Goal: Task Accomplishment & Management: Manage account settings

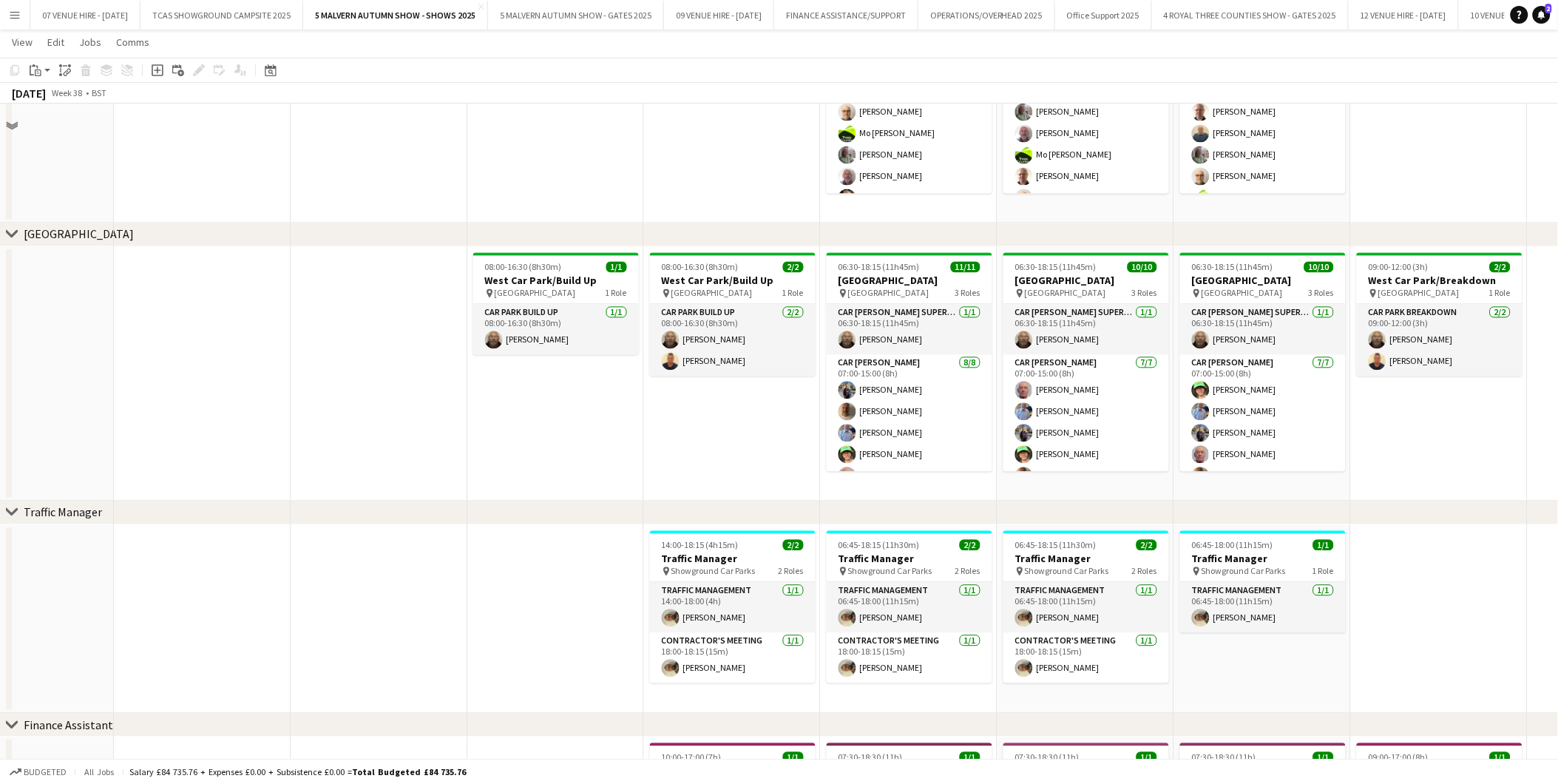
scroll to position [8477, 0]
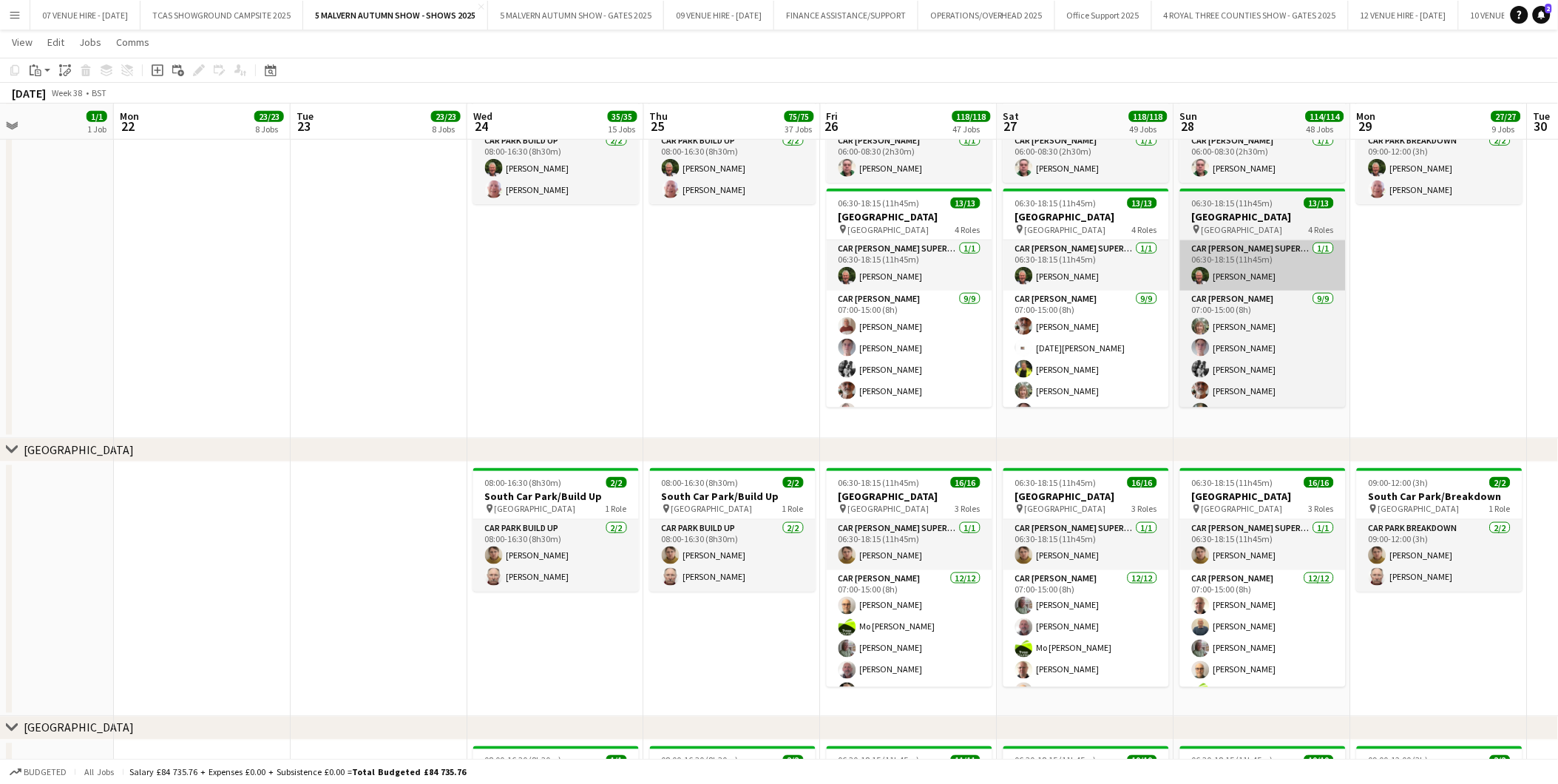
drag, startPoint x: 905, startPoint y: 629, endPoint x: 1179, endPoint y: 263, distance: 457.2
click at [905, 629] on app-card-role "[PERSON_NAME] [DATE] 07:00-15:00 (8h) [PERSON_NAME] [PERSON_NAME]-[PERSON_NAME]…" at bounding box center [910, 713] width 166 height 286
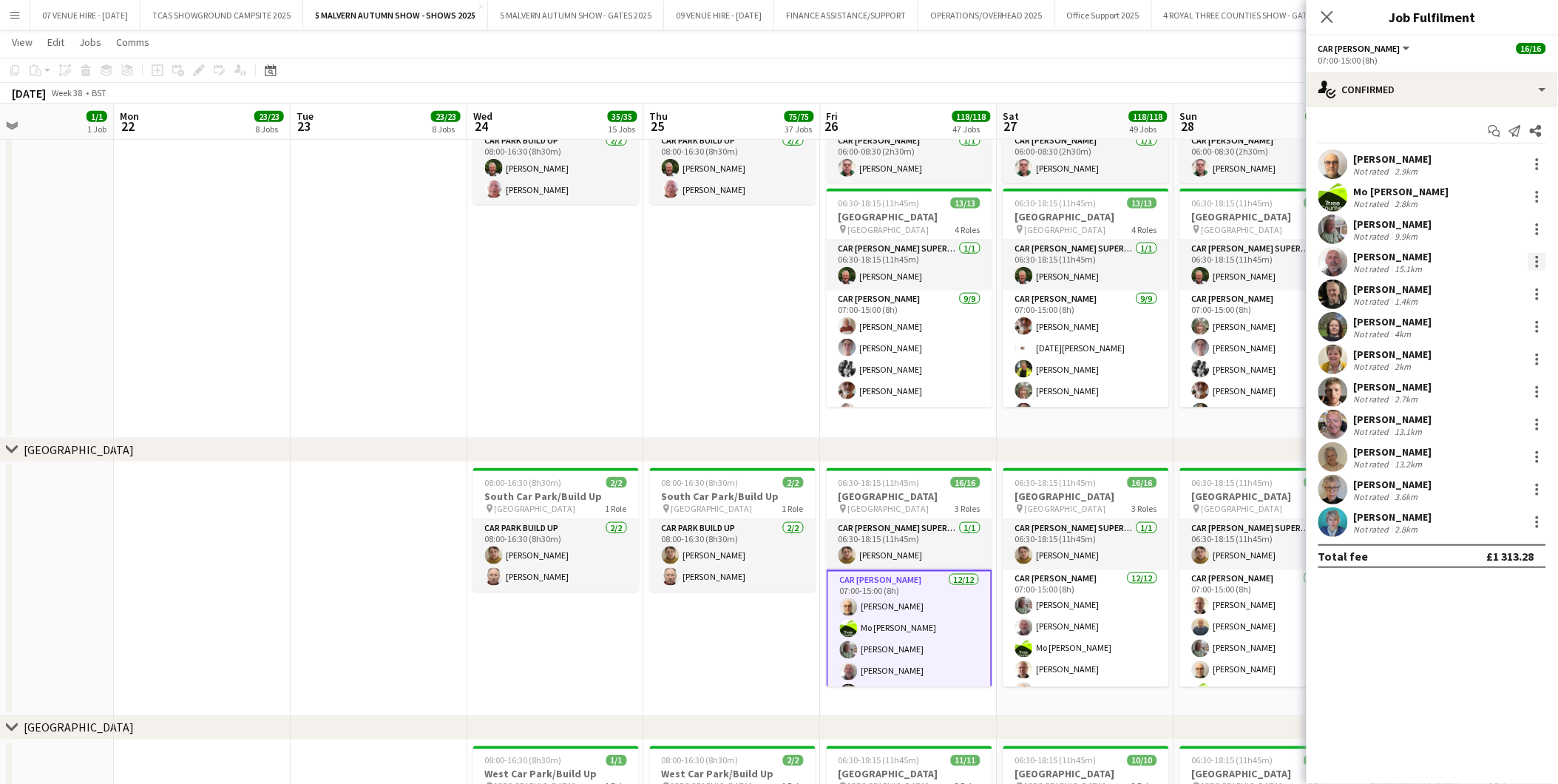
click at [1537, 261] on div at bounding box center [1537, 261] width 3 height 3
click at [1484, 428] on span "Remove" at bounding box center [1465, 430] width 44 height 13
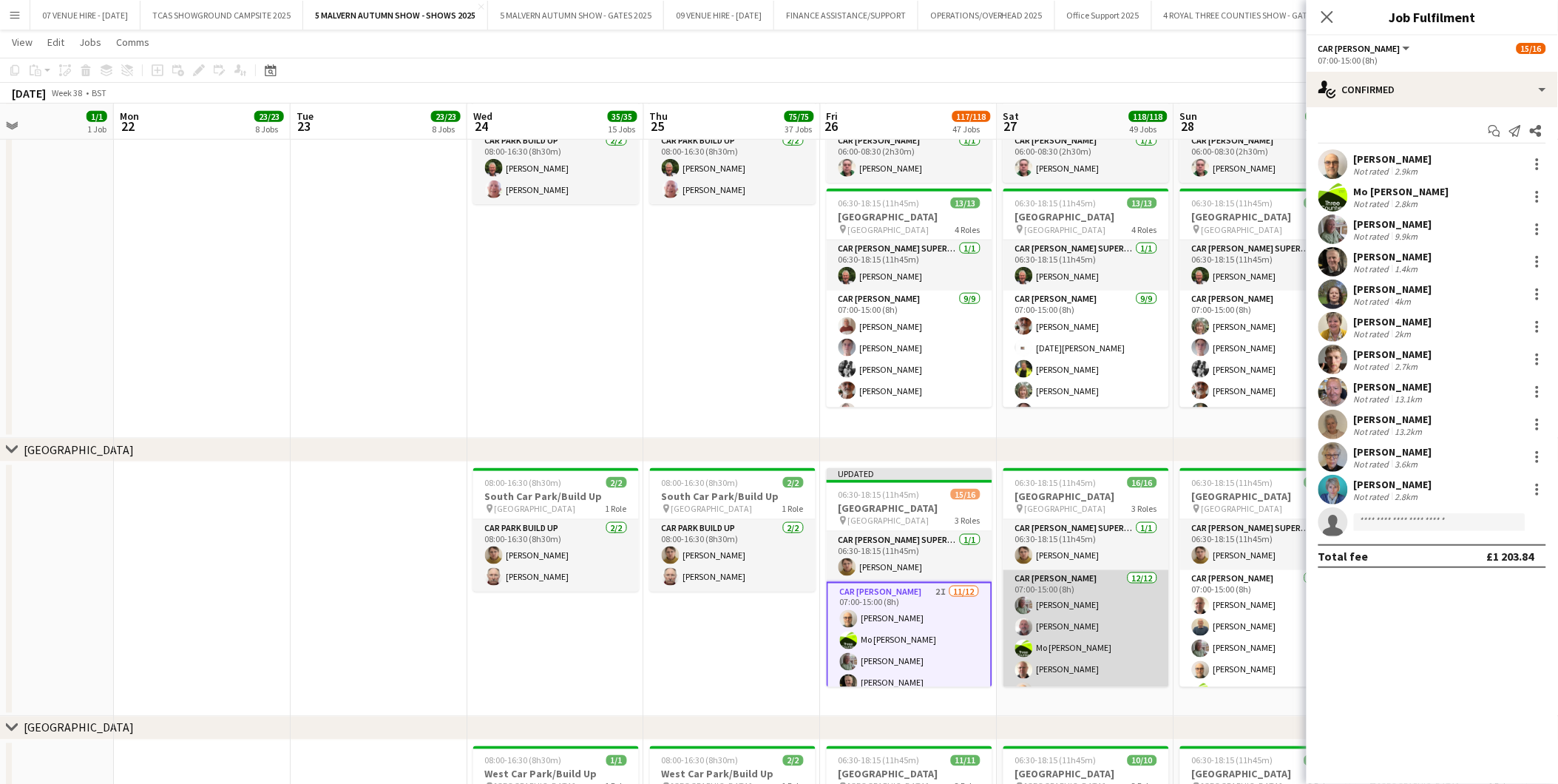
click at [1041, 637] on app-card-role "[PERSON_NAME] [DATE] 07:00-15:00 (8h) [PERSON_NAME] [PERSON_NAME] [PERSON_NAME]…" at bounding box center [1086, 713] width 166 height 286
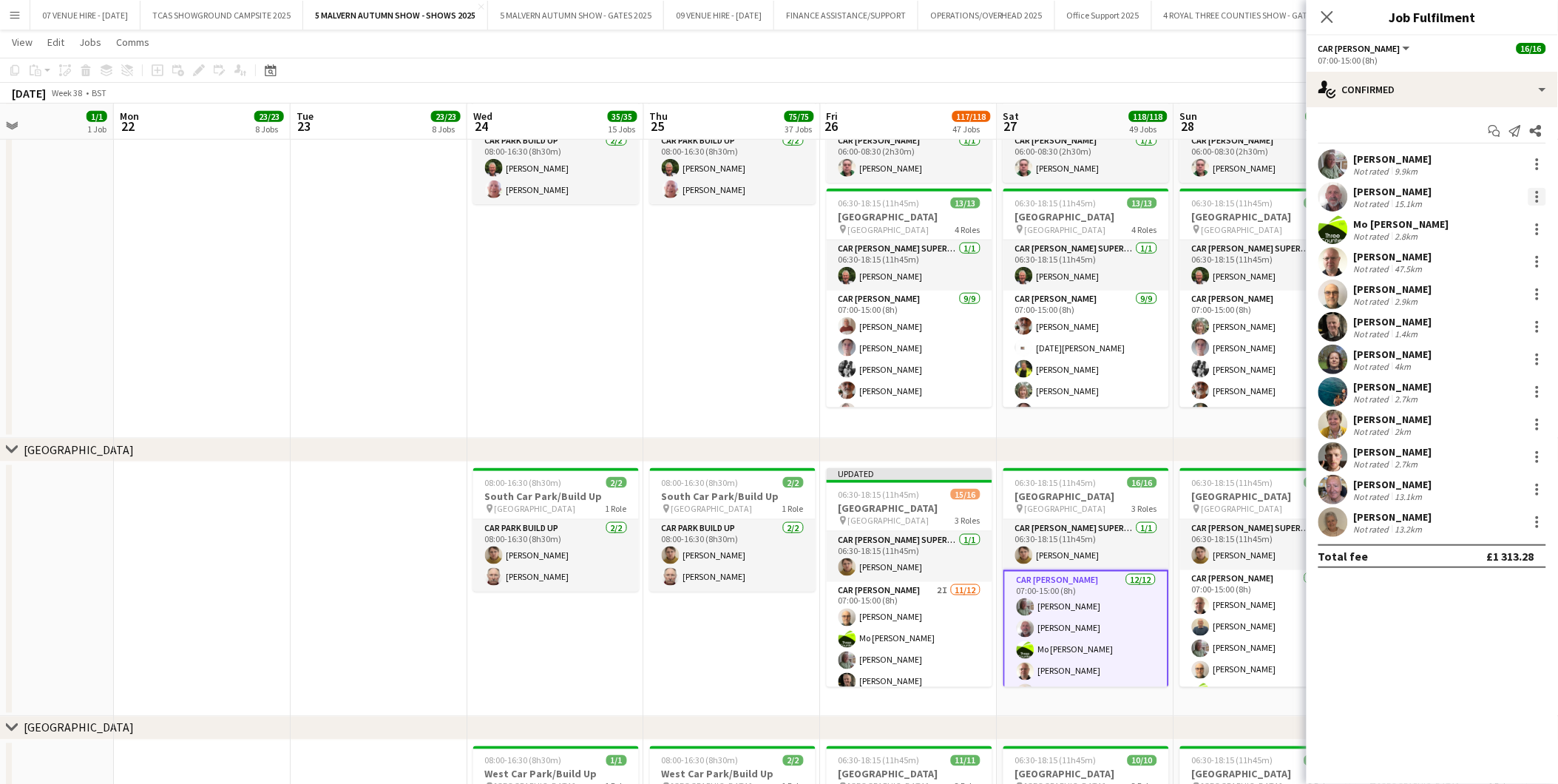
click at [1538, 194] on div at bounding box center [1537, 196] width 17 height 17
click at [1483, 363] on span "Remove" at bounding box center [1465, 365] width 44 height 13
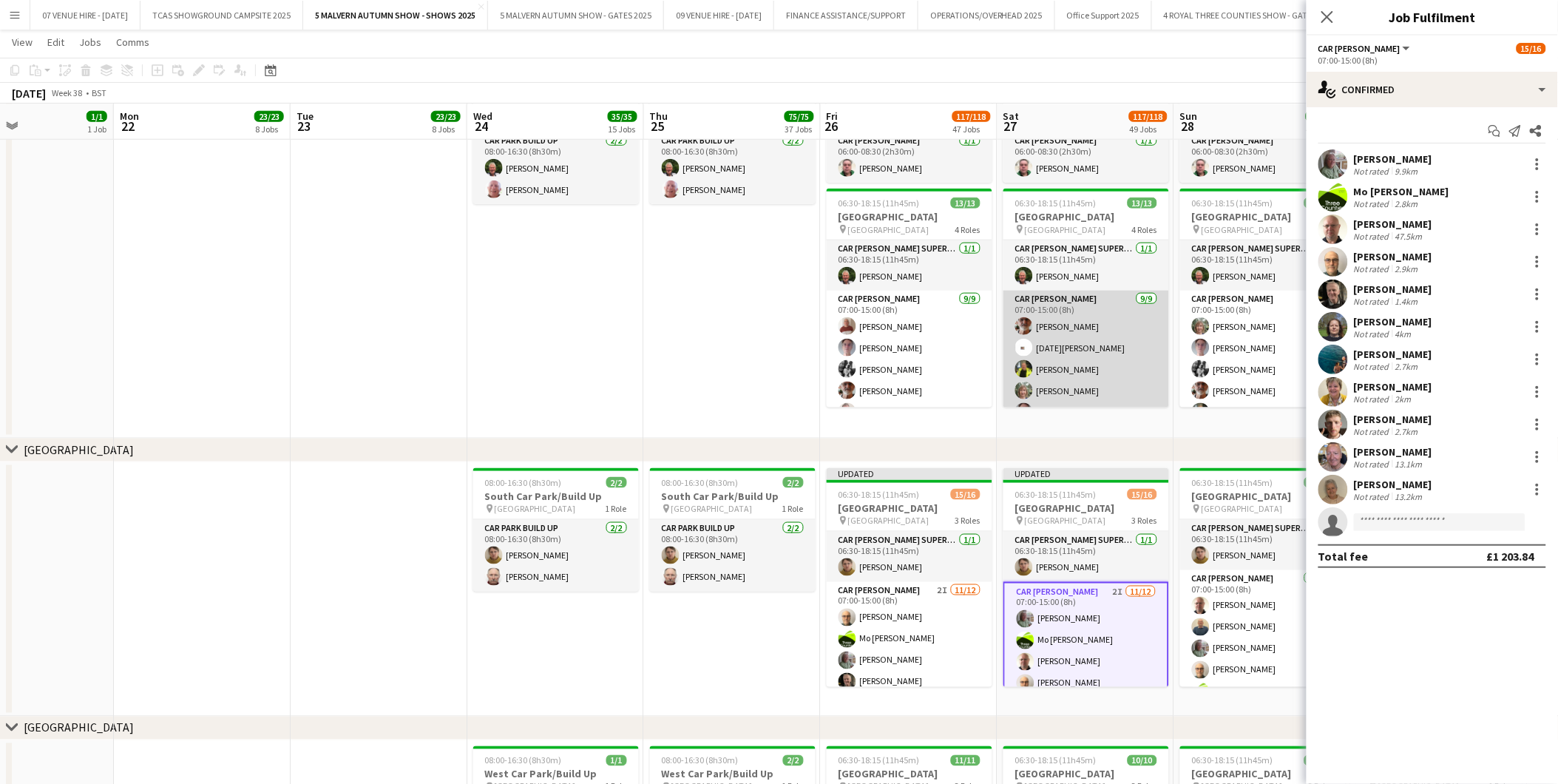
click at [1096, 356] on app-card-role "Car [PERSON_NAME] [DATE] 07:00-15:00 (8h) [PERSON_NAME] [DATE][PERSON_NAME] [PE…" at bounding box center [1086, 401] width 166 height 222
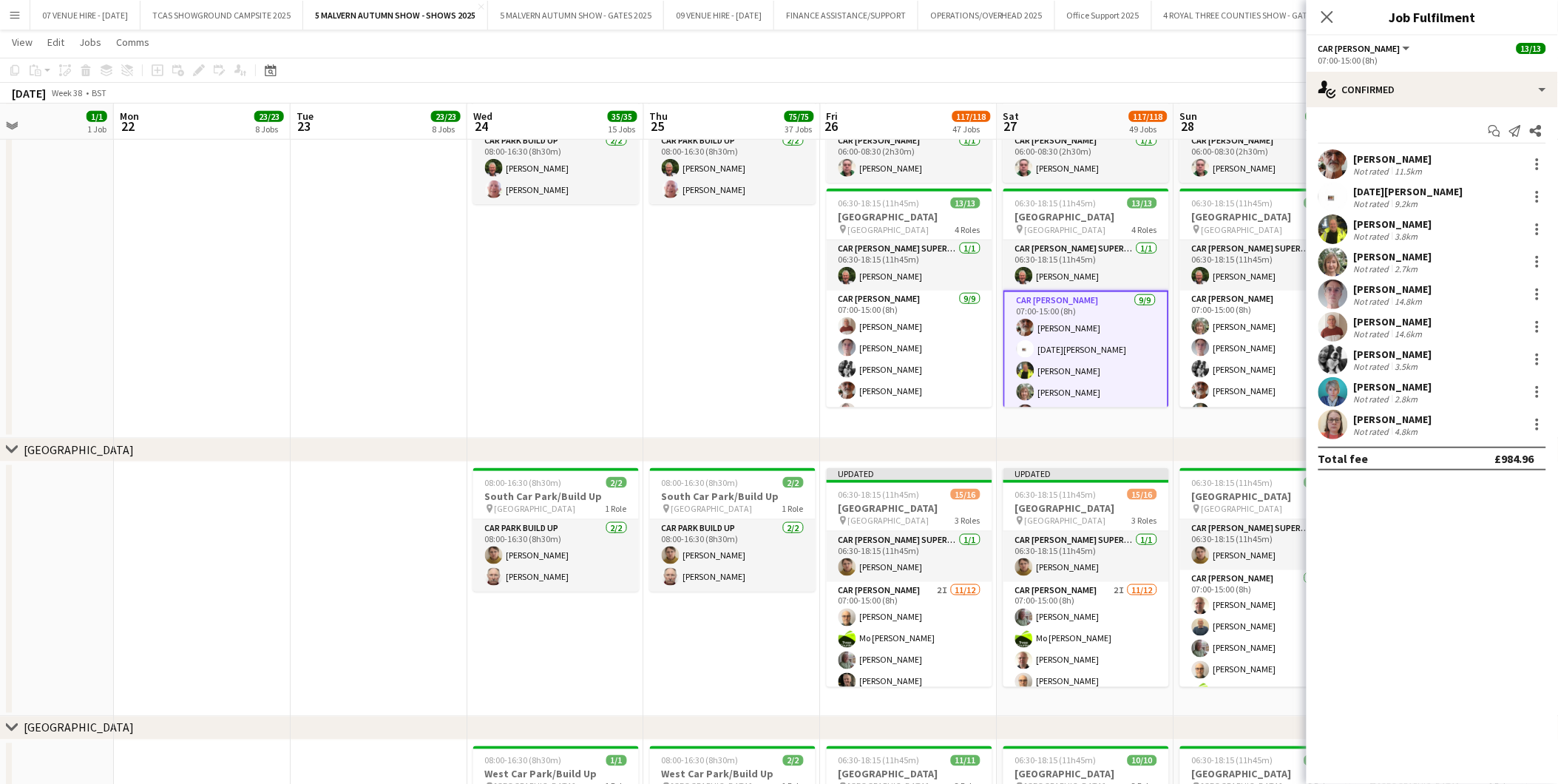
click at [789, 343] on app-date-cell "08:00-16:30 (8h30m) 2/2 [GEOGRAPHIC_DATA]/Build Up pin [GEOGRAPHIC_DATA] 1 Role…" at bounding box center [732, 256] width 177 height 364
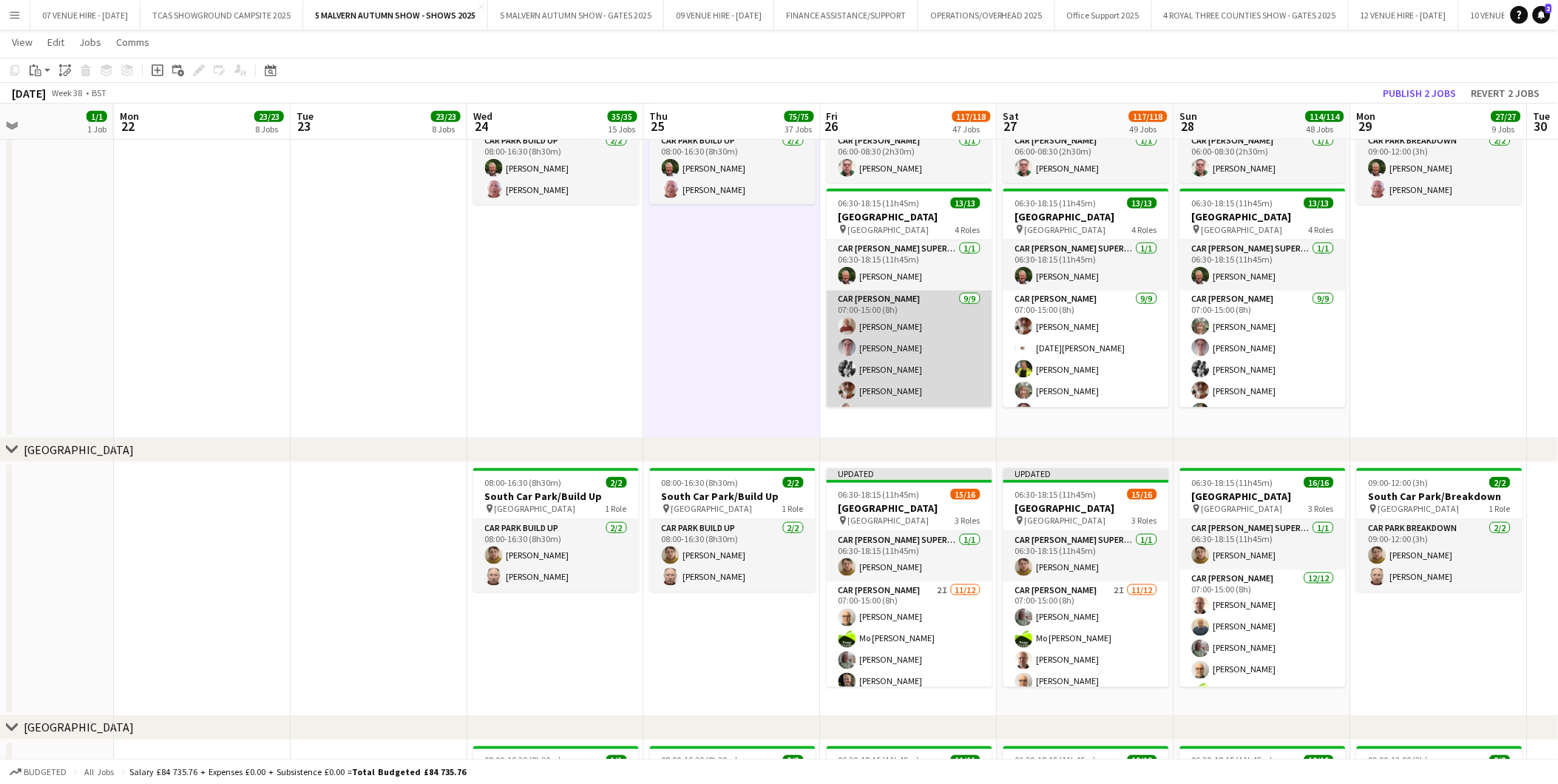
click at [893, 348] on app-card-role "Car [PERSON_NAME] [DATE] 07:00-15:00 (8h) [PERSON_NAME] [PERSON_NAME] [PERSON_N…" at bounding box center [910, 401] width 166 height 222
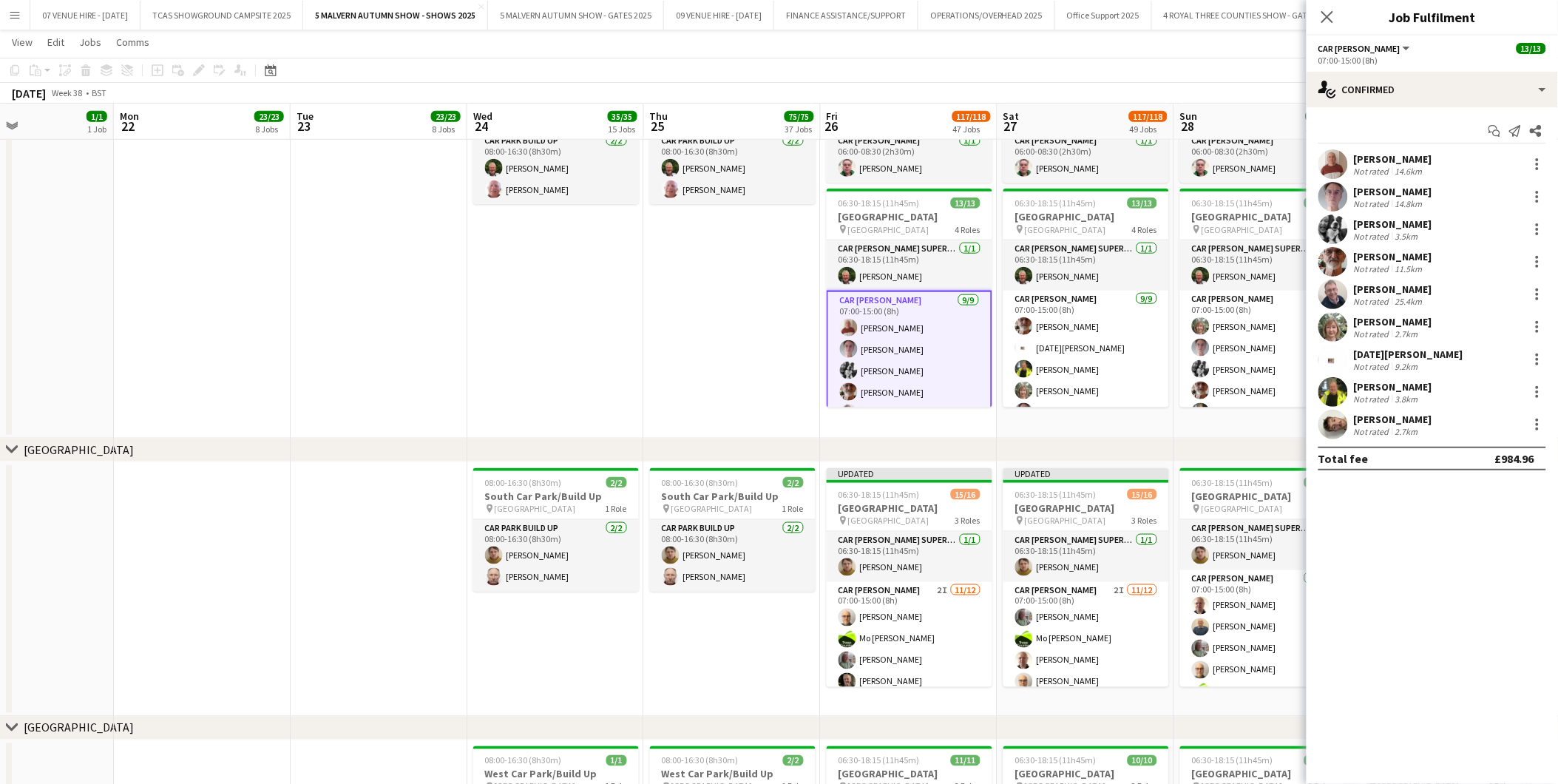
click at [708, 332] on app-date-cell "08:00-16:30 (8h30m) 2/2 [GEOGRAPHIC_DATA]/Build Up pin [GEOGRAPHIC_DATA] 1 Role…" at bounding box center [732, 256] width 177 height 364
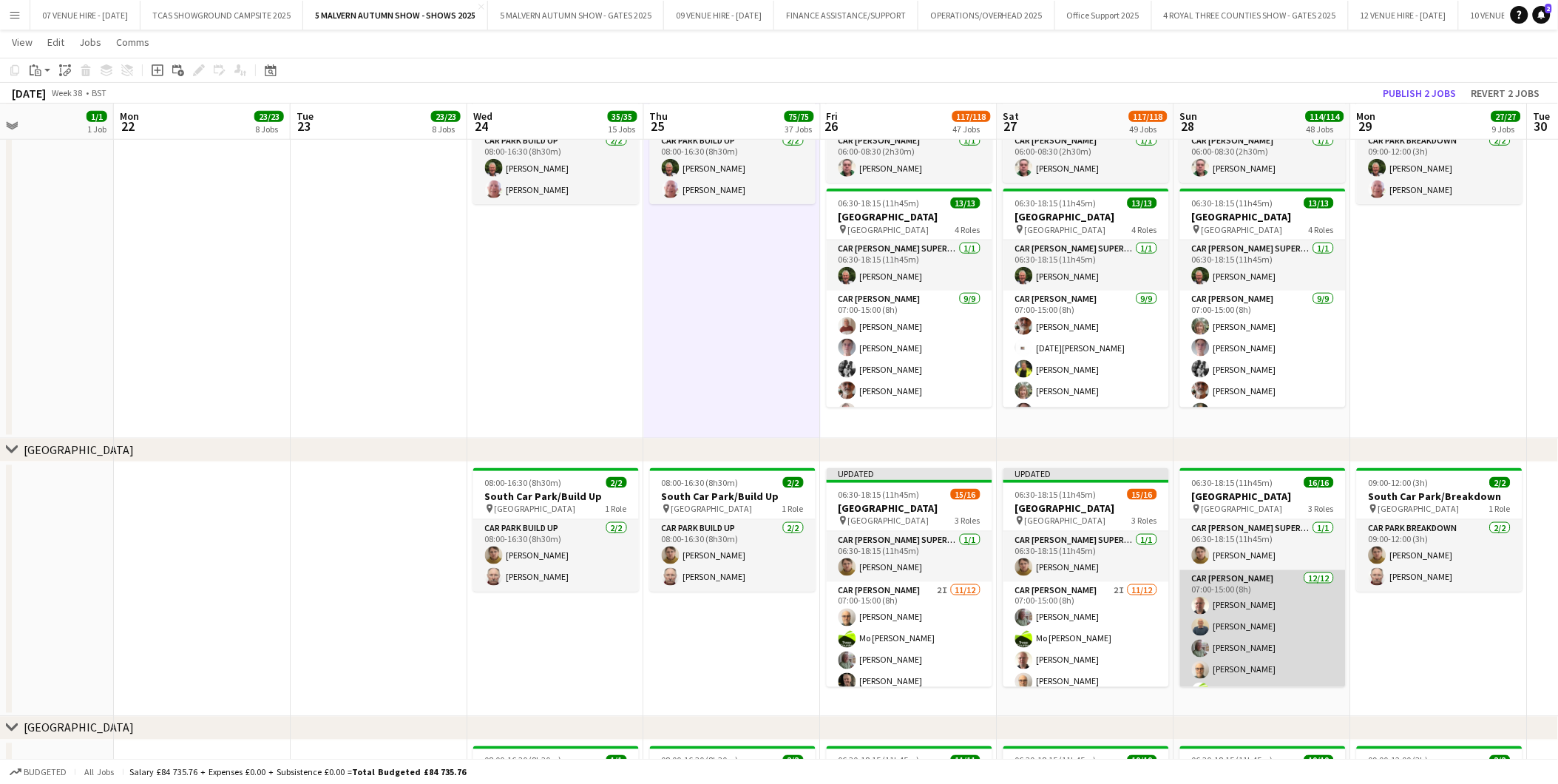
click at [1242, 631] on app-card-role "[PERSON_NAME] [DATE] 07:00-15:00 (8h) [PERSON_NAME] [PERSON_NAME] [PERSON_NAME]…" at bounding box center [1263, 713] width 166 height 286
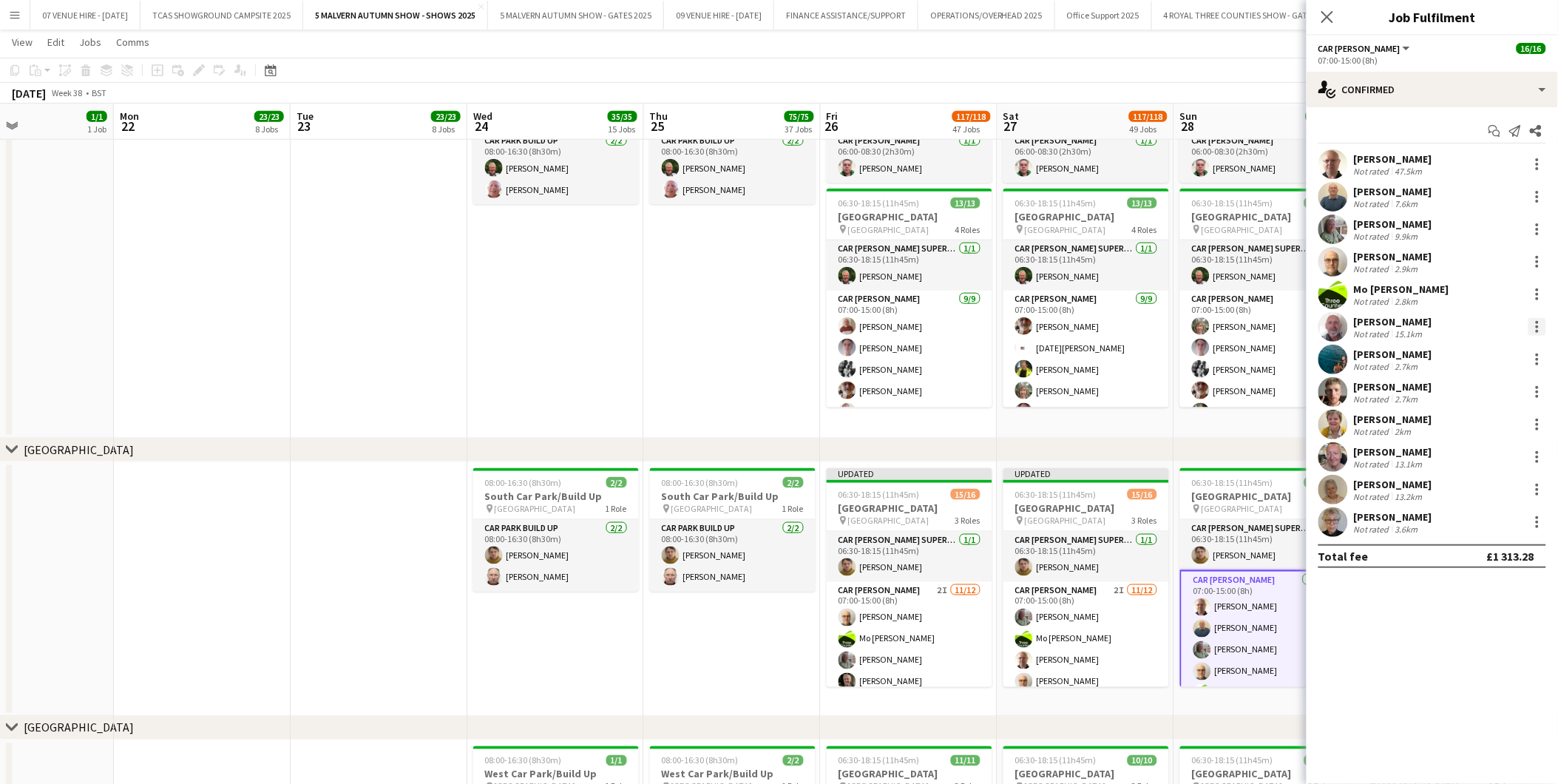
click at [1534, 324] on div at bounding box center [1537, 326] width 17 height 17
click at [1477, 497] on span "Remove" at bounding box center [1465, 495] width 44 height 13
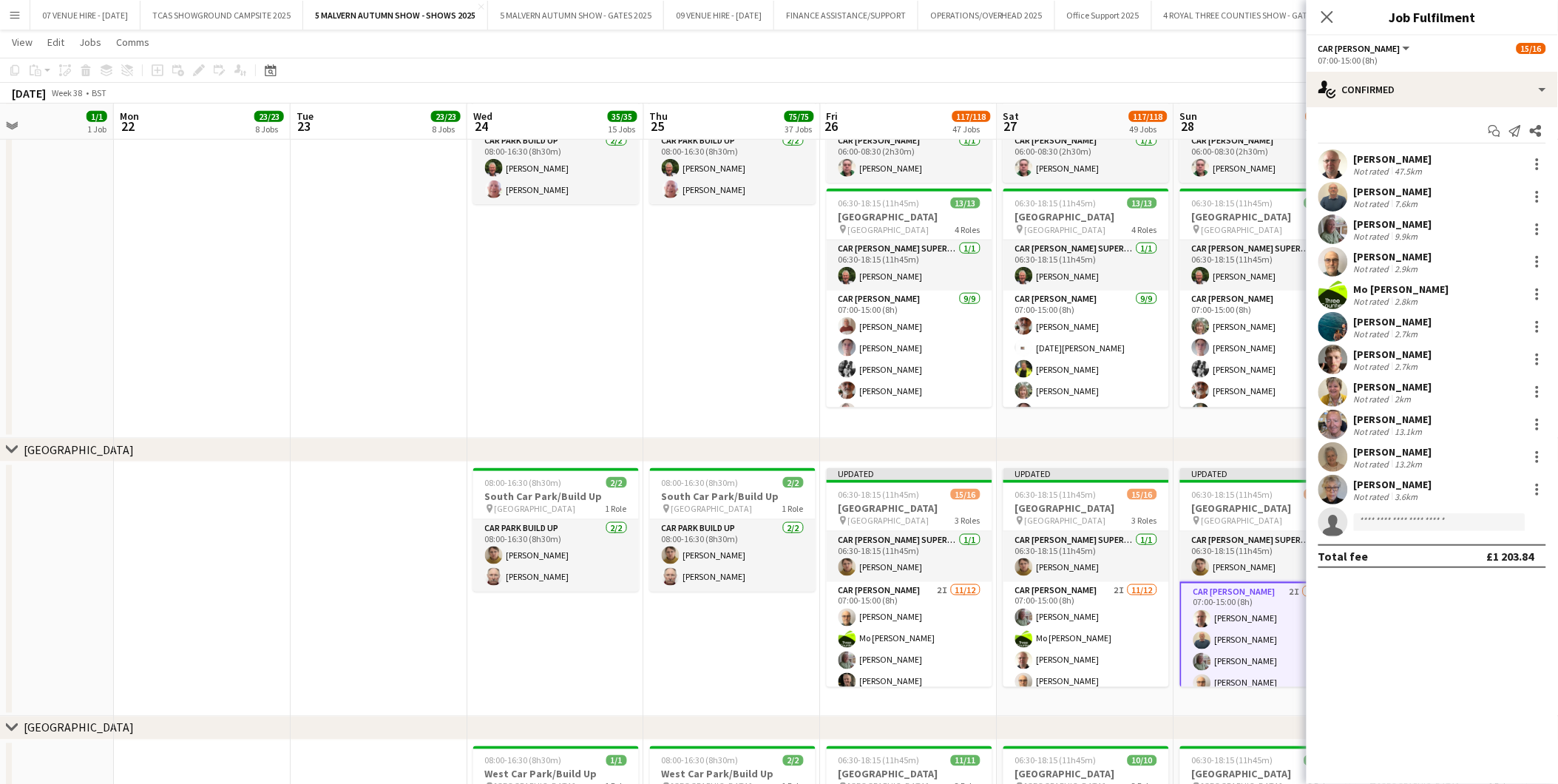
click at [748, 332] on app-date-cell "08:00-16:30 (8h30m) 2/2 [GEOGRAPHIC_DATA]/Build Up pin [GEOGRAPHIC_DATA] 1 Role…" at bounding box center [732, 256] width 177 height 364
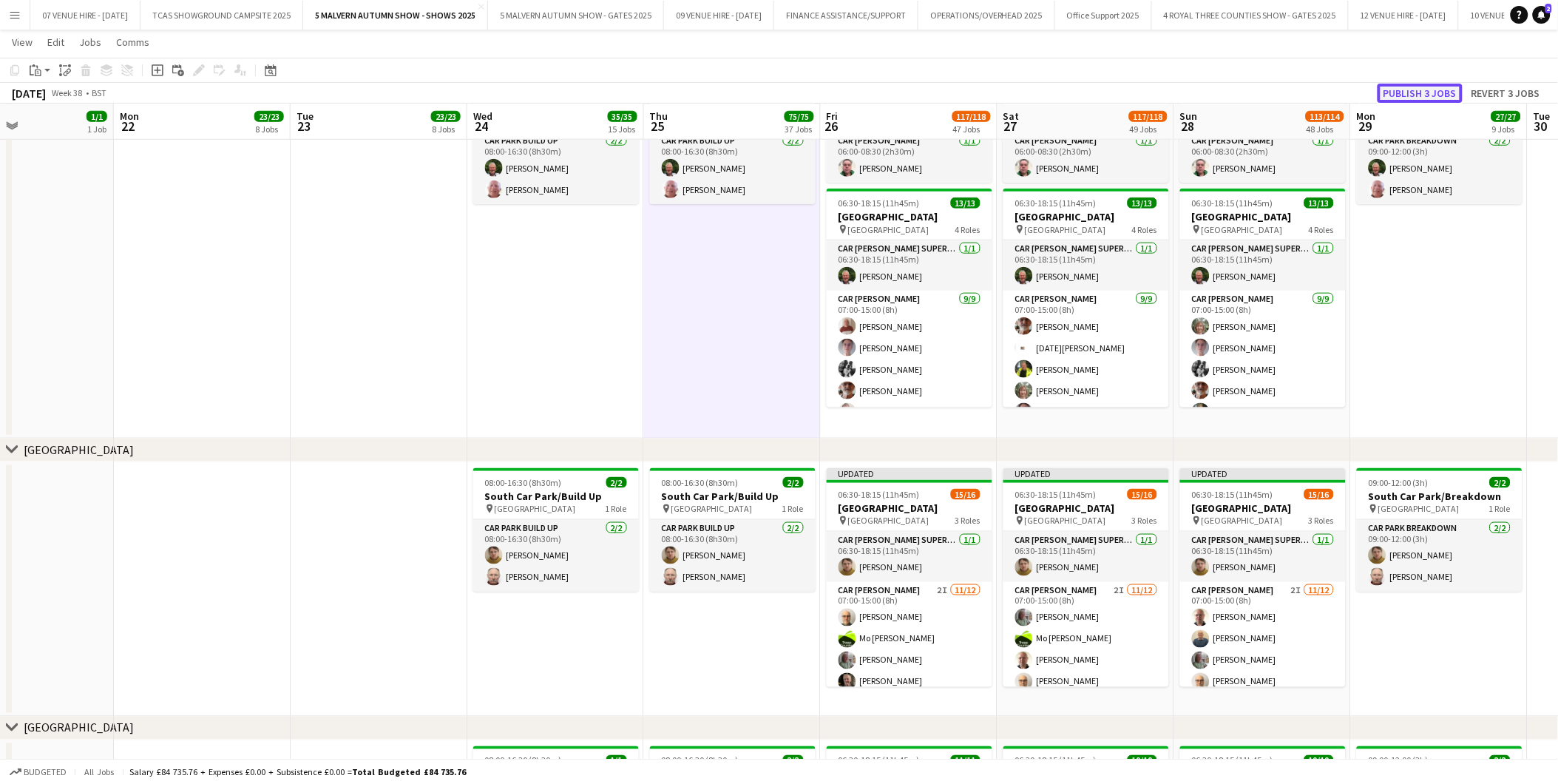
click at [1437, 85] on button "Publish 3 jobs" at bounding box center [1420, 93] width 85 height 19
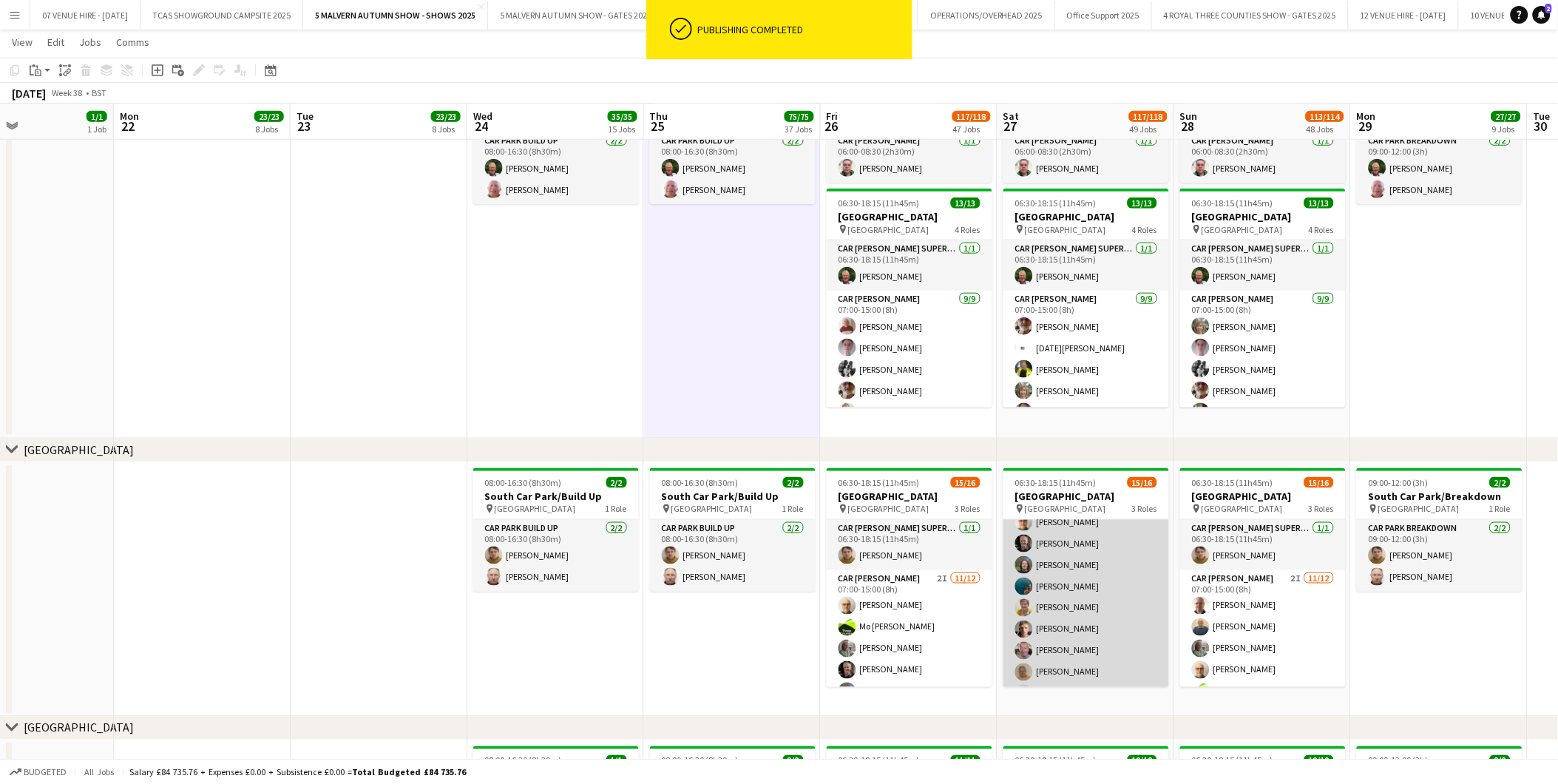
scroll to position [164, 0]
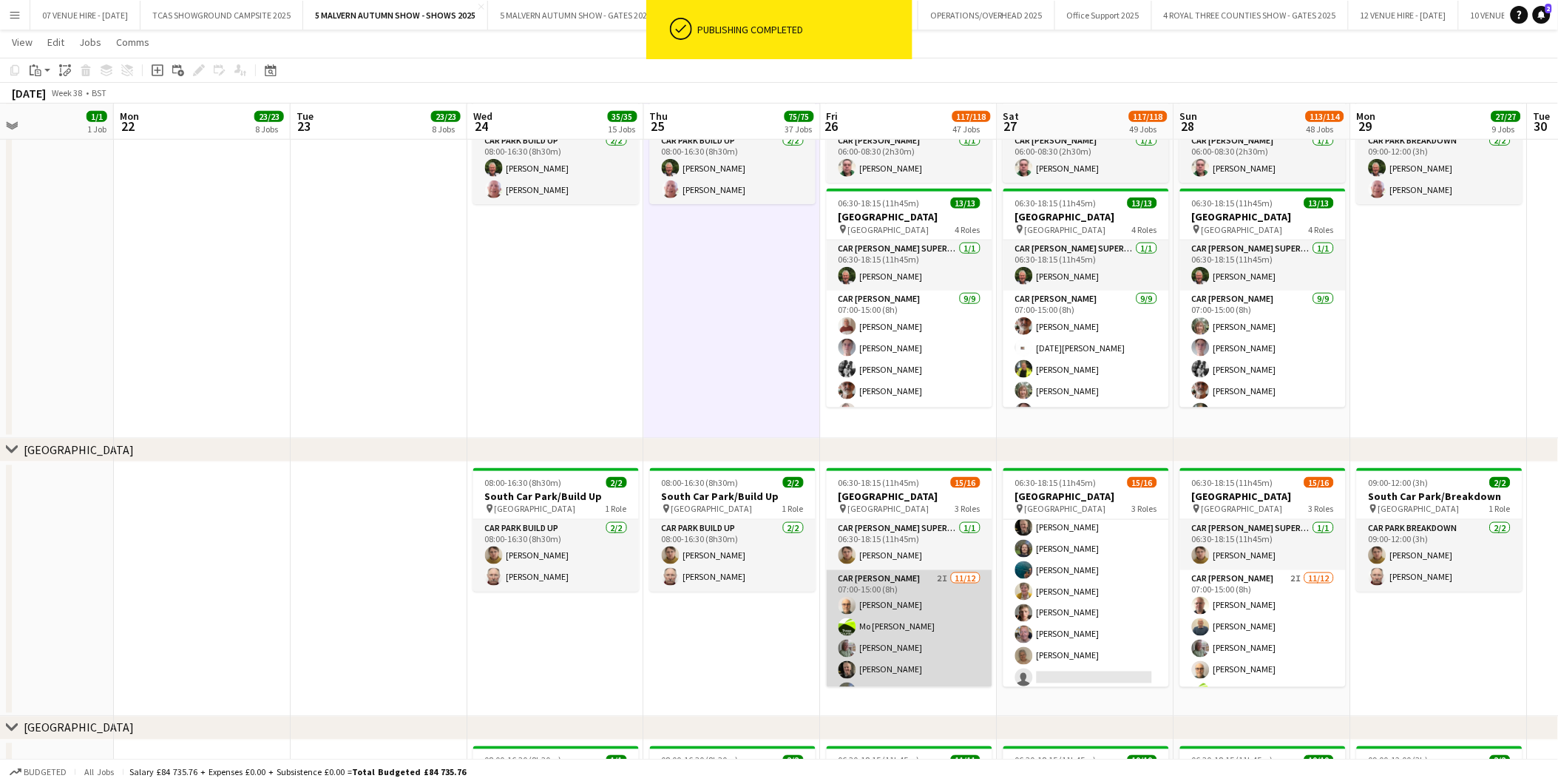
click at [915, 630] on app-card-role "Car [PERSON_NAME] 2I [DATE] 07:00-15:00 (8h) [PERSON_NAME] [PERSON_NAME]-[PERSO…" at bounding box center [910, 713] width 166 height 286
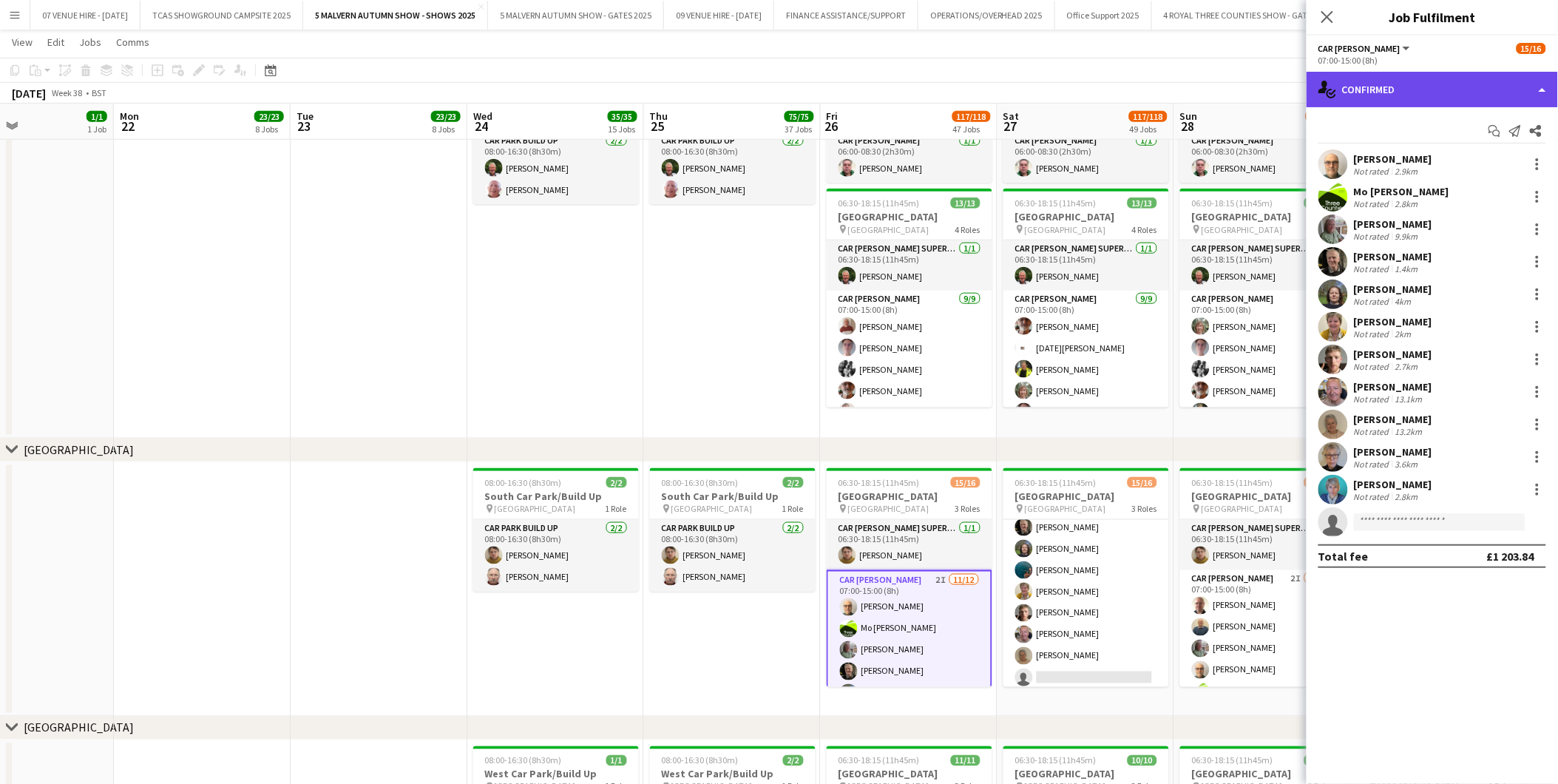
click at [1361, 89] on div "single-neutral-actions-check-2 Confirmed" at bounding box center [1433, 89] width 251 height 36
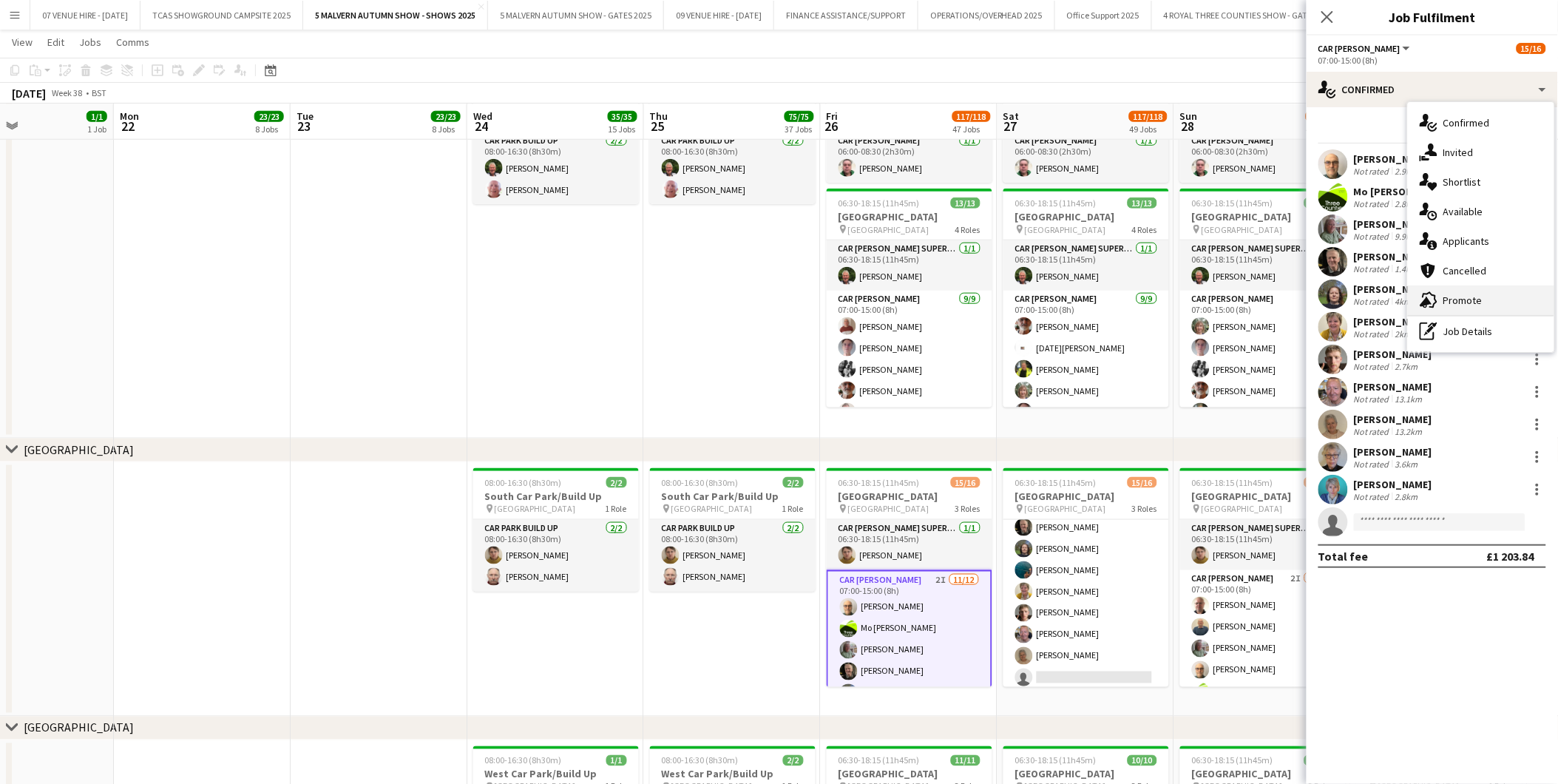
click at [1458, 299] on span "Promote" at bounding box center [1463, 300] width 39 height 14
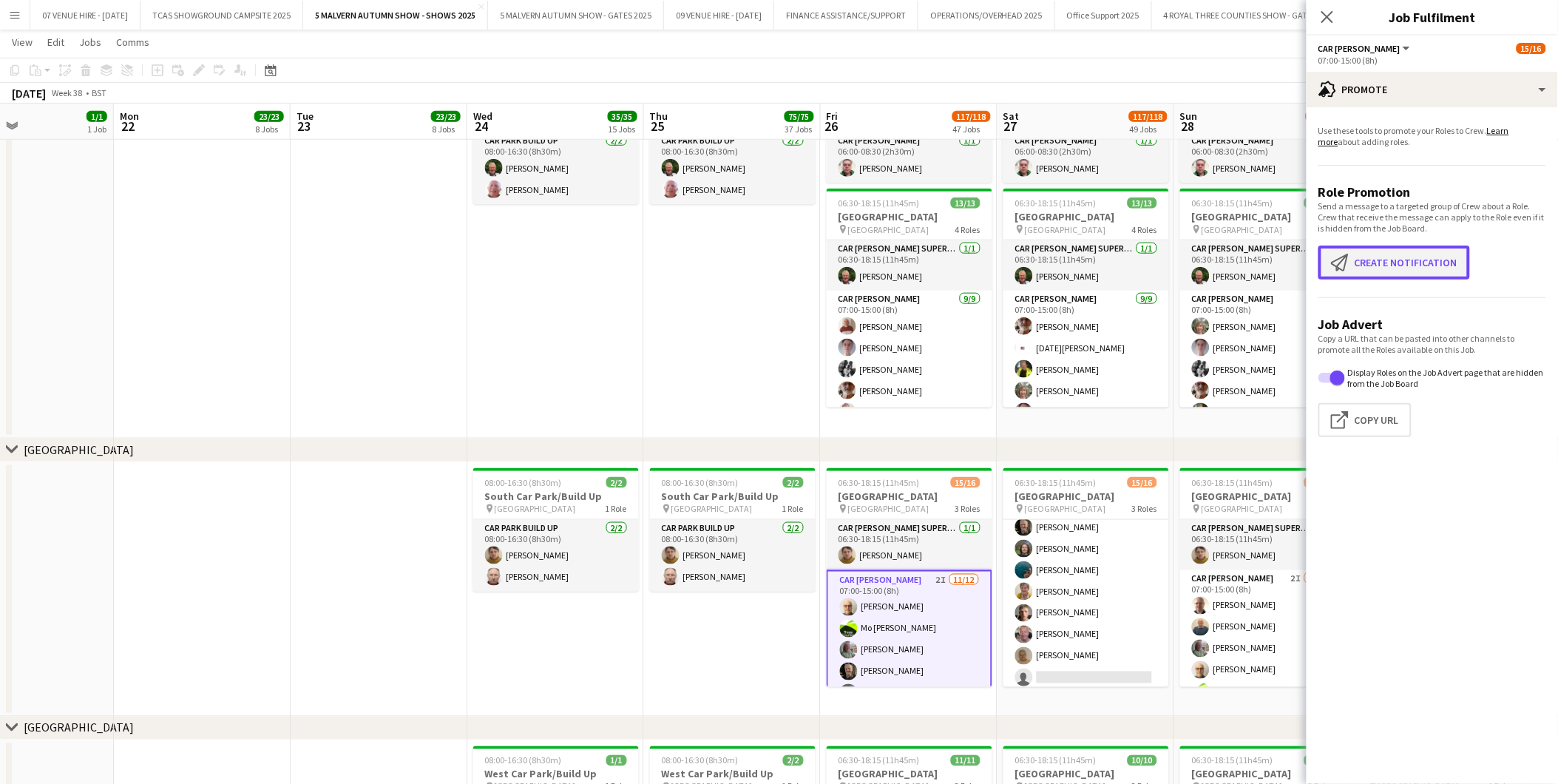
click at [1425, 270] on button "Create notification Create notification" at bounding box center [1395, 262] width 152 height 34
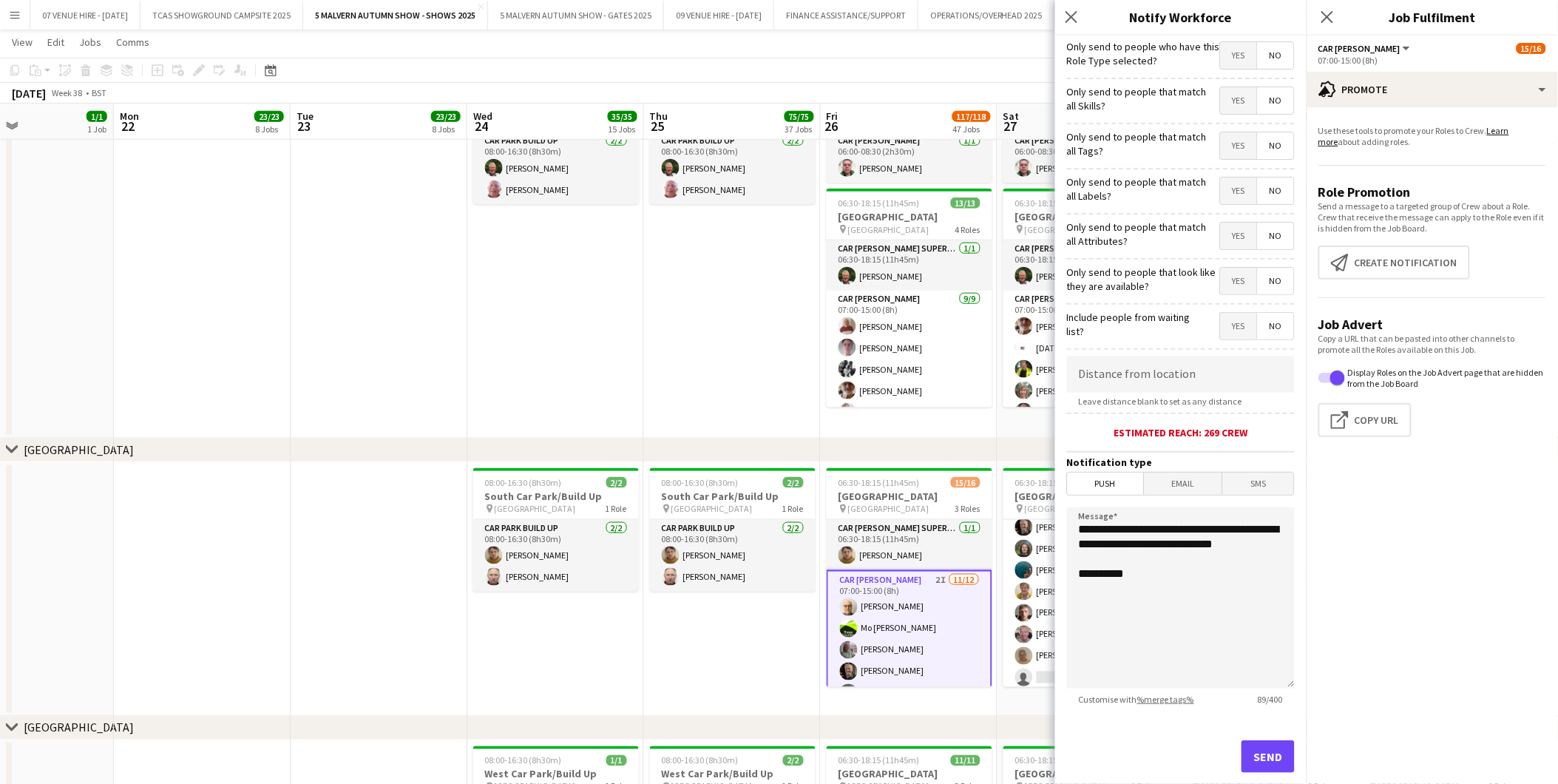
click at [1231, 278] on span "Yes" at bounding box center [1239, 280] width 37 height 27
click at [1249, 756] on button "Send" at bounding box center [1269, 757] width 53 height 33
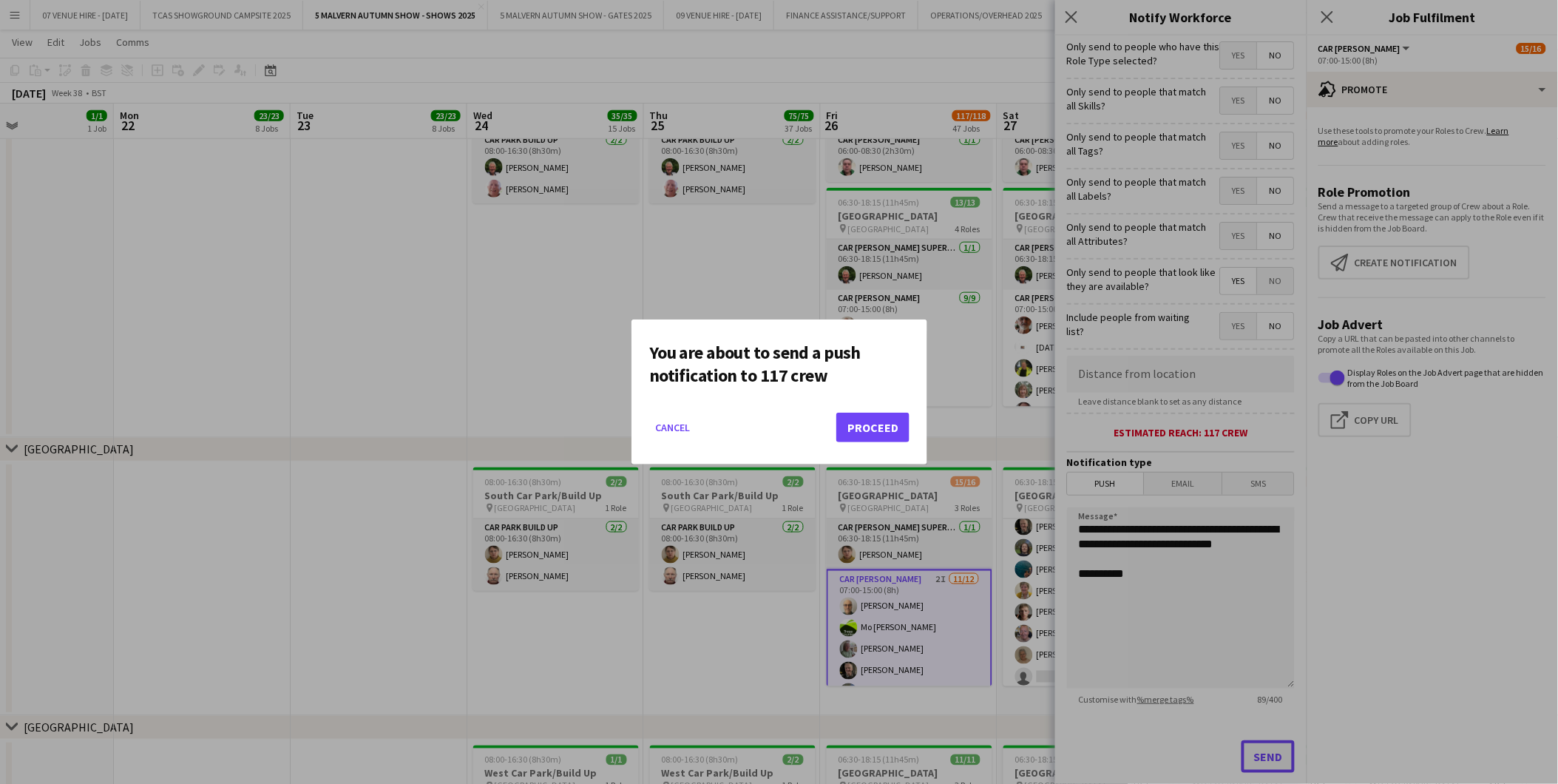
scroll to position [0, 0]
click at [670, 424] on button "Cancel" at bounding box center [672, 428] width 47 height 24
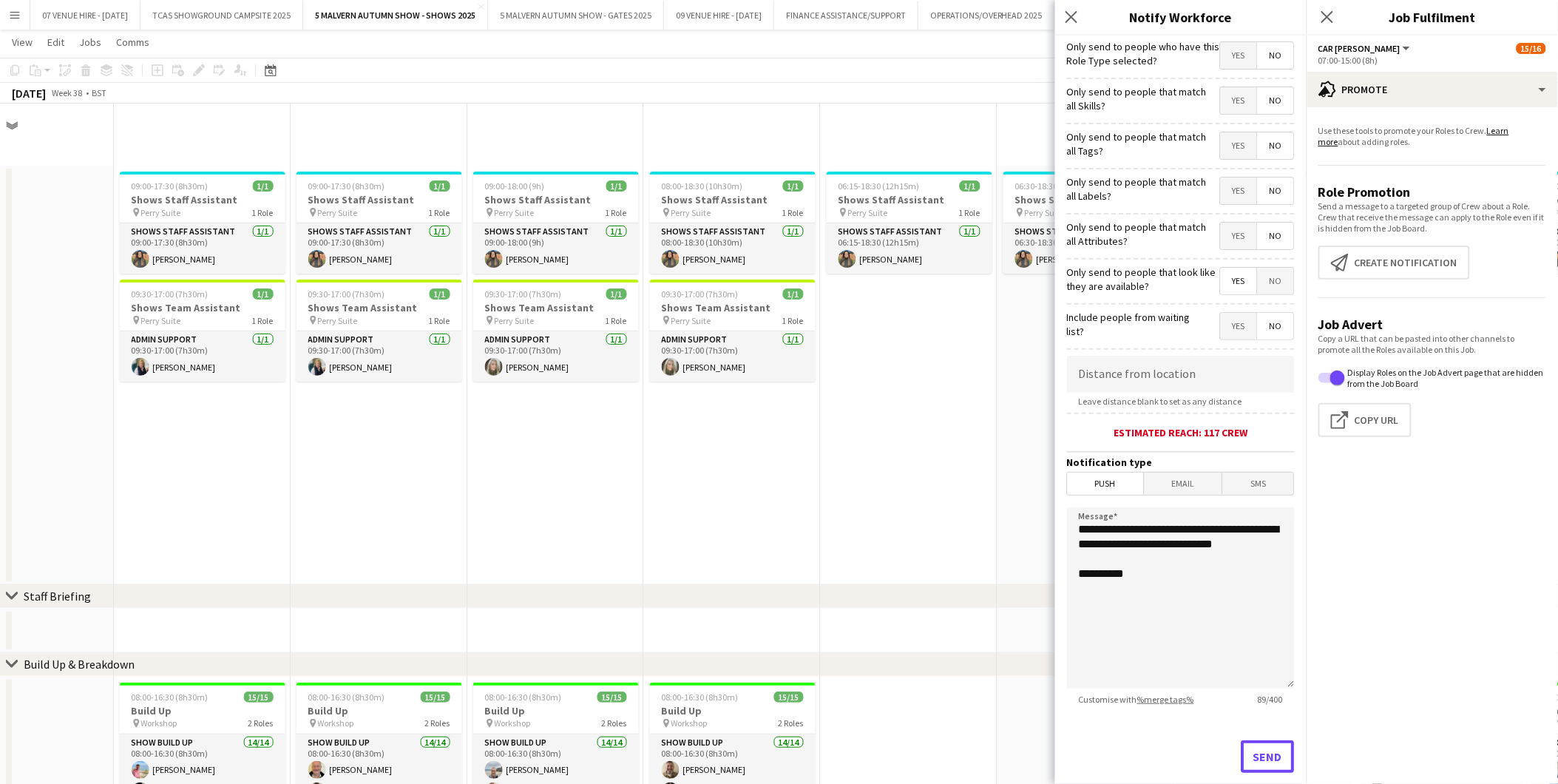
scroll to position [8477, 0]
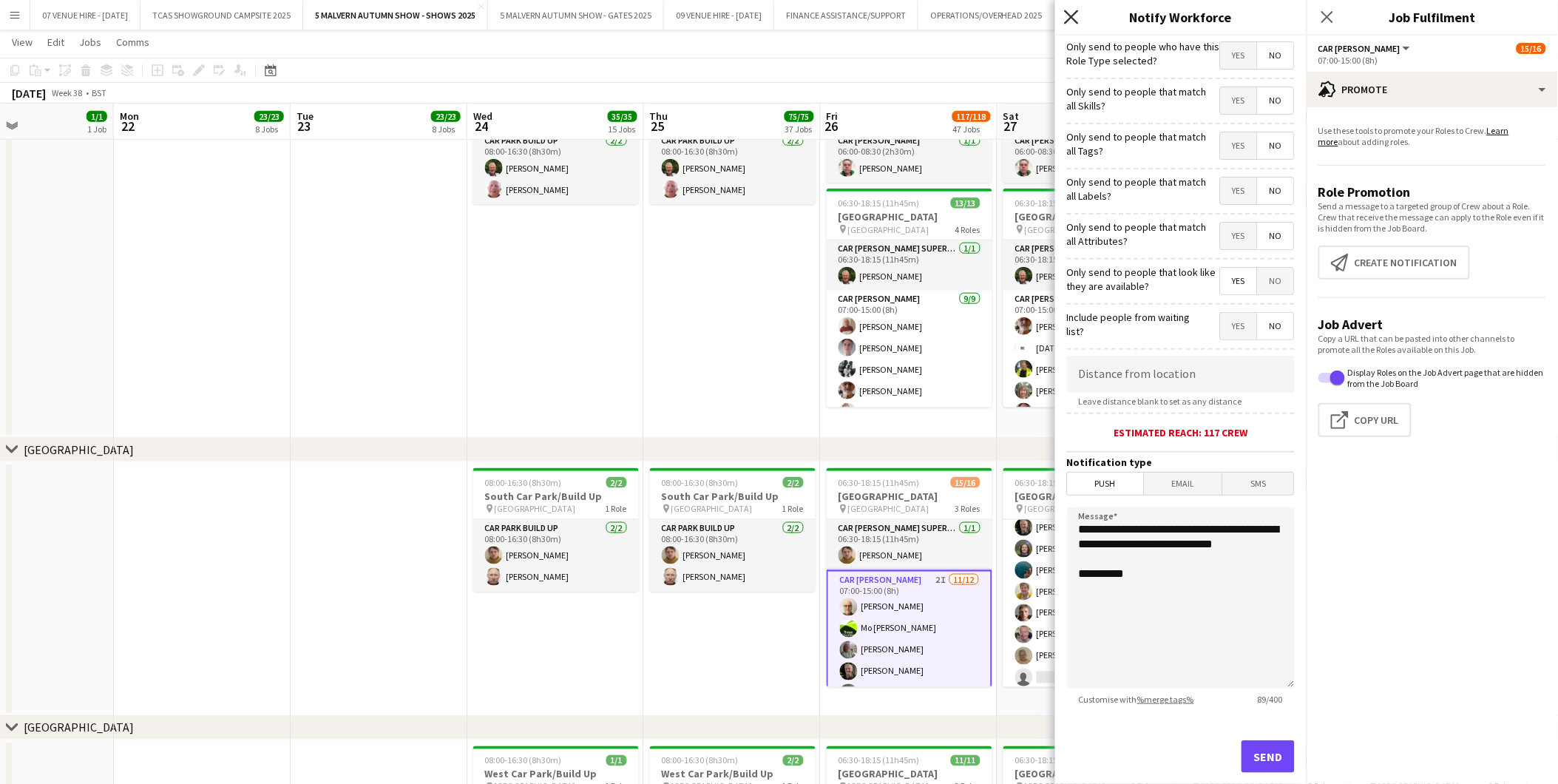
click at [1073, 17] on icon at bounding box center [1071, 16] width 14 height 14
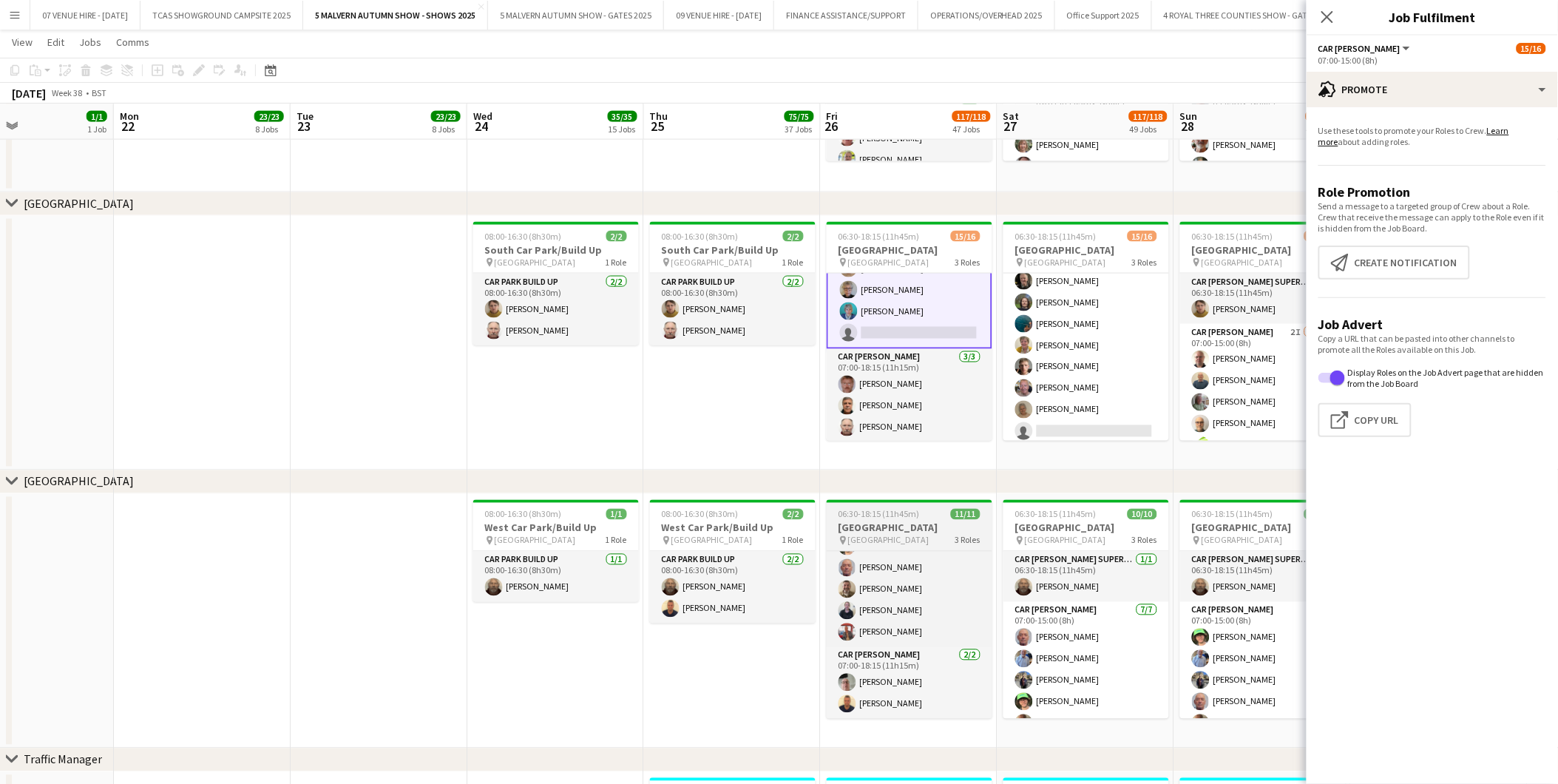
scroll to position [90, 0]
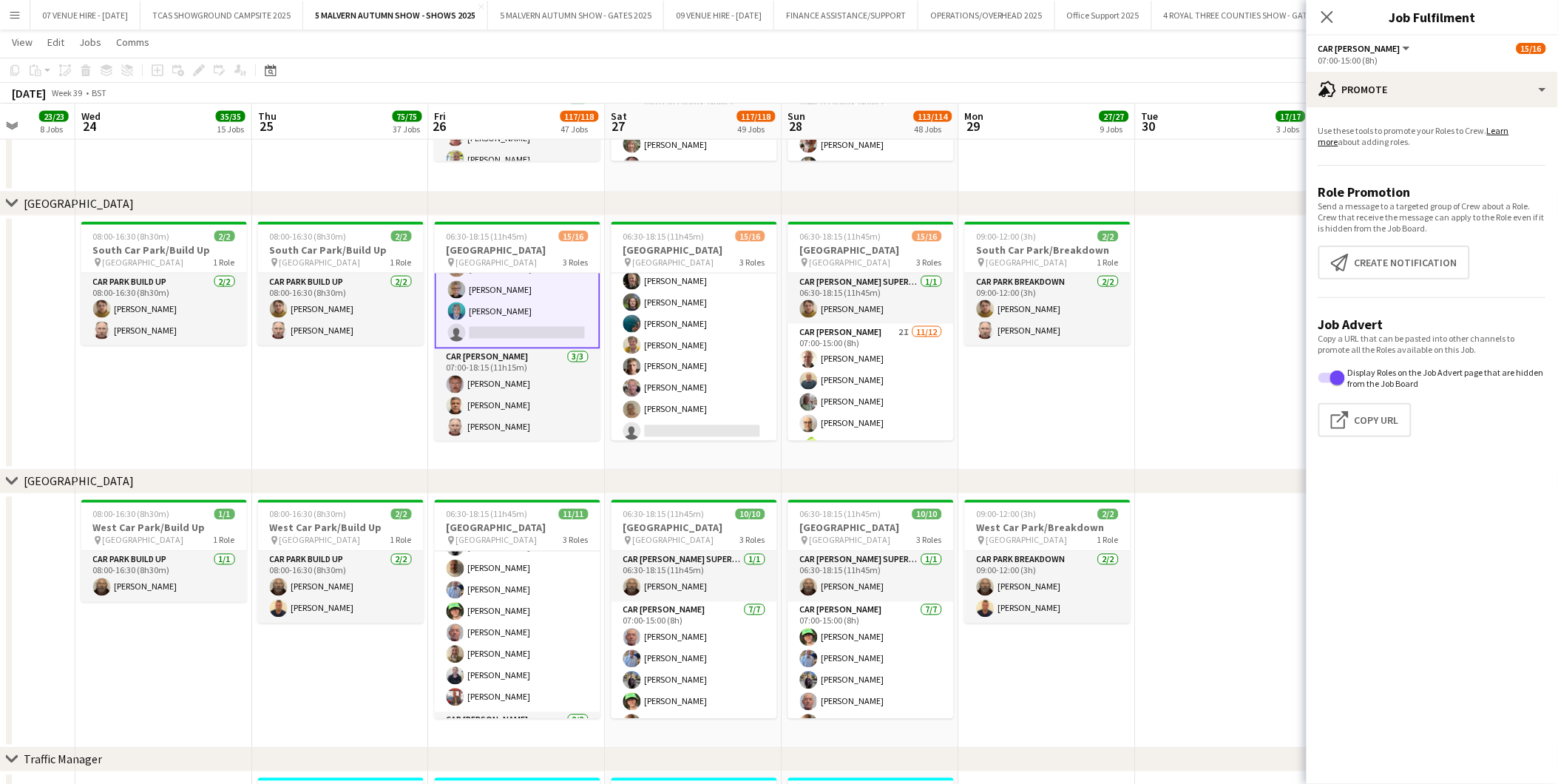
drag, startPoint x: 876, startPoint y: 246, endPoint x: 660, endPoint y: 270, distance: 217.3
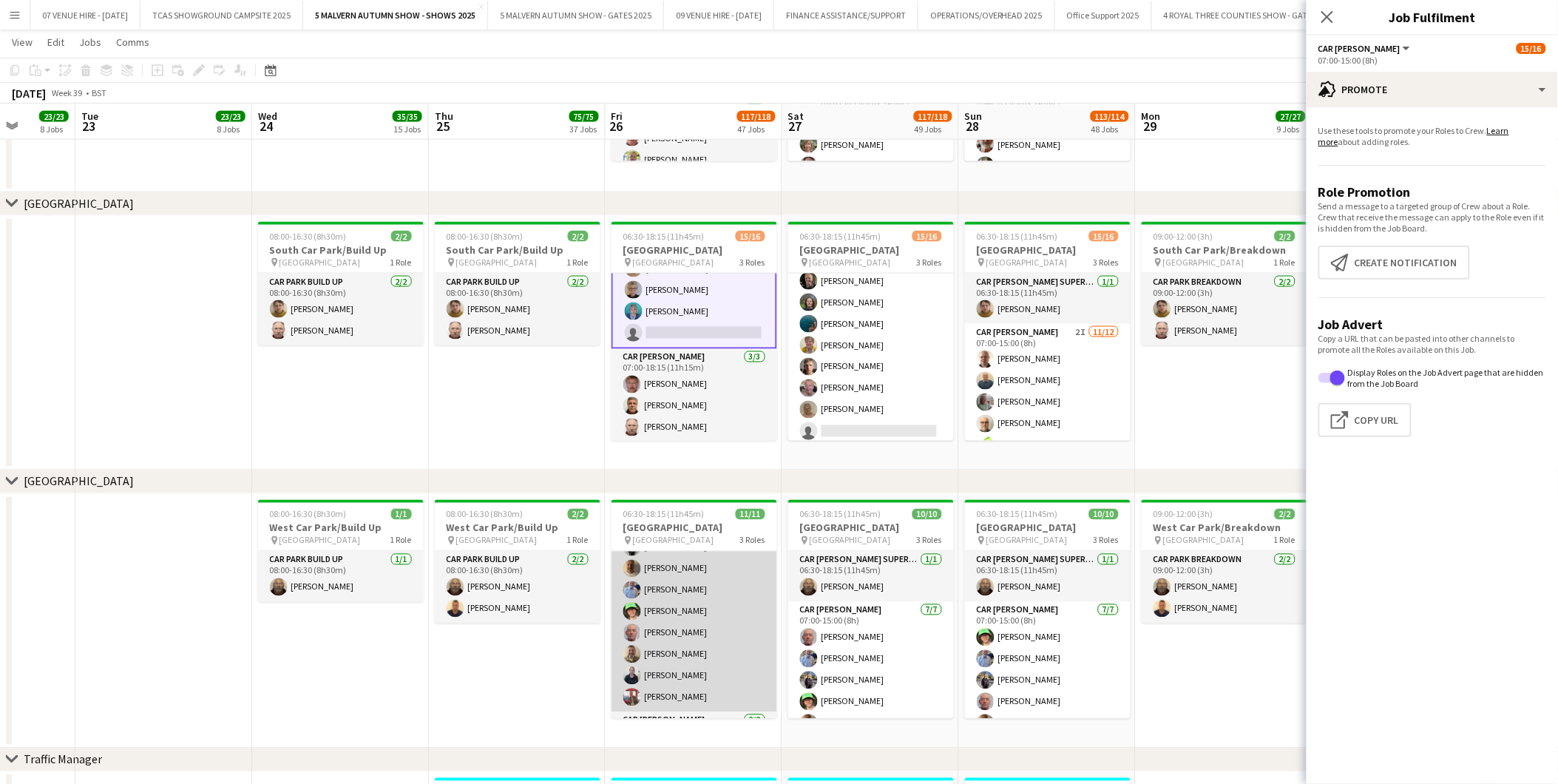
click at [692, 659] on app-card-role "Car [PERSON_NAME] [DATE] 07:00-15:00 (8h) [PERSON_NAME] [PERSON_NAME] [PERSON_N…" at bounding box center [694, 612] width 166 height 201
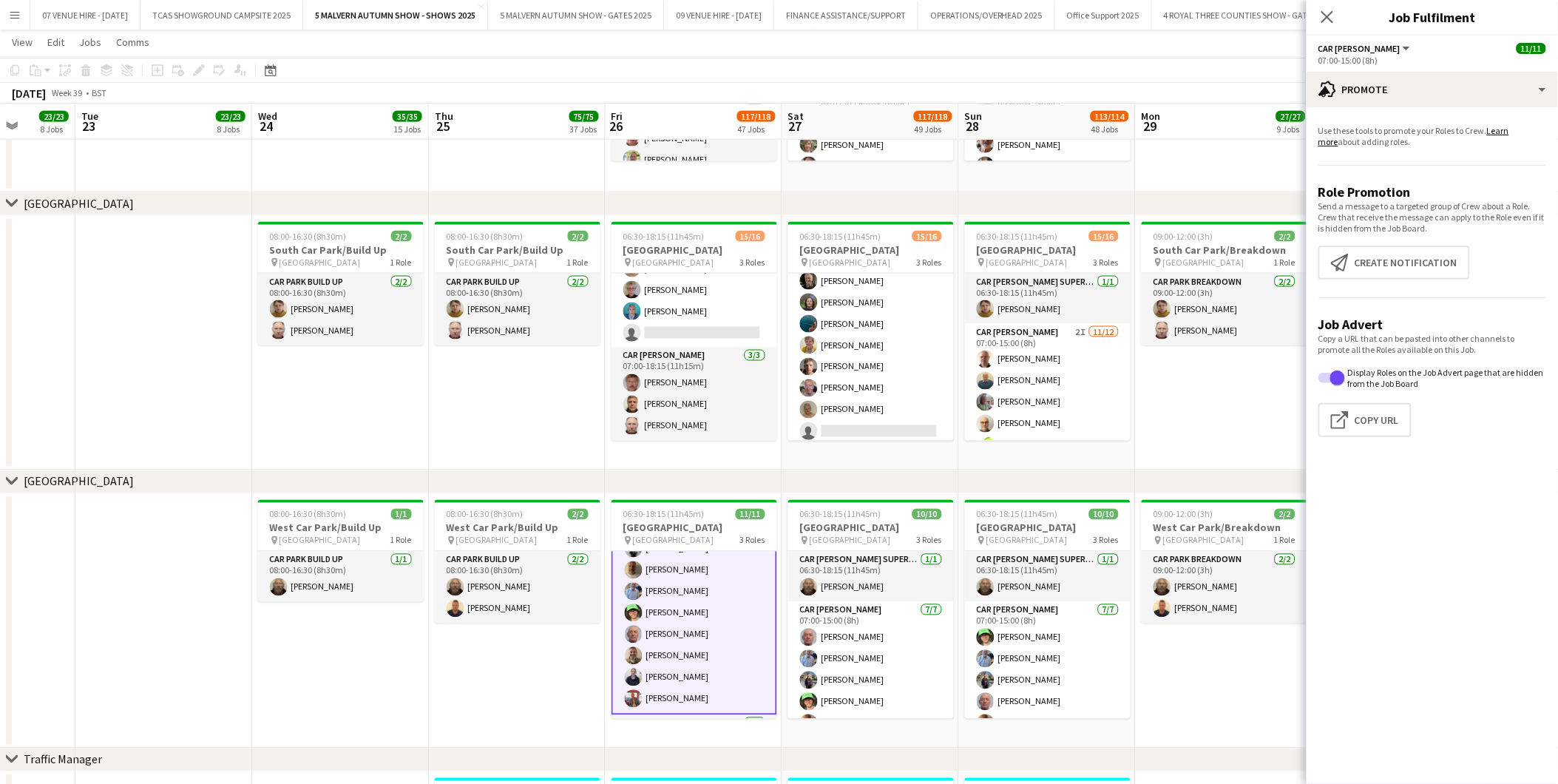
scroll to position [91, 0]
click at [703, 637] on app-card-role "Car [PERSON_NAME] [DATE] 07:00-15:00 (8h) [PERSON_NAME] [PERSON_NAME] [PERSON_N…" at bounding box center [694, 613] width 166 height 203
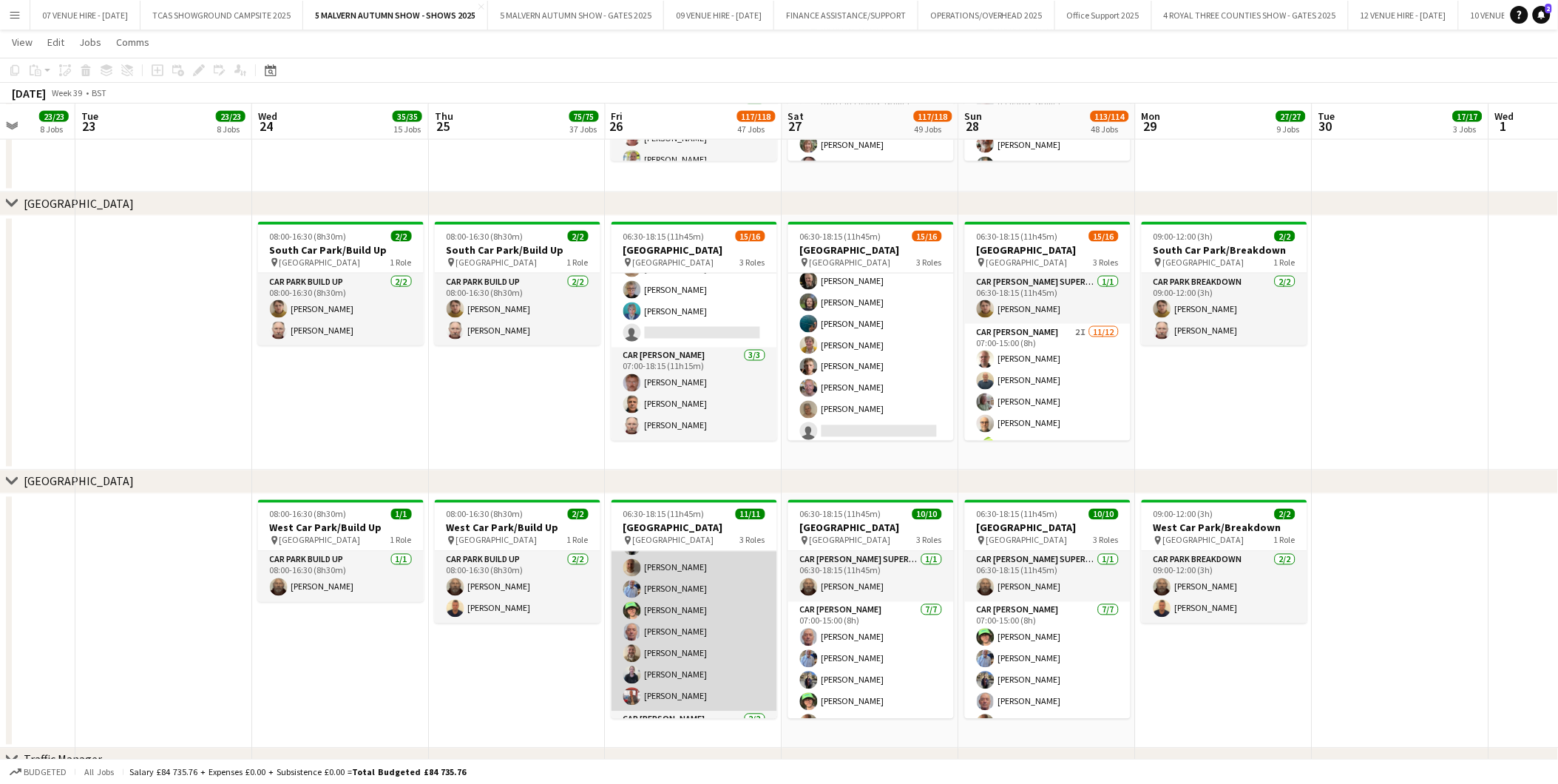
scroll to position [90, 0]
click at [700, 649] on app-card-role "Car [PERSON_NAME] [DATE] 07:00-15:00 (8h) [PERSON_NAME] [PERSON_NAME] [PERSON_N…" at bounding box center [694, 612] width 166 height 201
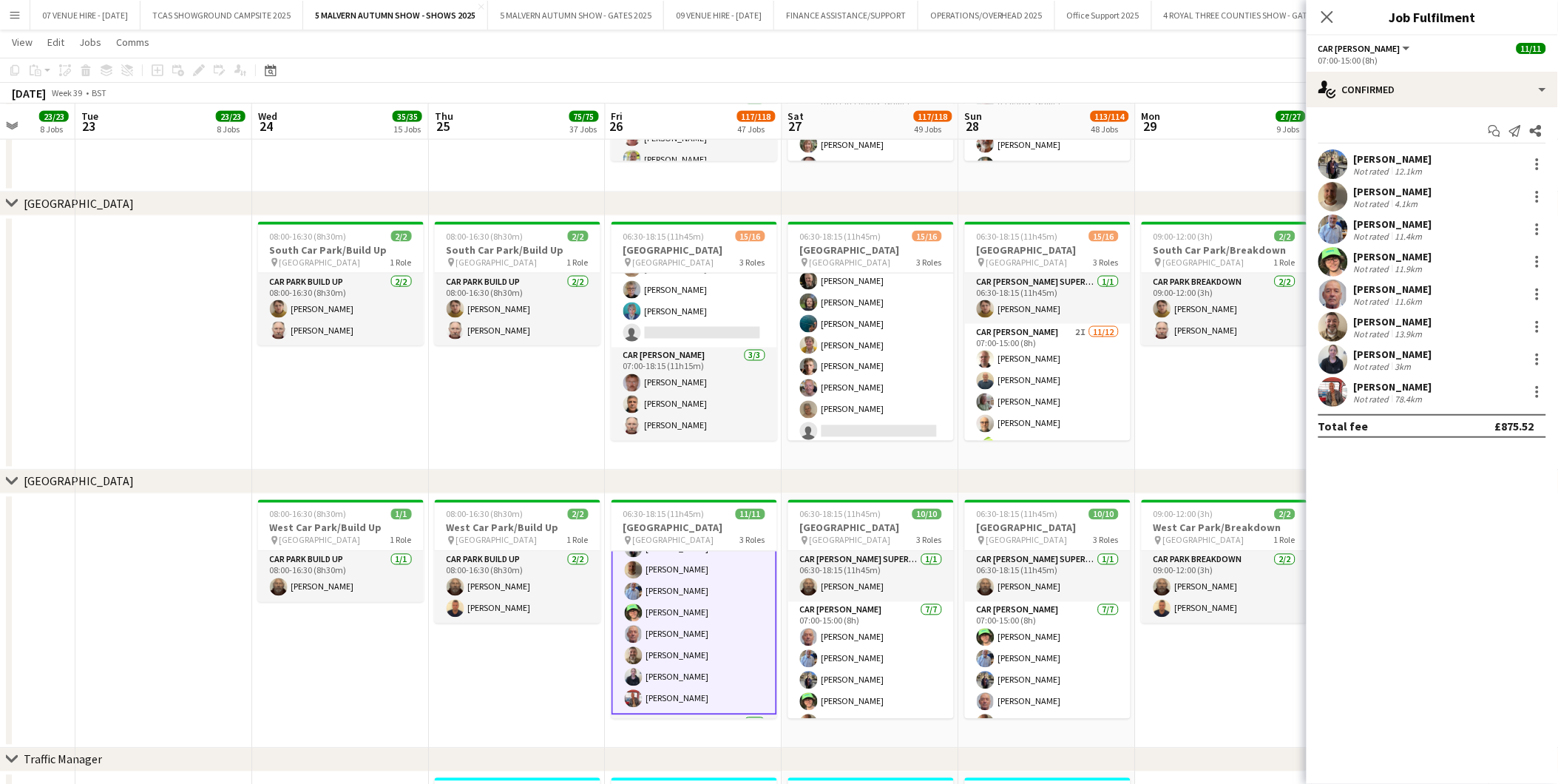
scroll to position [91, 0]
click at [1540, 353] on div at bounding box center [1537, 359] width 17 height 17
click at [1487, 528] on span "Remove" at bounding box center [1465, 528] width 44 height 13
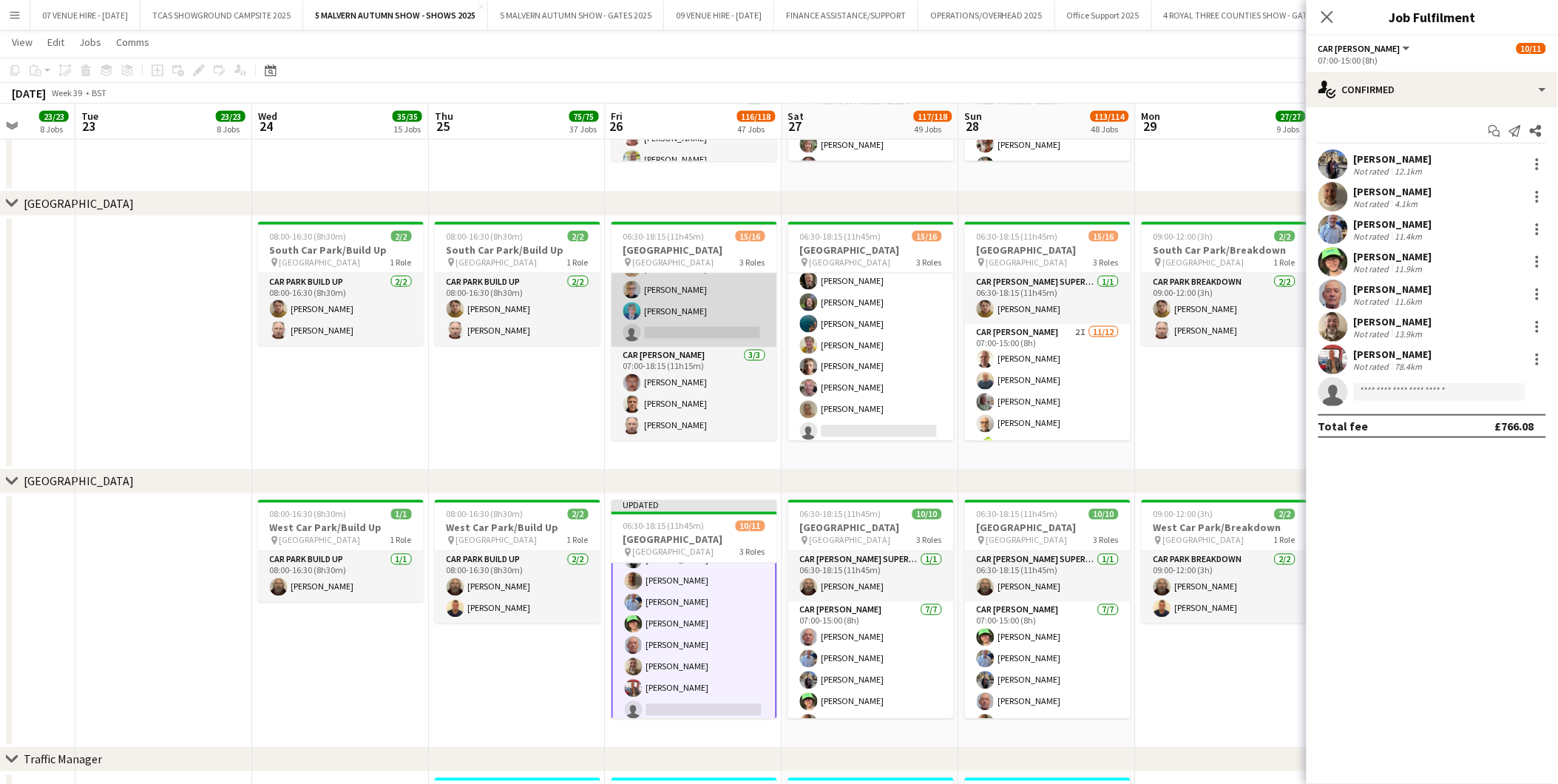
click at [707, 331] on app-card-role "Car [PERSON_NAME] 2I [DATE] 07:00-15:00 (8h) [PERSON_NAME] [PERSON_NAME]-[PERSO…" at bounding box center [694, 204] width 166 height 286
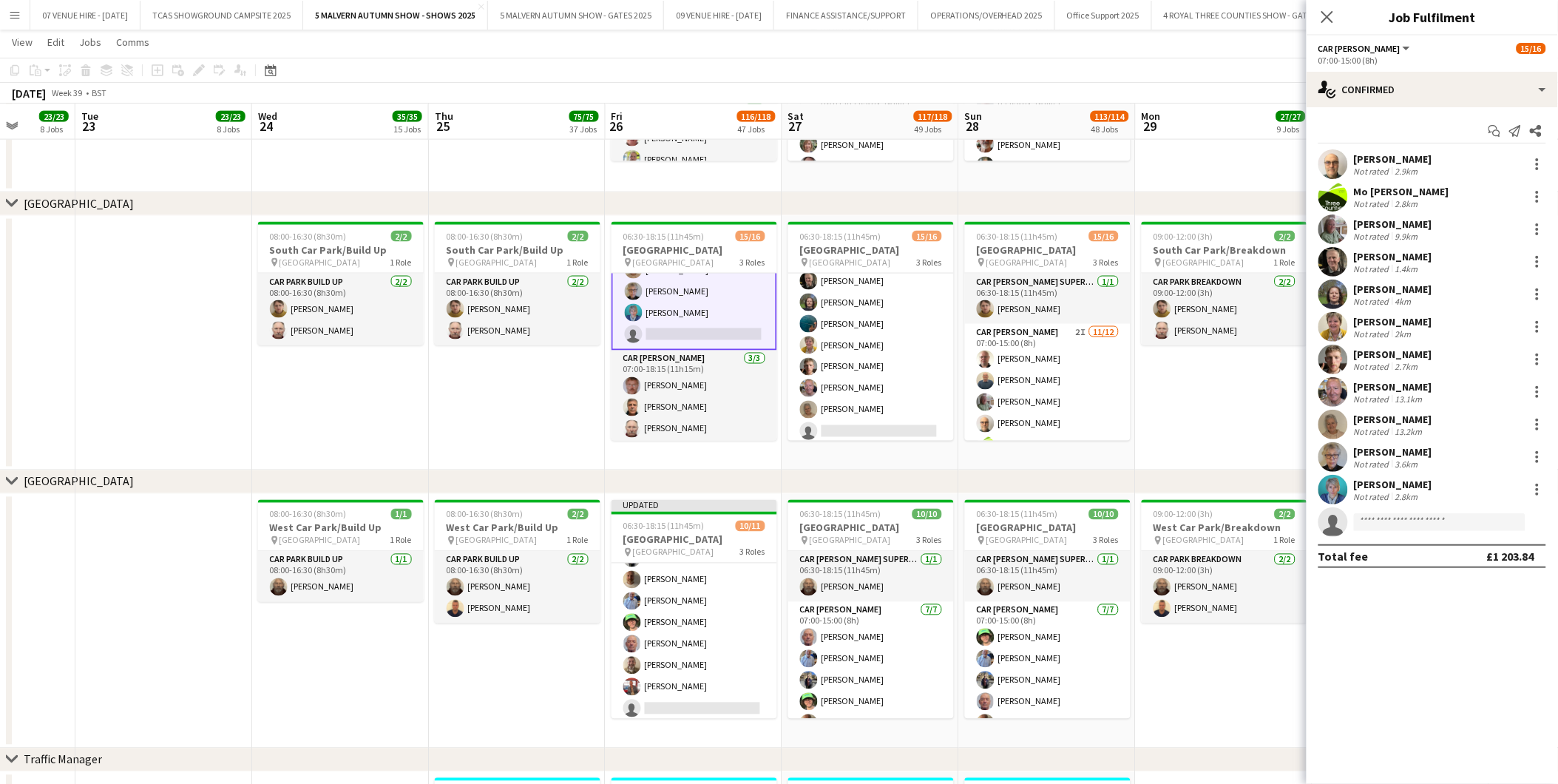
scroll to position [90, 0]
click at [1427, 515] on input at bounding box center [1439, 521] width 171 height 17
type input "****"
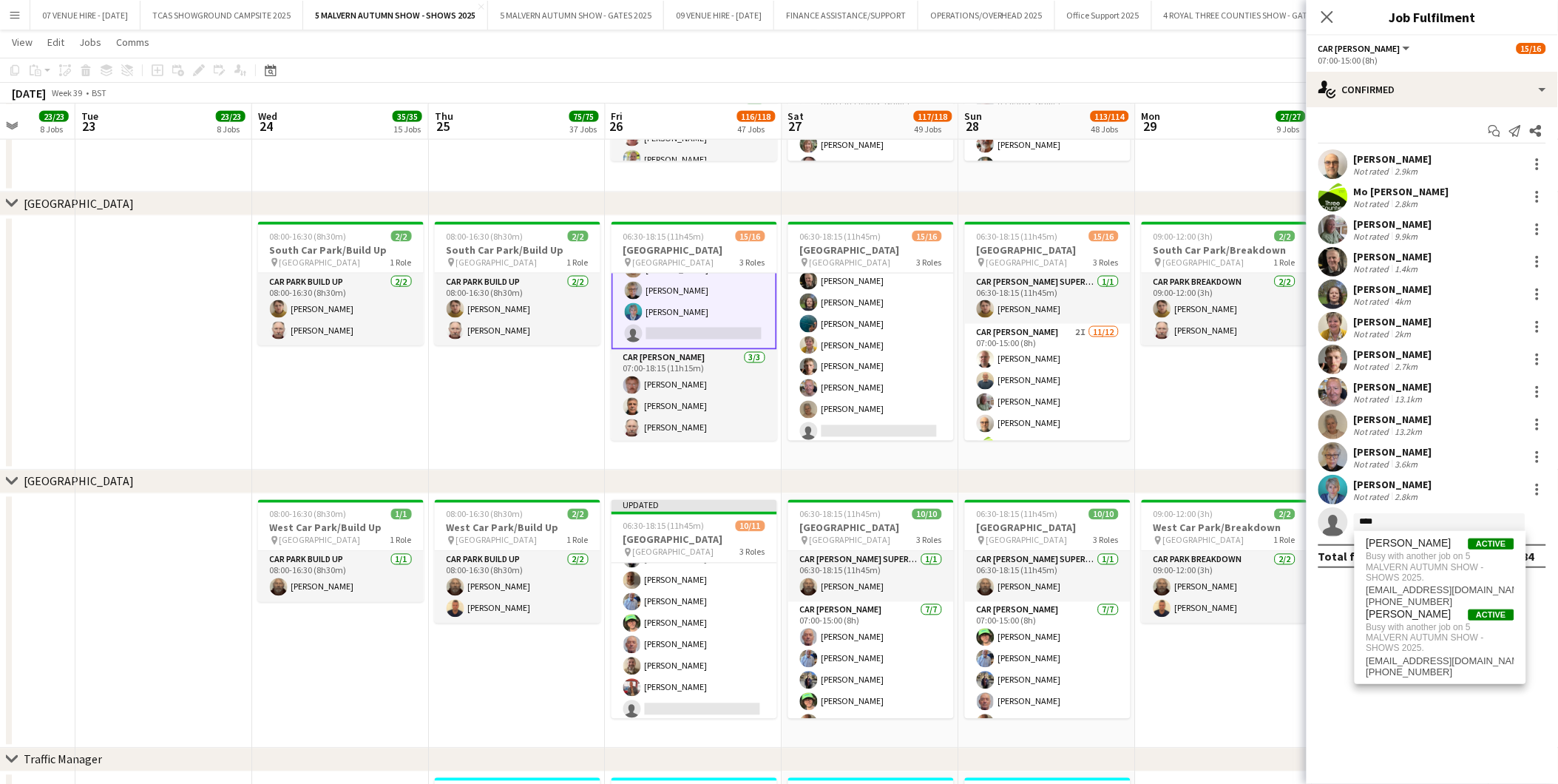
click at [1238, 633] on app-date-cell "09:00-12:00 (3h) 2/2 [GEOGRAPHIC_DATA]/Breakdown pin [GEOGRAPHIC_DATA] 1 Role C…" at bounding box center [1224, 621] width 177 height 255
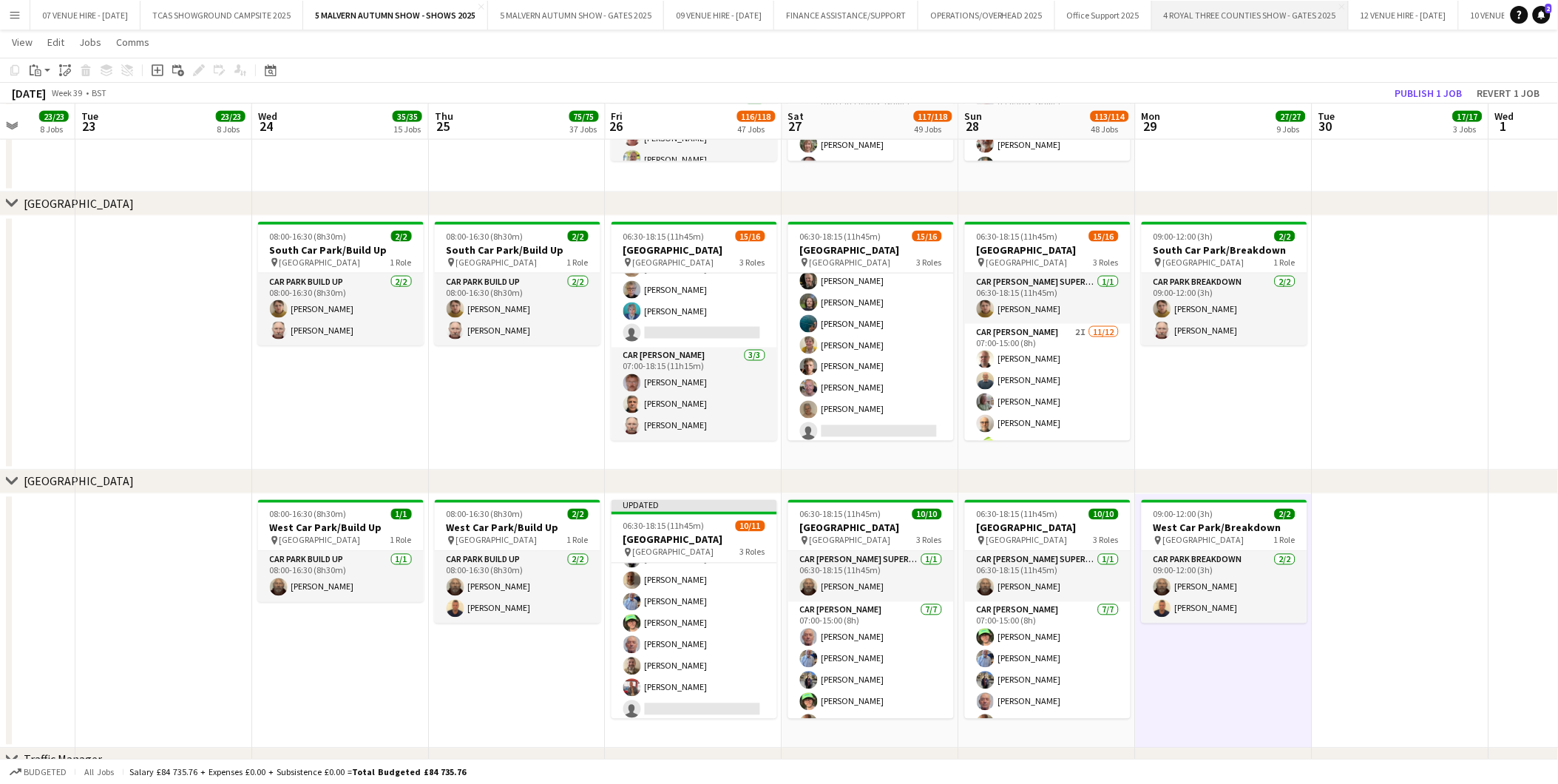
scroll to position [263, 0]
click at [1435, 89] on button "Publish 1 job" at bounding box center [1429, 93] width 79 height 19
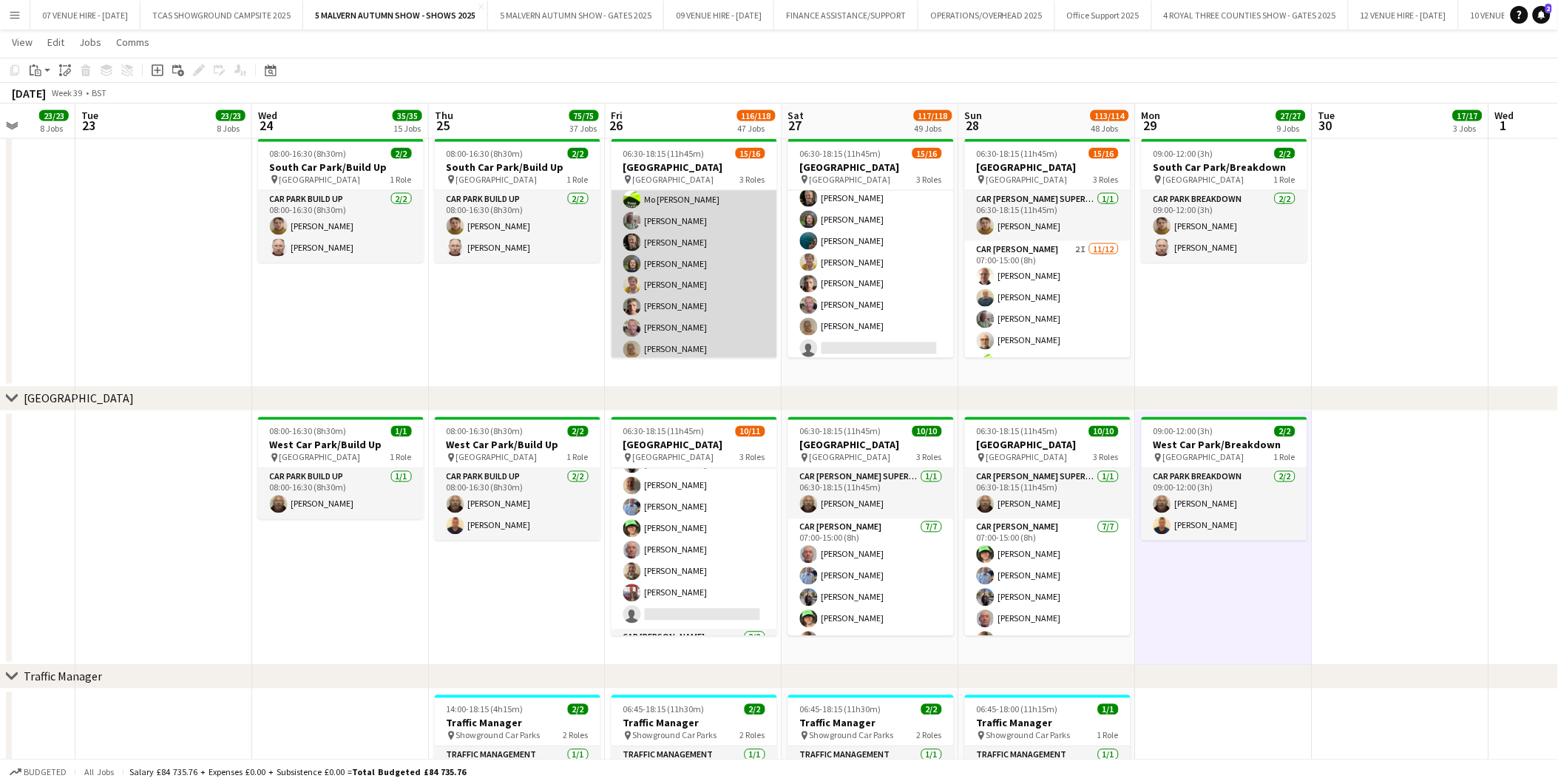
scroll to position [180, 0]
click at [701, 321] on app-card-role "Car [PERSON_NAME] 2I [DATE] 07:00-15:00 (8h) [PERSON_NAME] [PERSON_NAME]-[PERSO…" at bounding box center [694, 203] width 166 height 286
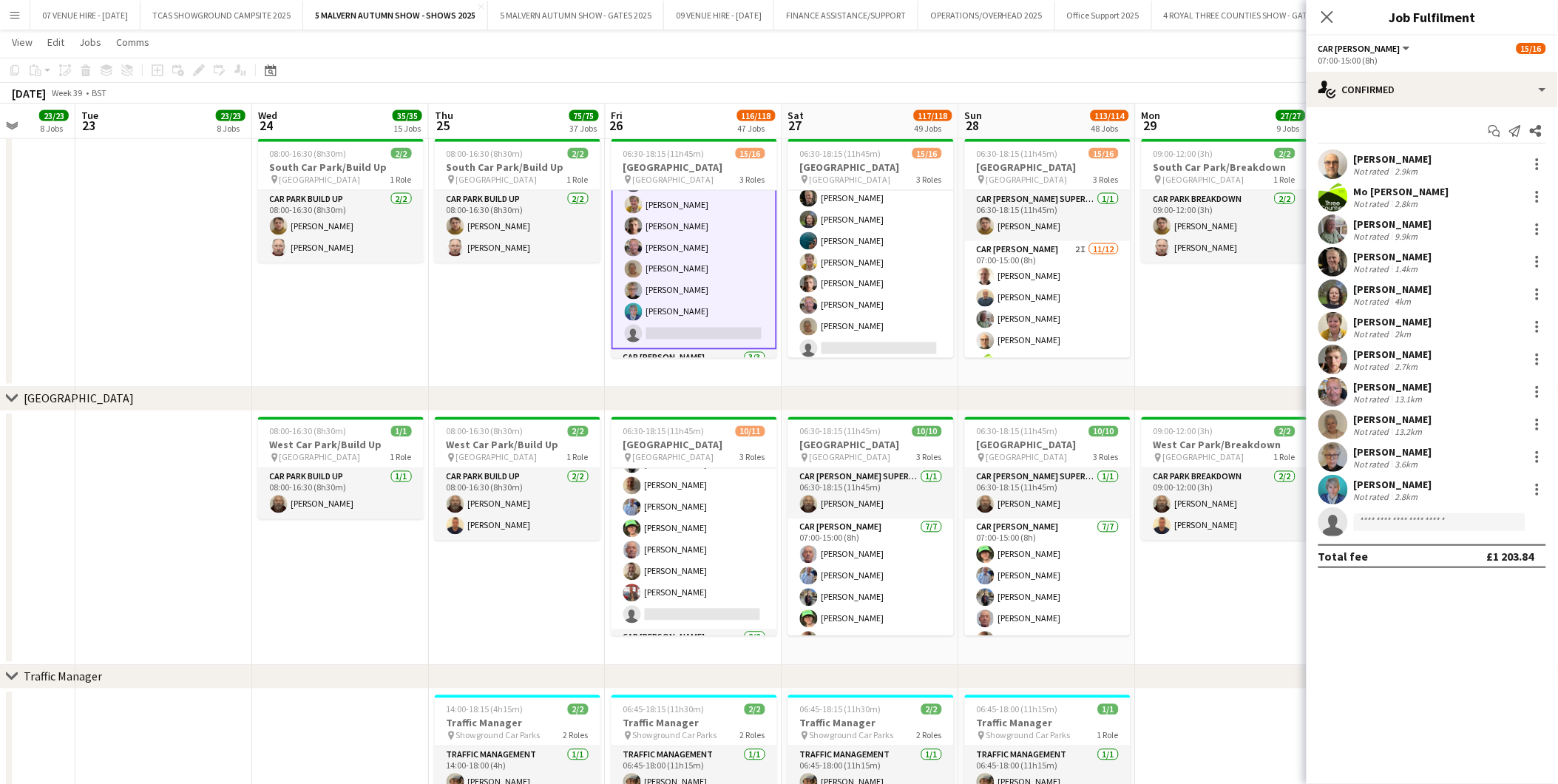
scroll to position [181, 0]
click at [1399, 525] on input at bounding box center [1439, 521] width 171 height 17
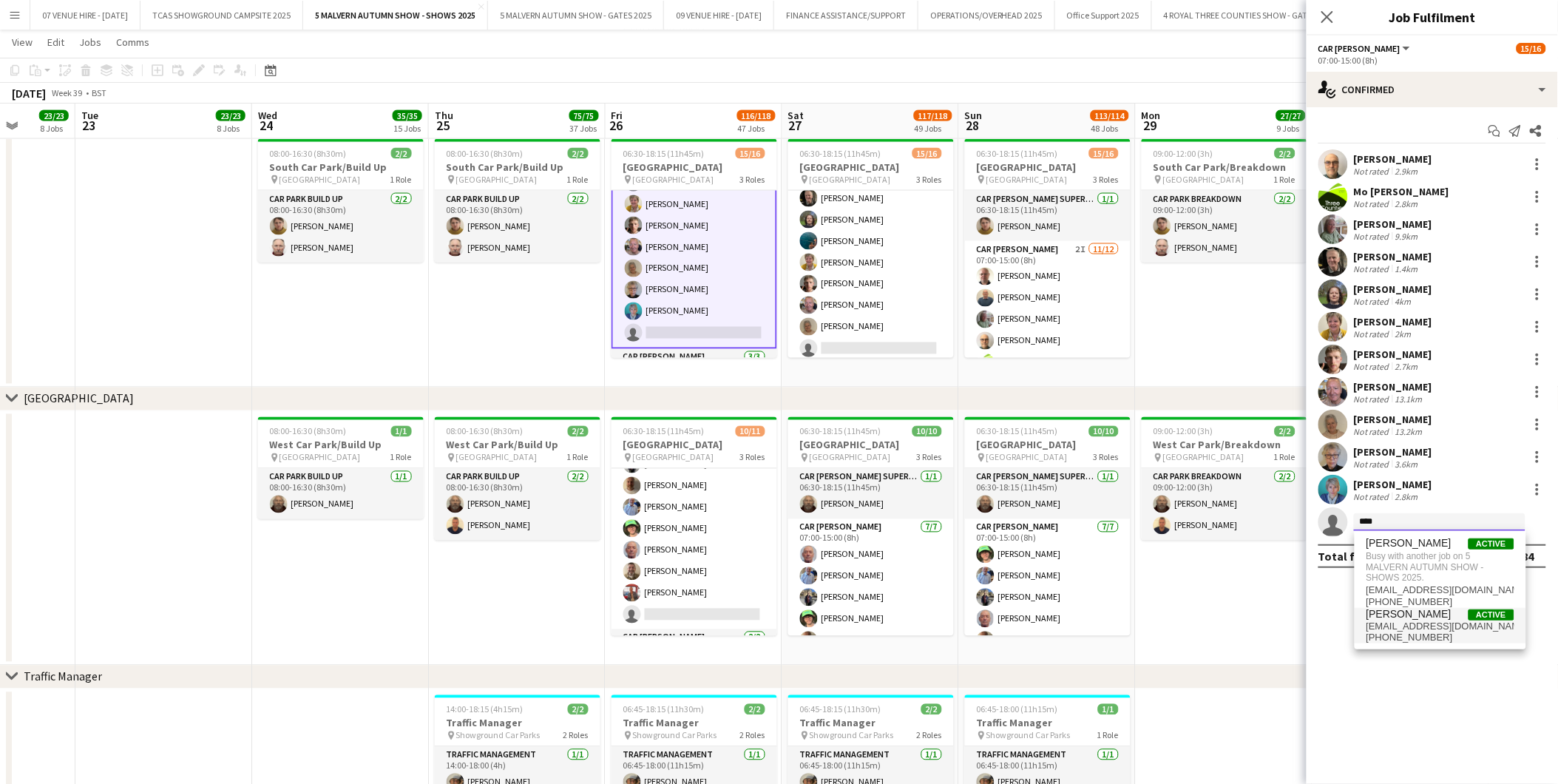
type input "****"
click at [1411, 615] on span "[PERSON_NAME]" at bounding box center [1409, 615] width 85 height 13
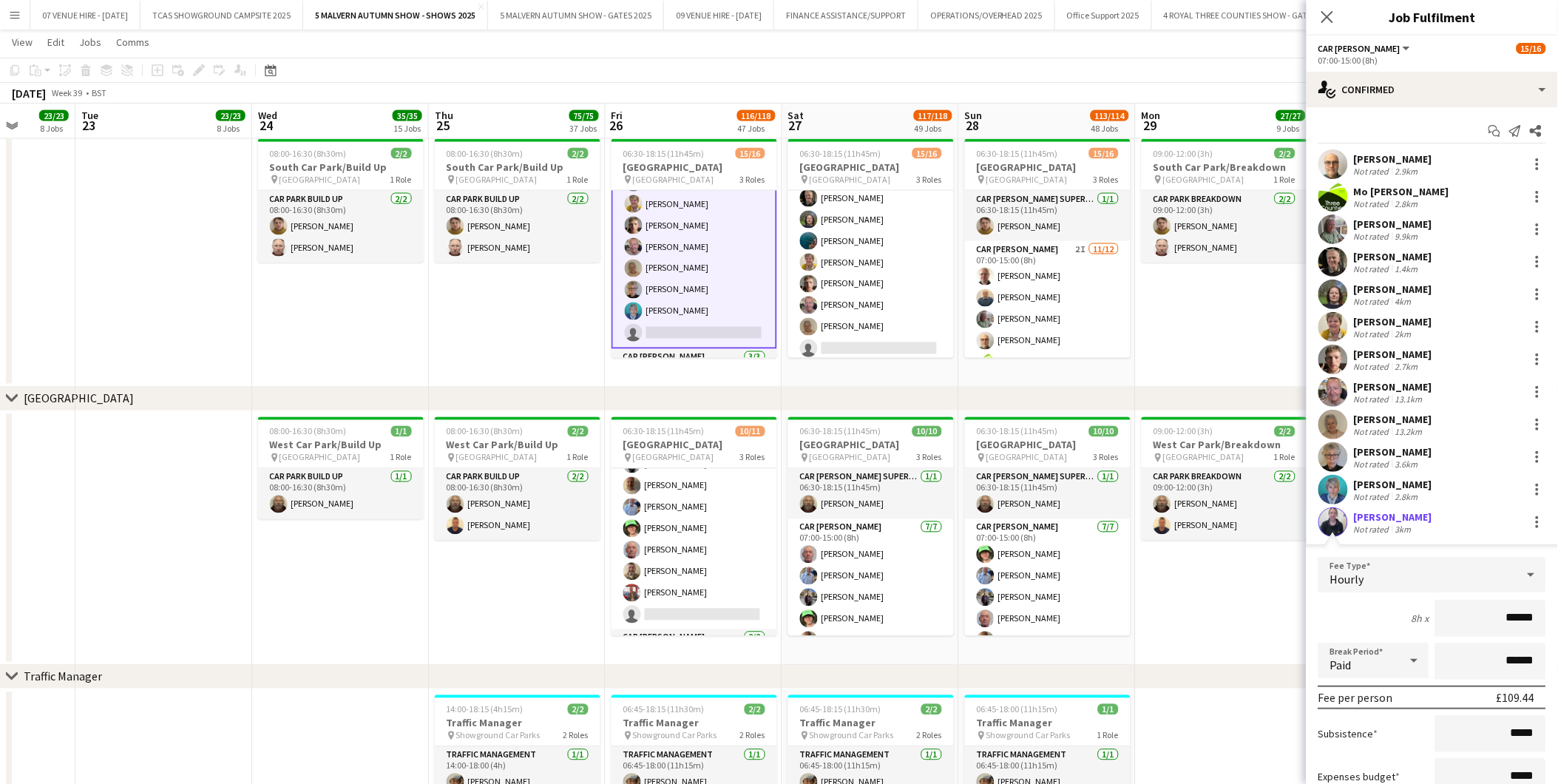
scroll to position [127, 0]
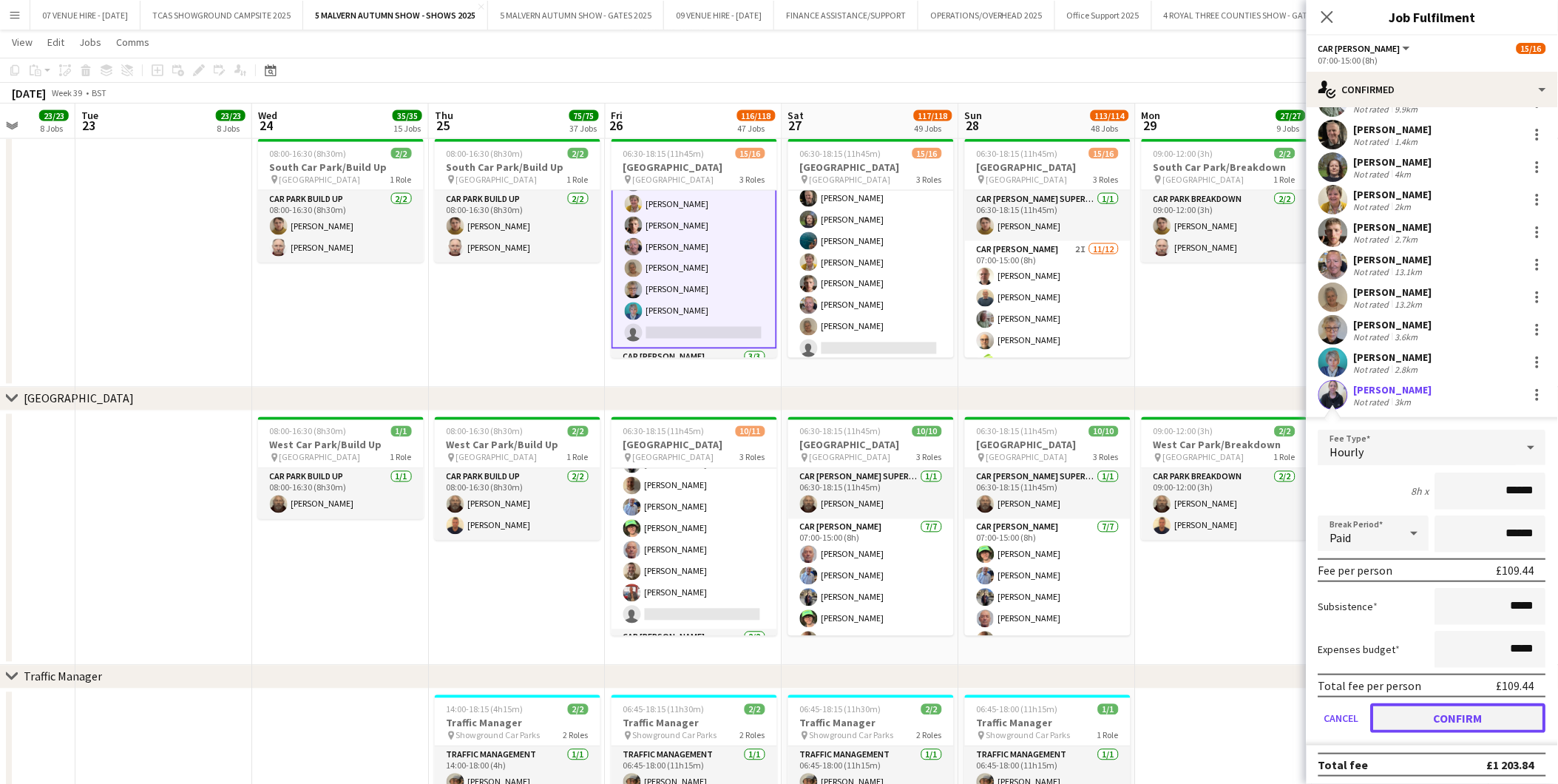
click at [1430, 708] on button "Confirm" at bounding box center [1458, 718] width 175 height 29
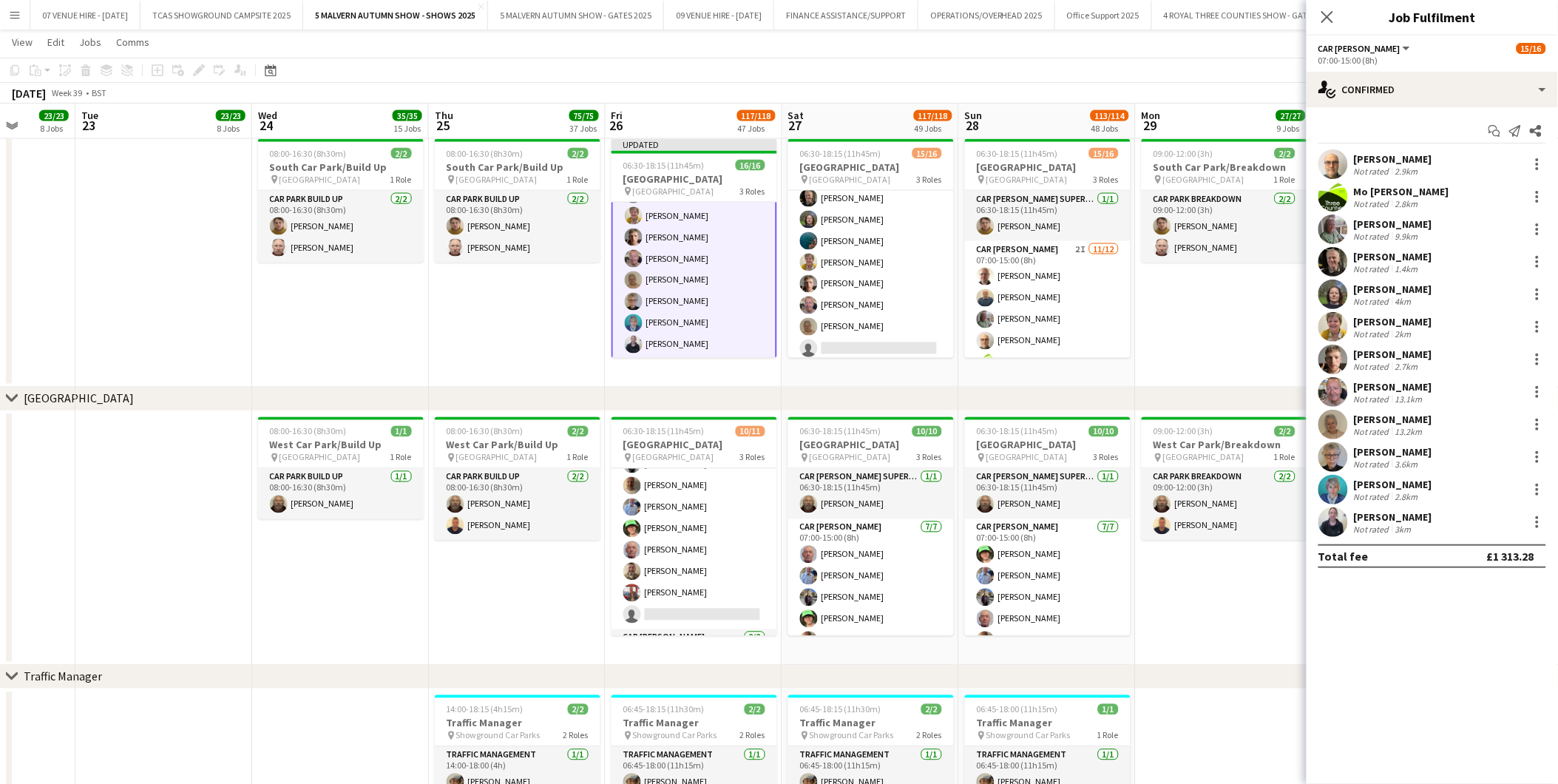
scroll to position [0, 0]
click at [1230, 635] on app-date-cell "09:00-12:00 (3h) 2/2 [GEOGRAPHIC_DATA]/Breakdown pin [GEOGRAPHIC_DATA] 1 Role C…" at bounding box center [1224, 539] width 177 height 255
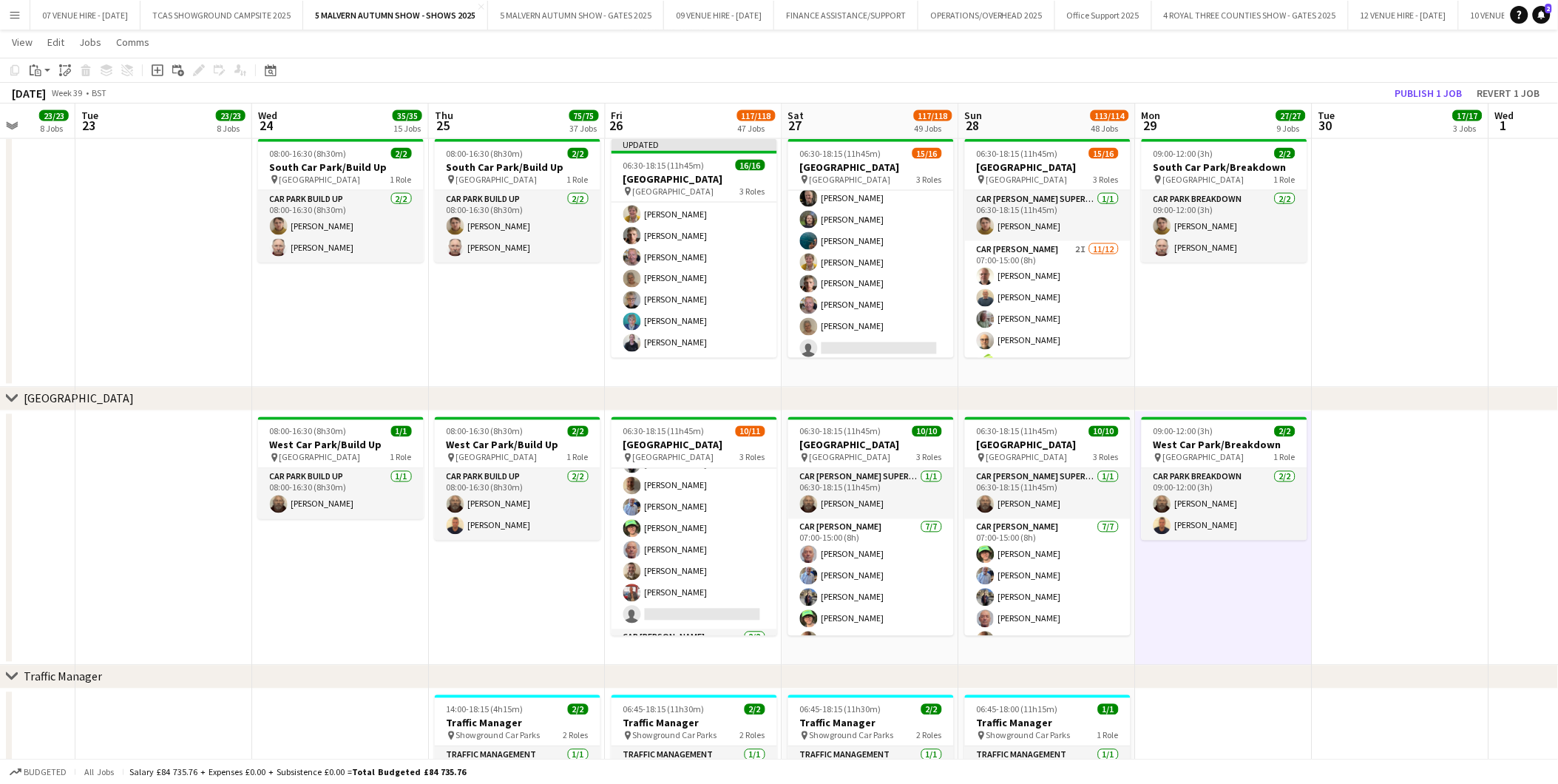
scroll to position [180, 0]
click at [1436, 91] on button "Publish 1 job" at bounding box center [1429, 93] width 79 height 19
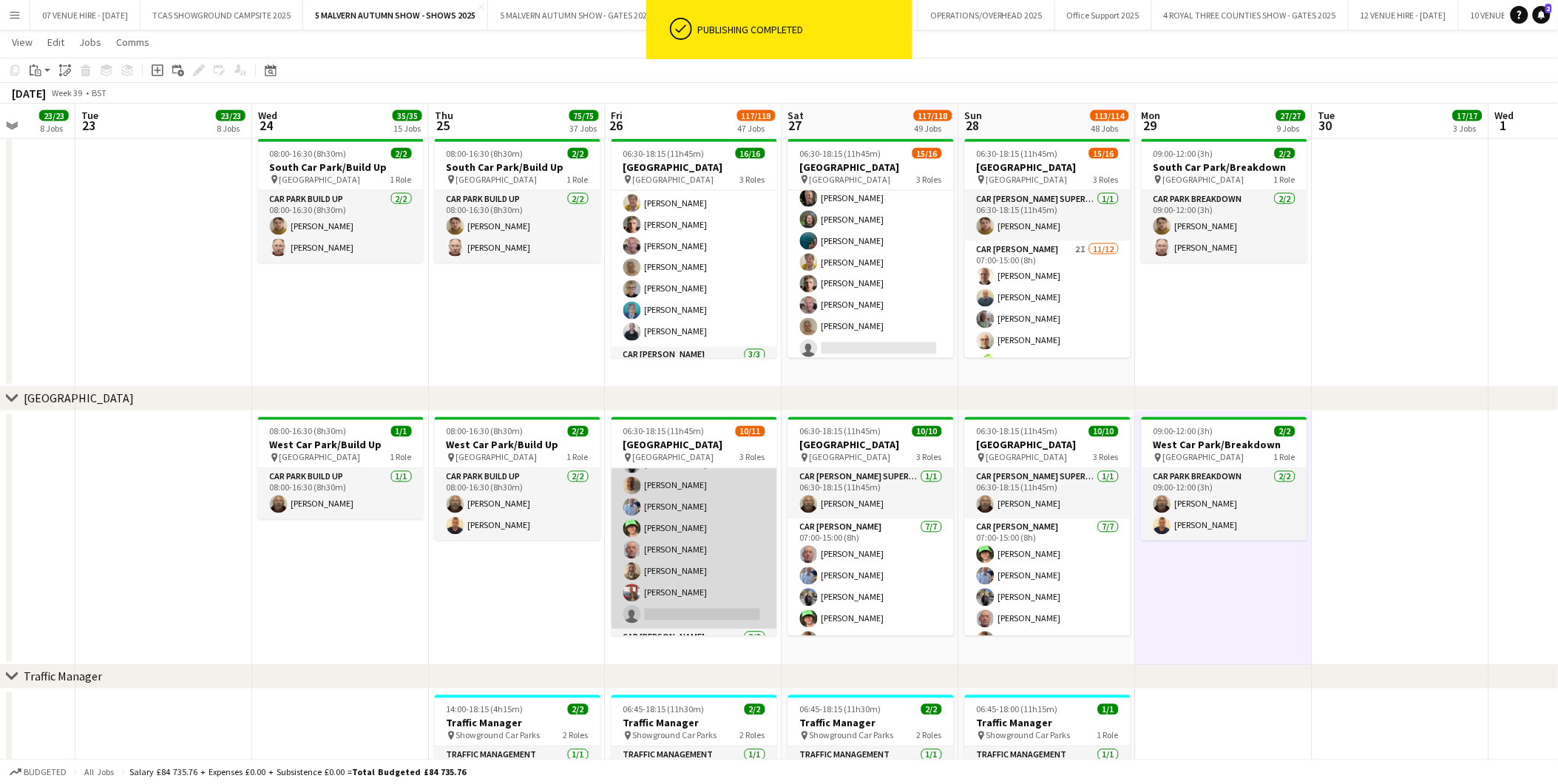
click at [682, 513] on app-card-role "[PERSON_NAME] [DATE] 07:00-15:00 (8h) [PERSON_NAME] [PERSON_NAME] [PERSON_NAME]…" at bounding box center [694, 528] width 166 height 201
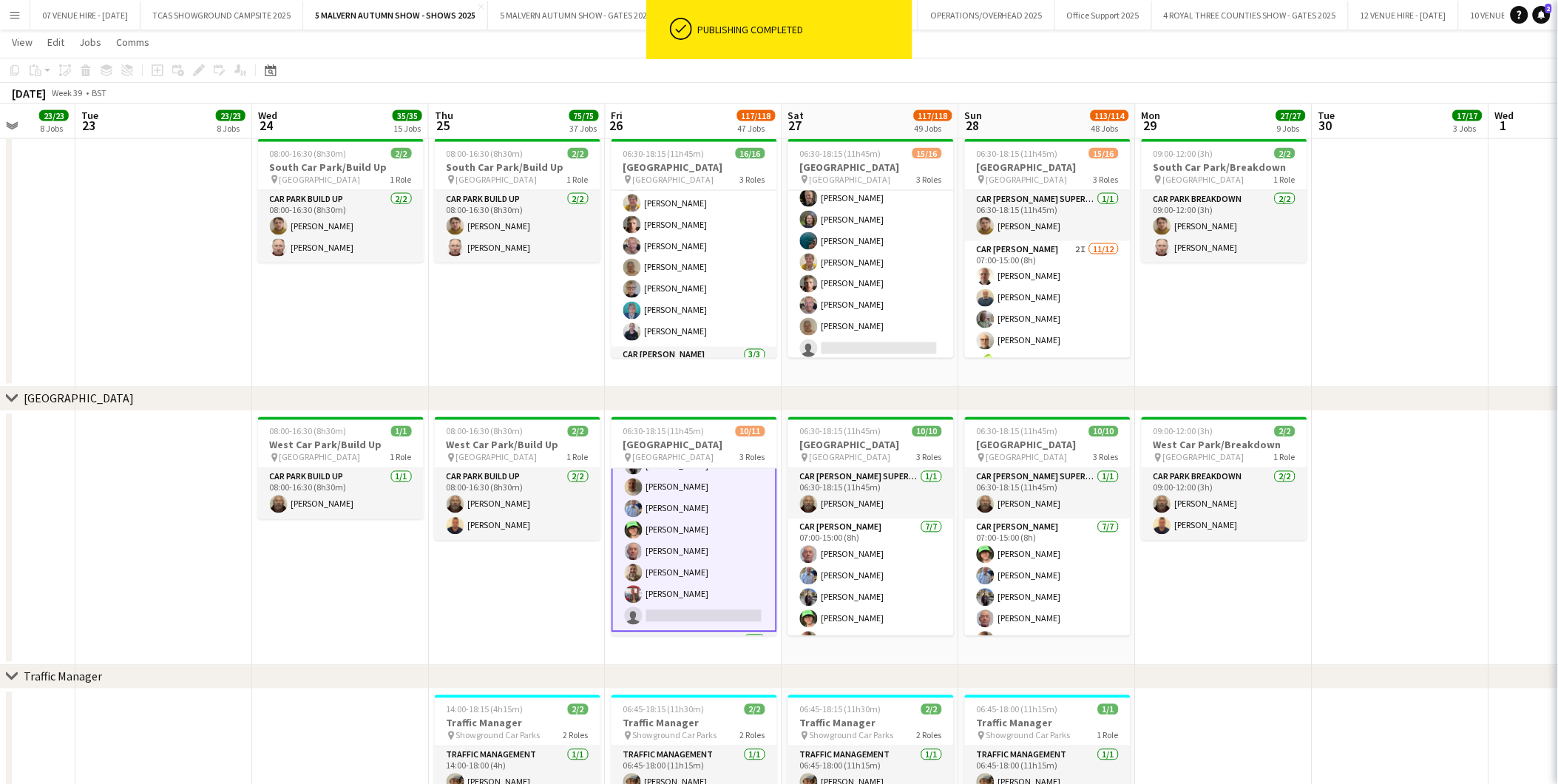
scroll to position [91, 0]
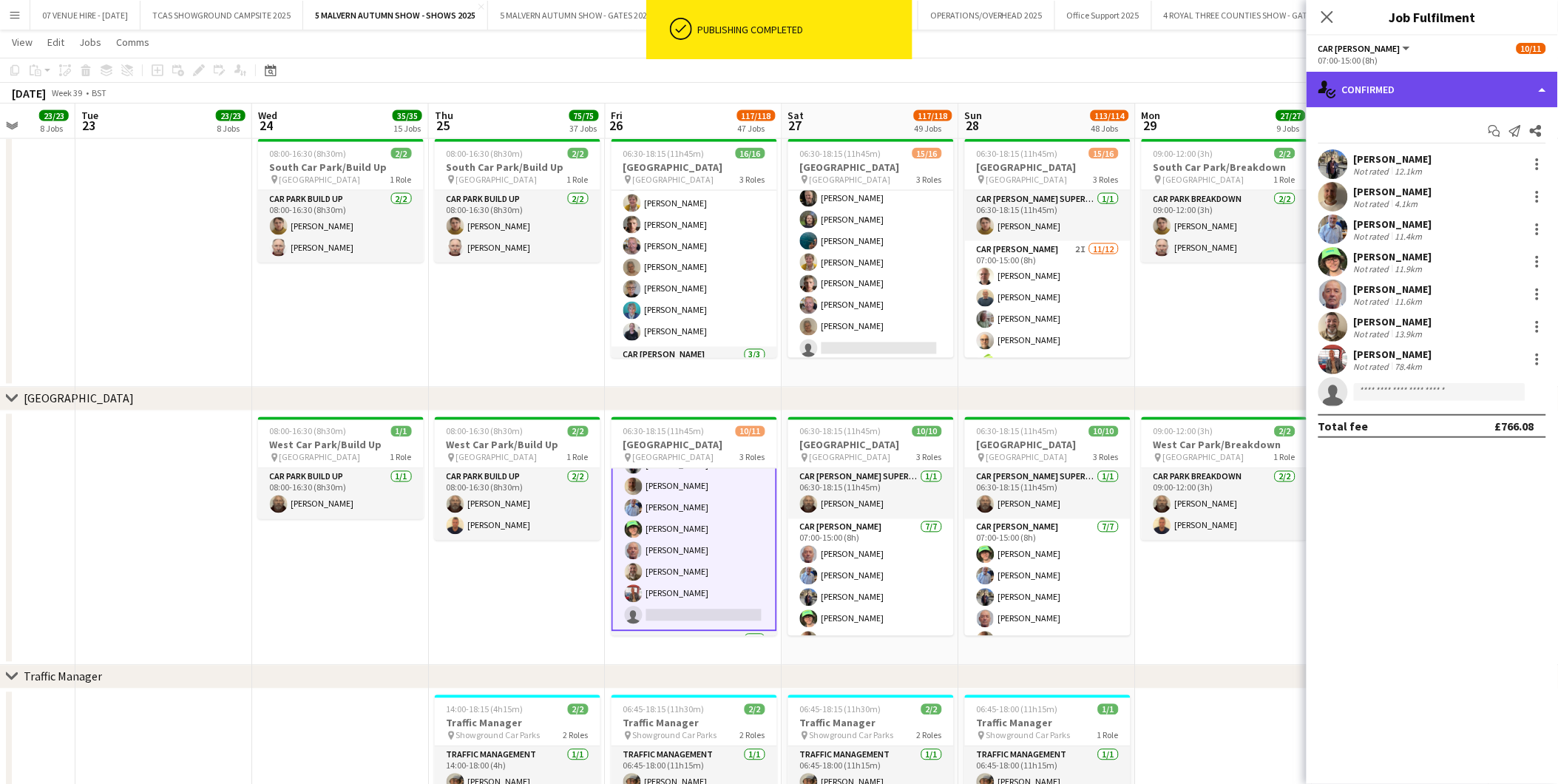
click at [1422, 94] on div "single-neutral-actions-check-2 Confirmed" at bounding box center [1433, 89] width 251 height 36
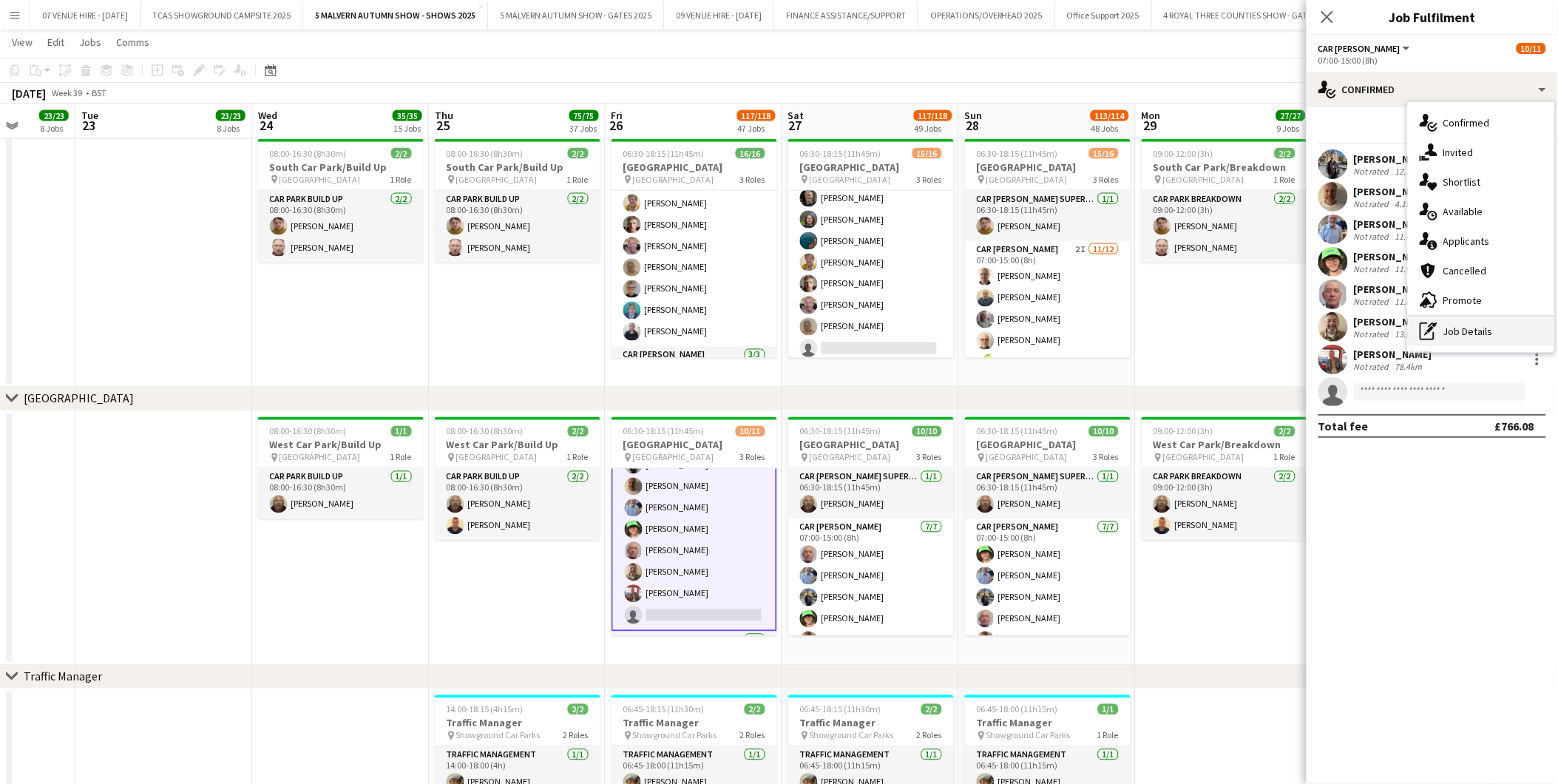
click at [1460, 332] on div "pen-write Job Details" at bounding box center [1481, 332] width 147 height 29
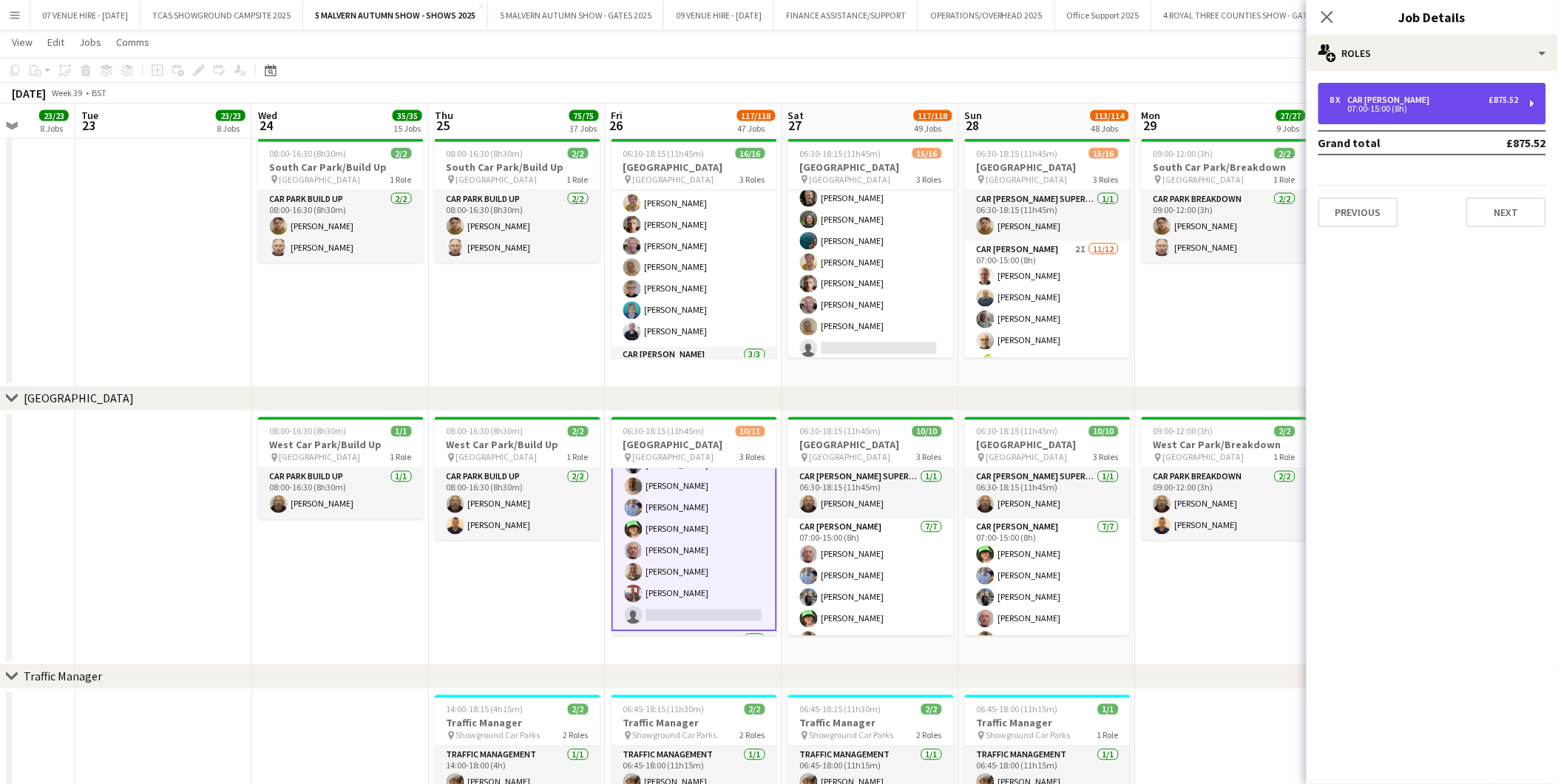
click at [1387, 100] on div "Car [PERSON_NAME]" at bounding box center [1392, 99] width 88 height 10
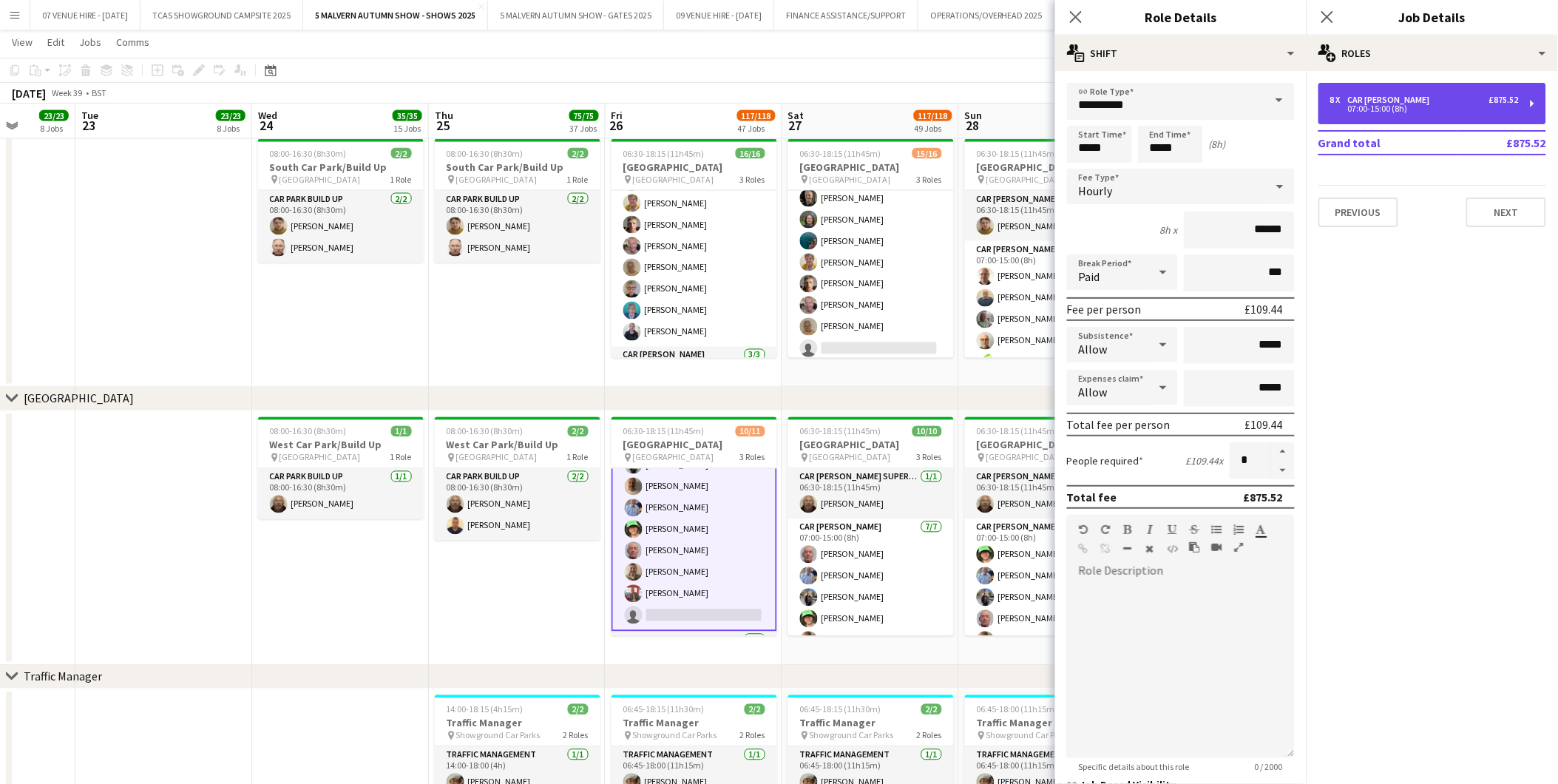
click at [1384, 113] on div "07:00-15:00 (8h)" at bounding box center [1424, 109] width 189 height 7
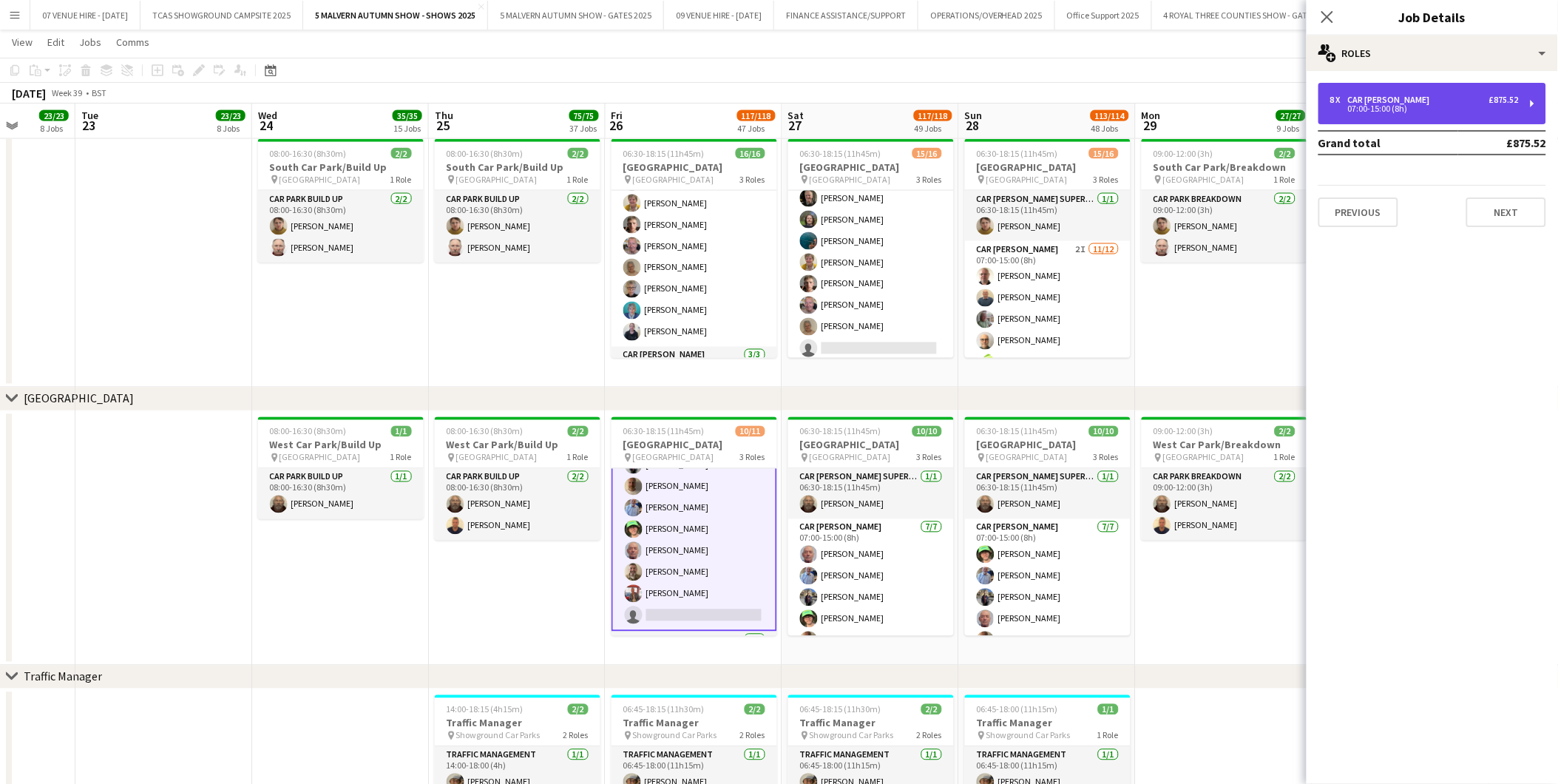
click at [1366, 100] on div "Car [PERSON_NAME]" at bounding box center [1392, 99] width 88 height 10
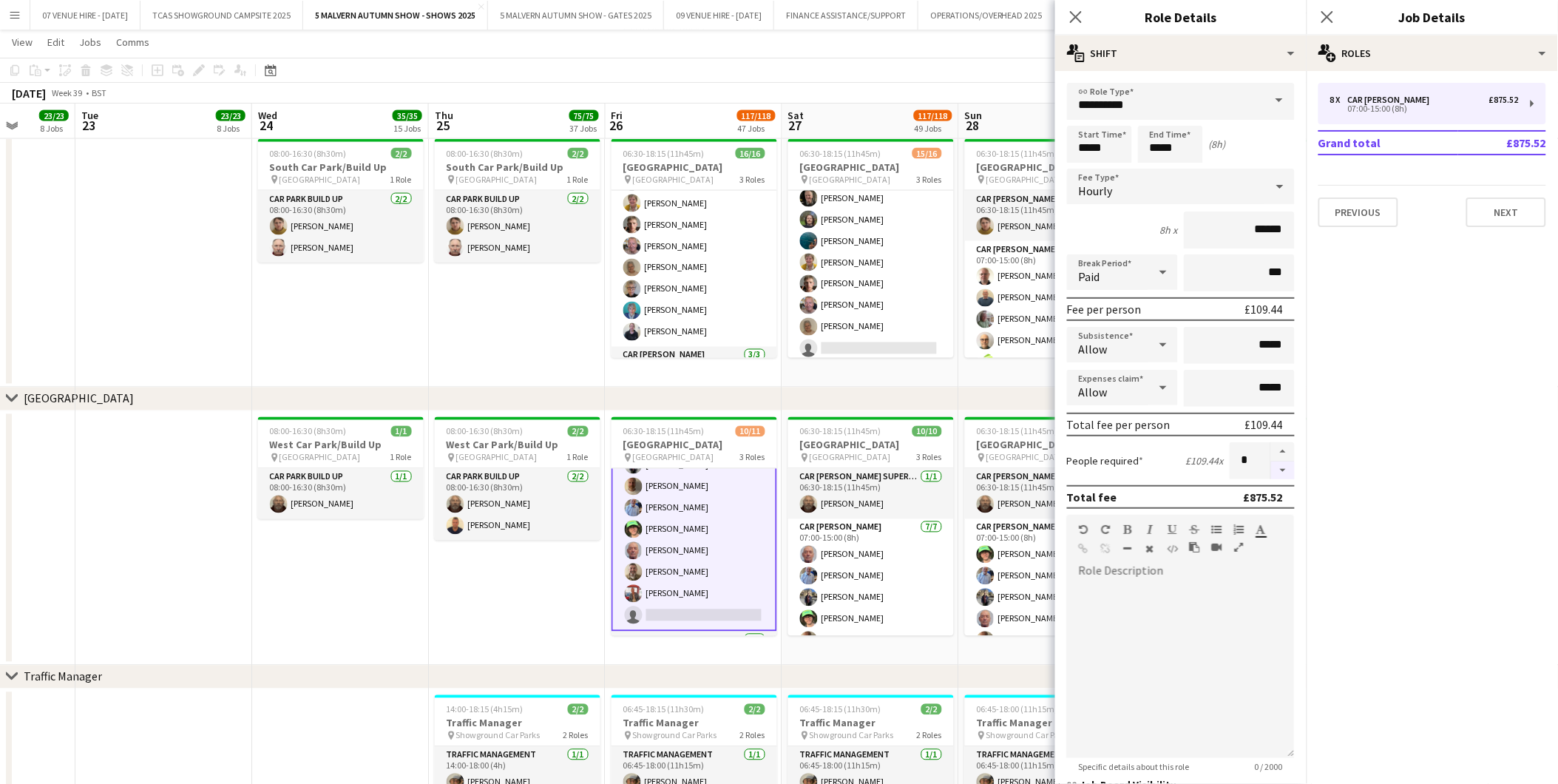
click at [1271, 462] on button "button" at bounding box center [1283, 471] width 24 height 18
type input "*"
click at [524, 617] on app-date-cell "08:00-16:30 (8h30m) 2/2 [GEOGRAPHIC_DATA]/Build Up pin [GEOGRAPHIC_DATA] 1 Role…" at bounding box center [517, 539] width 177 height 255
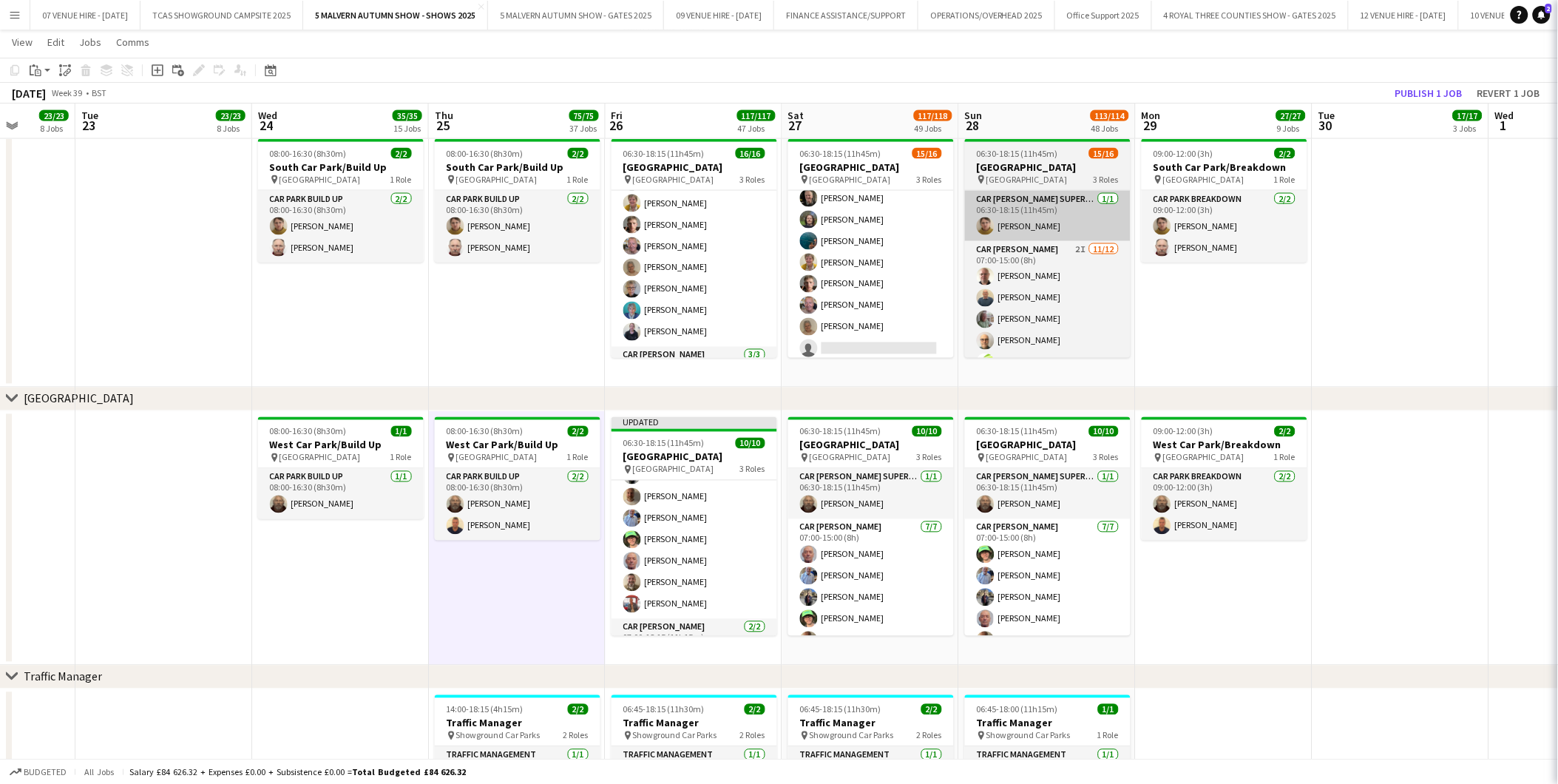
scroll to position [90, 0]
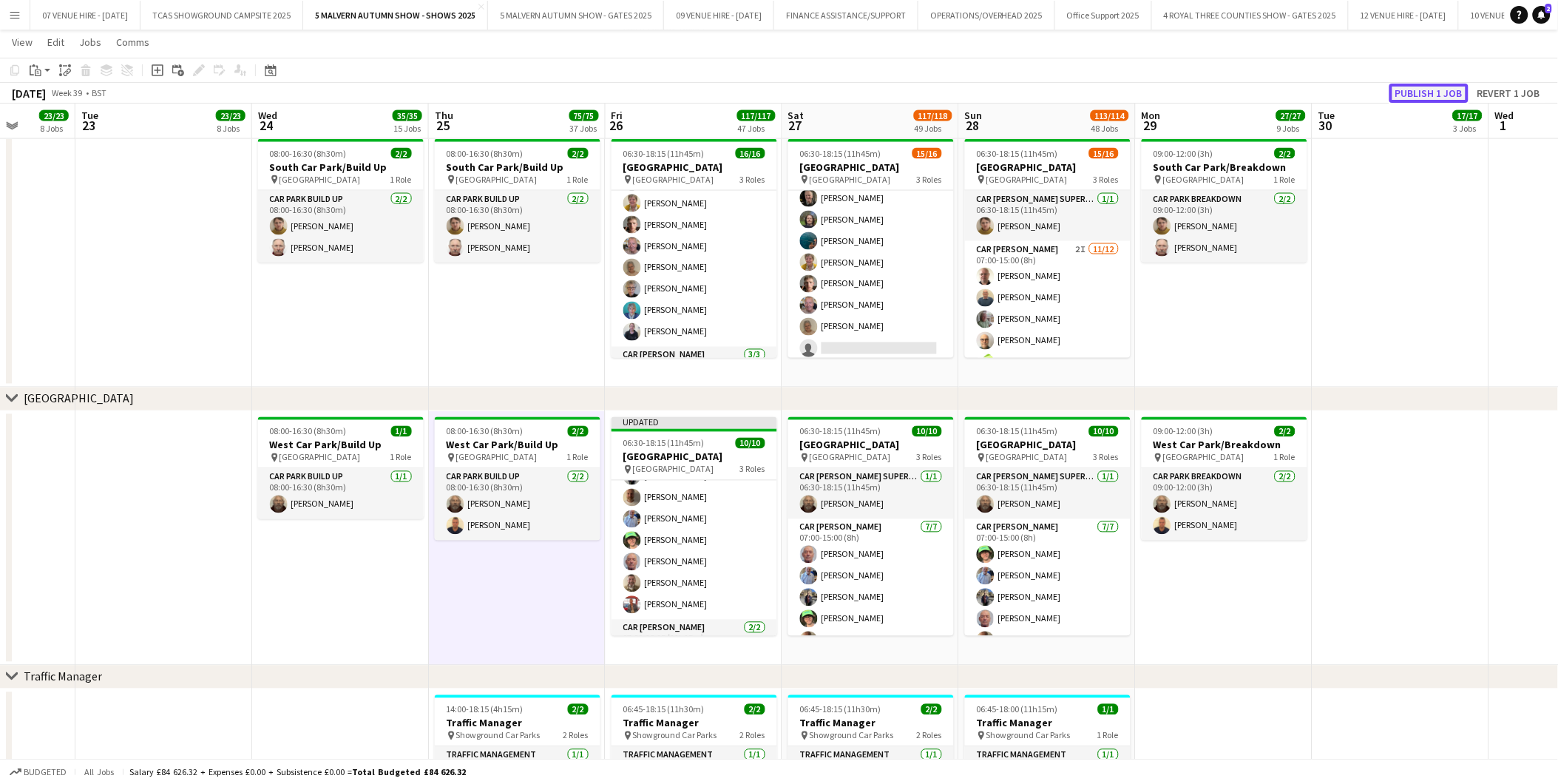
click at [1423, 89] on button "Publish 1 job" at bounding box center [1429, 93] width 79 height 19
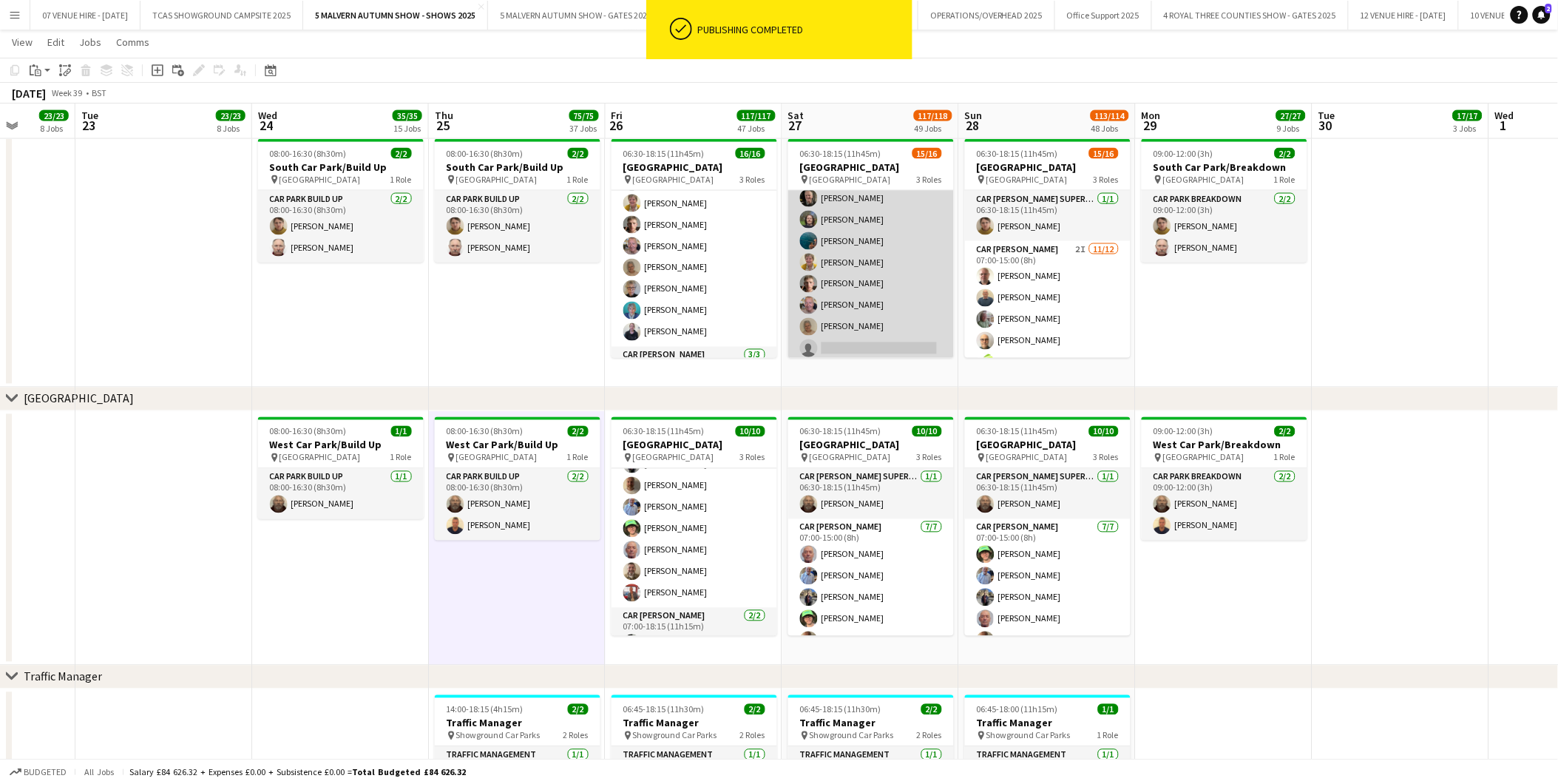
click at [888, 341] on app-card-role "Car [PERSON_NAME] 2I [DATE] 07:00-15:00 (8h) [PERSON_NAME] [PERSON_NAME]-[PERSO…" at bounding box center [871, 220] width 166 height 286
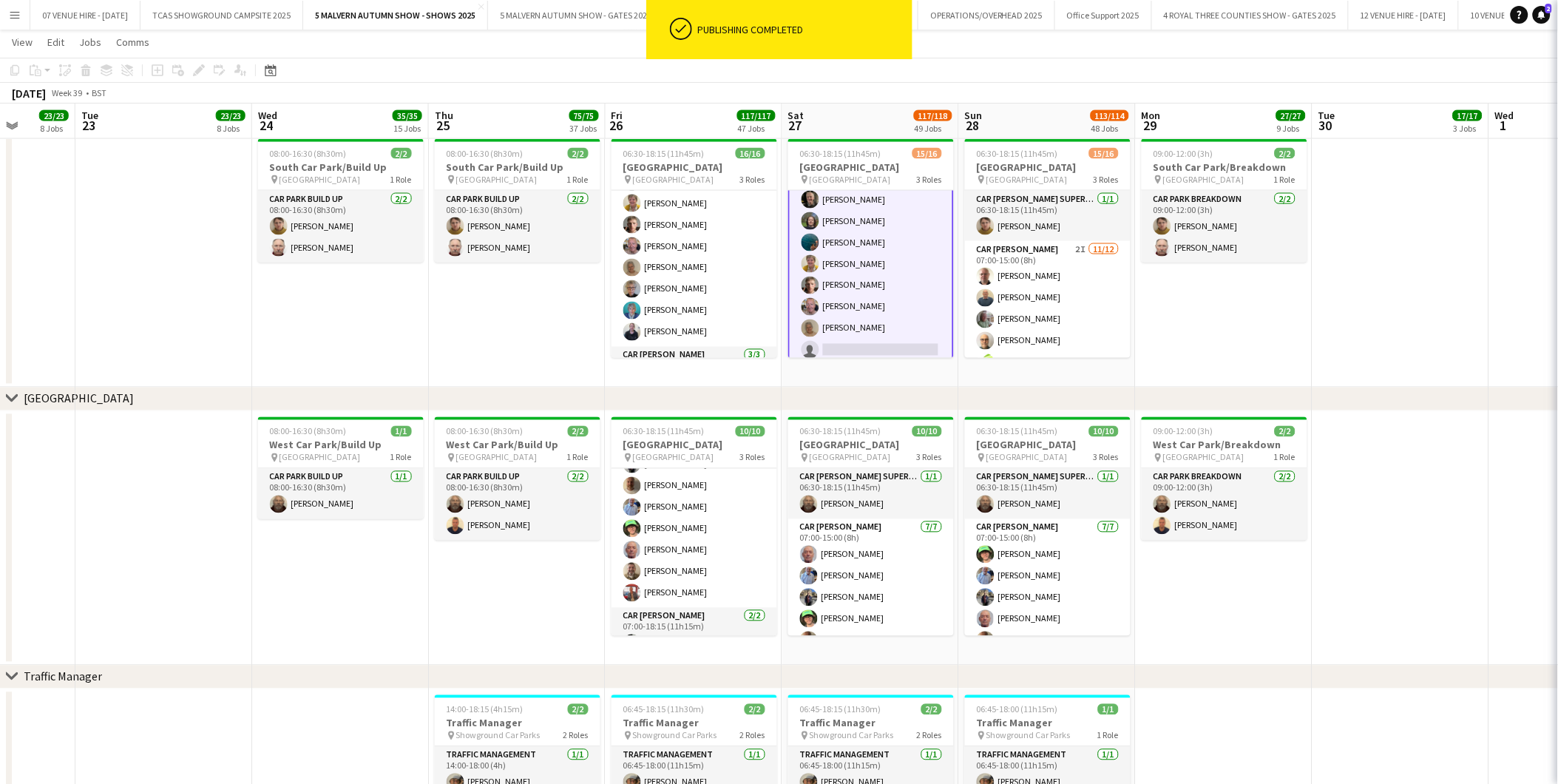
scroll to position [165, 0]
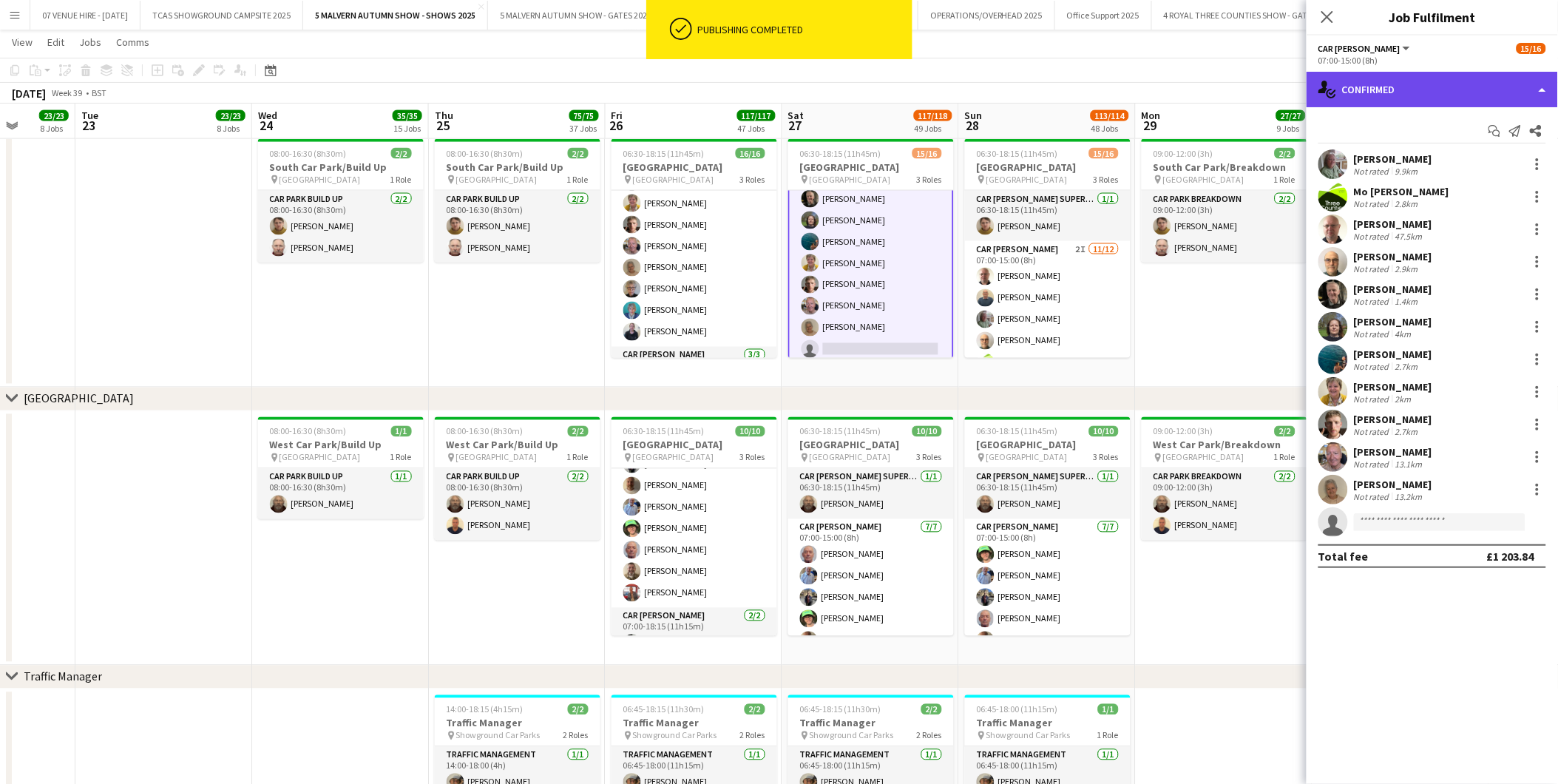
click at [1456, 86] on div "single-neutral-actions-check-2 Confirmed" at bounding box center [1433, 89] width 251 height 36
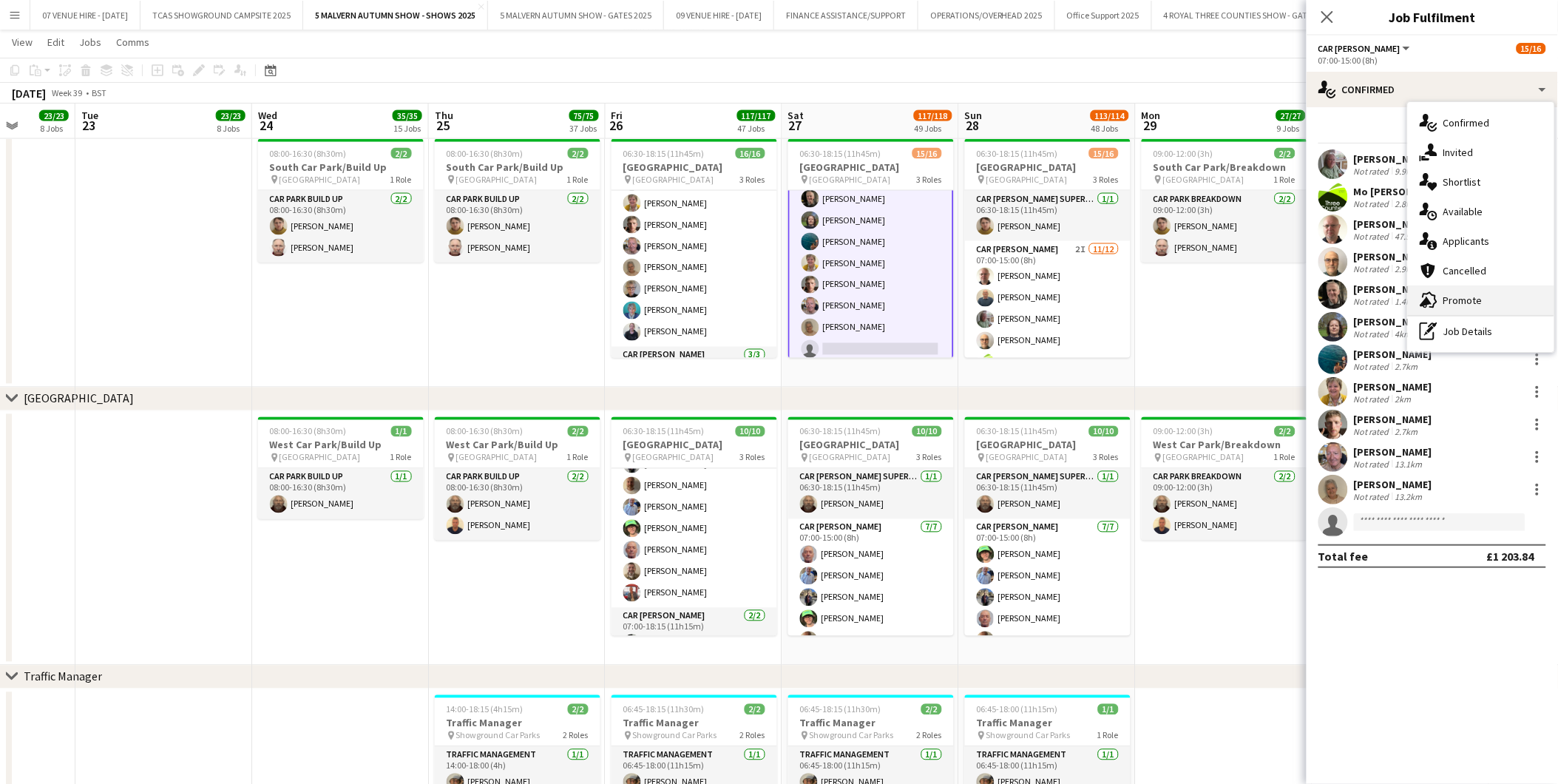
click at [1465, 301] on span "Promote" at bounding box center [1463, 300] width 39 height 14
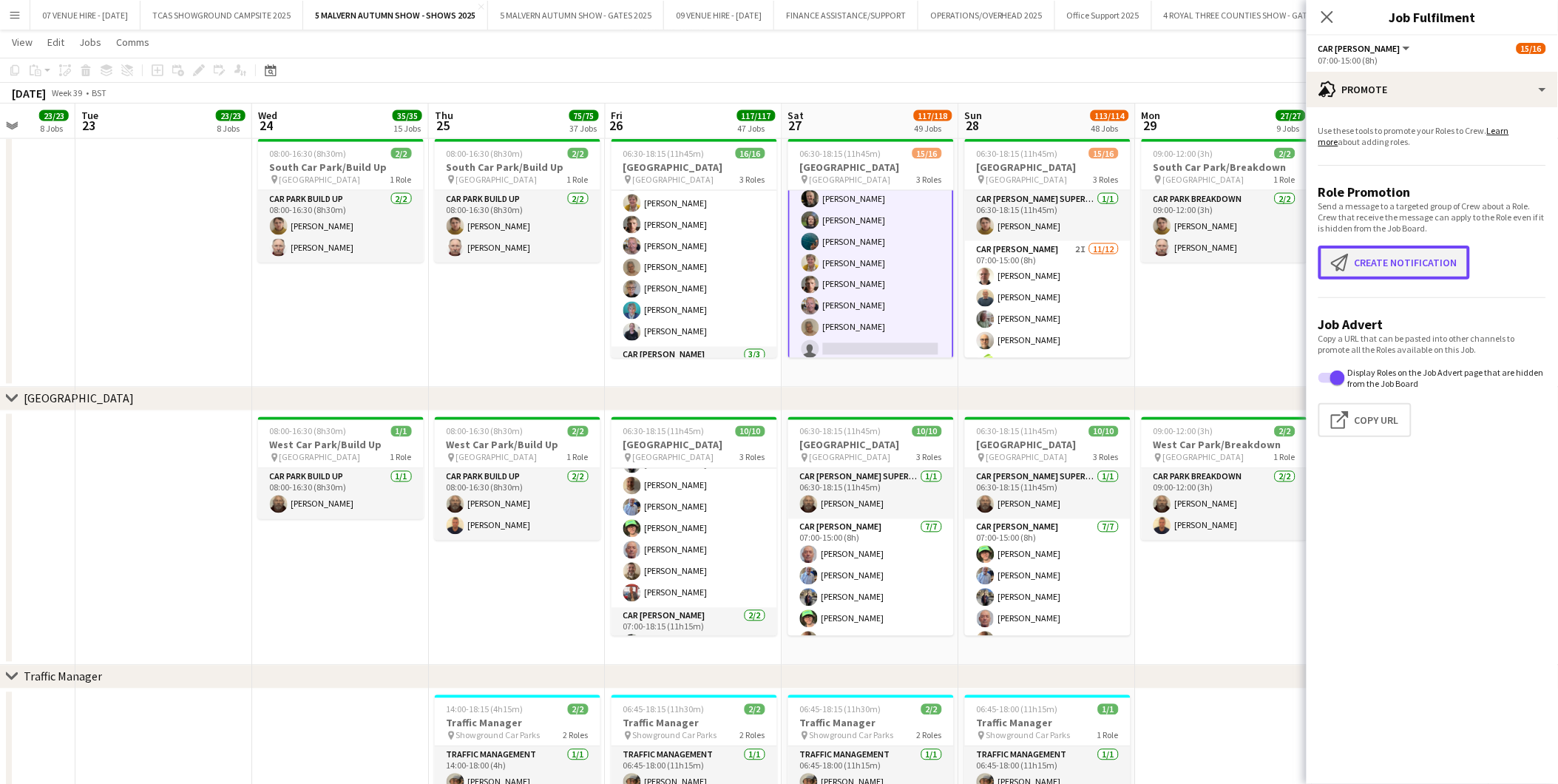
click at [1426, 270] on button "Create notification Create notification" at bounding box center [1395, 262] width 152 height 34
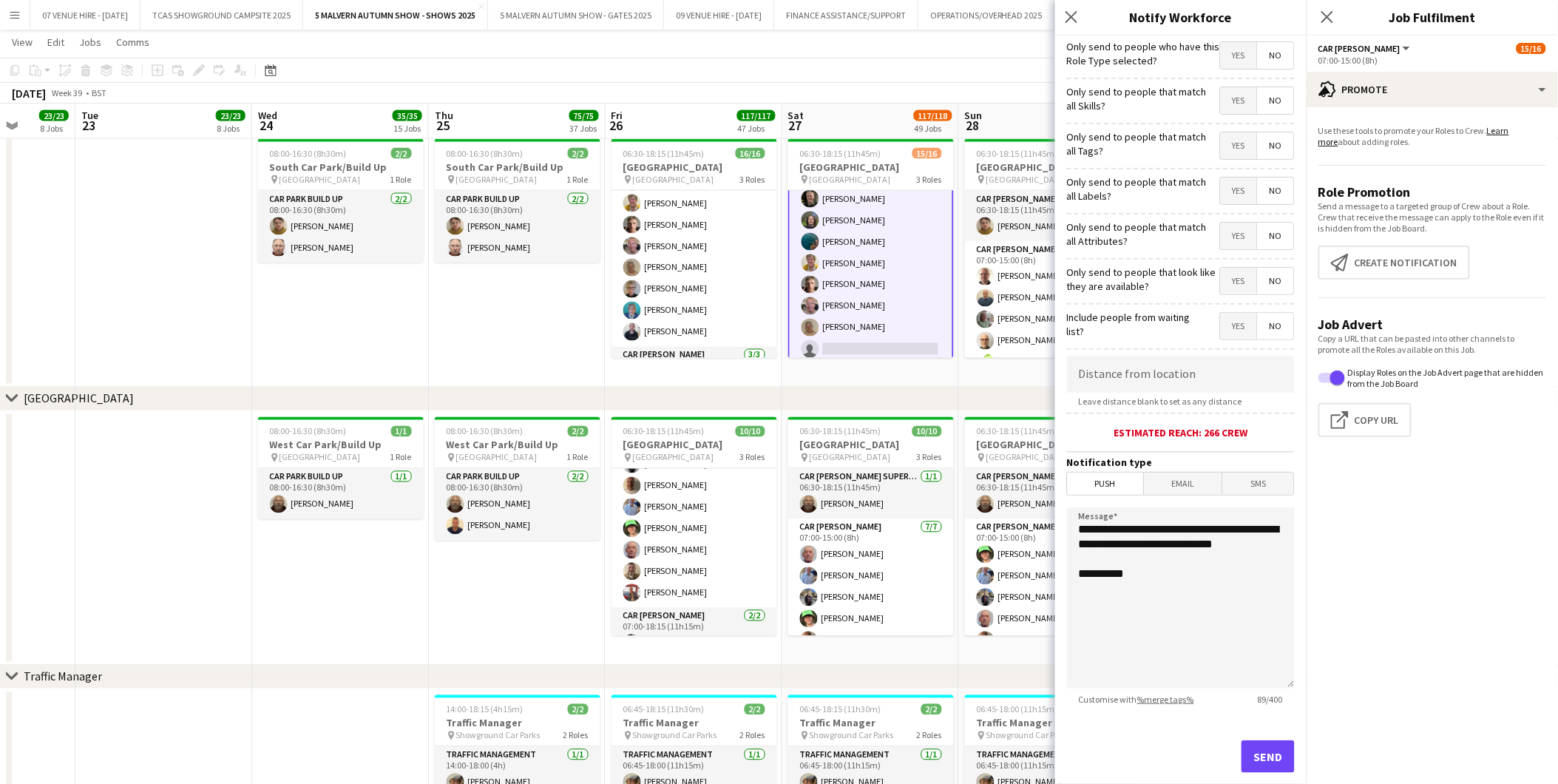
click at [1223, 275] on span "Yes" at bounding box center [1239, 280] width 37 height 27
click at [1258, 753] on button "Send" at bounding box center [1269, 757] width 53 height 33
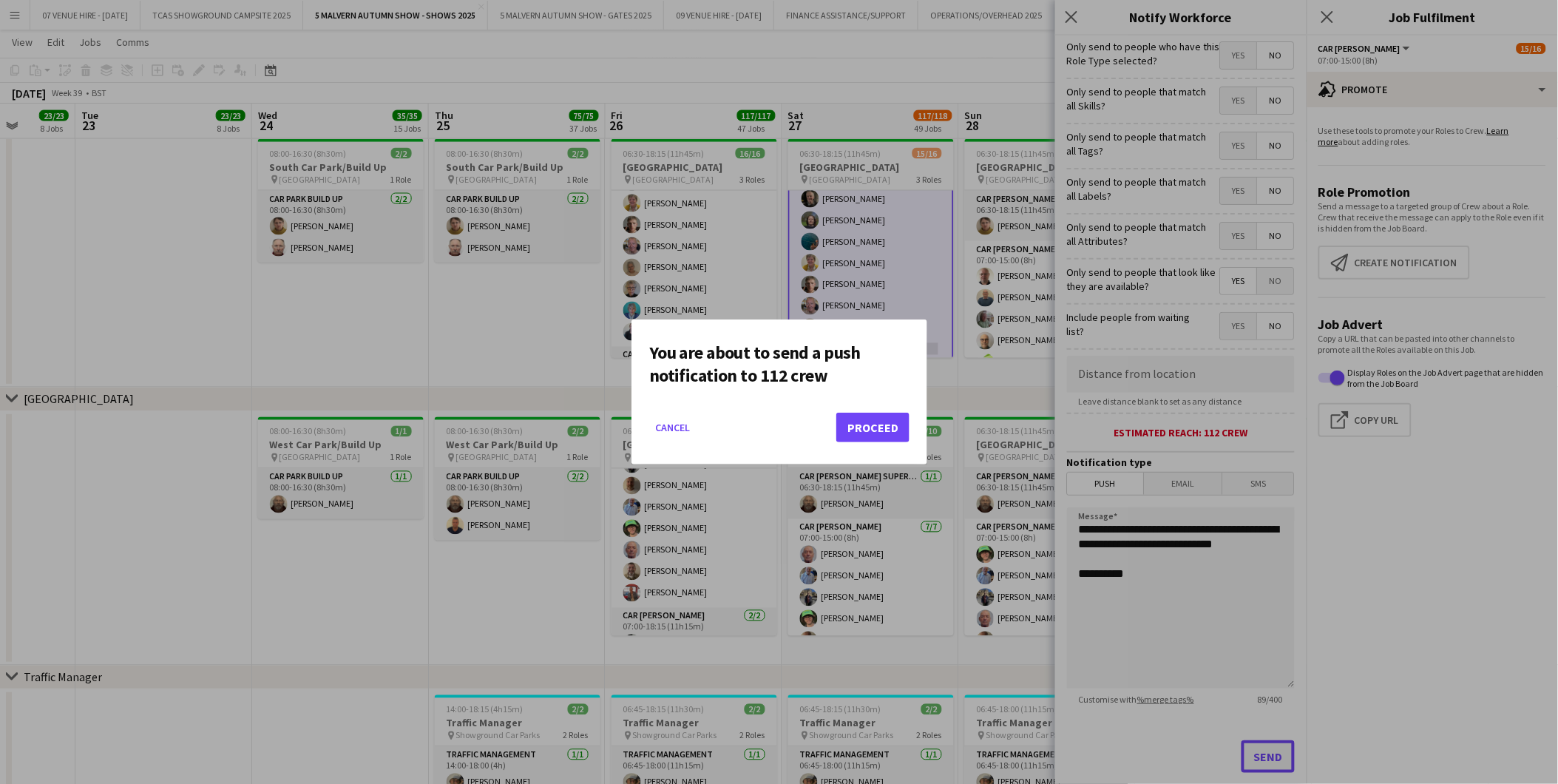
scroll to position [0, 0]
click at [873, 425] on button "Proceed" at bounding box center [873, 428] width 73 height 29
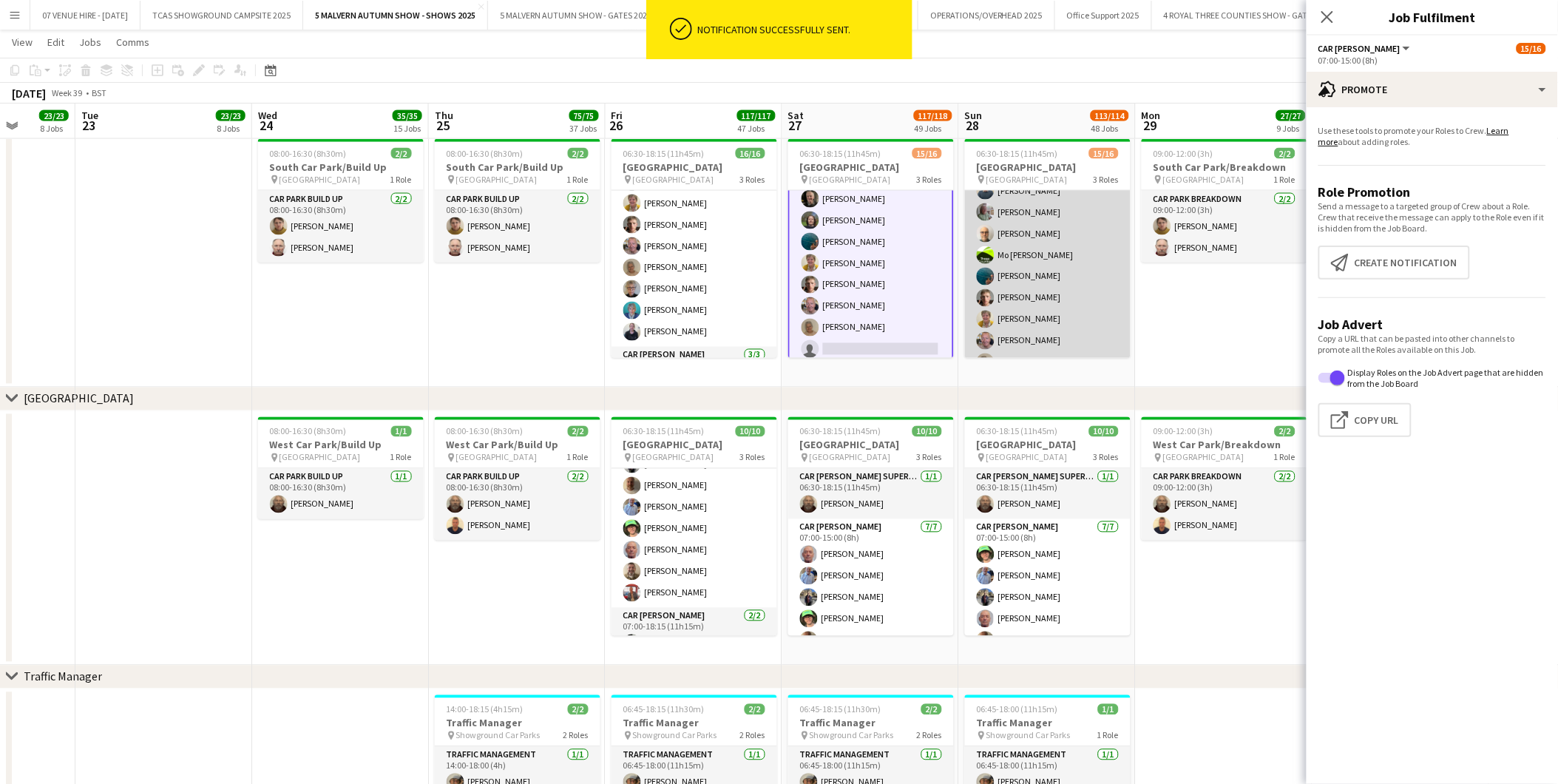
scroll to position [164, 0]
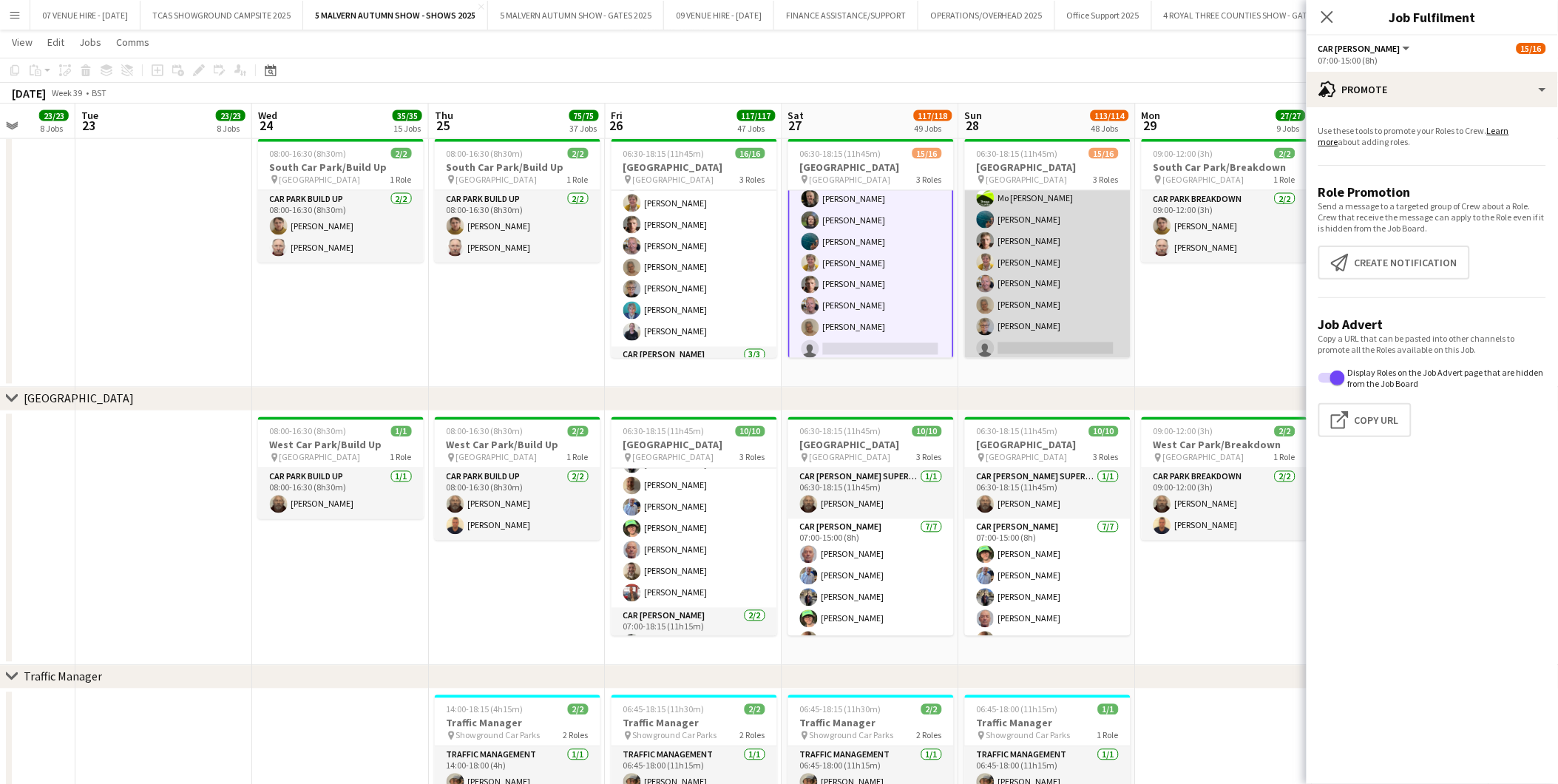
click at [1017, 299] on app-card-role "Car [PERSON_NAME] 2I [DATE] 07:00-15:00 (8h) [PERSON_NAME] [PERSON_NAME] [PERSO…" at bounding box center [1048, 220] width 166 height 286
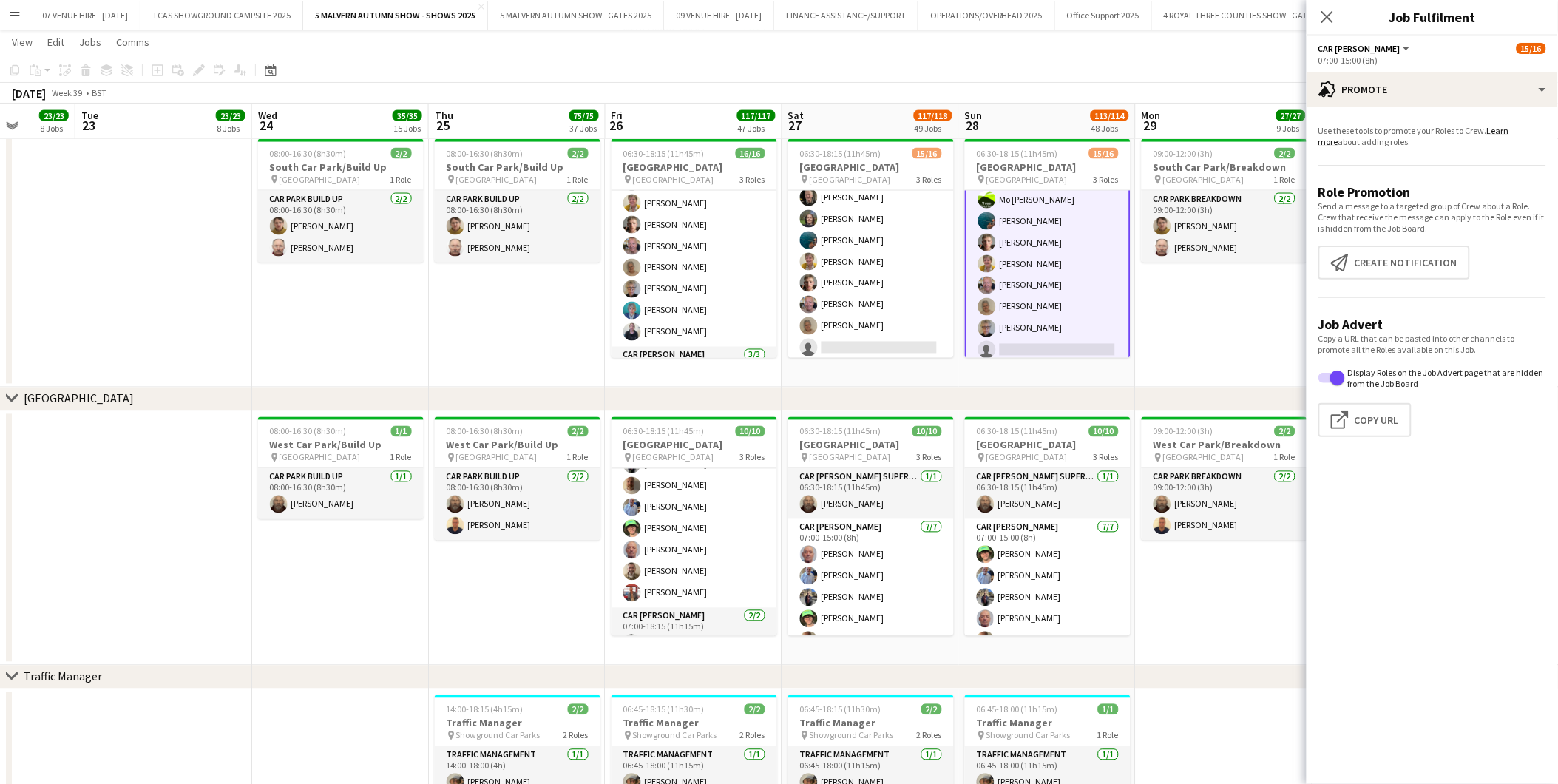
scroll to position [165, 0]
click at [1430, 267] on button "Create notification Create notification" at bounding box center [1395, 262] width 152 height 34
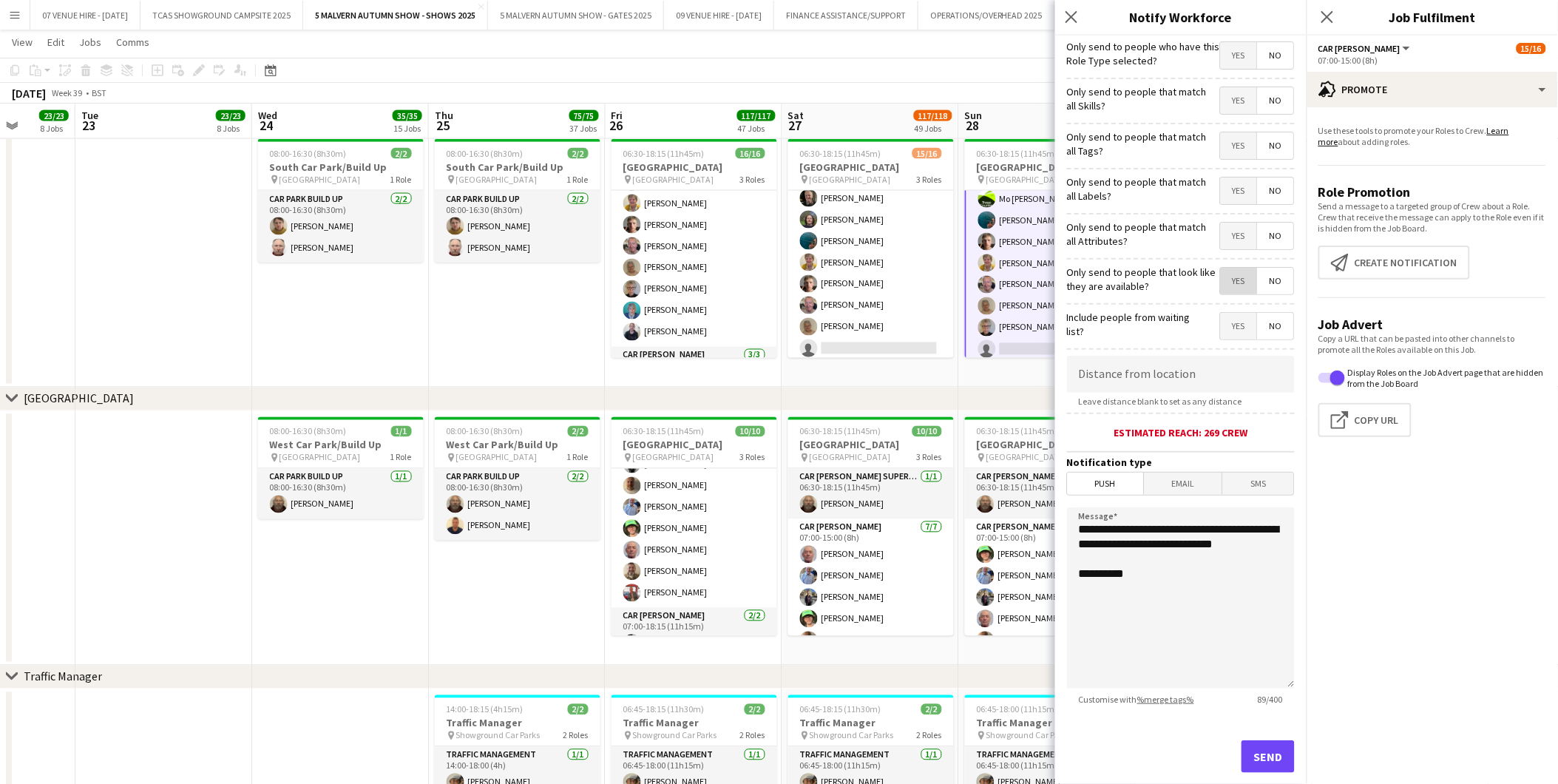
click at [1221, 278] on span "Yes" at bounding box center [1239, 280] width 37 height 27
click at [1266, 755] on button "Send" at bounding box center [1269, 757] width 53 height 33
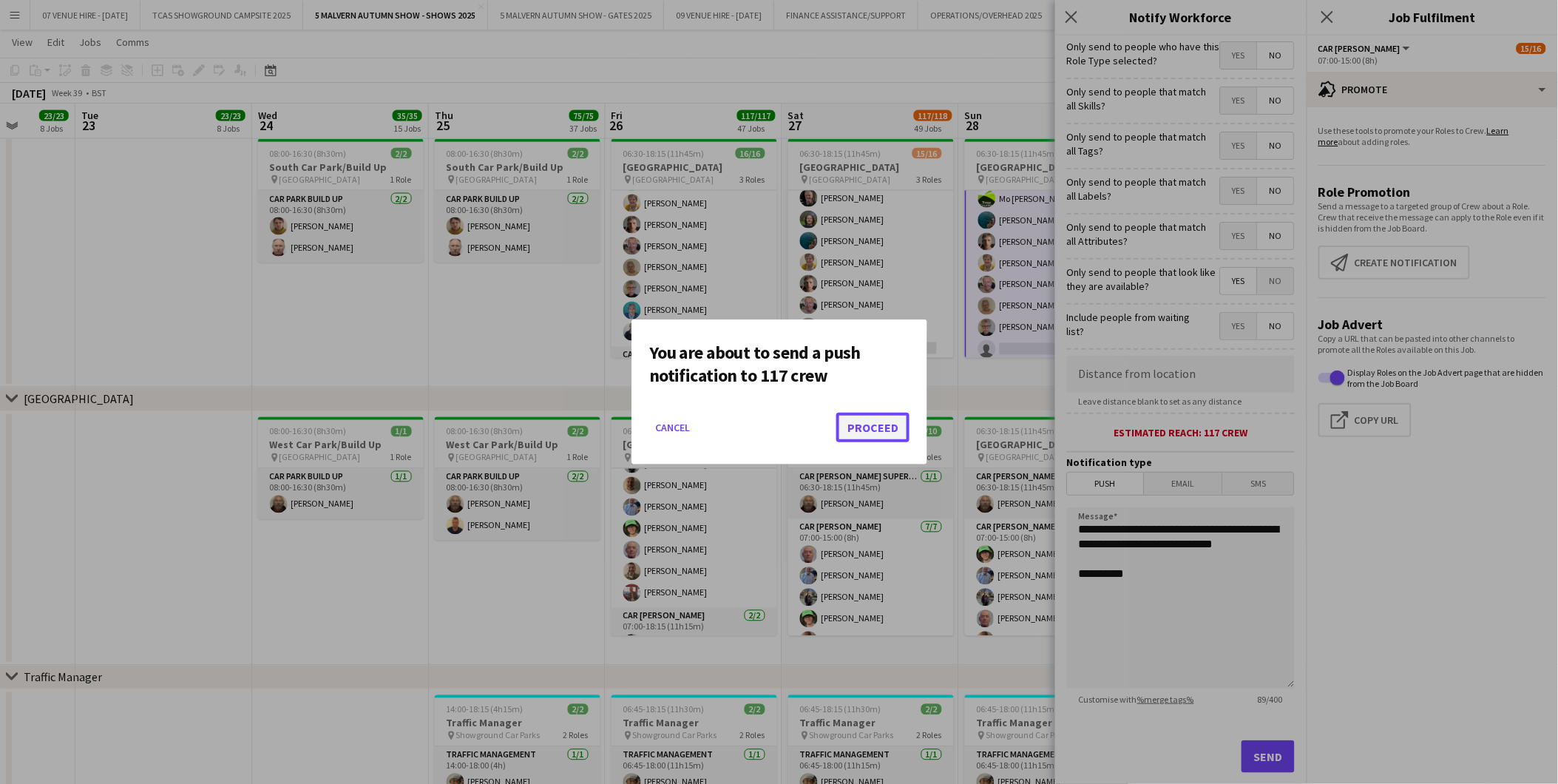
click at [899, 424] on button "Proceed" at bounding box center [873, 428] width 73 height 29
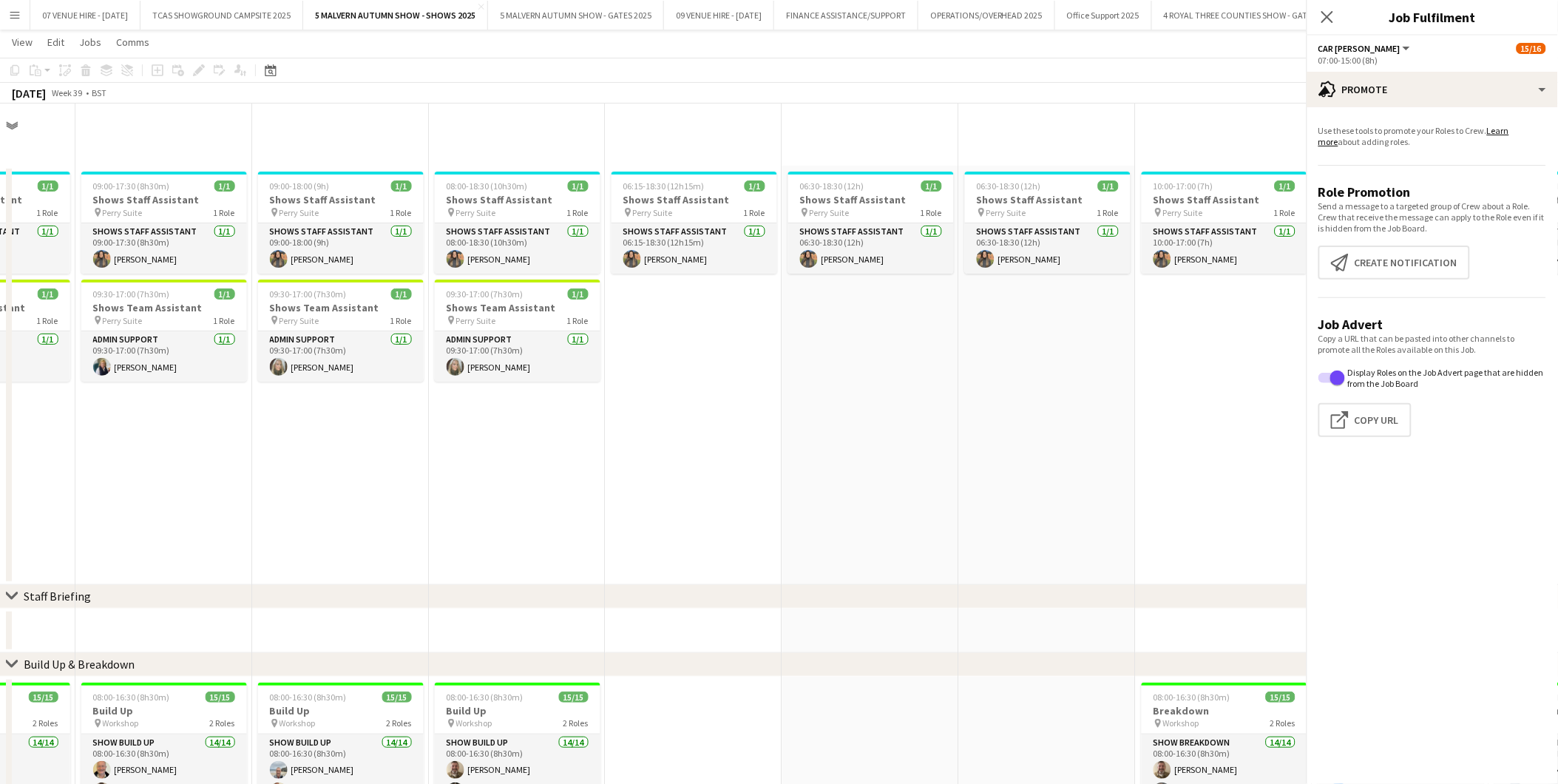
scroll to position [8807, 0]
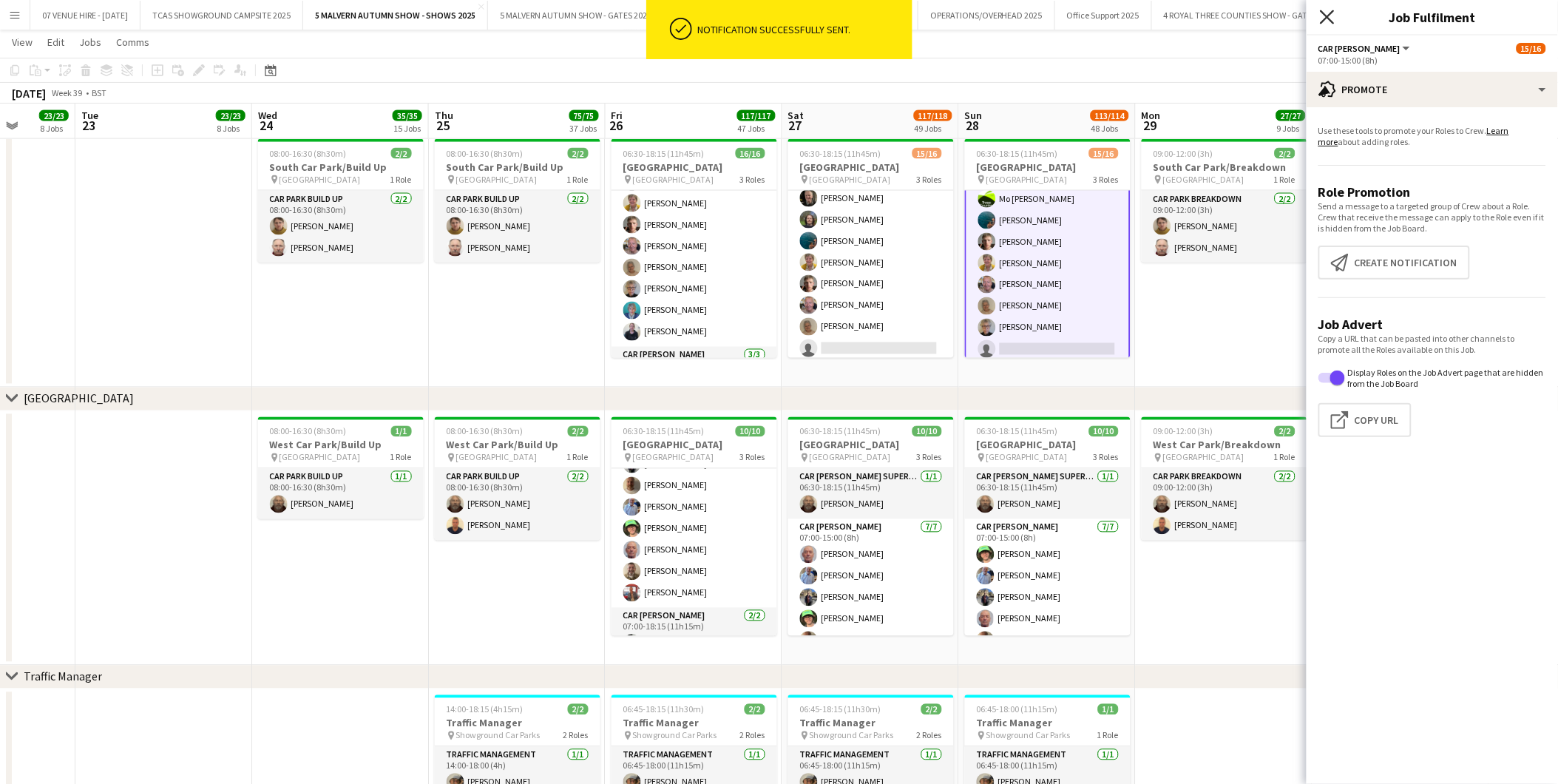
click at [1333, 22] on icon at bounding box center [1326, 16] width 14 height 14
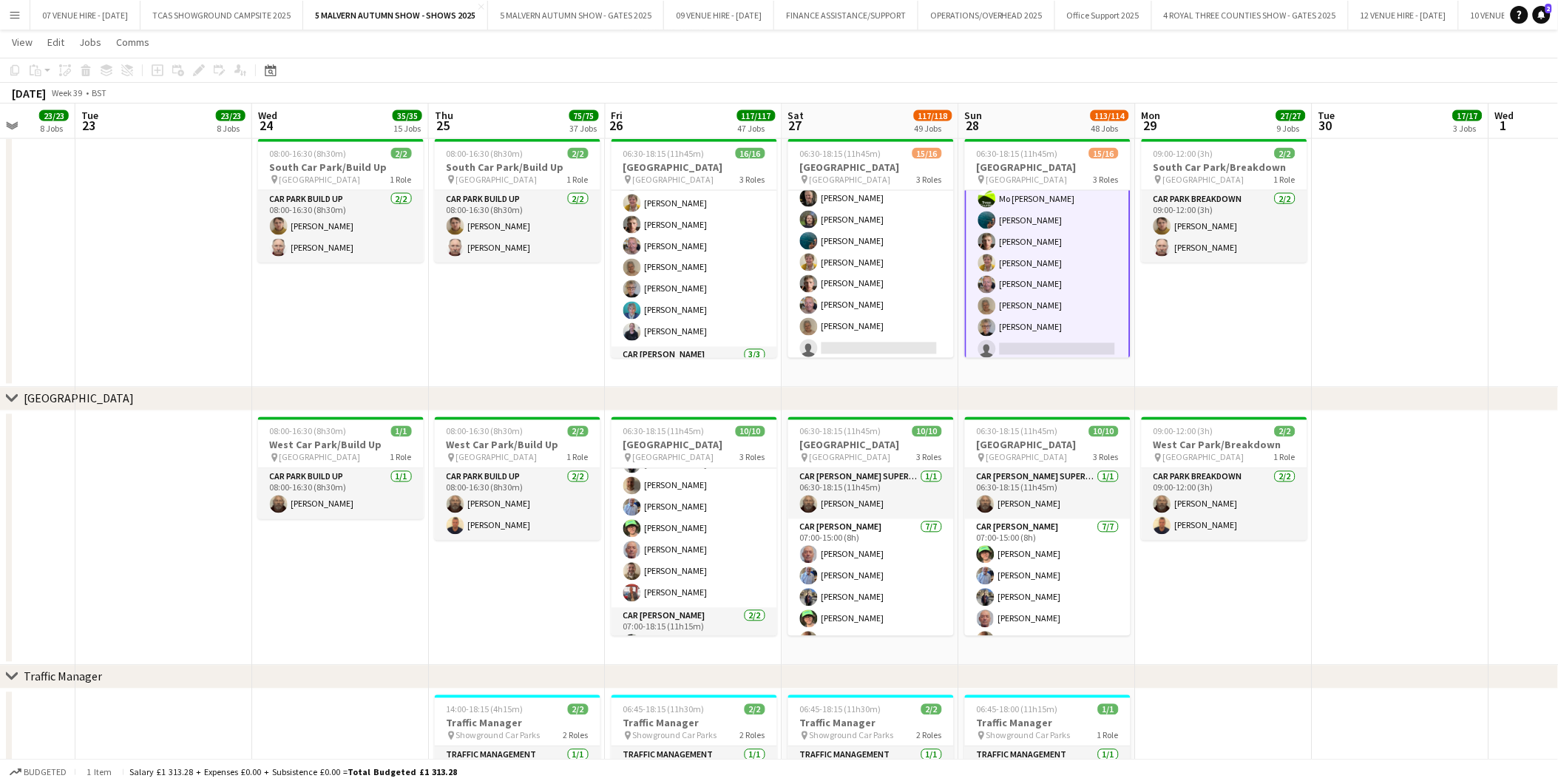
click at [1288, 328] on app-date-cell "09:00-12:00 (3h) 2/2 South Car Park/Breakdown pin [GEOGRAPHIC_DATA] 1 Role Car …" at bounding box center [1224, 260] width 177 height 255
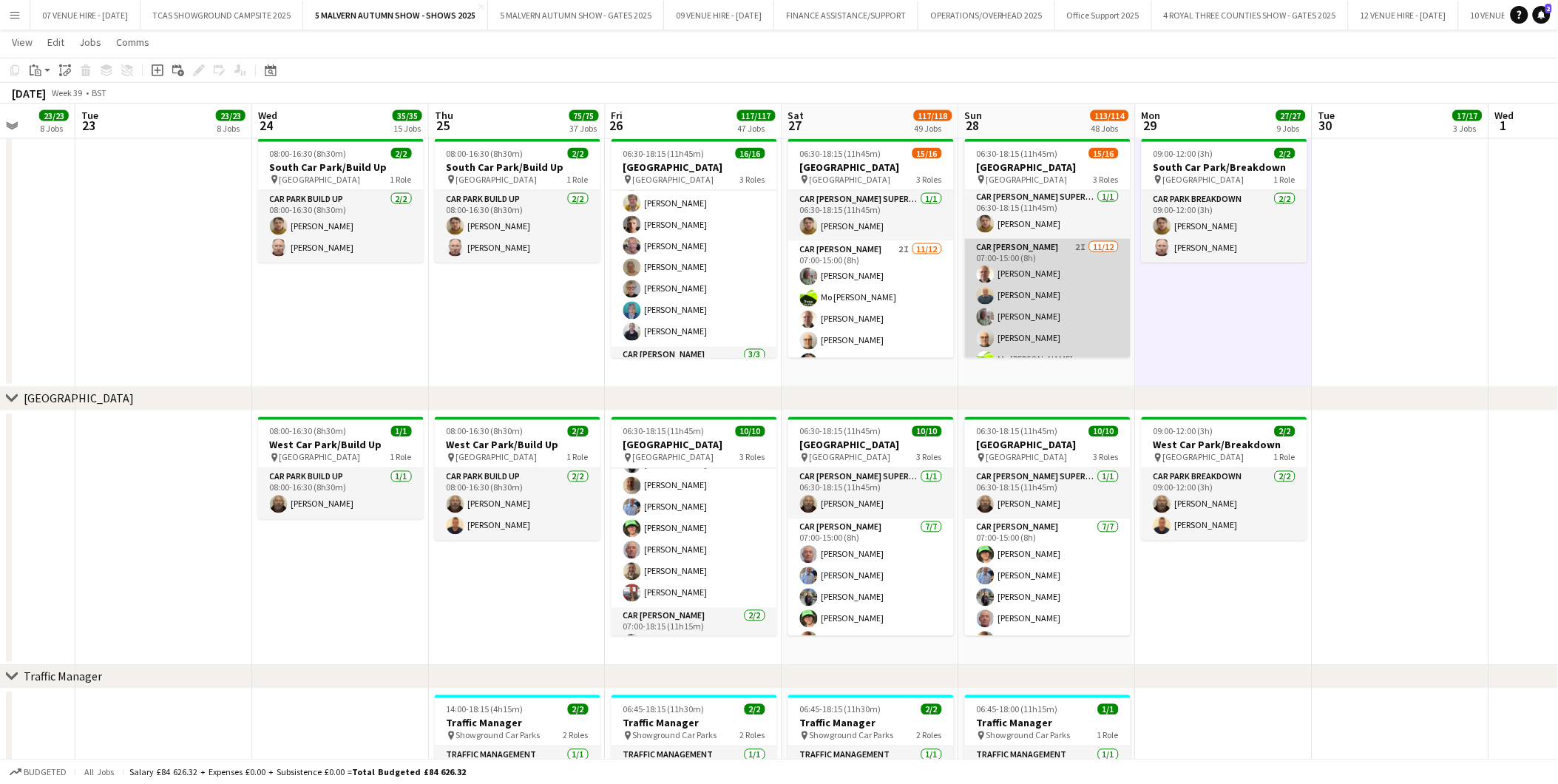
scroll to position [0, 0]
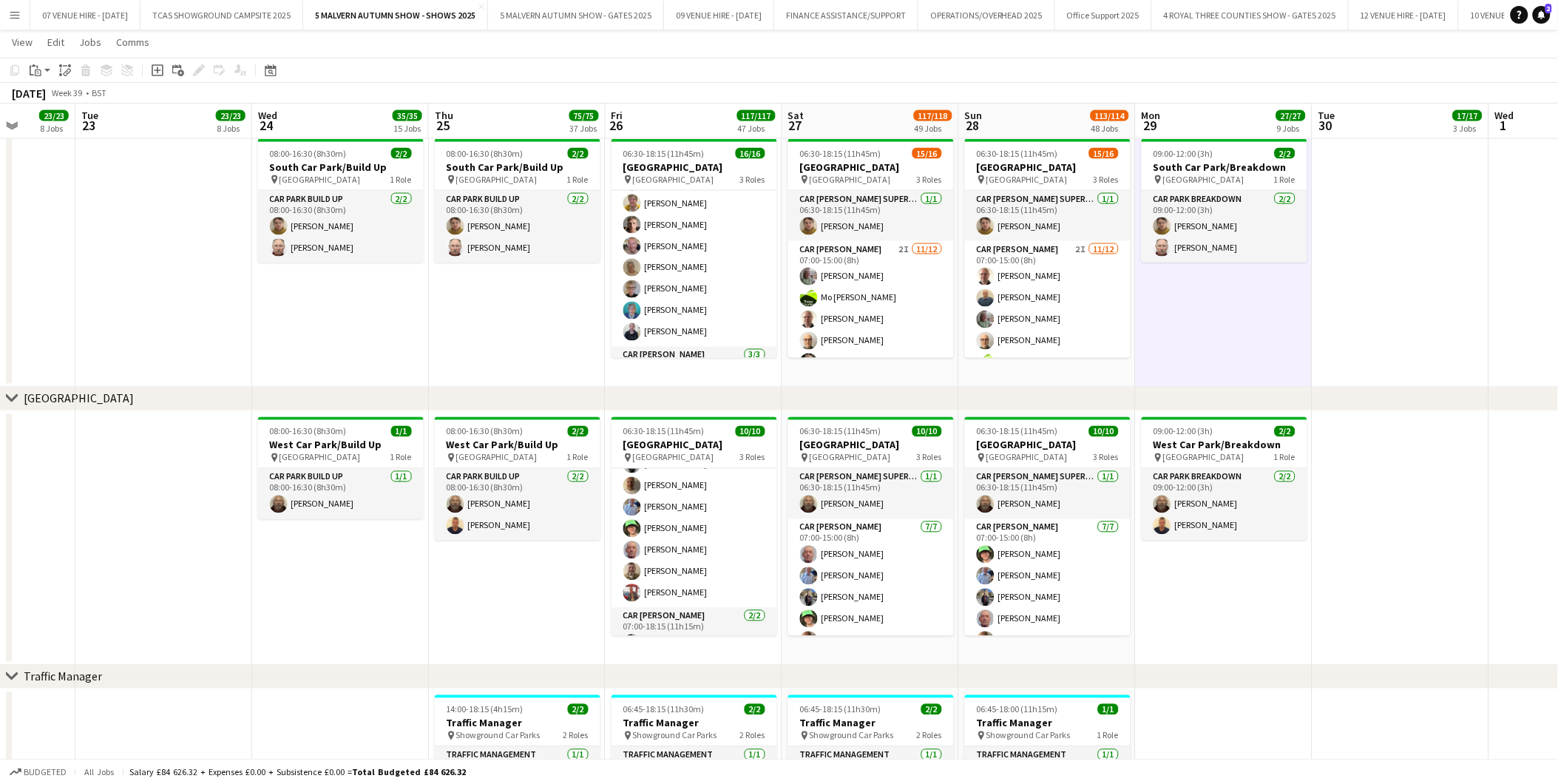
click at [14, 13] on app-icon "Menu" at bounding box center [15, 15] width 12 height 12
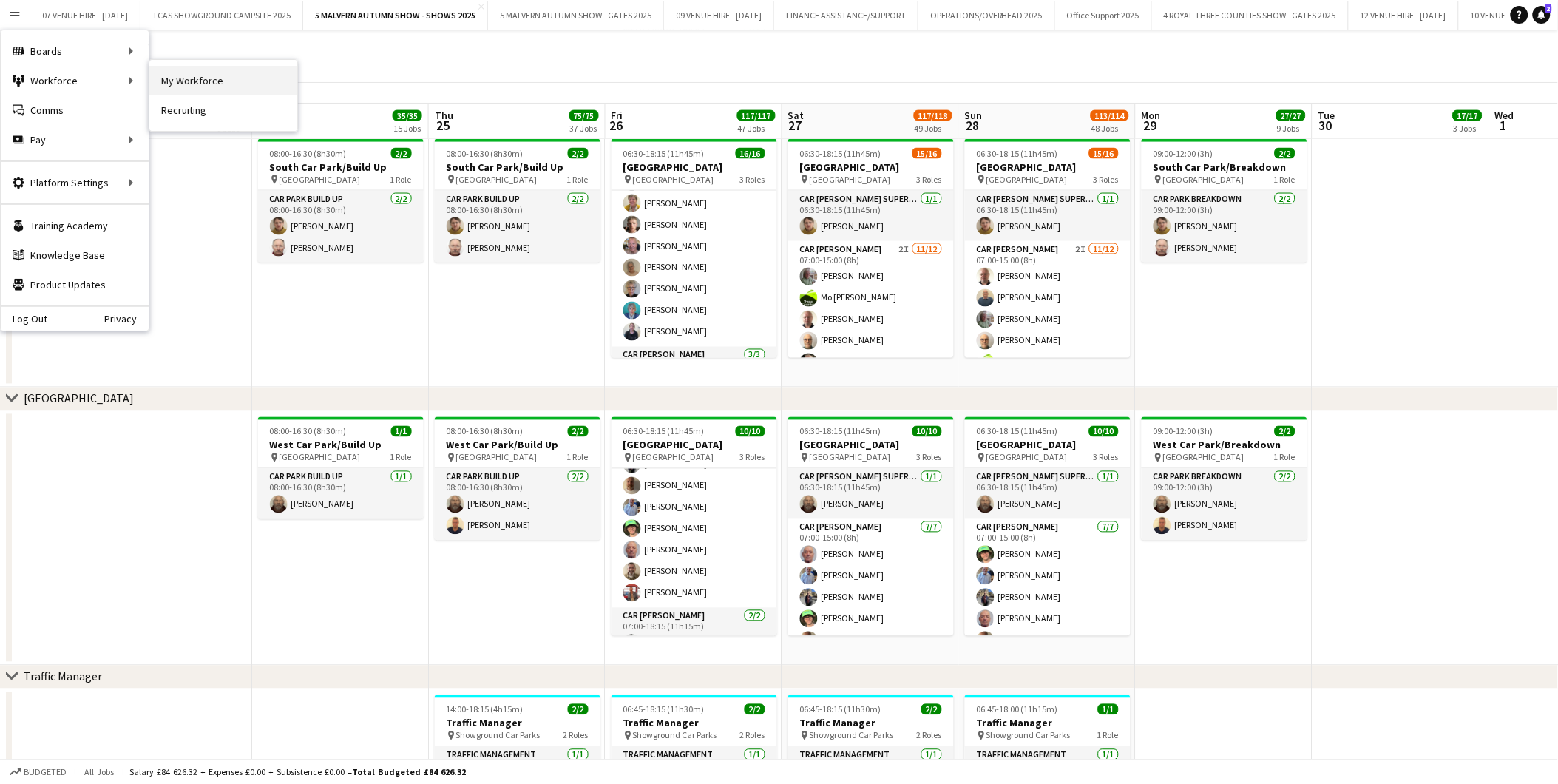
click at [211, 84] on link "My Workforce" at bounding box center [223, 81] width 147 height 29
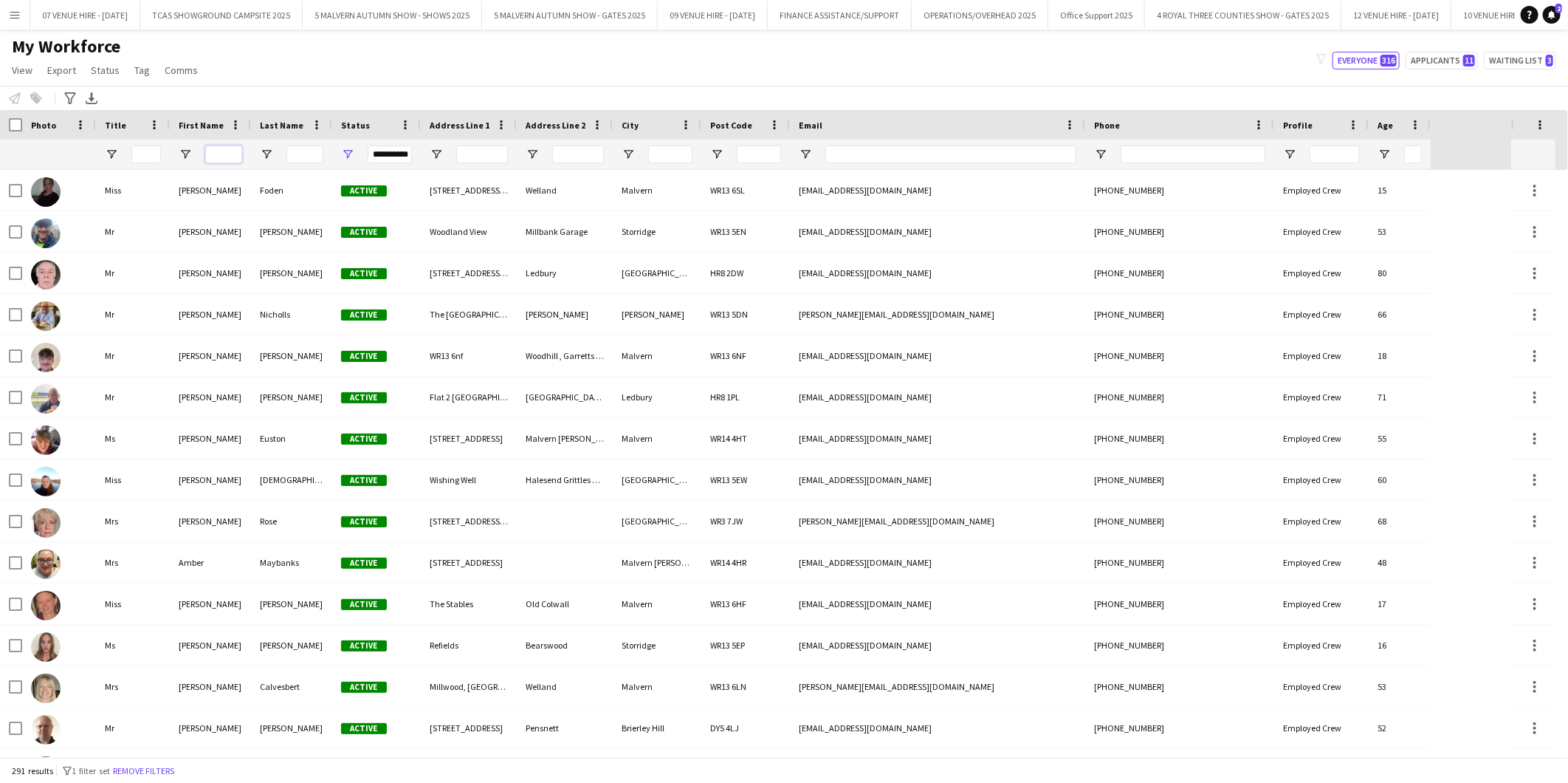
click at [209, 150] on input "First Name Filter Input" at bounding box center [223, 154] width 37 height 17
type input "****"
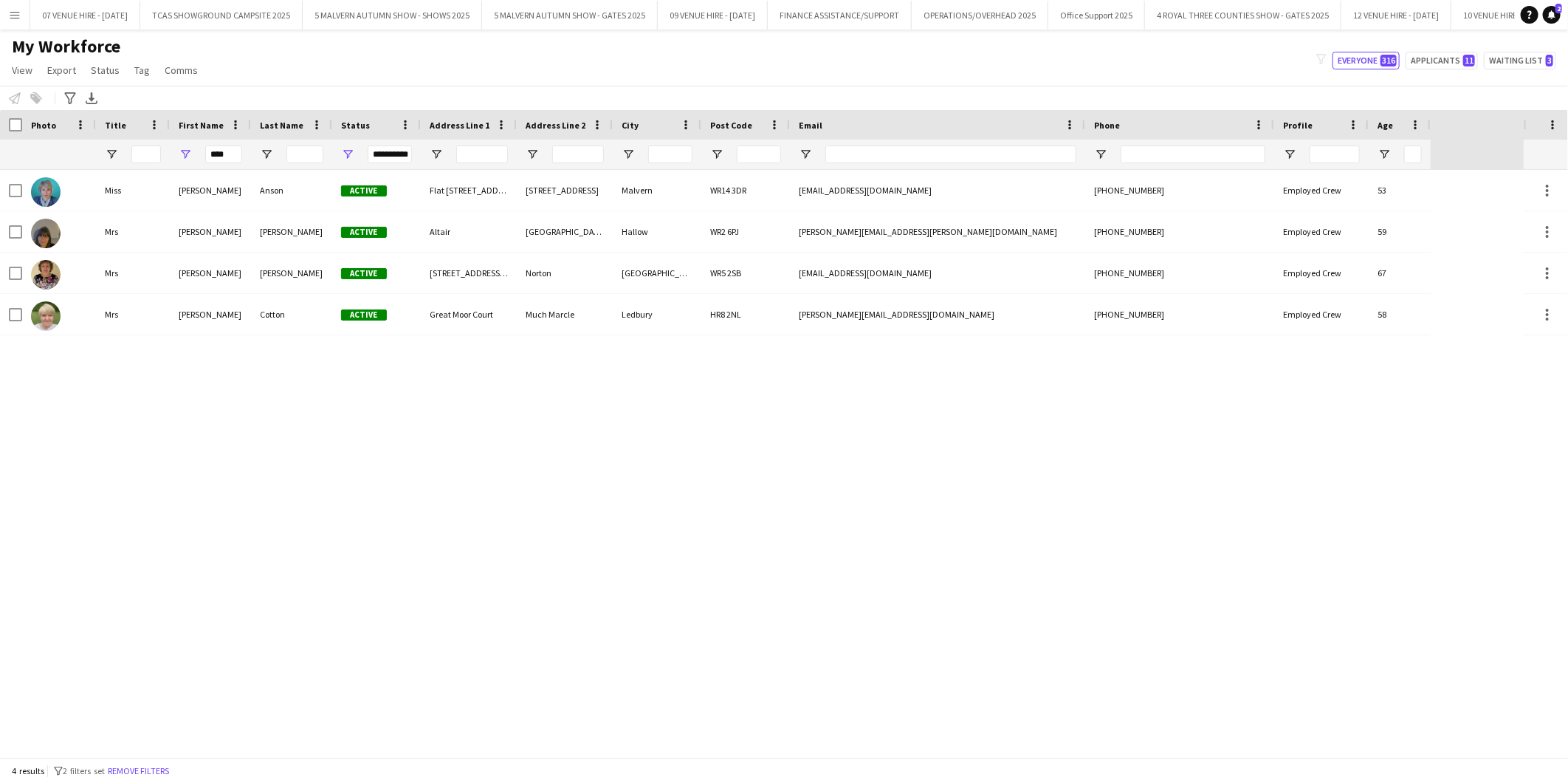
click at [220, 467] on div "[PERSON_NAME] Active [STREET_ADDRESS][EMAIL_ADDRESS][DOMAIN_NAME] [PHONE_NUMBER…" at bounding box center [762, 464] width 1523 height 587
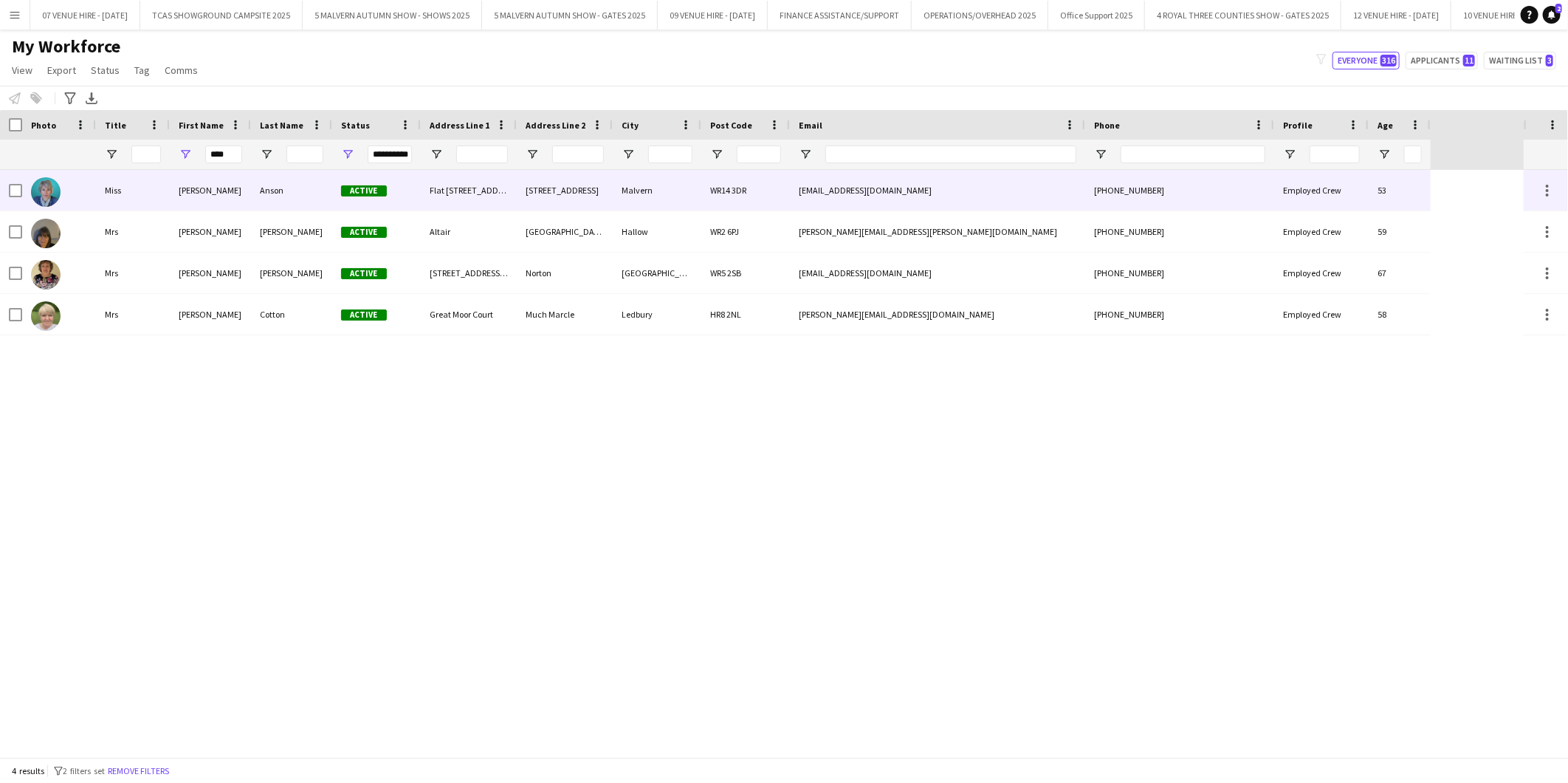
click at [40, 194] on img at bounding box center [46, 192] width 29 height 29
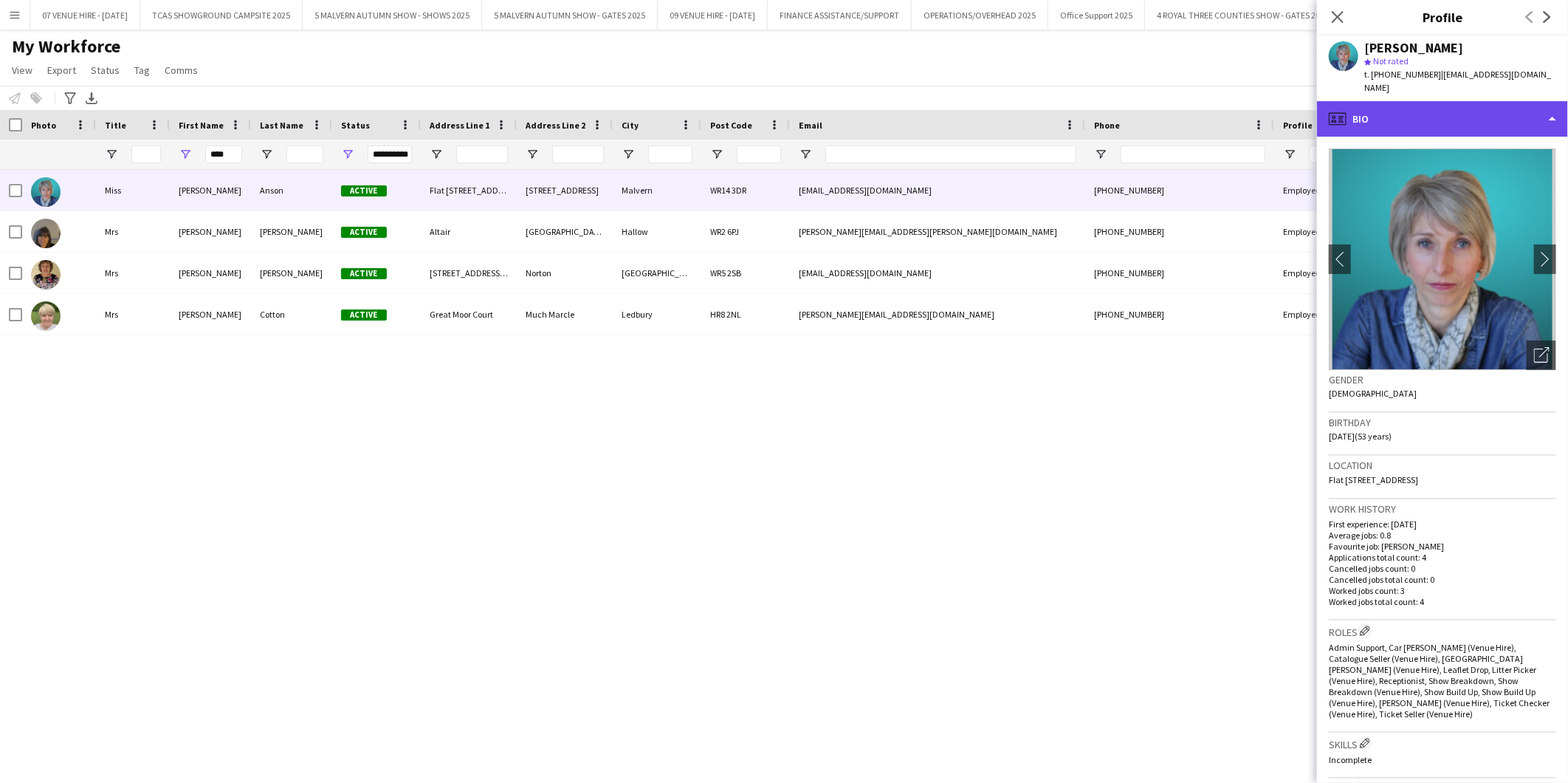
click at [1473, 109] on div "profile Bio" at bounding box center [1442, 119] width 251 height 36
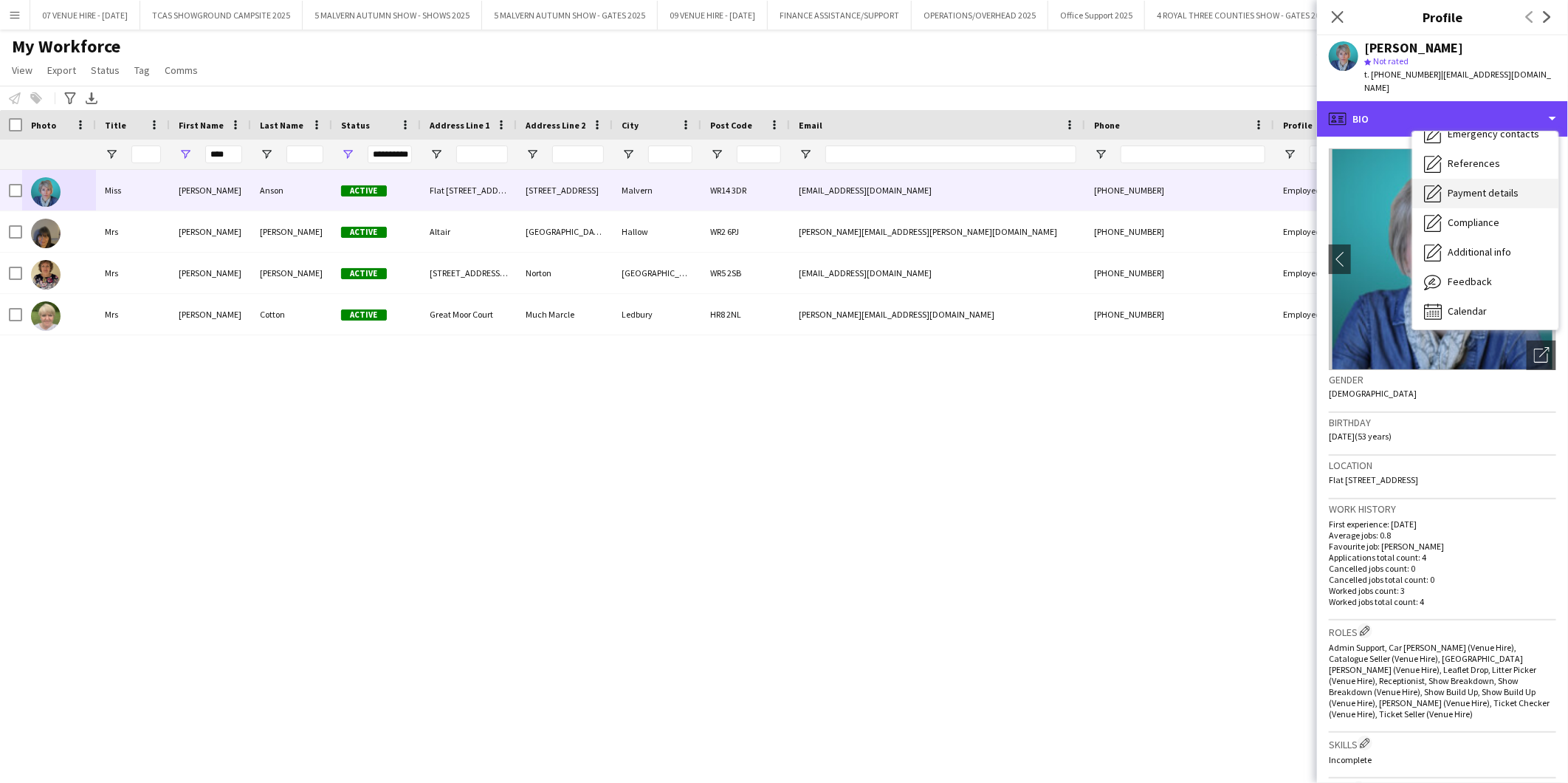
scroll to position [138, 0]
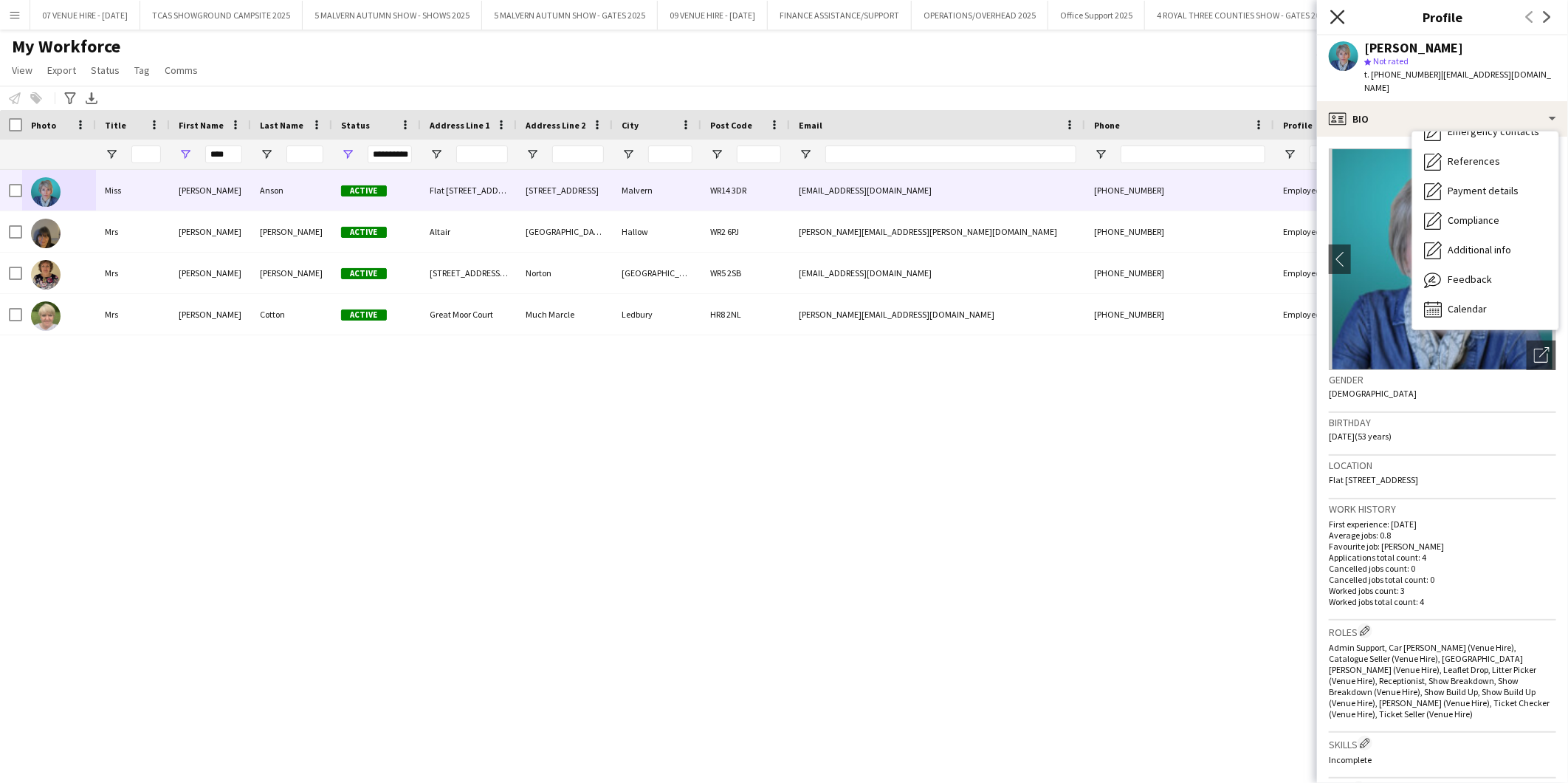
click at [1331, 15] on icon "Close pop-in" at bounding box center [1337, 16] width 14 height 14
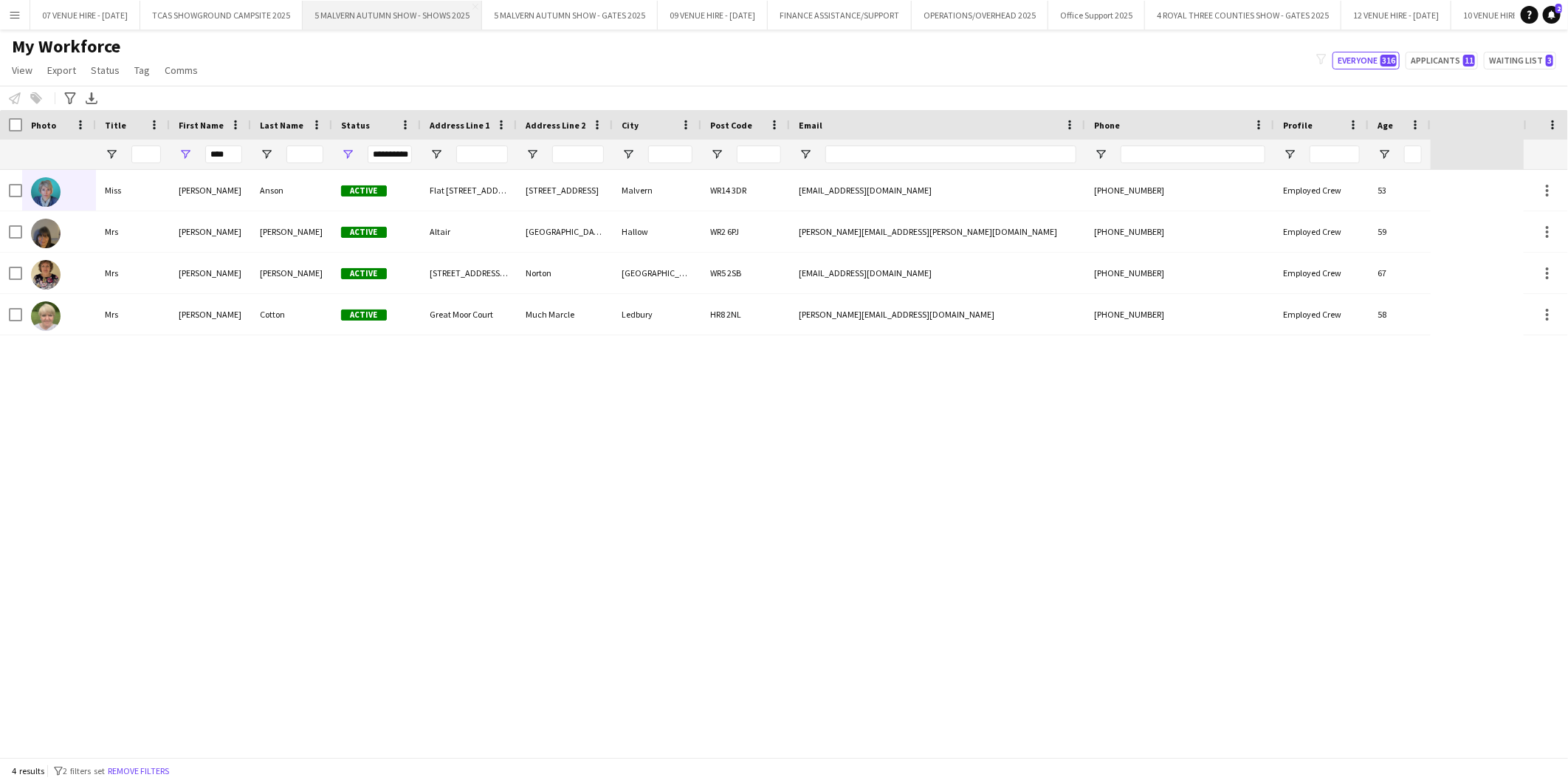
click at [458, 11] on button "5 MALVERN AUTUMN SHOW - SHOWS 2025 Close" at bounding box center [392, 15] width 179 height 28
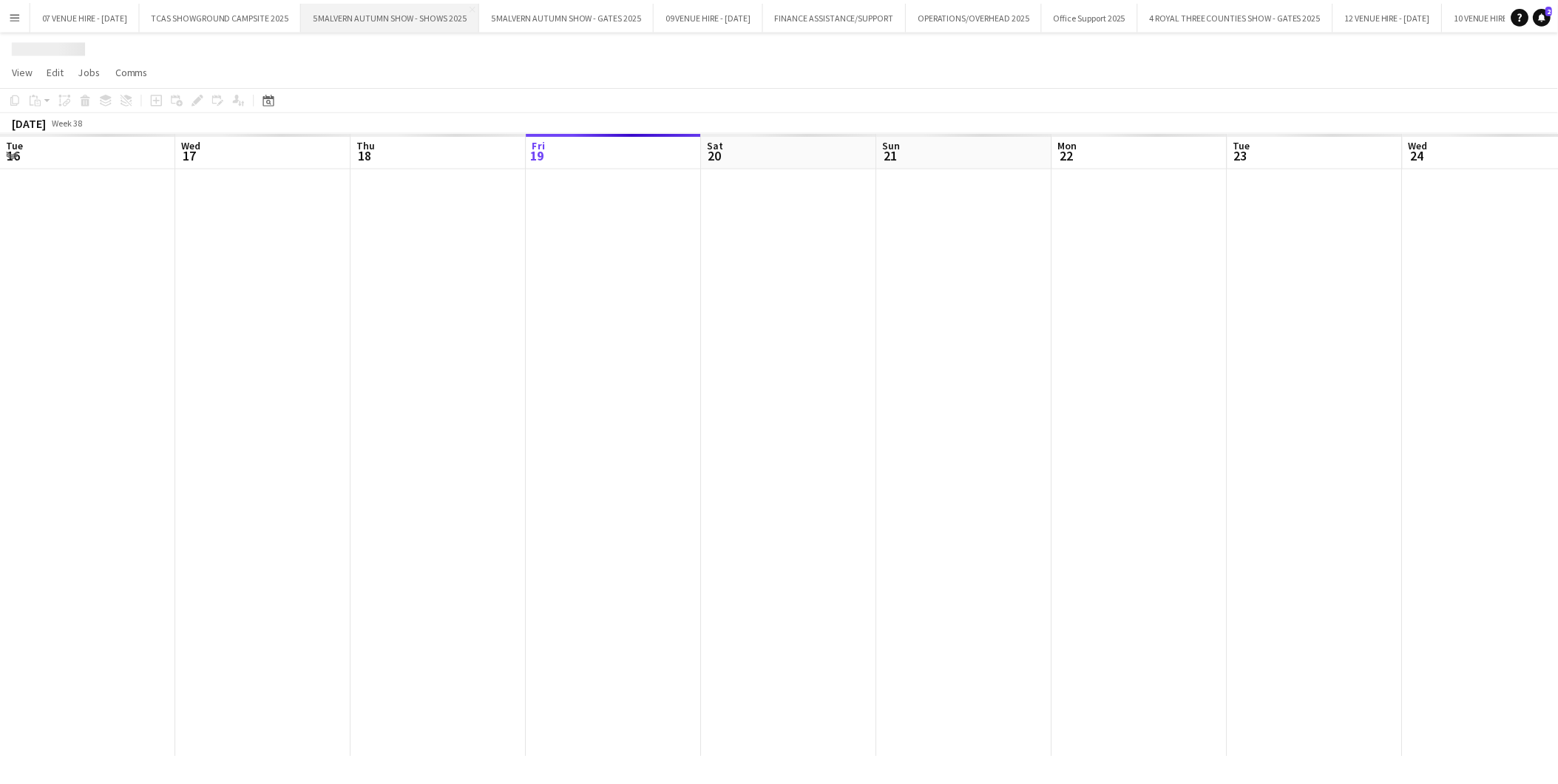
scroll to position [0, 353]
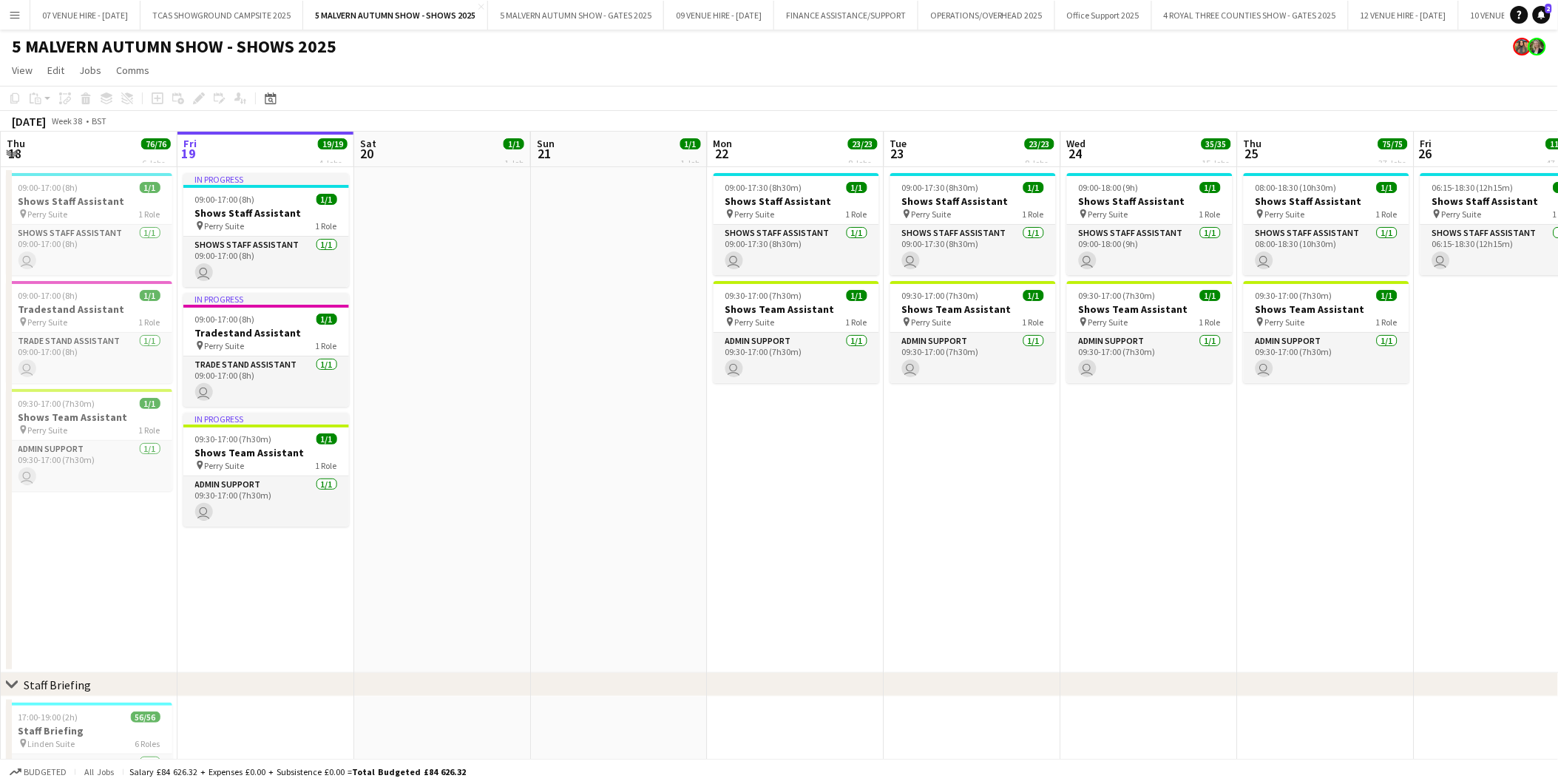
drag, startPoint x: 1238, startPoint y: 297, endPoint x: 779, endPoint y: 299, distance: 459.0
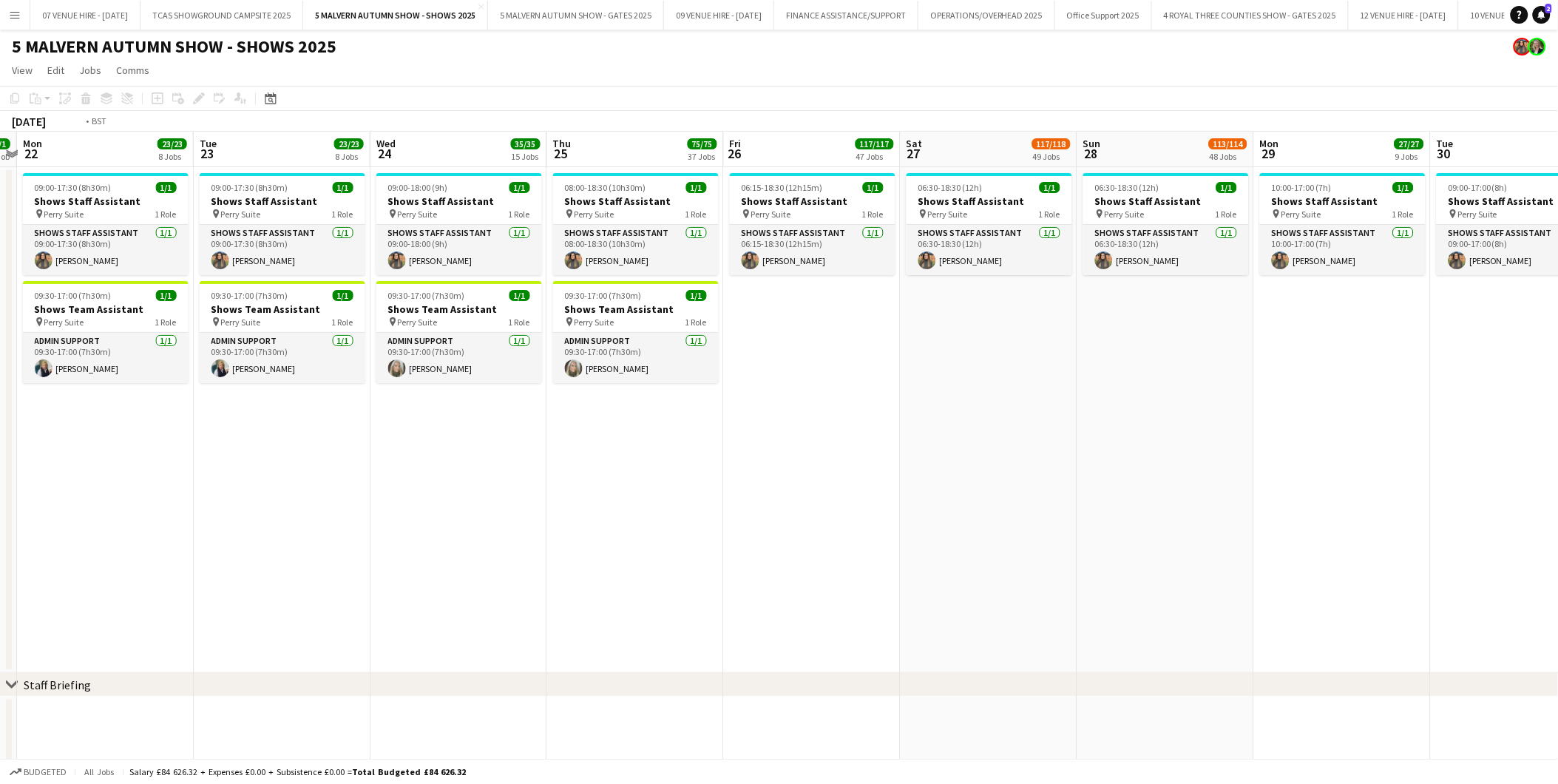
scroll to position [0, 539]
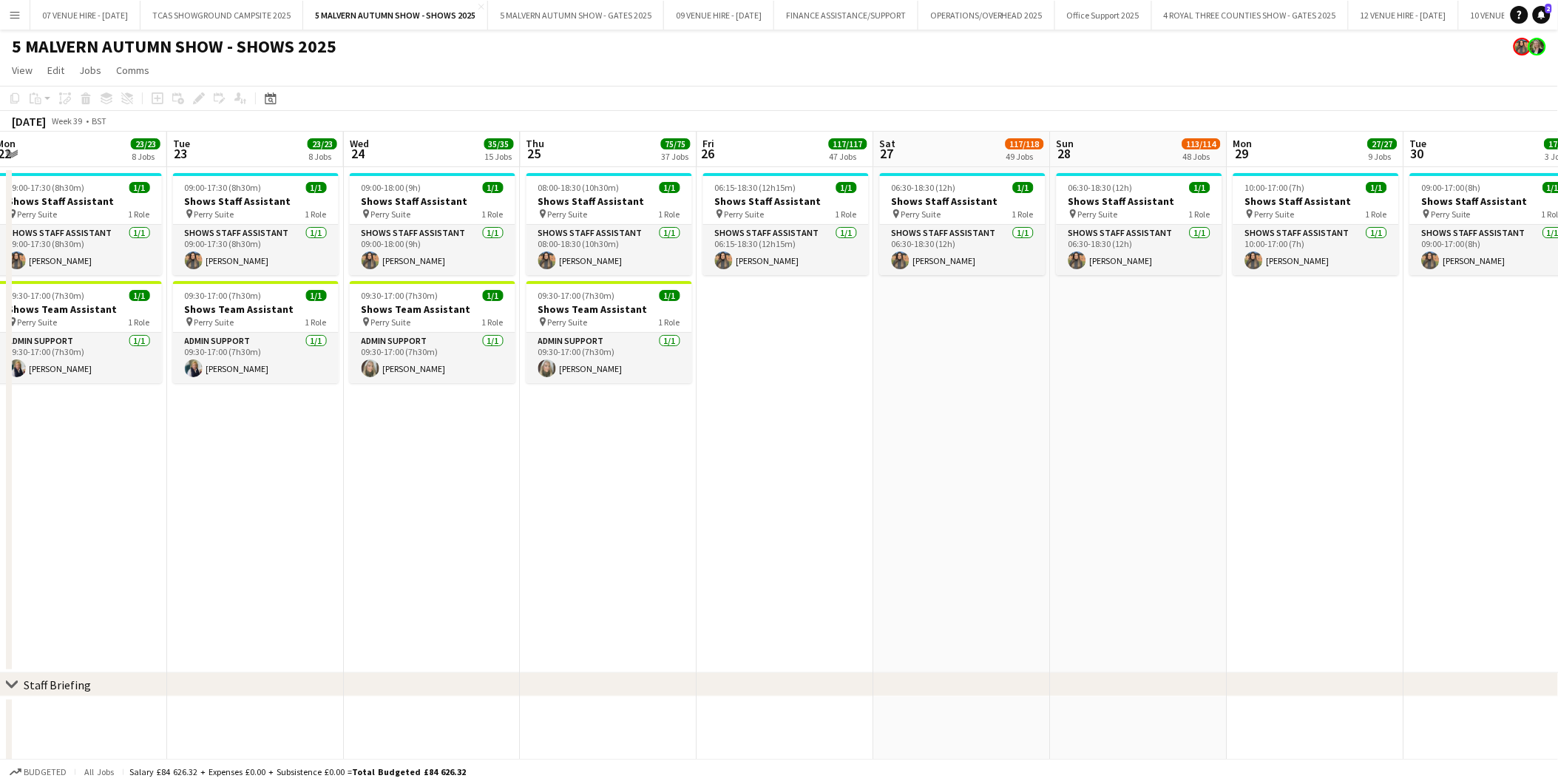
drag, startPoint x: 1243, startPoint y: 210, endPoint x: 988, endPoint y: 226, distance: 255.5
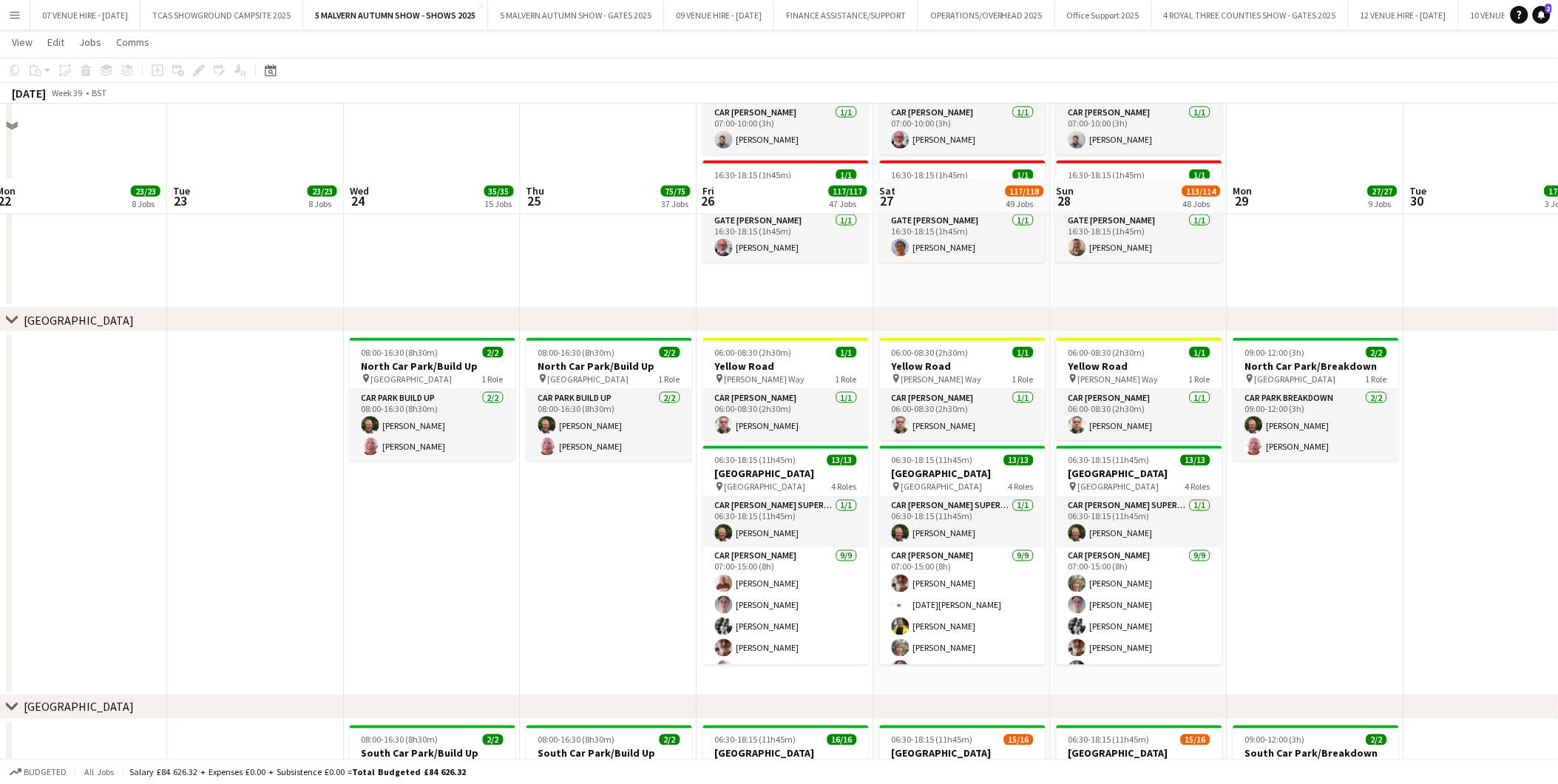
scroll to position [9037, 0]
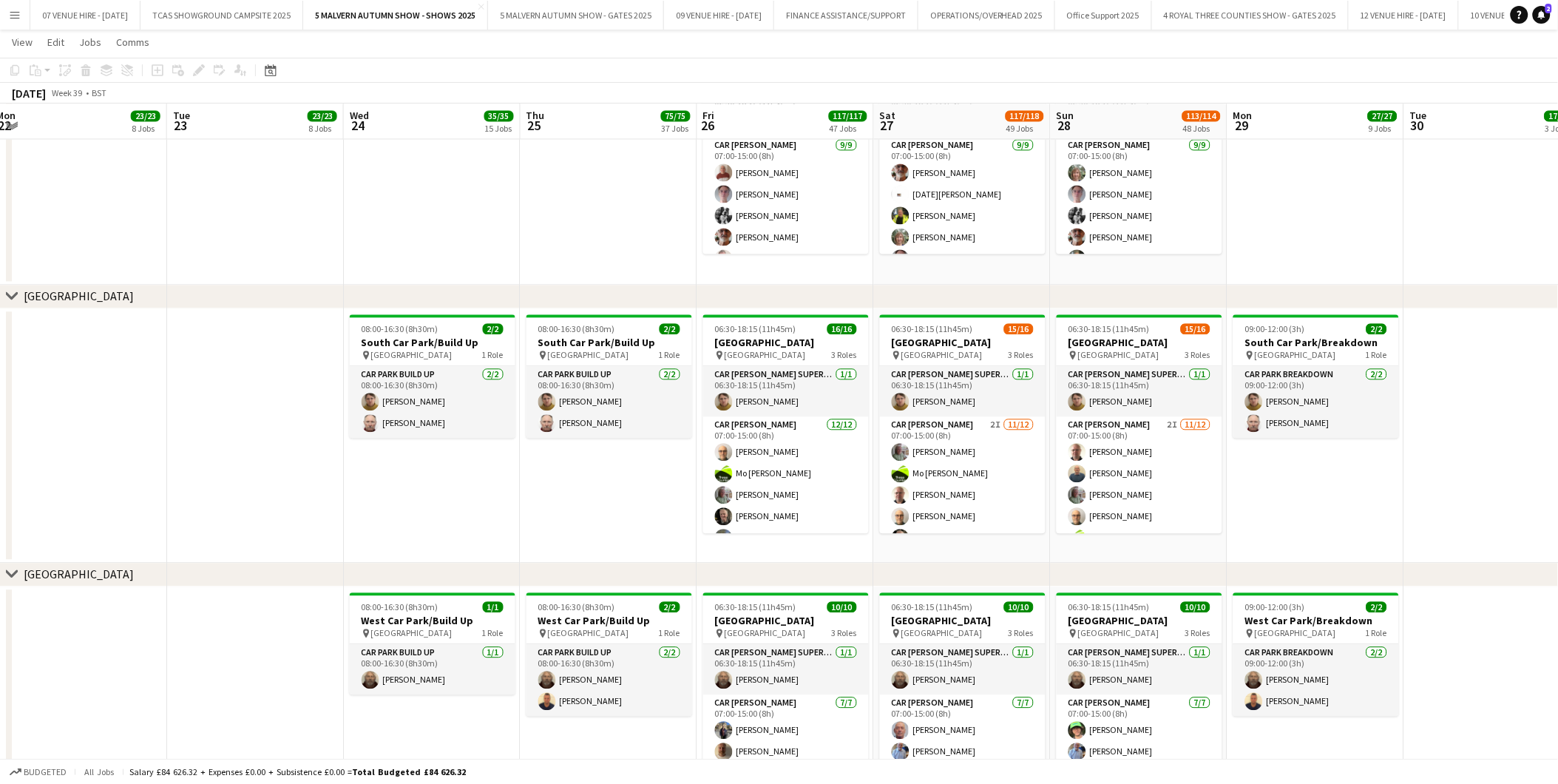
click at [5, 9] on button "Menu" at bounding box center [15, 15] width 29 height 29
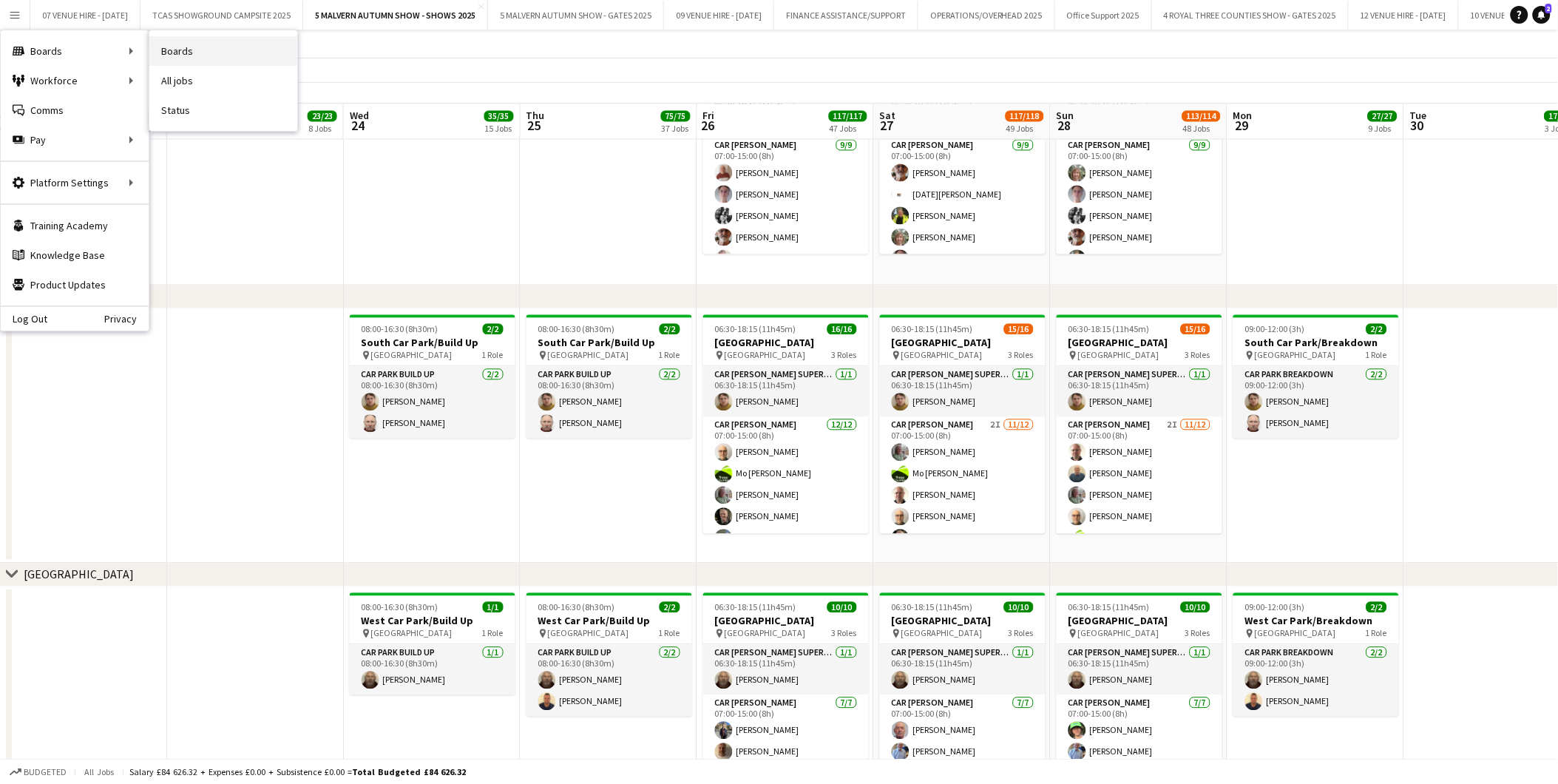
click at [174, 47] on link "Boards" at bounding box center [223, 51] width 147 height 29
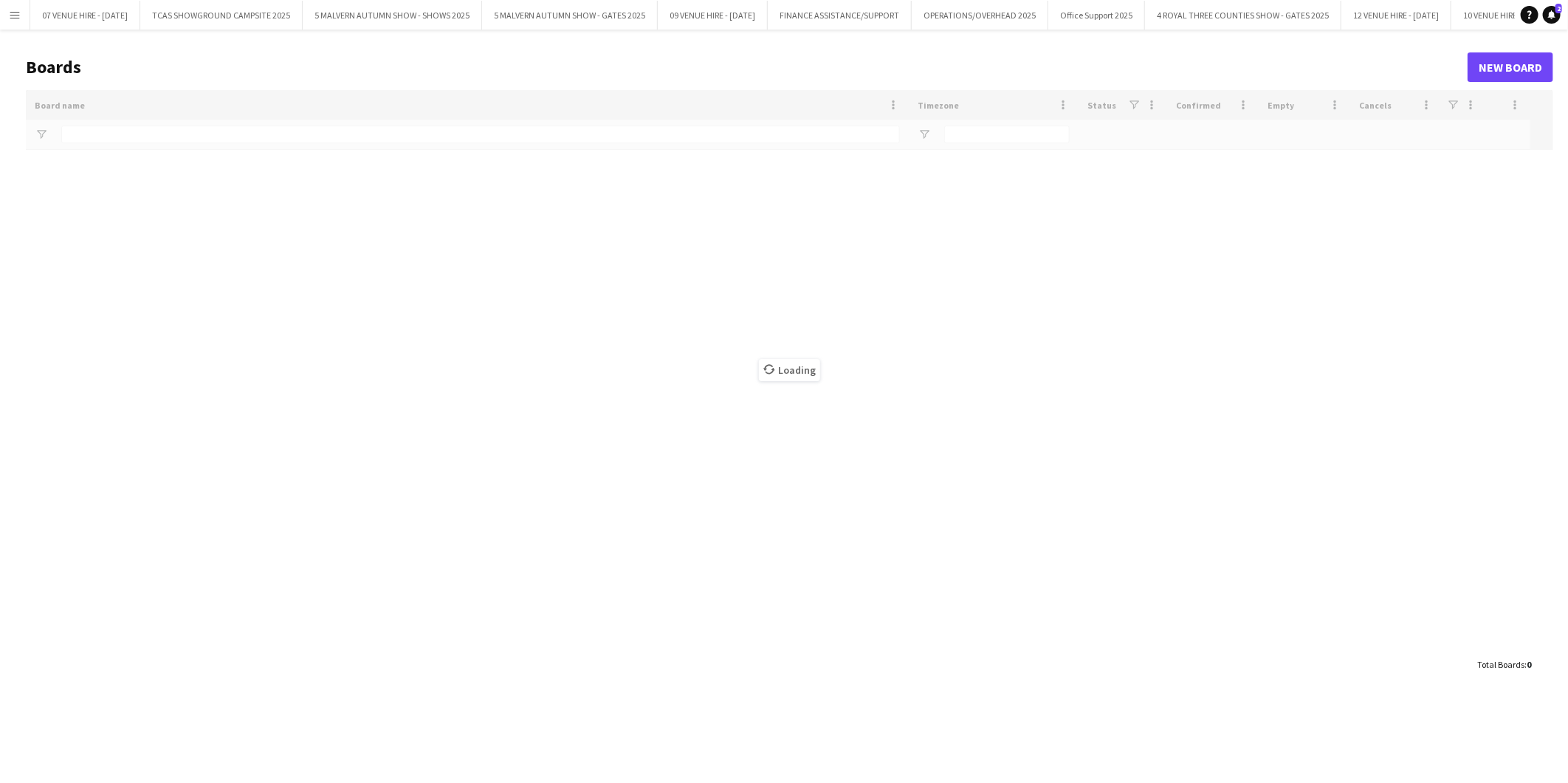
type input "*******"
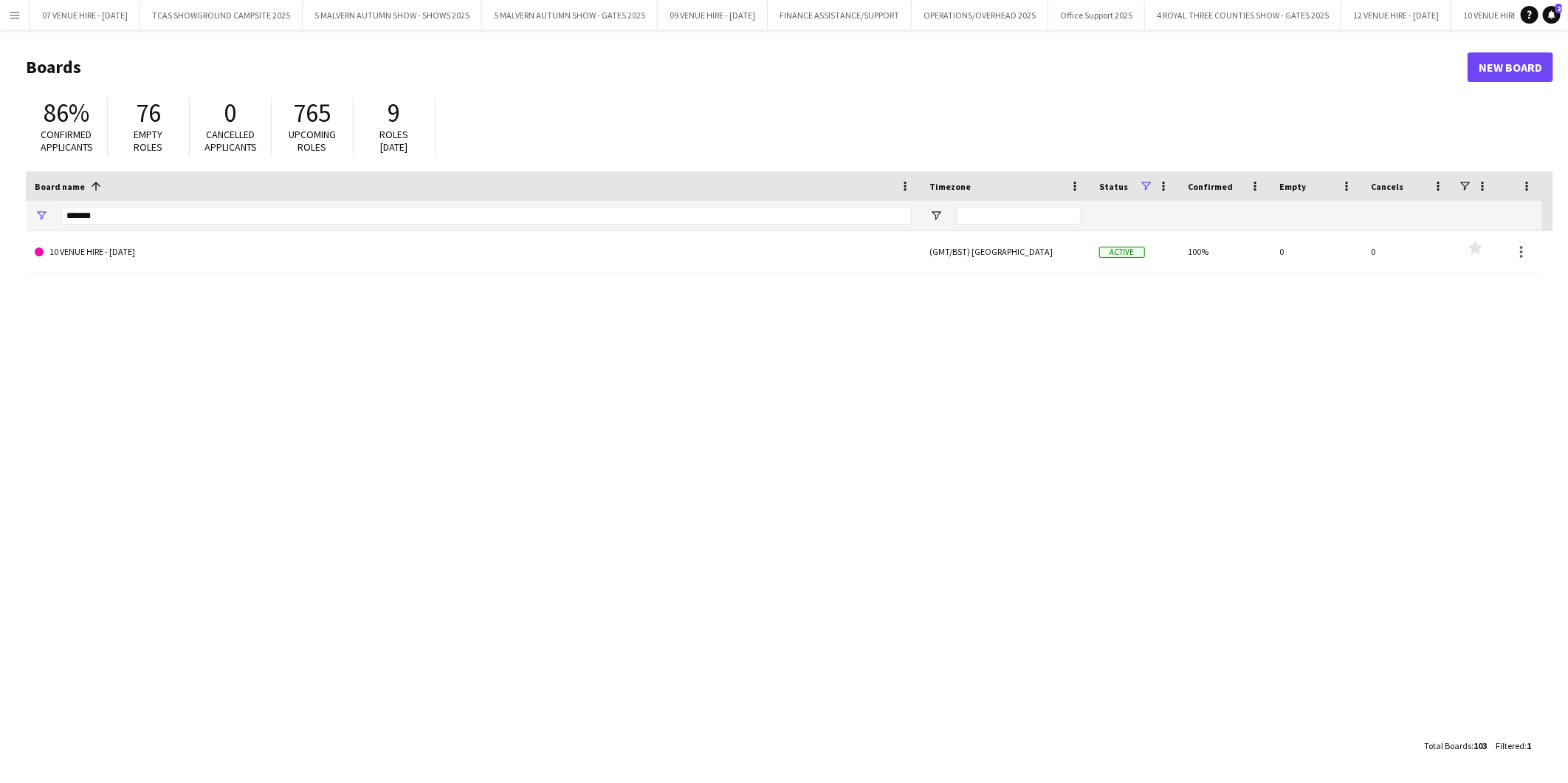
click at [21, 18] on button "Menu" at bounding box center [15, 15] width 29 height 29
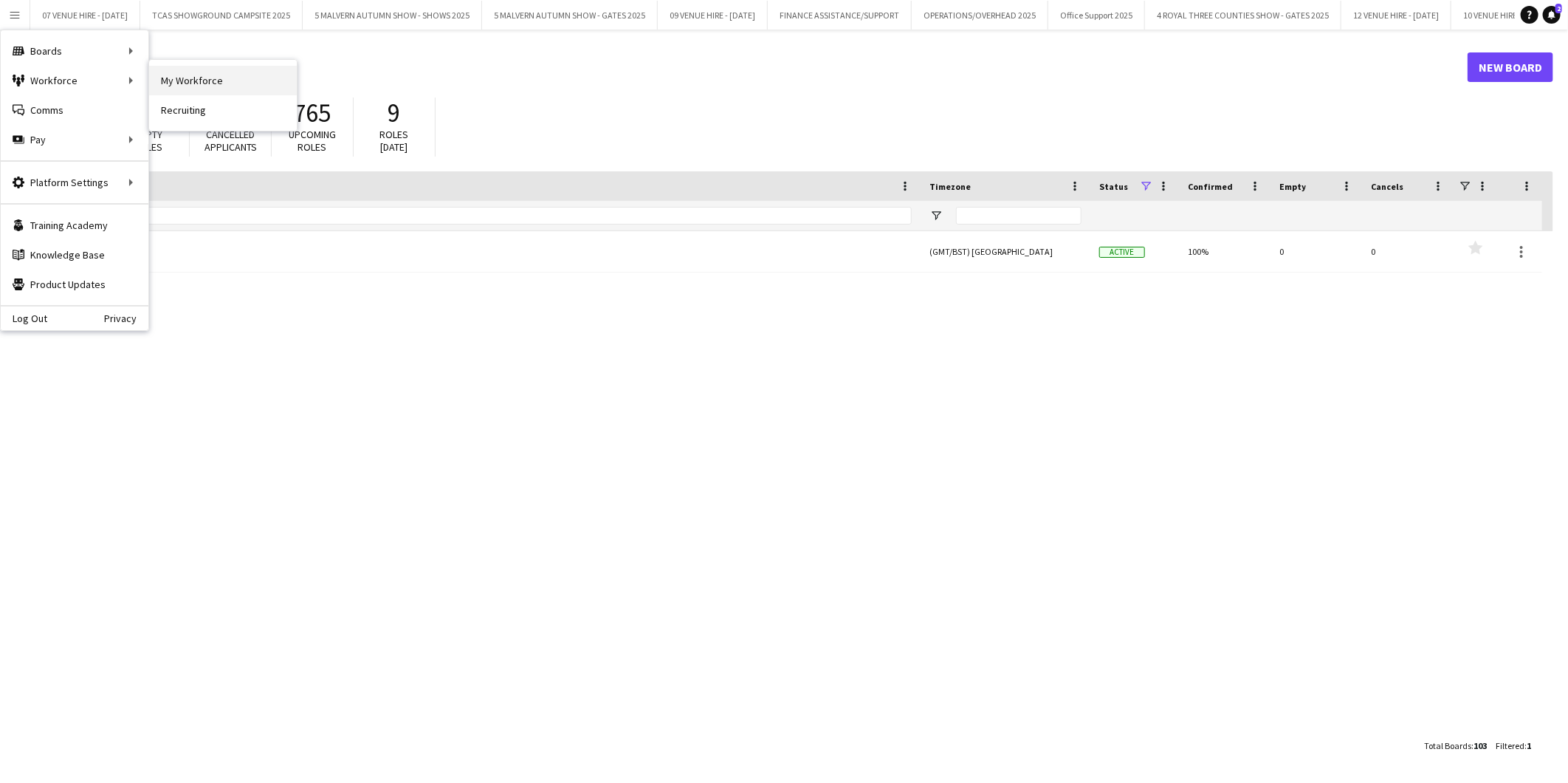
click at [219, 82] on link "My Workforce" at bounding box center [222, 80] width 147 height 29
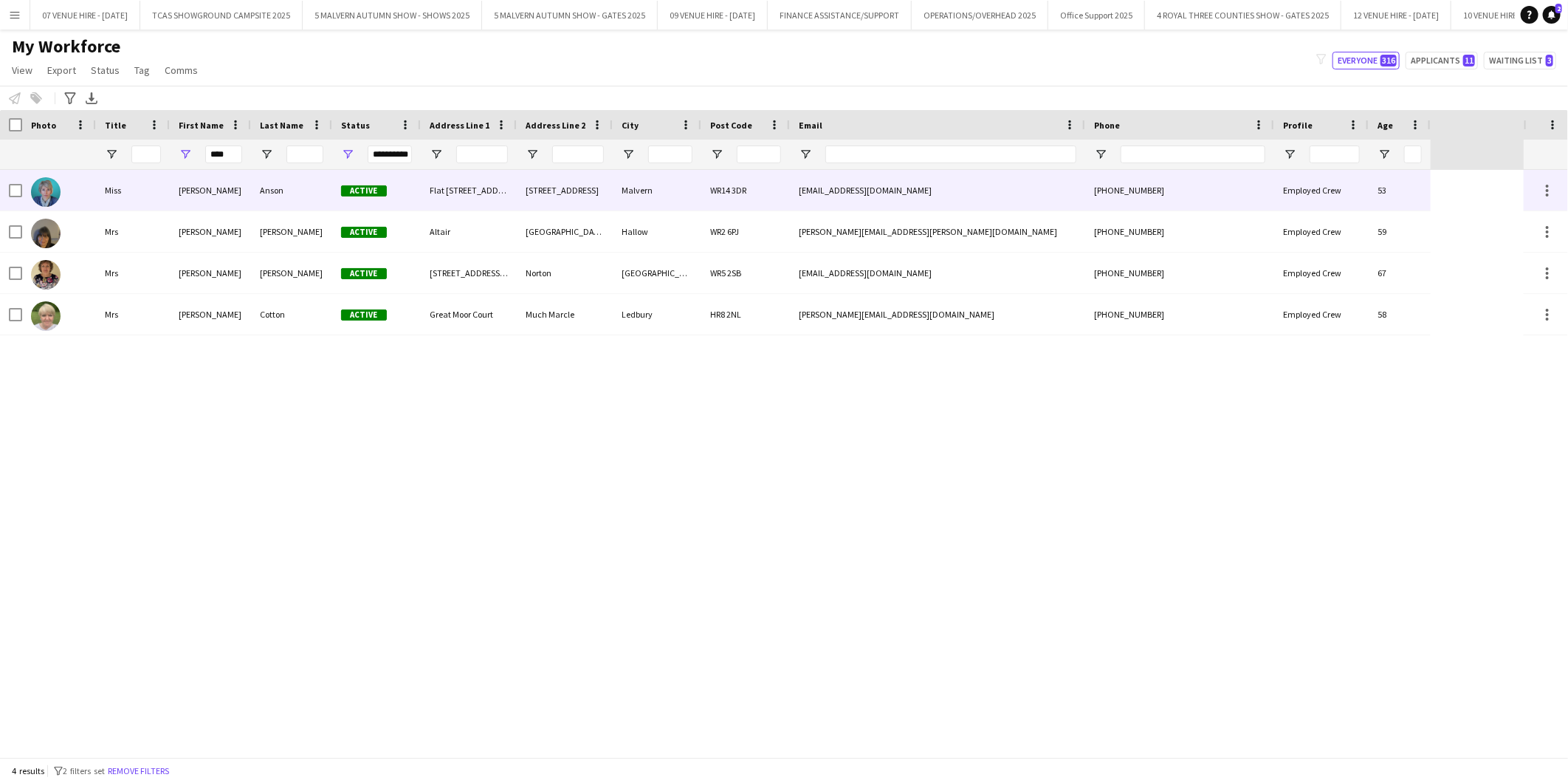
click at [45, 193] on img at bounding box center [46, 192] width 29 height 29
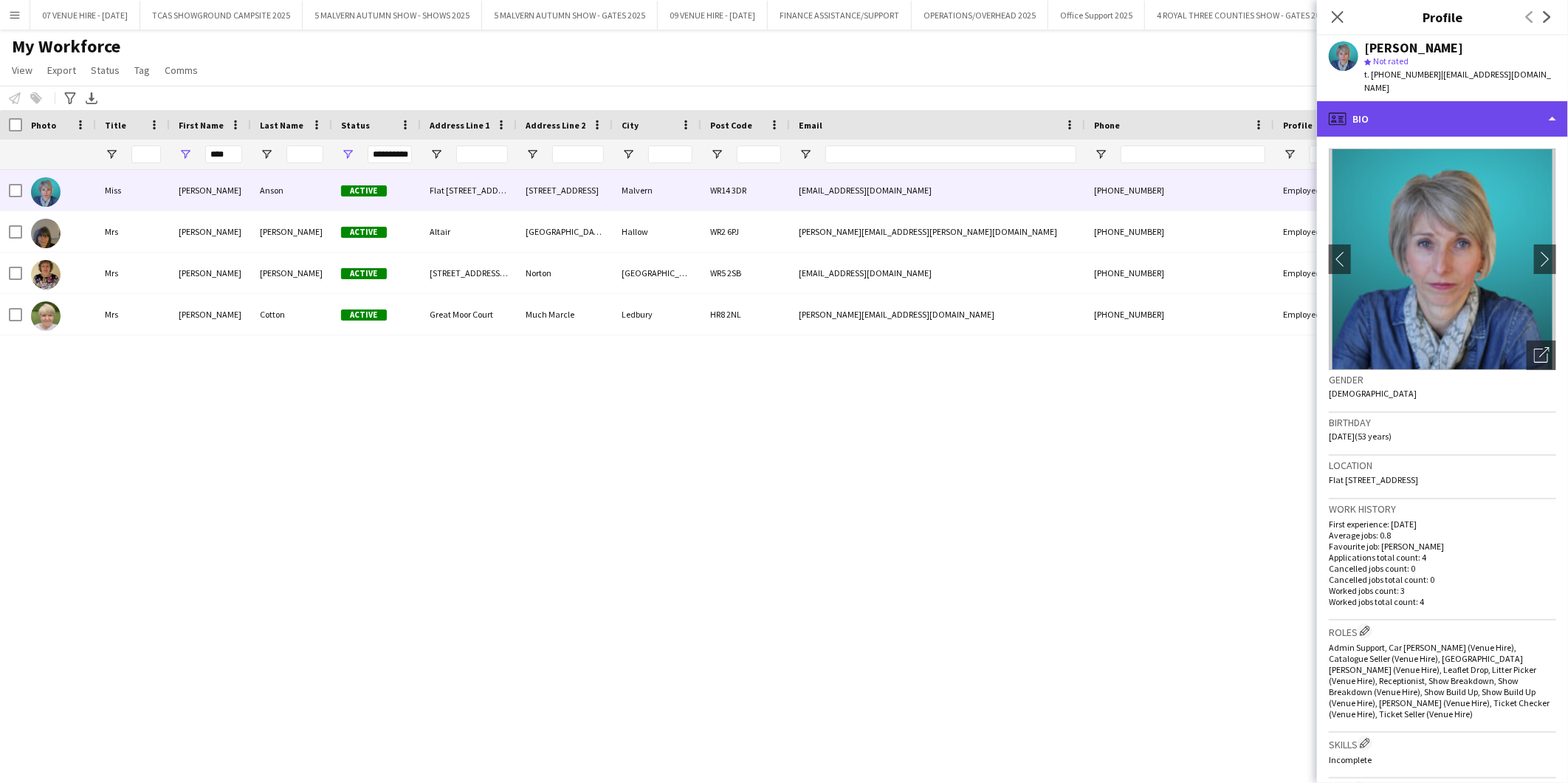
click at [1426, 113] on div "profile Bio" at bounding box center [1442, 119] width 251 height 36
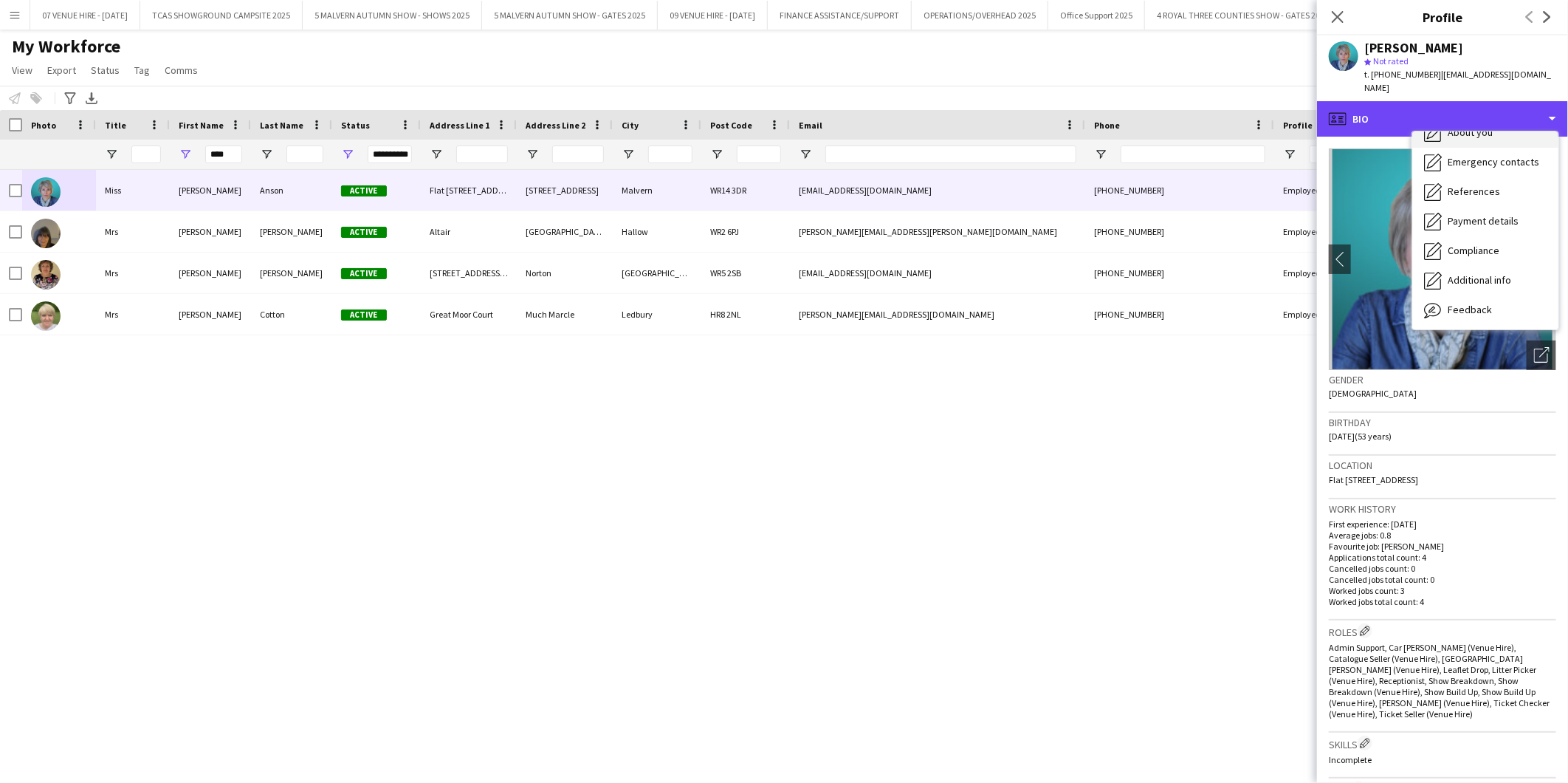
scroll to position [138, 0]
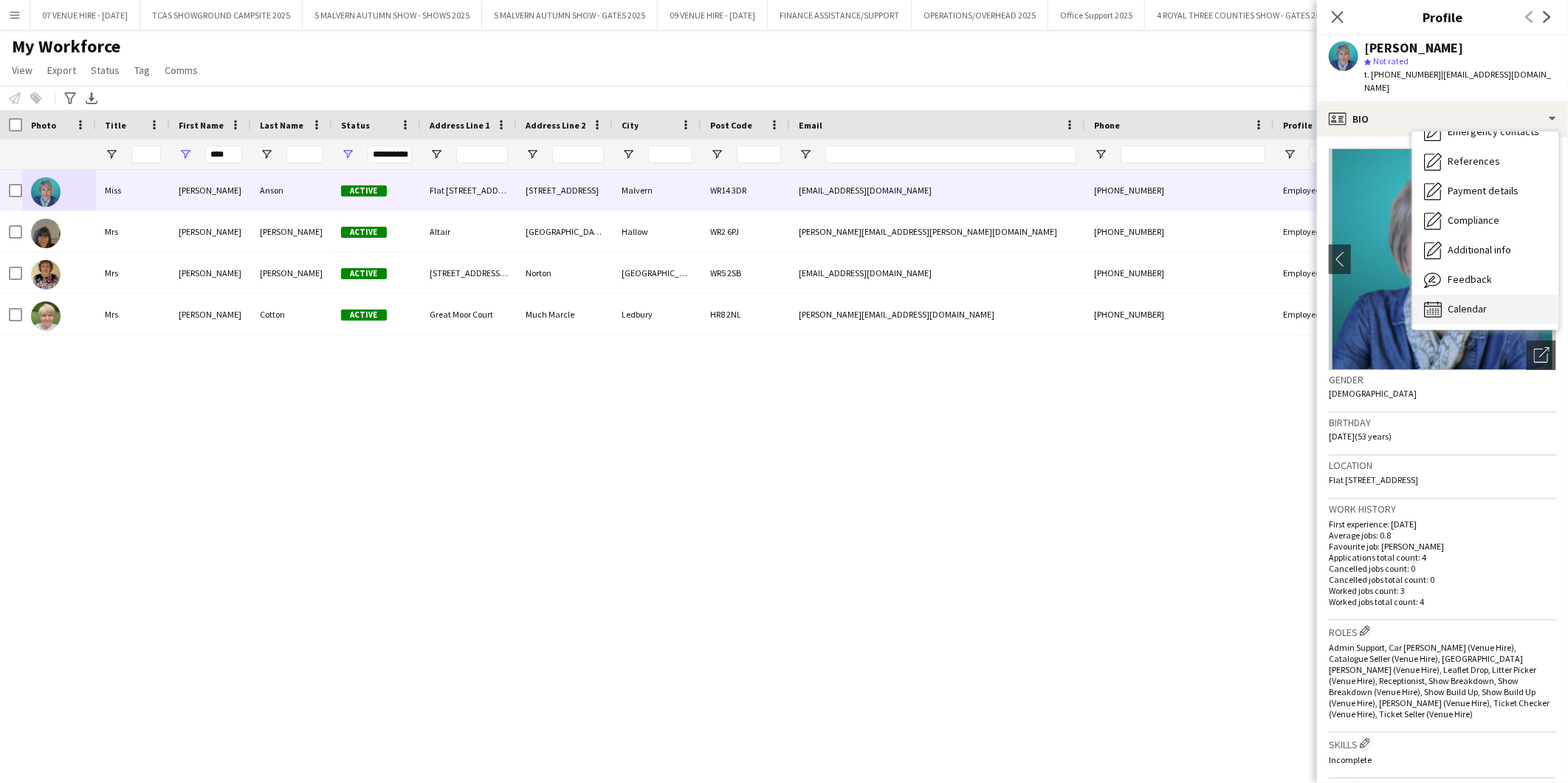
click at [1465, 302] on span "Calendar" at bounding box center [1467, 308] width 39 height 14
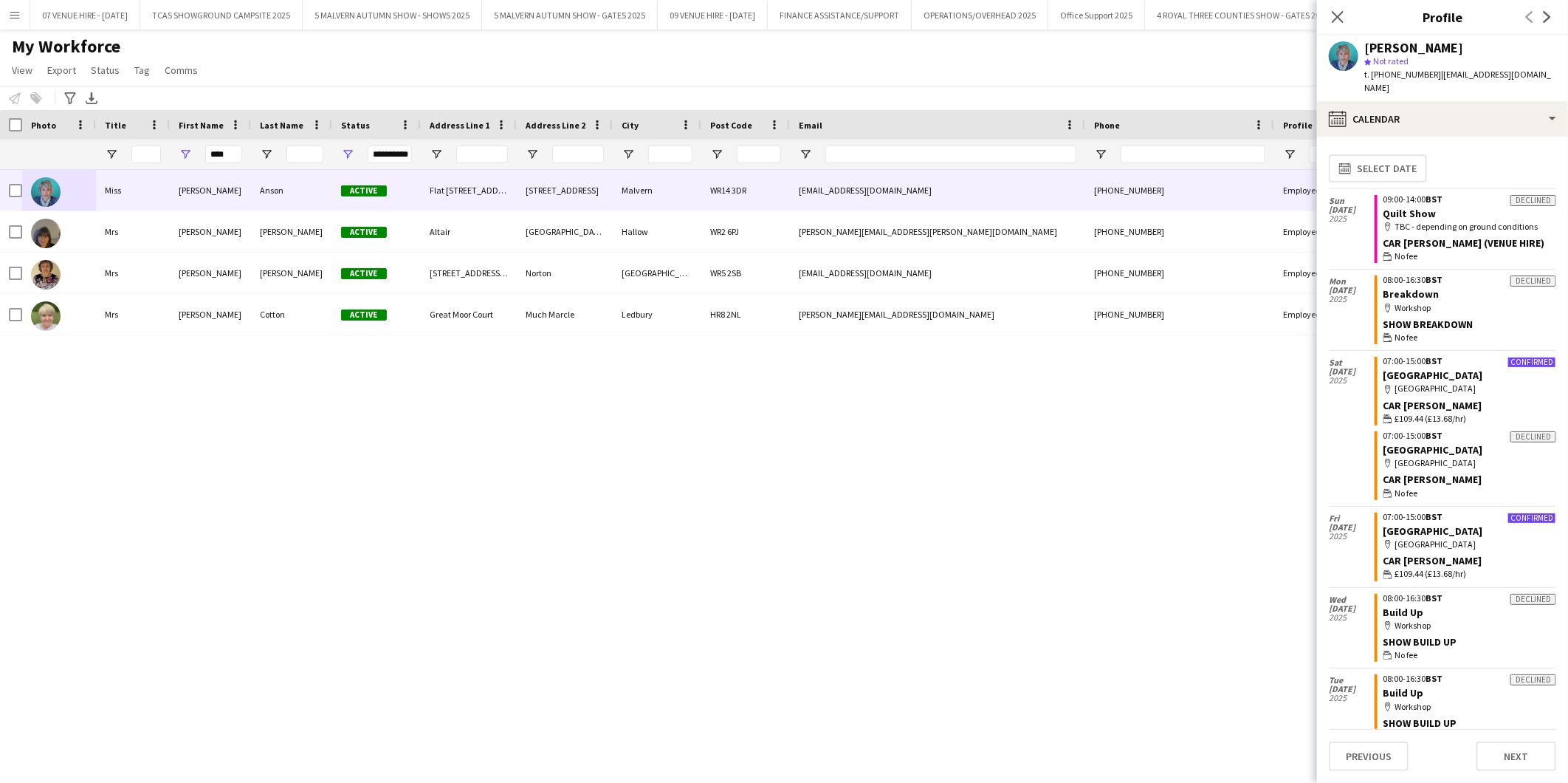
drag, startPoint x: 284, startPoint y: 573, endPoint x: 293, endPoint y: 350, distance: 223.2
click at [284, 573] on div "[PERSON_NAME] Active [STREET_ADDRESS][EMAIL_ADDRESS][DOMAIN_NAME] [PHONE_NUMBER…" at bounding box center [762, 464] width 1523 height 587
drag, startPoint x: 232, startPoint y: 152, endPoint x: 55, endPoint y: 133, distance: 178.0
click at [59, 140] on div "**********" at bounding box center [715, 155] width 1431 height 29
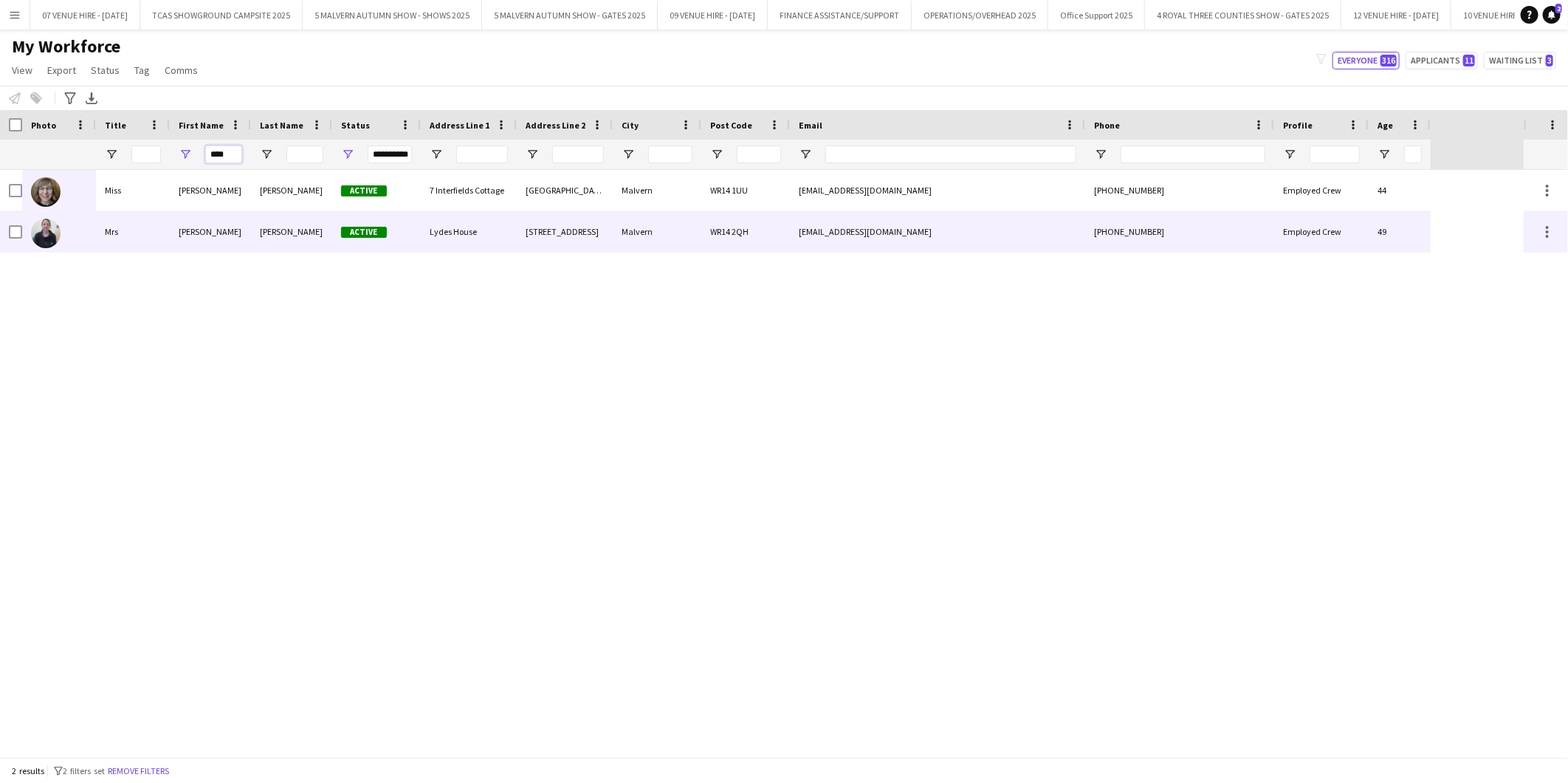
type input "****"
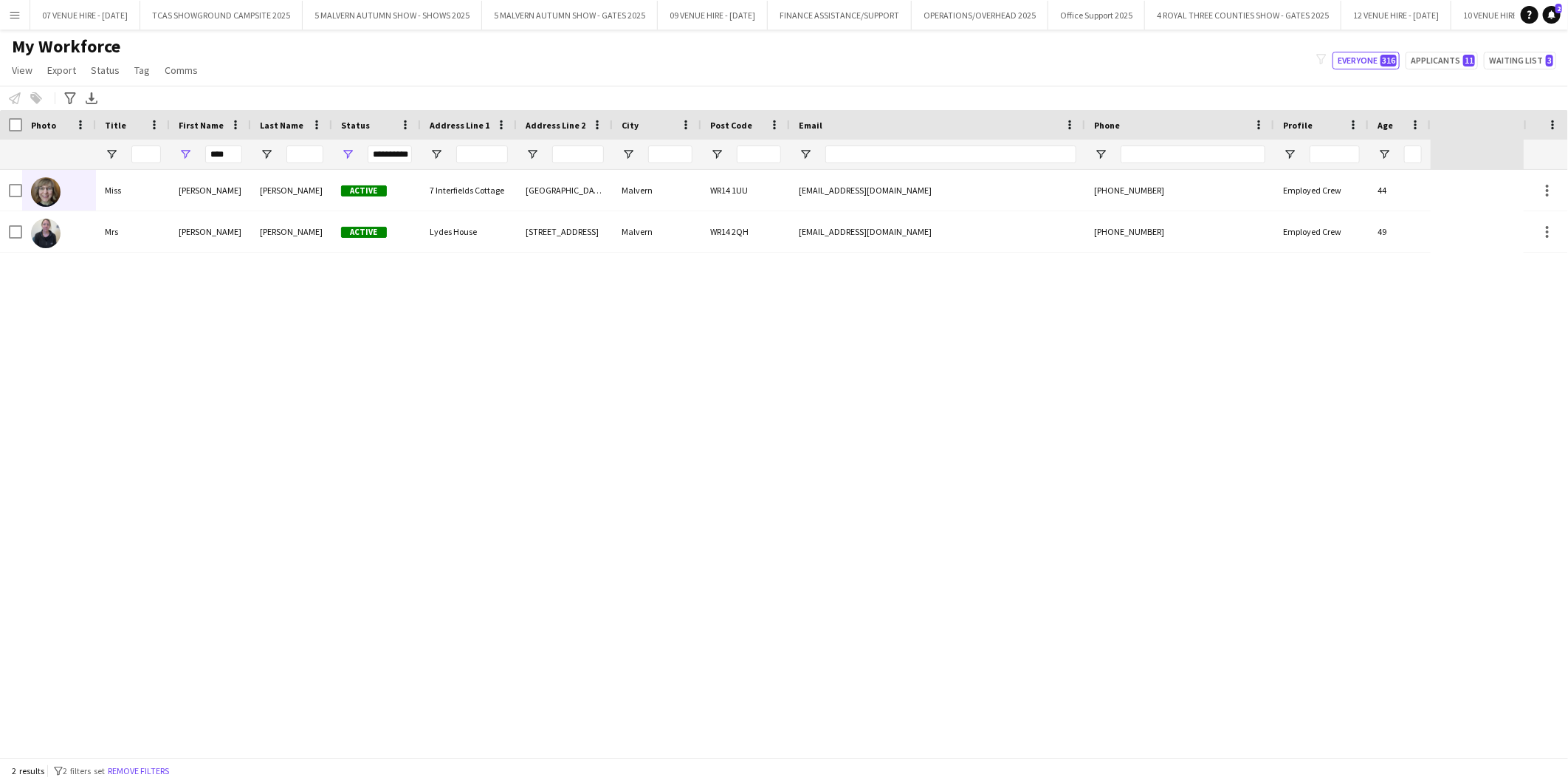
click at [115, 283] on div "[PERSON_NAME] Active 7 Interfields Cottage [GEOGRAPHIC_DATA] 1UU [EMAIL_ADDRESS…" at bounding box center [762, 464] width 1523 height 587
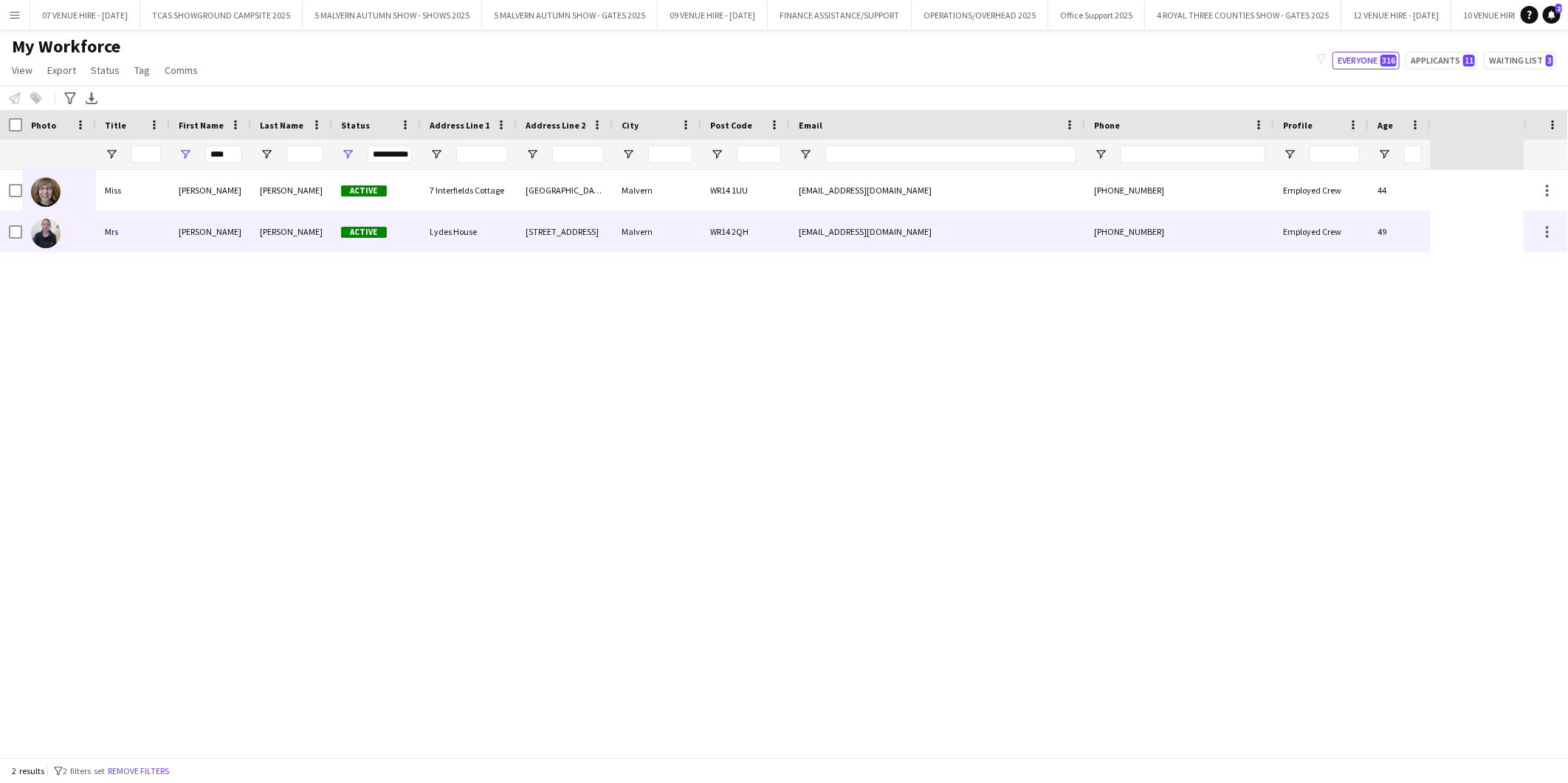
click at [33, 245] on div at bounding box center [46, 232] width 29 height 41
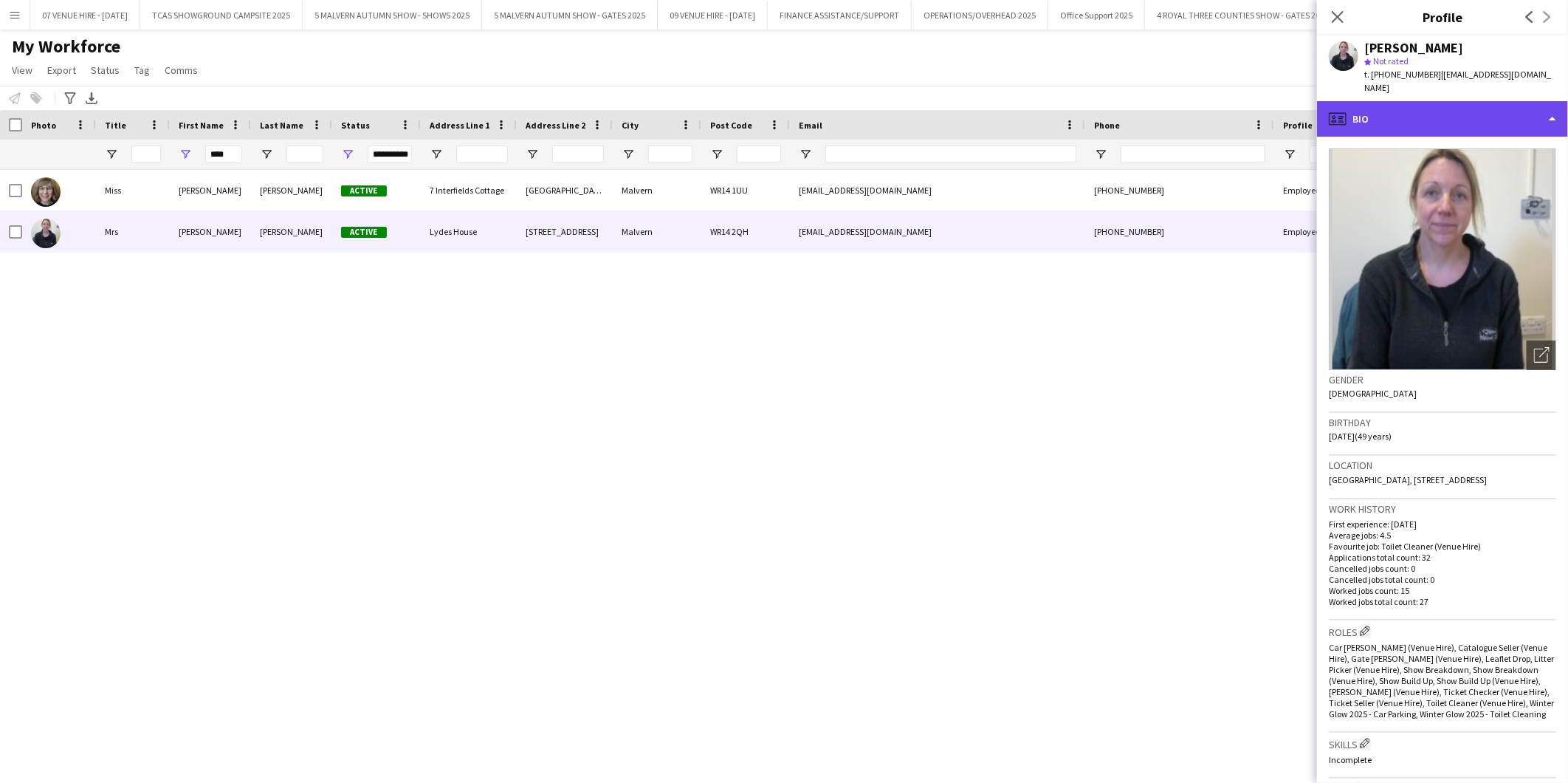
click at [1410, 102] on div "profile Bio" at bounding box center [1442, 119] width 251 height 36
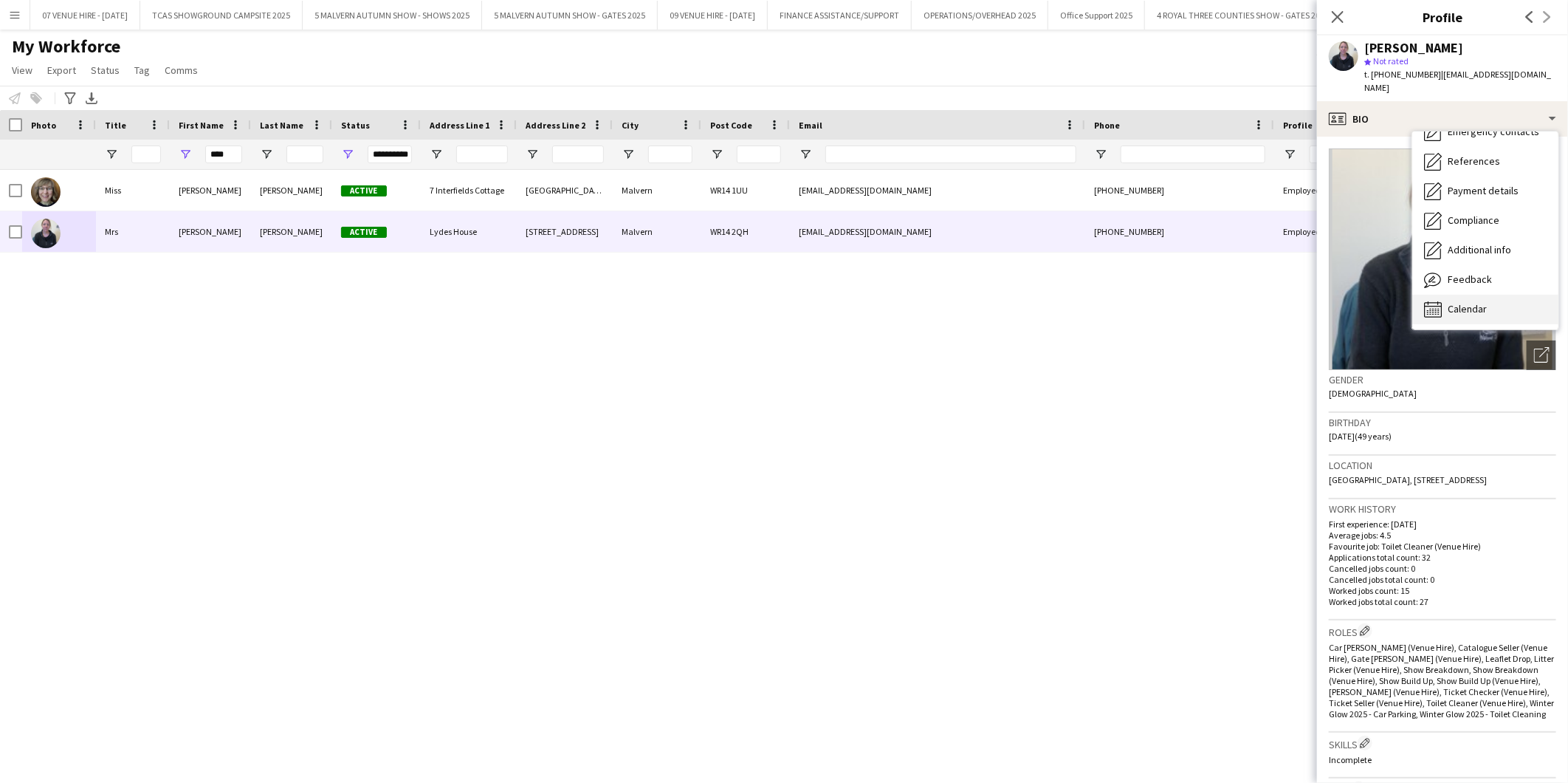
click at [1467, 305] on div "Calendar Calendar" at bounding box center [1485, 309] width 146 height 29
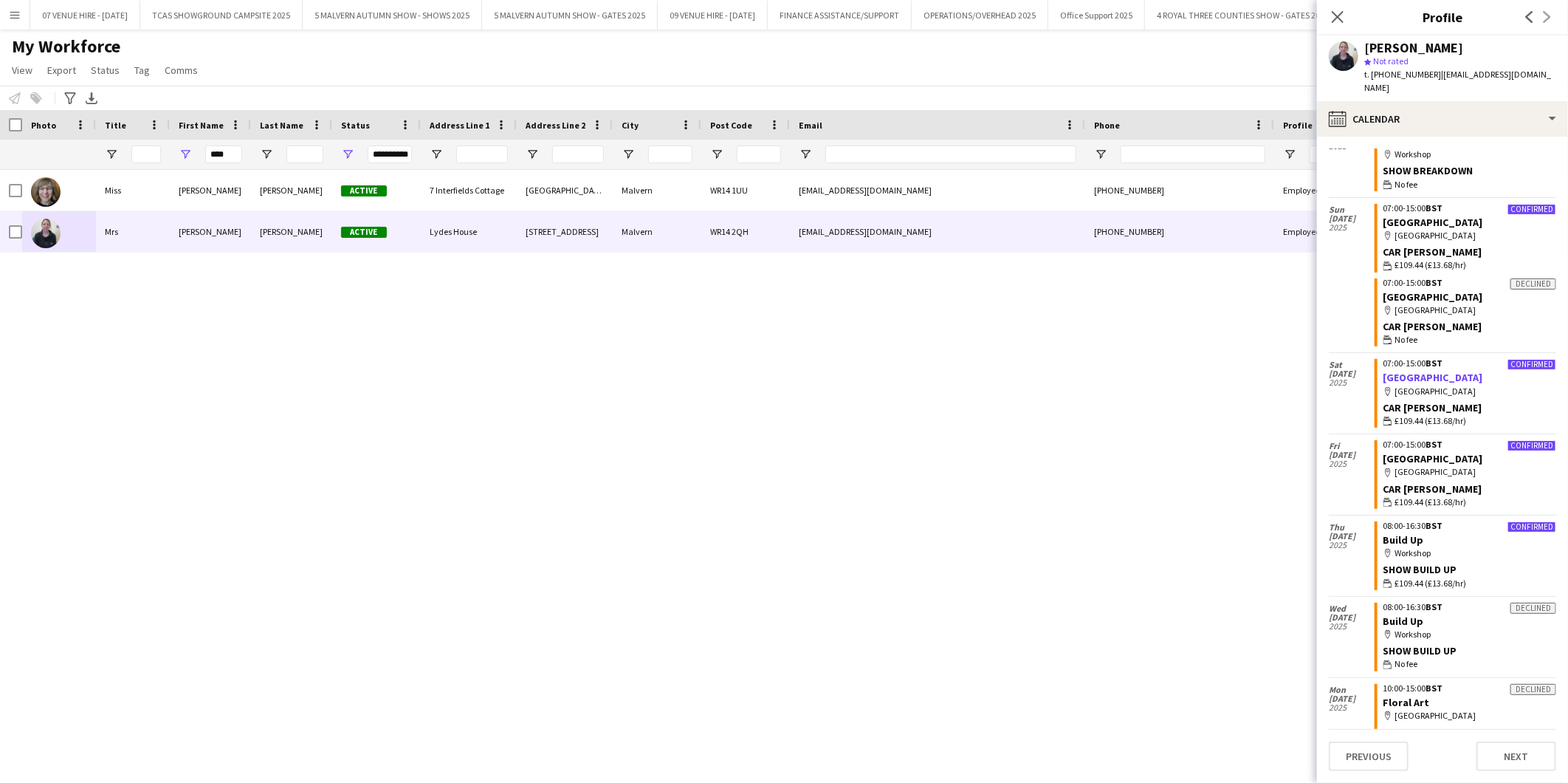
scroll to position [1206, 0]
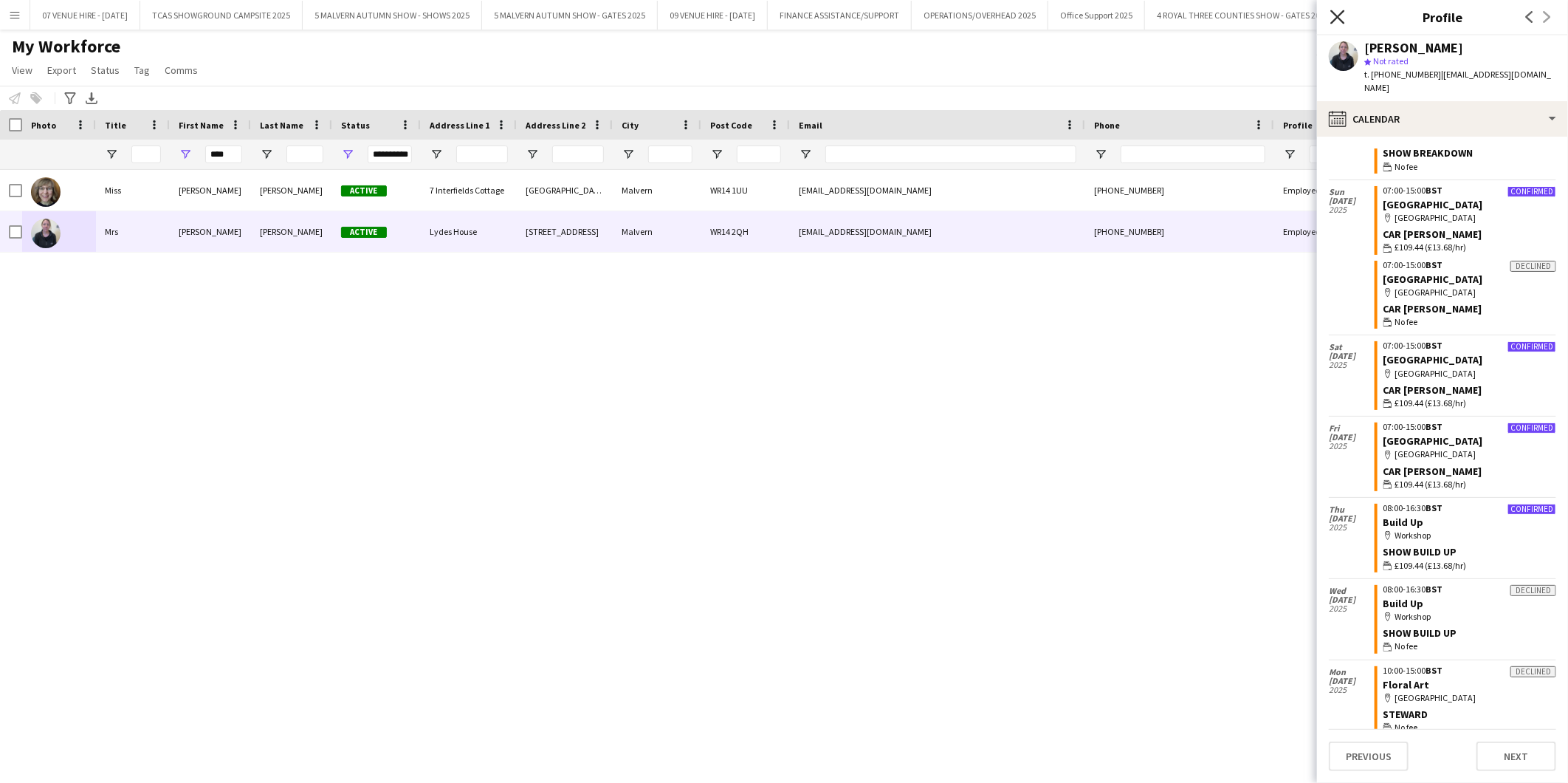
click at [1339, 10] on icon "Close pop-in" at bounding box center [1337, 16] width 14 height 14
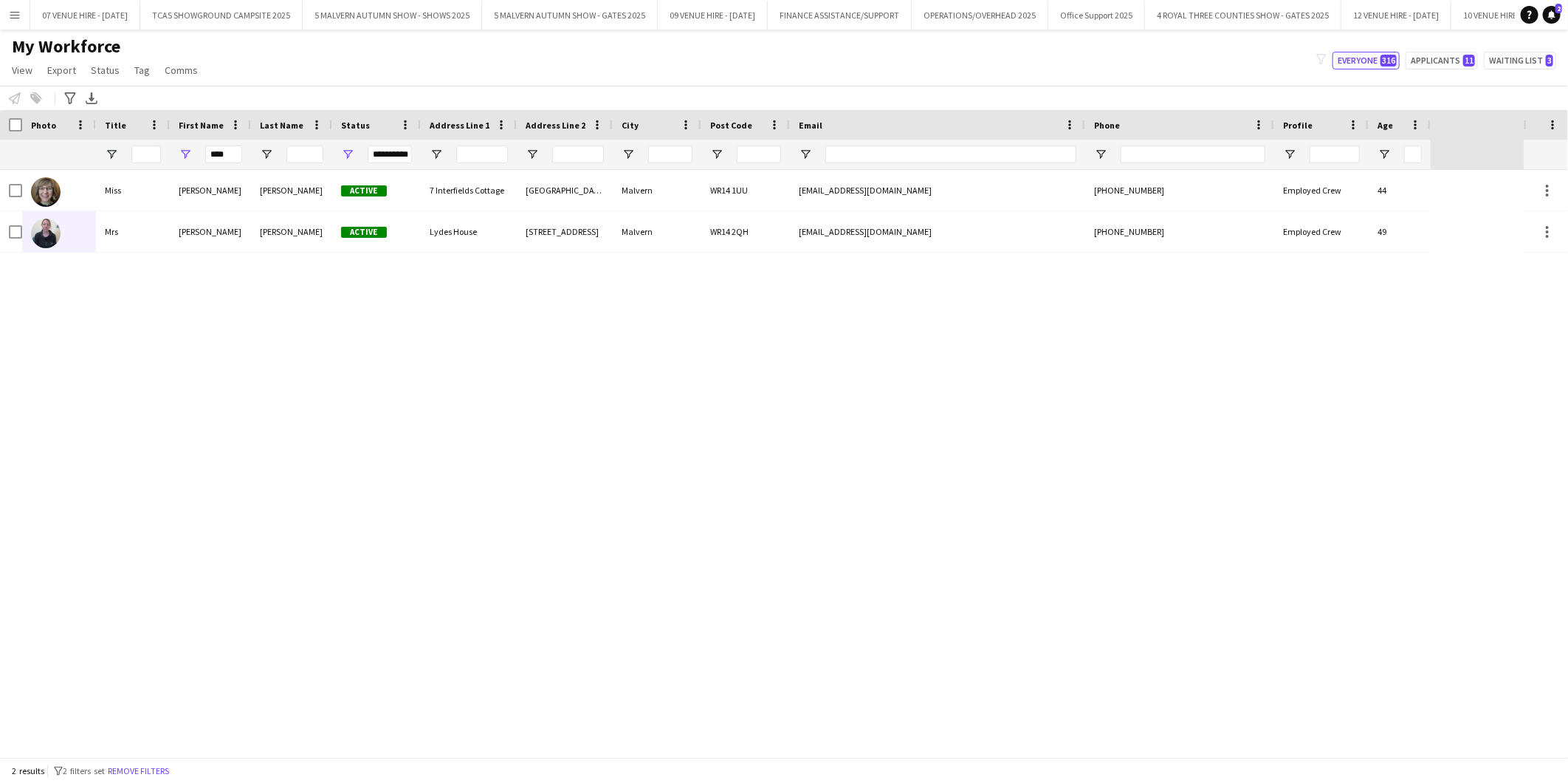
click at [16, 13] on app-icon "Menu" at bounding box center [15, 15] width 12 height 12
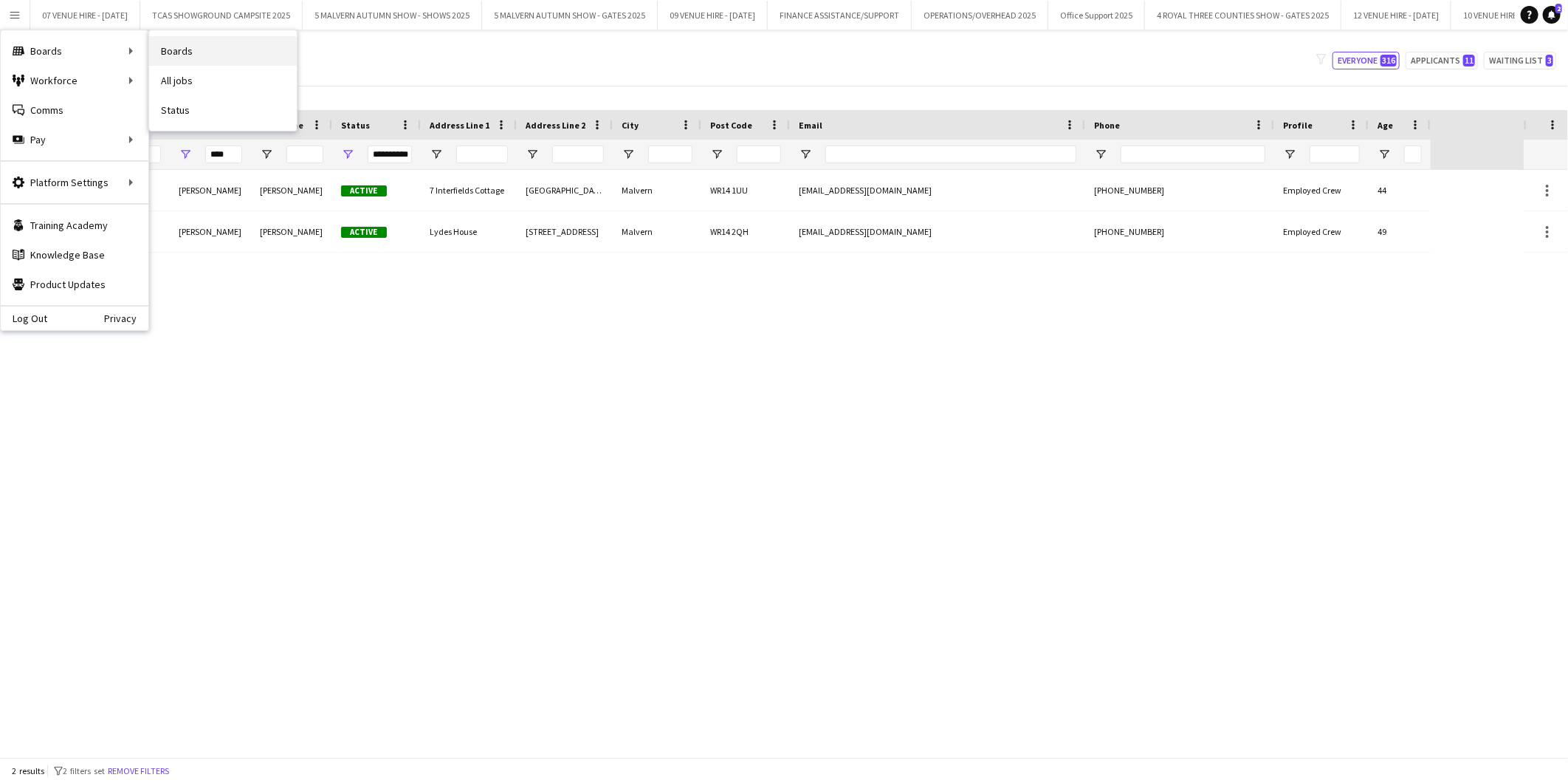
click at [177, 48] on link "Boards" at bounding box center [222, 51] width 147 height 29
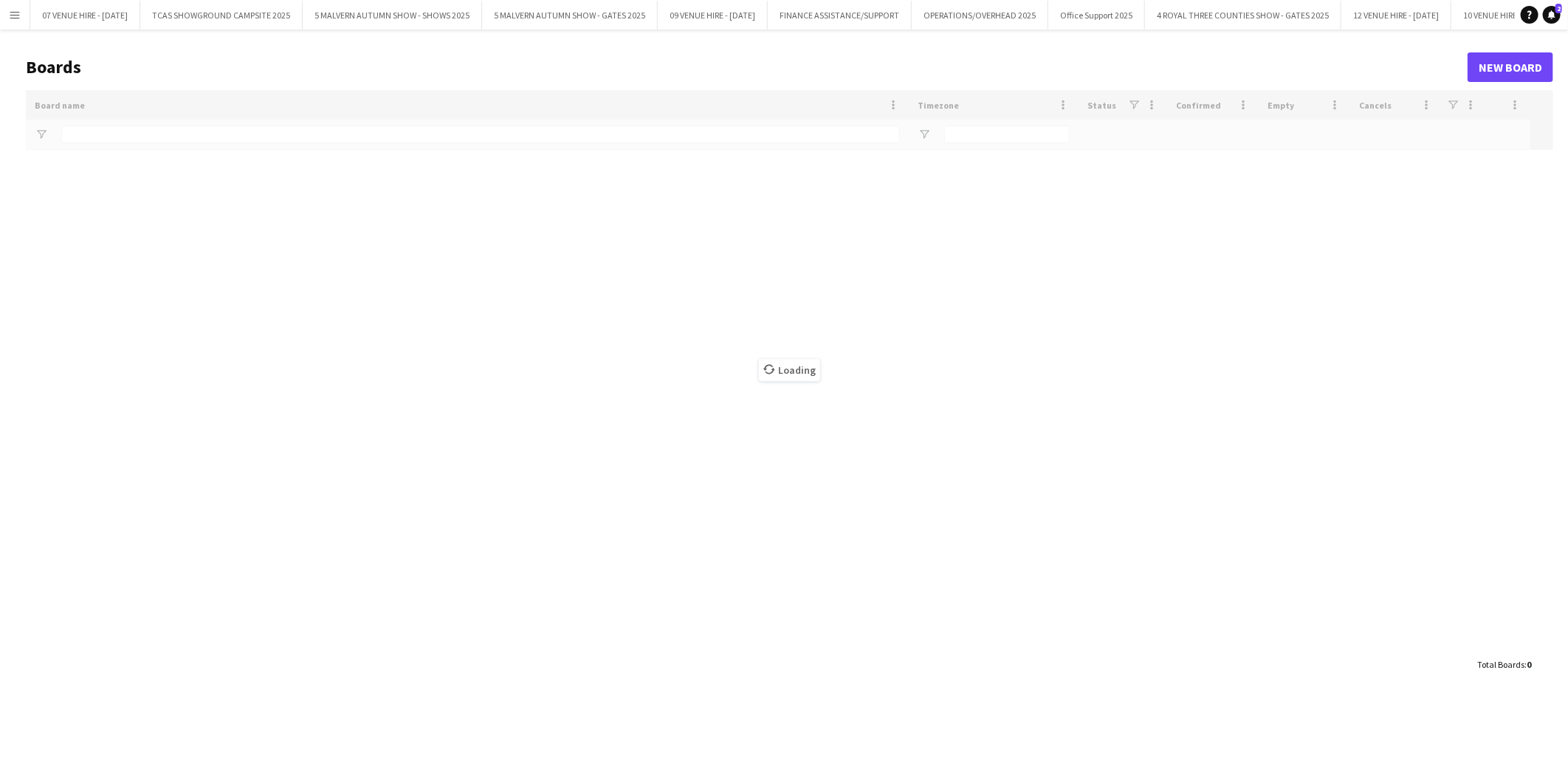
type input "*******"
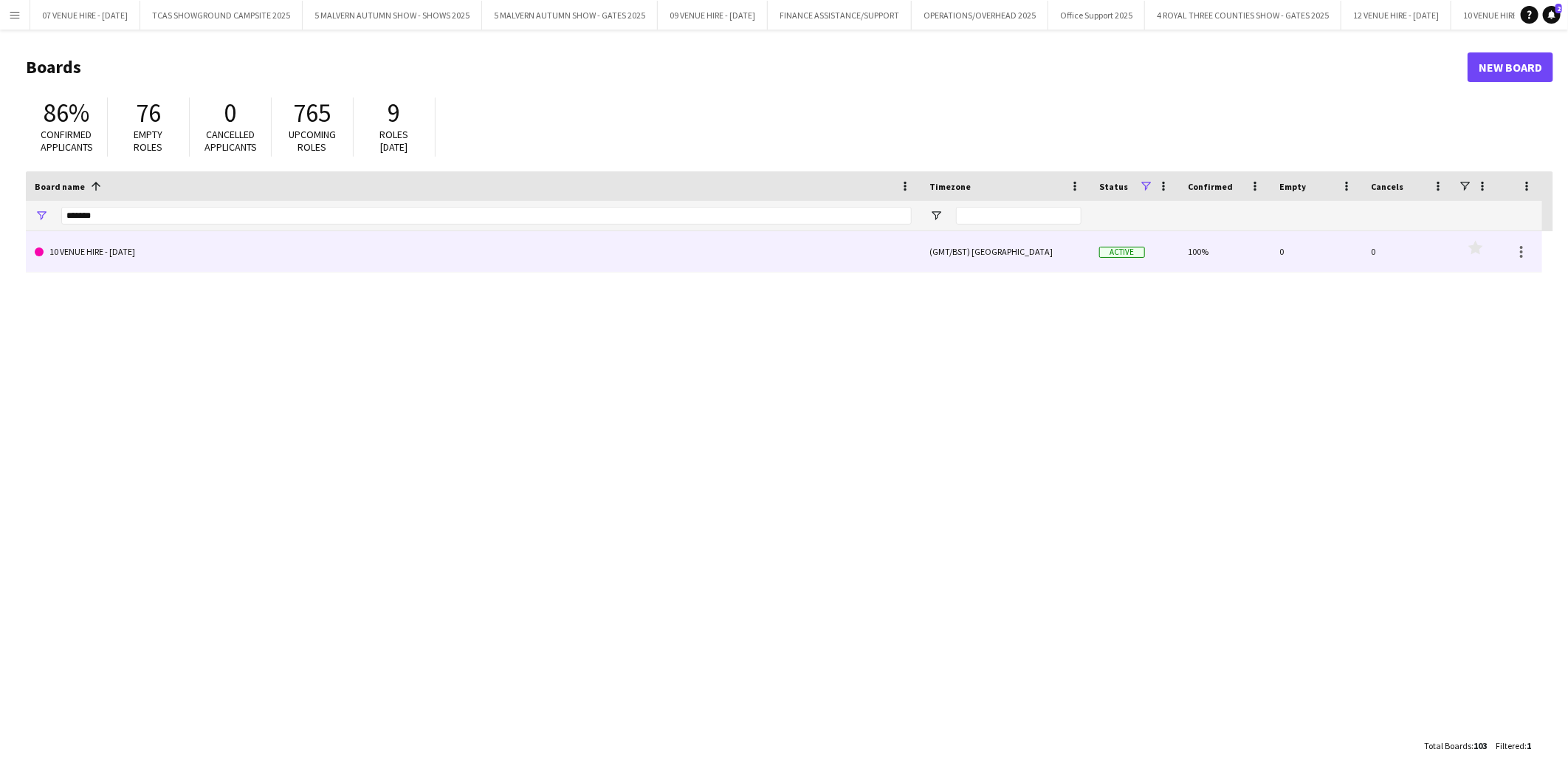
click at [130, 247] on link "10 VENUE HIRE - [DATE]" at bounding box center [473, 252] width 877 height 41
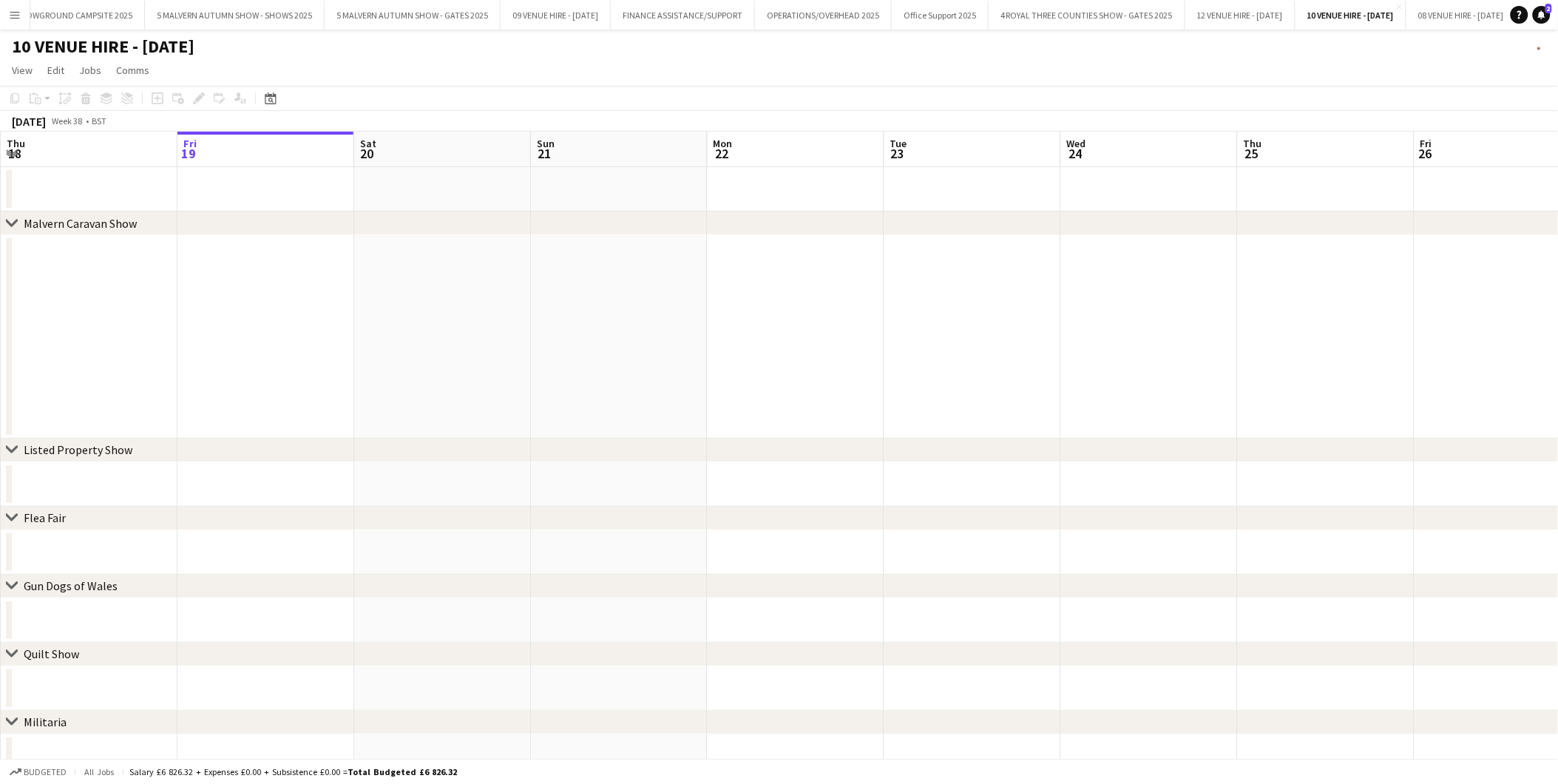
scroll to position [0, 167]
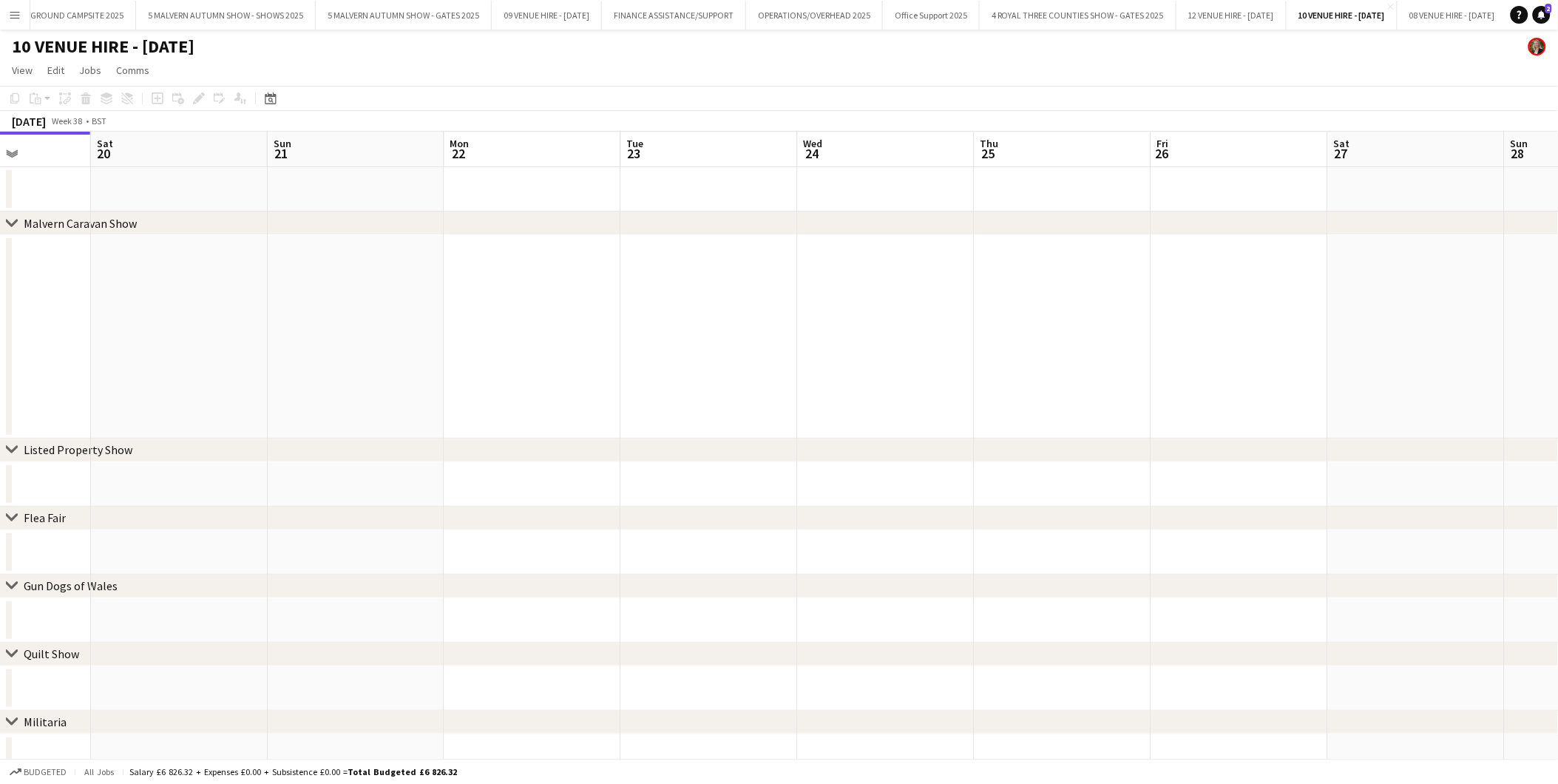
drag, startPoint x: 823, startPoint y: 310, endPoint x: 560, endPoint y: 327, distance: 263.5
click at [560, 327] on app-calendar-viewport "Tue 16 Wed 17 Thu 18 Fri 19 Sat 20 Sun 21 Mon 22 Tue 23 Wed 24 Thu 25 Fri 26 Sa…" at bounding box center [779, 489] width 1558 height 715
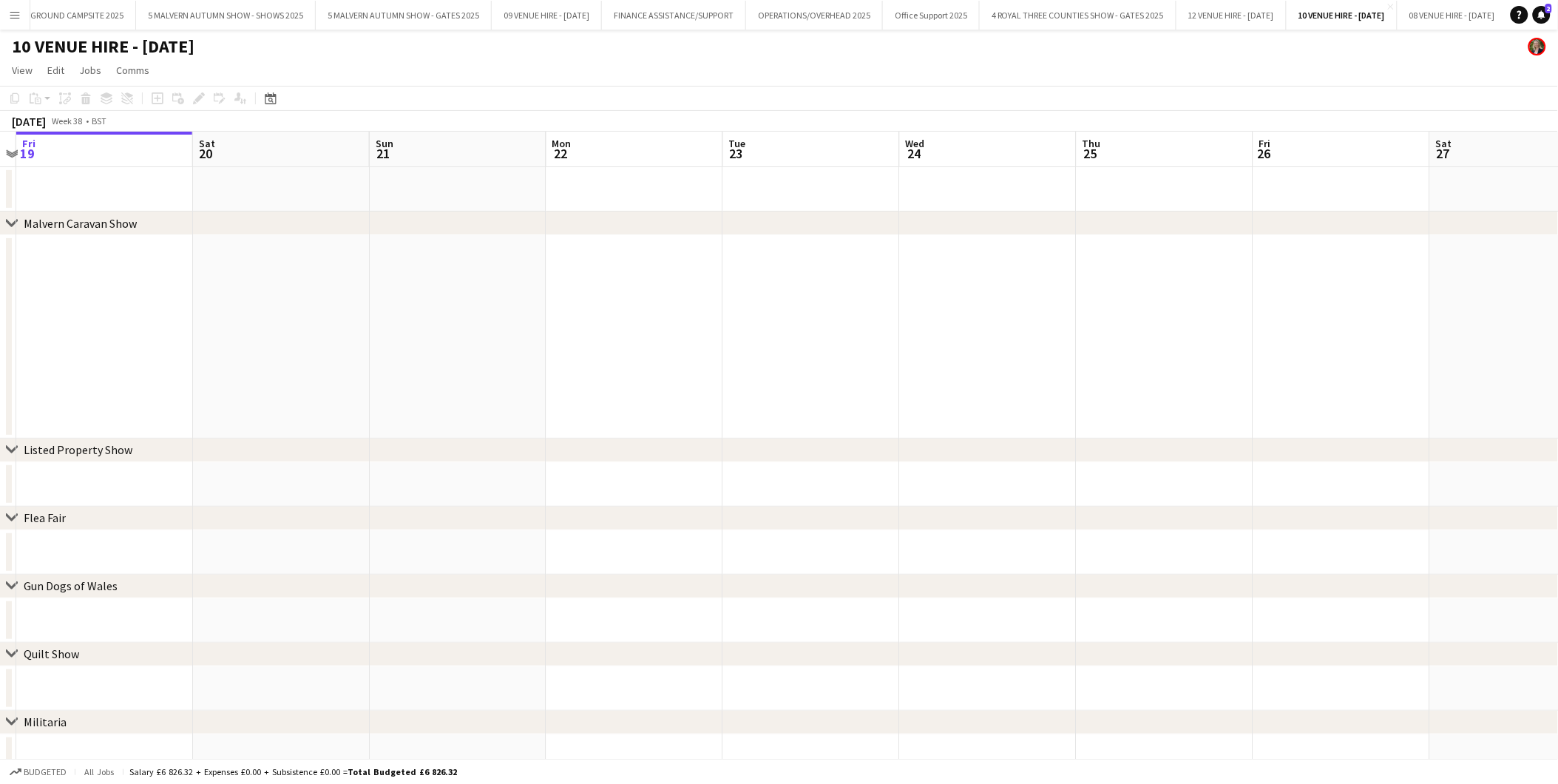
drag, startPoint x: 831, startPoint y: 350, endPoint x: 760, endPoint y: 343, distance: 71.3
click at [760, 343] on app-calendar-viewport "Tue 16 Wed 17 Thu 18 Fri 19 Sat 20 Sun 21 Mon 22 Tue 23 Wed 24 Thu 25 Fri 26 Sa…" at bounding box center [779, 489] width 1558 height 715
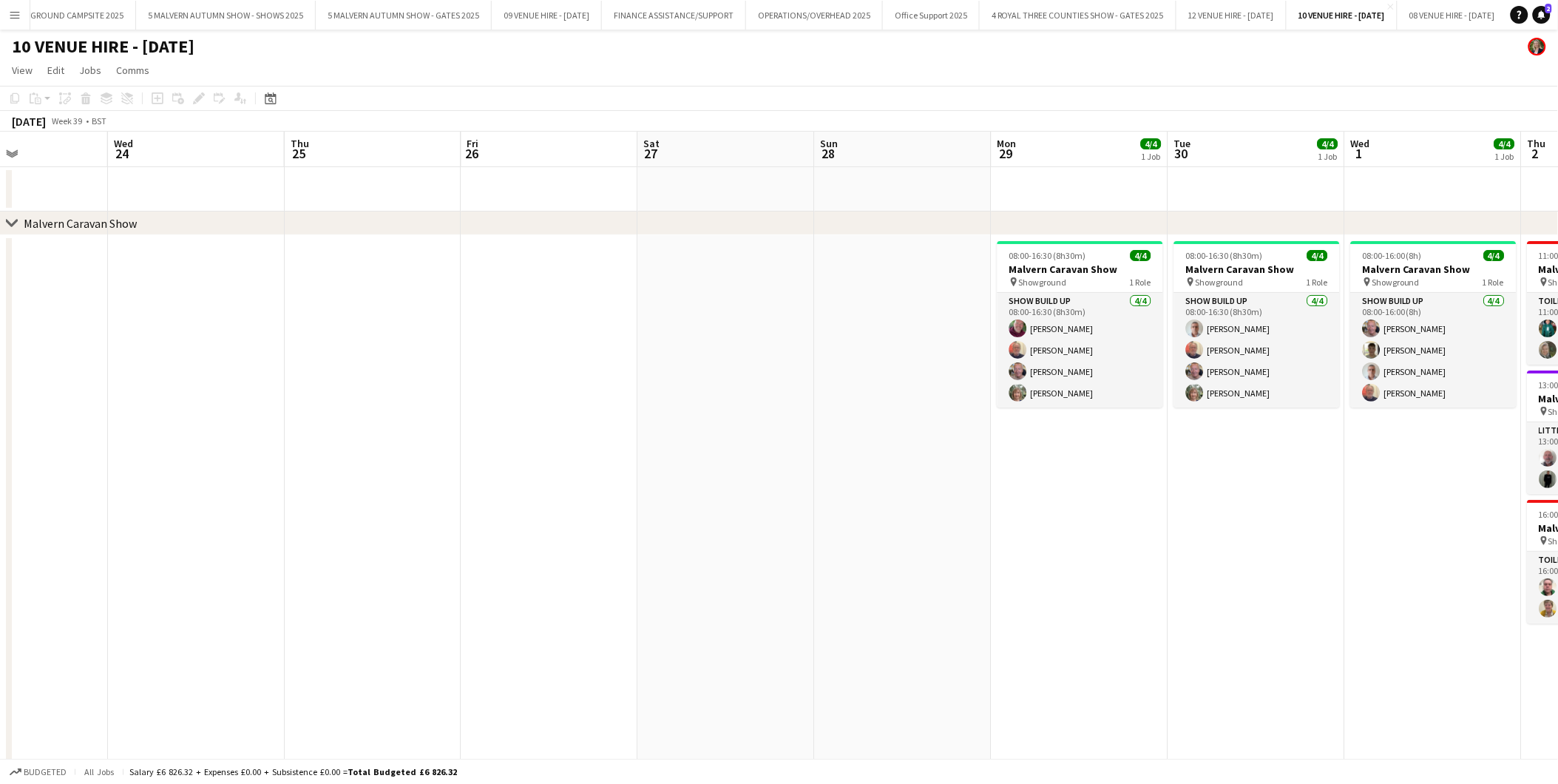
drag, startPoint x: 1006, startPoint y: 320, endPoint x: 745, endPoint y: 305, distance: 261.4
click at [745, 305] on app-calendar-viewport "Sat 20 Sun 21 Mon 22 Tue 23 Wed 24 Thu 25 Fri 26 Sat 27 Sun 28 Mon 29 4/4 1 Job…" at bounding box center [779, 653] width 1558 height 1042
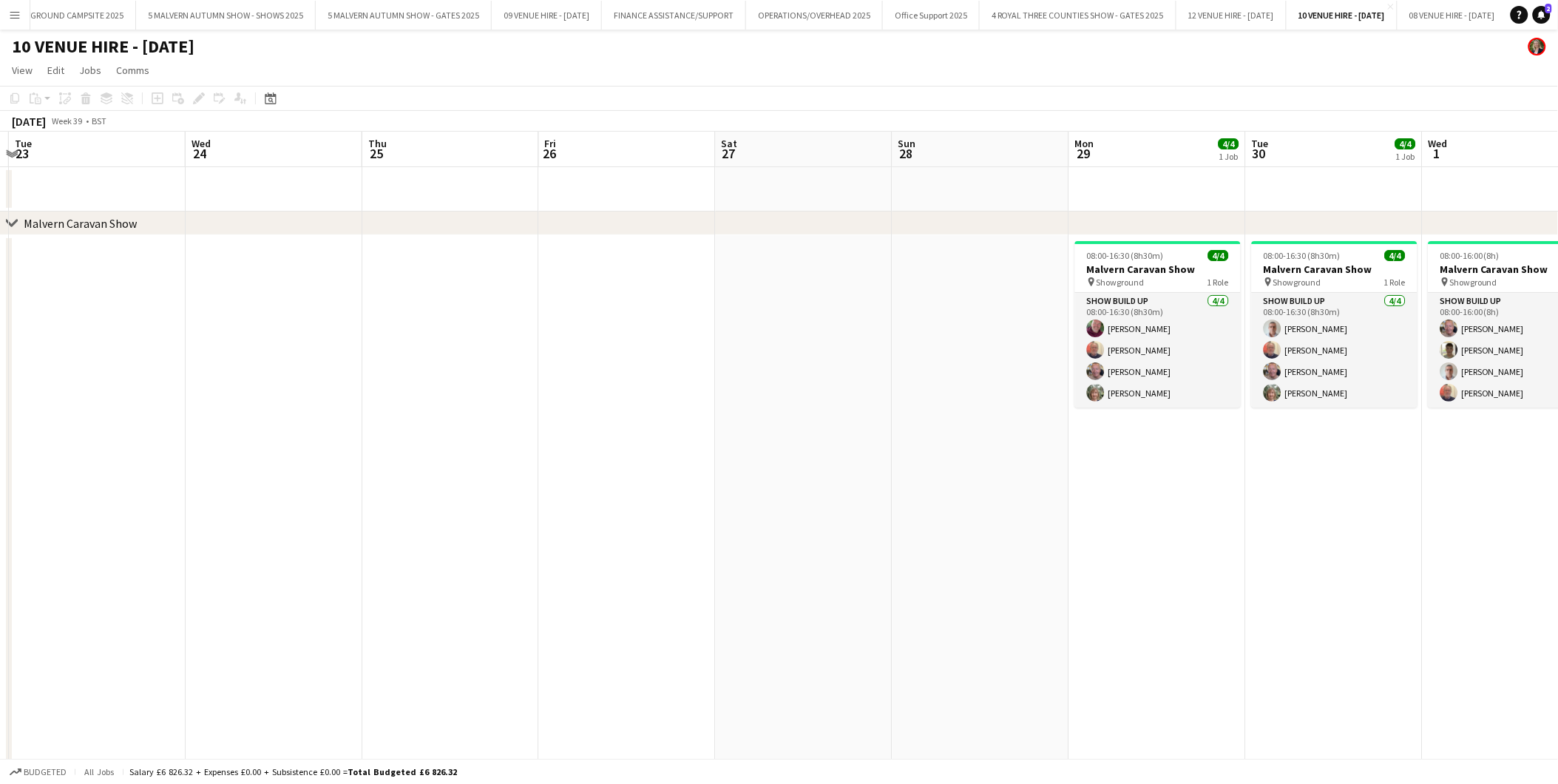
drag, startPoint x: 1158, startPoint y: 289, endPoint x: 831, endPoint y: 309, distance: 327.6
click at [831, 309] on app-calendar-viewport "Sat 20 Sun 21 Mon 22 Tue 23 Wed 24 Thu 25 Fri 26 Sat 27 Sun 28 Mon 29 4/4 1 Job…" at bounding box center [779, 653] width 1558 height 1042
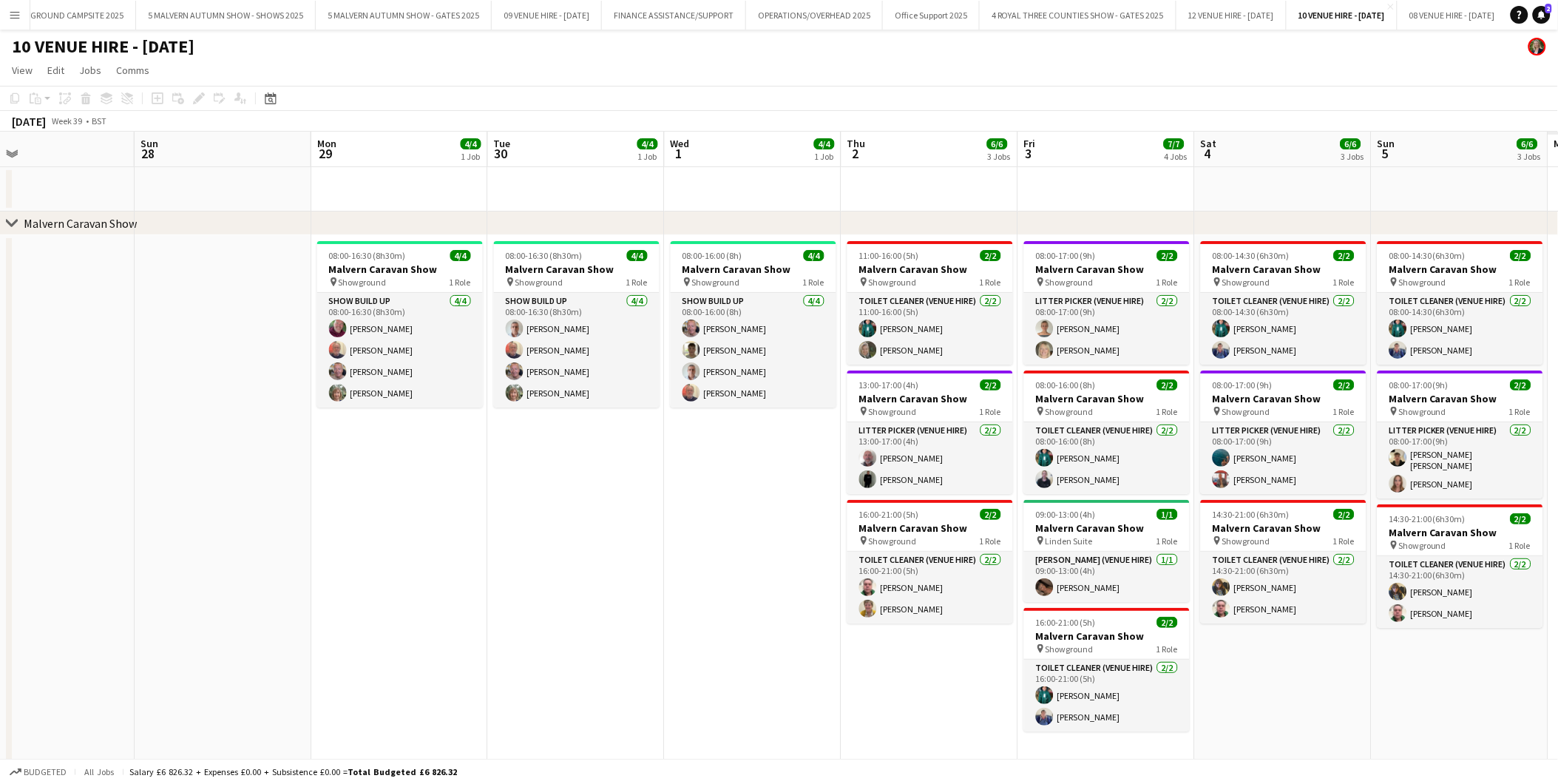
scroll to position [0, 445]
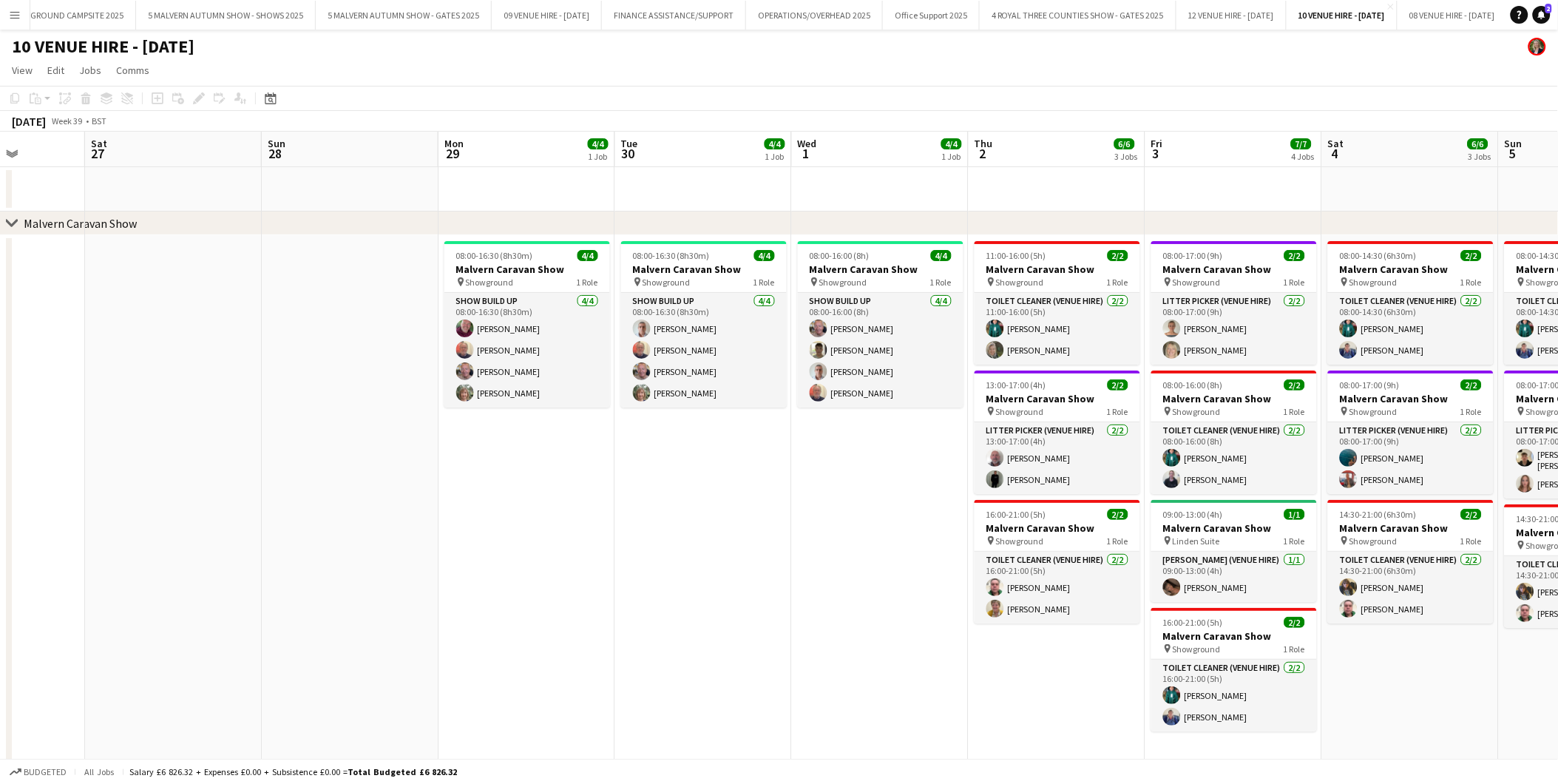
drag, startPoint x: 1115, startPoint y: 298, endPoint x: 888, endPoint y: 283, distance: 227.5
click at [888, 283] on app-calendar-viewport "Wed 24 Thu 25 Fri 26 Sat 27 Sun 28 Mon 29 4/4 1 Job Tue 30 4/4 1 Job Wed 1 4/4 …" at bounding box center [779, 653] width 1558 height 1042
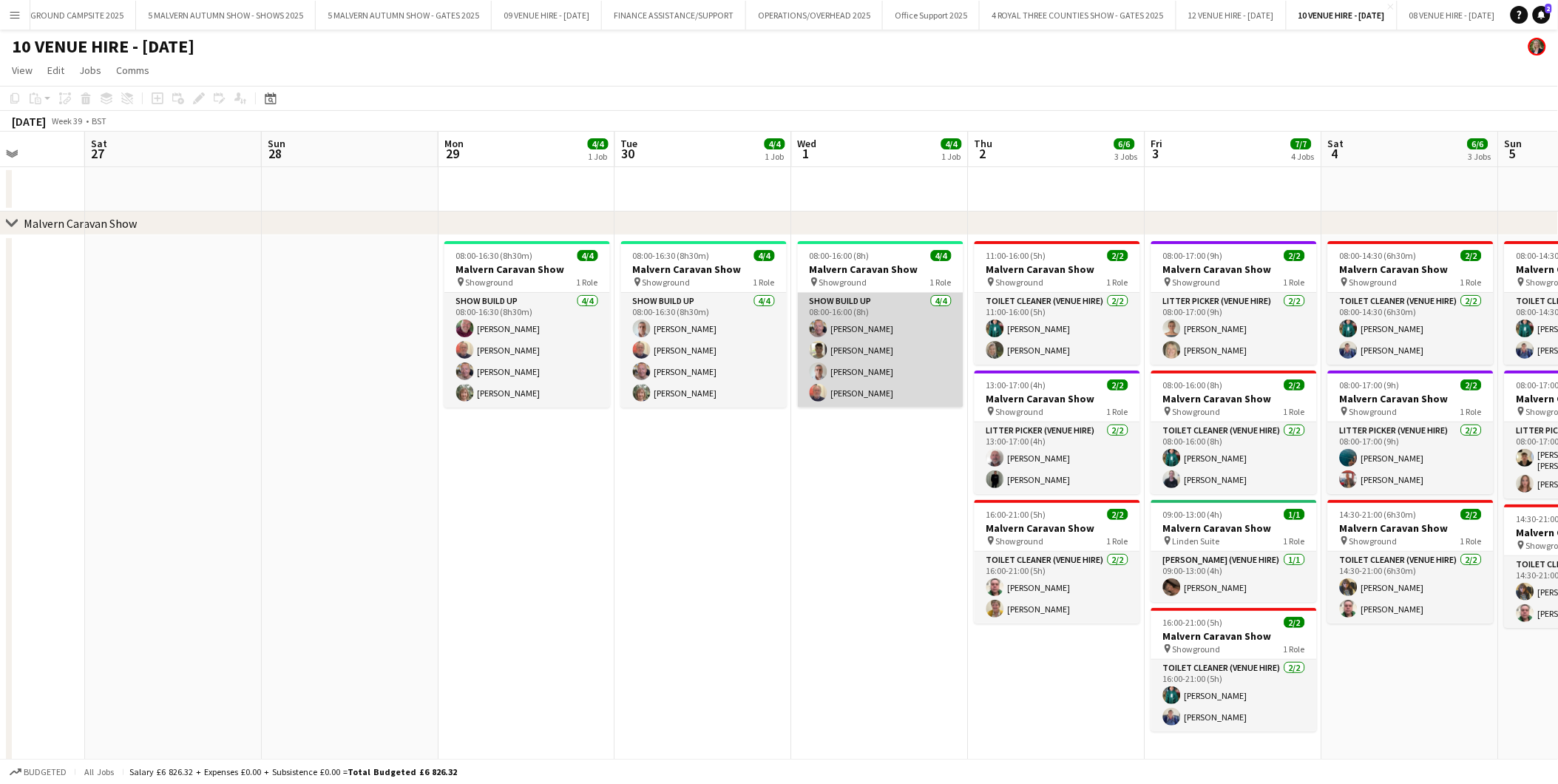
click at [859, 356] on app-card-role "Show Build Up [DATE] 08:00-16:00 (8h) [PERSON_NAME] [PERSON_NAME] [PERSON_NAME]…" at bounding box center [880, 350] width 166 height 114
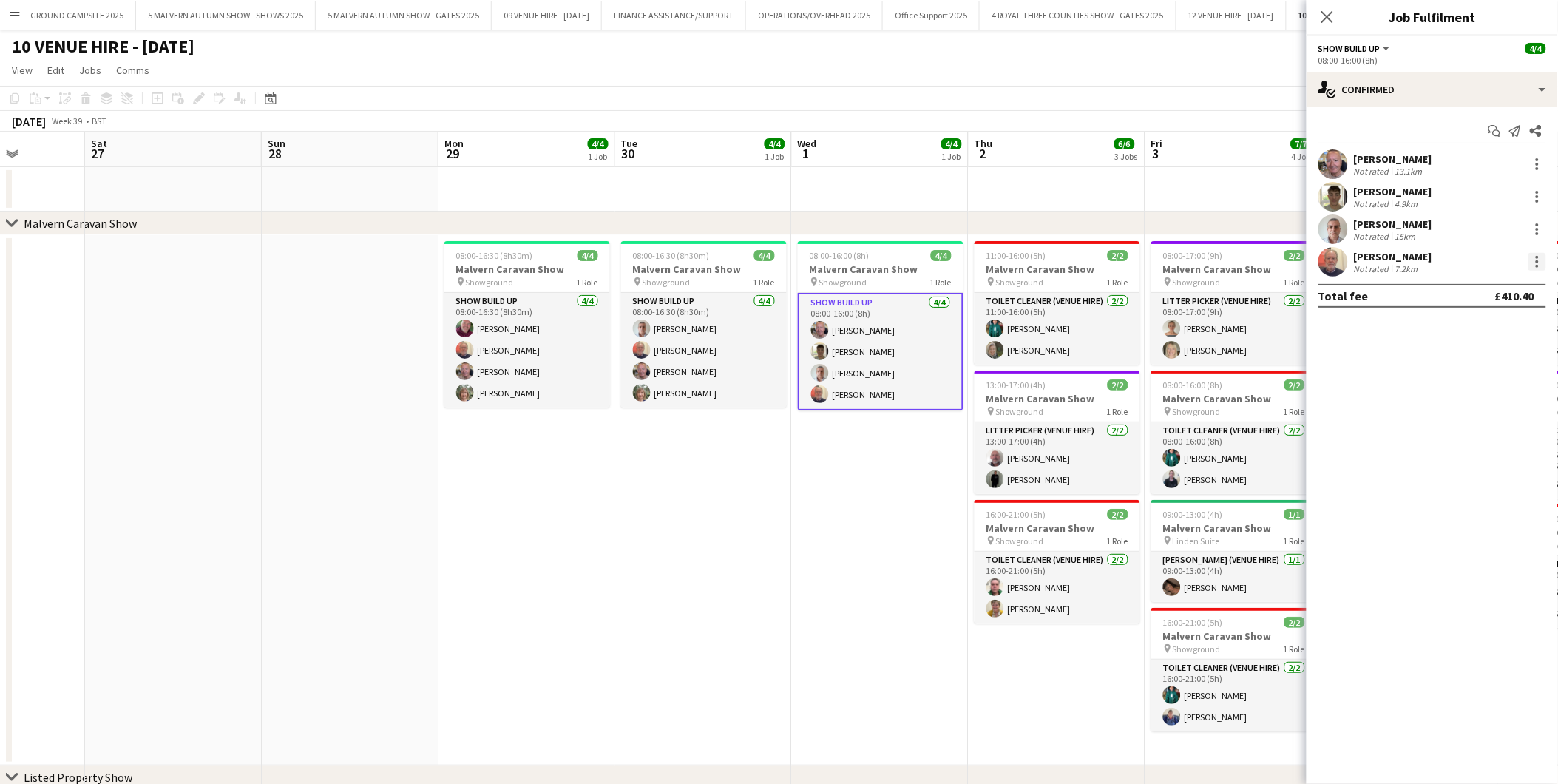
click at [1539, 259] on div at bounding box center [1537, 261] width 17 height 17
click at [1468, 427] on span "Remove" at bounding box center [1465, 430] width 44 height 13
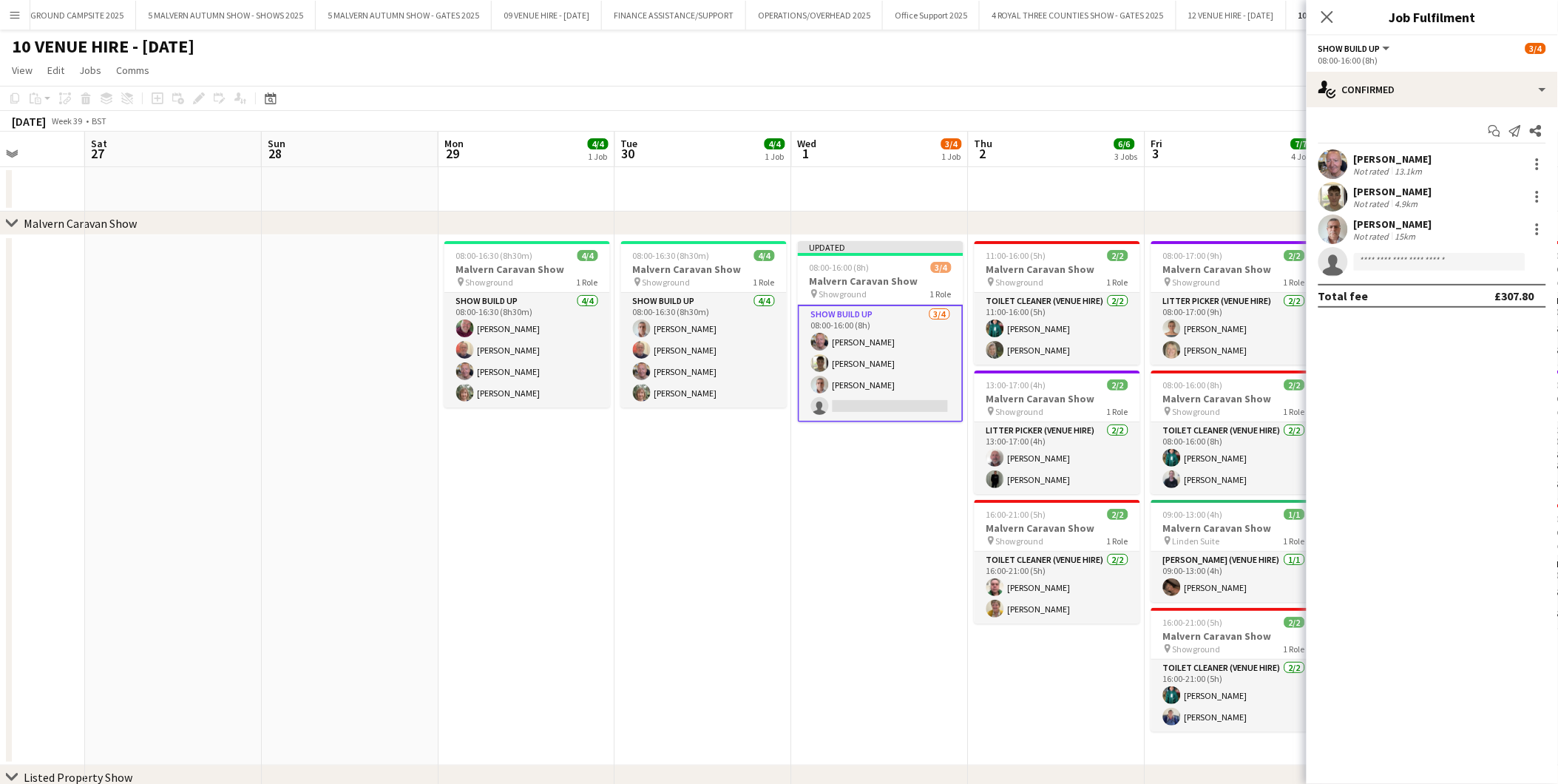
click at [825, 528] on app-date-cell "Updated 08:00-16:00 (8h) 3/4 Malvern Caravan Show pin Showground 1 Role Show Bu…" at bounding box center [880, 500] width 177 height 530
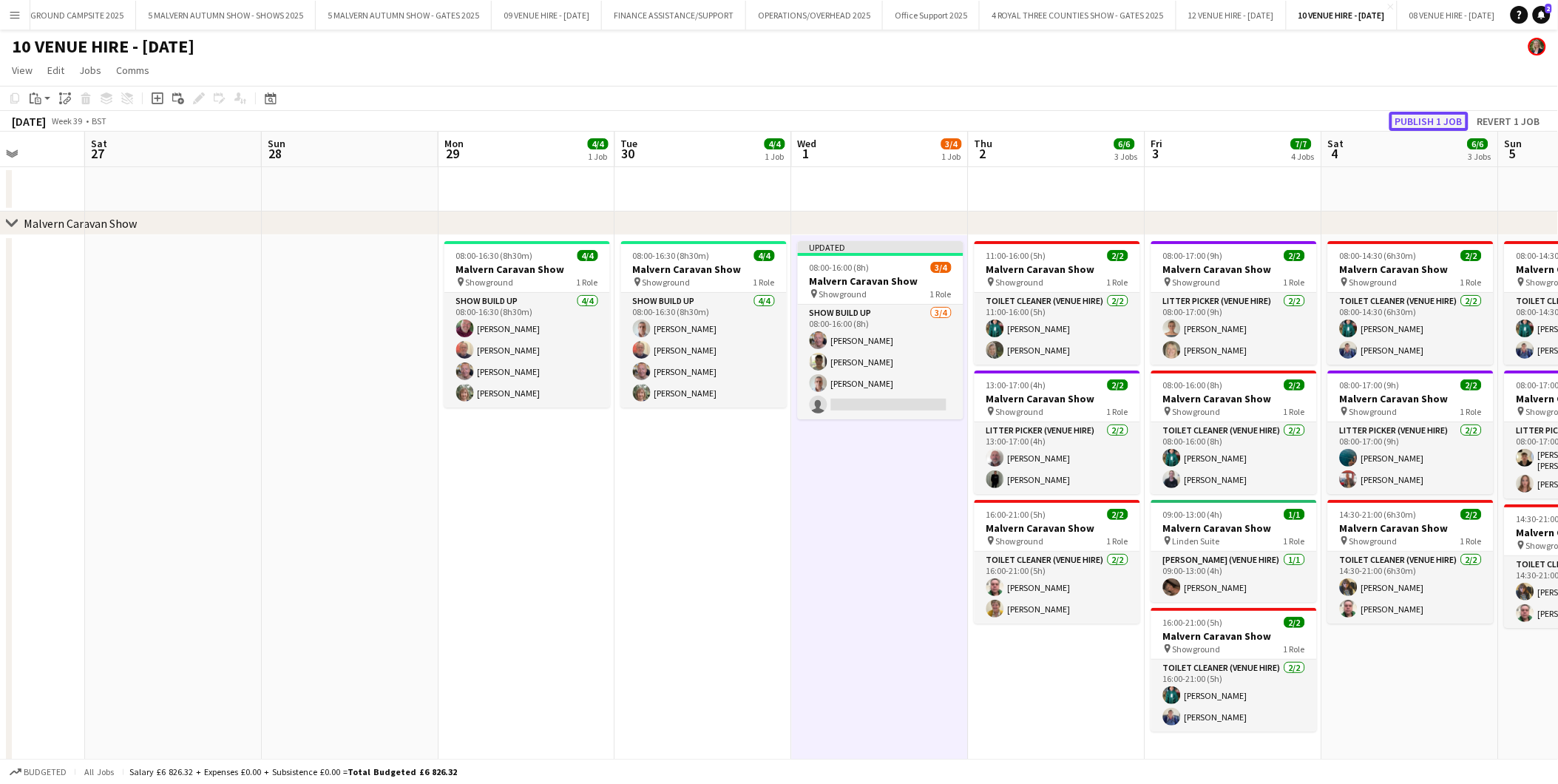
click at [1439, 114] on button "Publish 1 job" at bounding box center [1429, 121] width 79 height 19
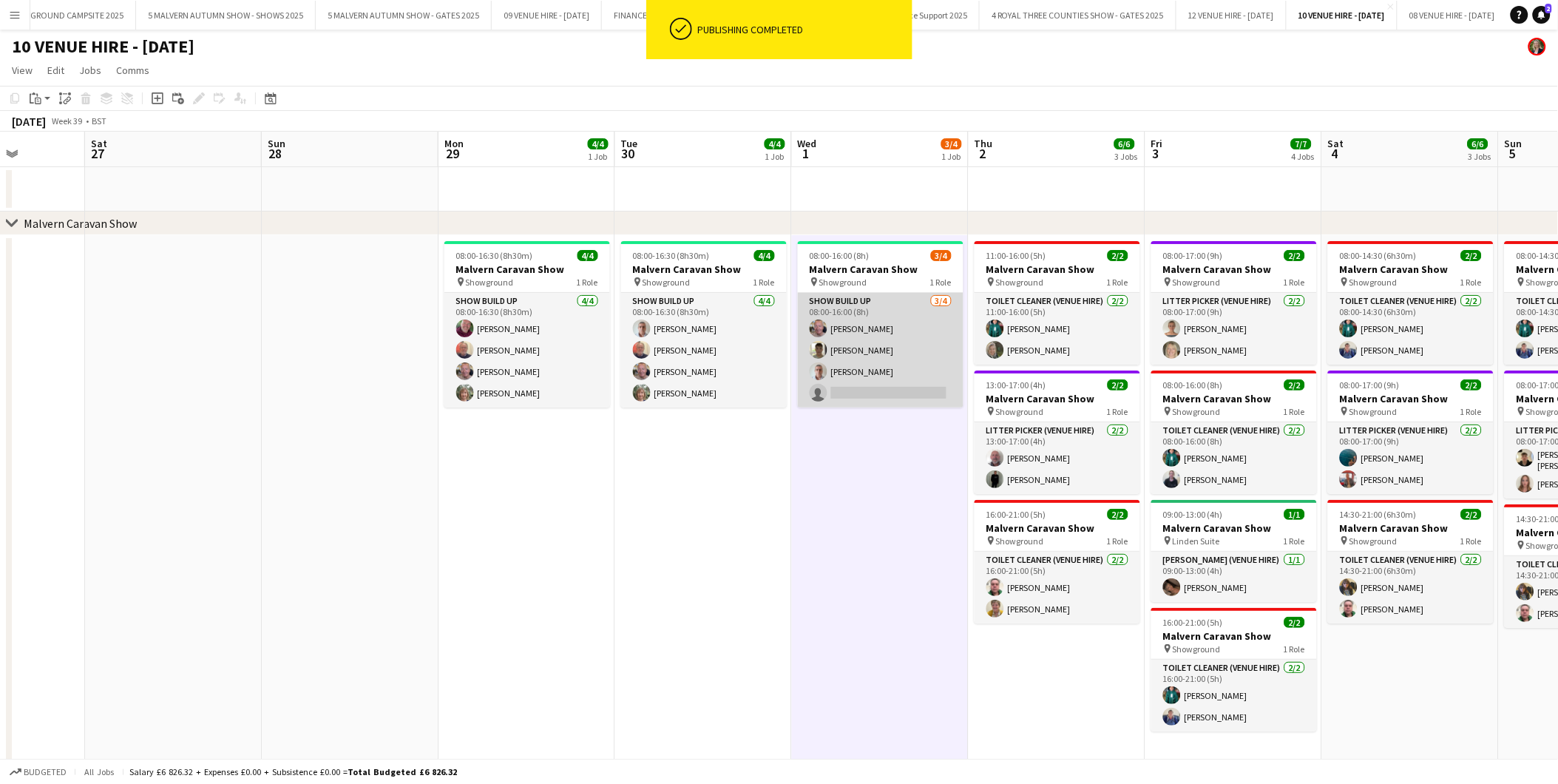
click at [906, 387] on app-card-role "Show Build Up [DATE] 08:00-16:00 (8h) [PERSON_NAME] [PERSON_NAME] [PERSON_NAME]…" at bounding box center [880, 350] width 166 height 114
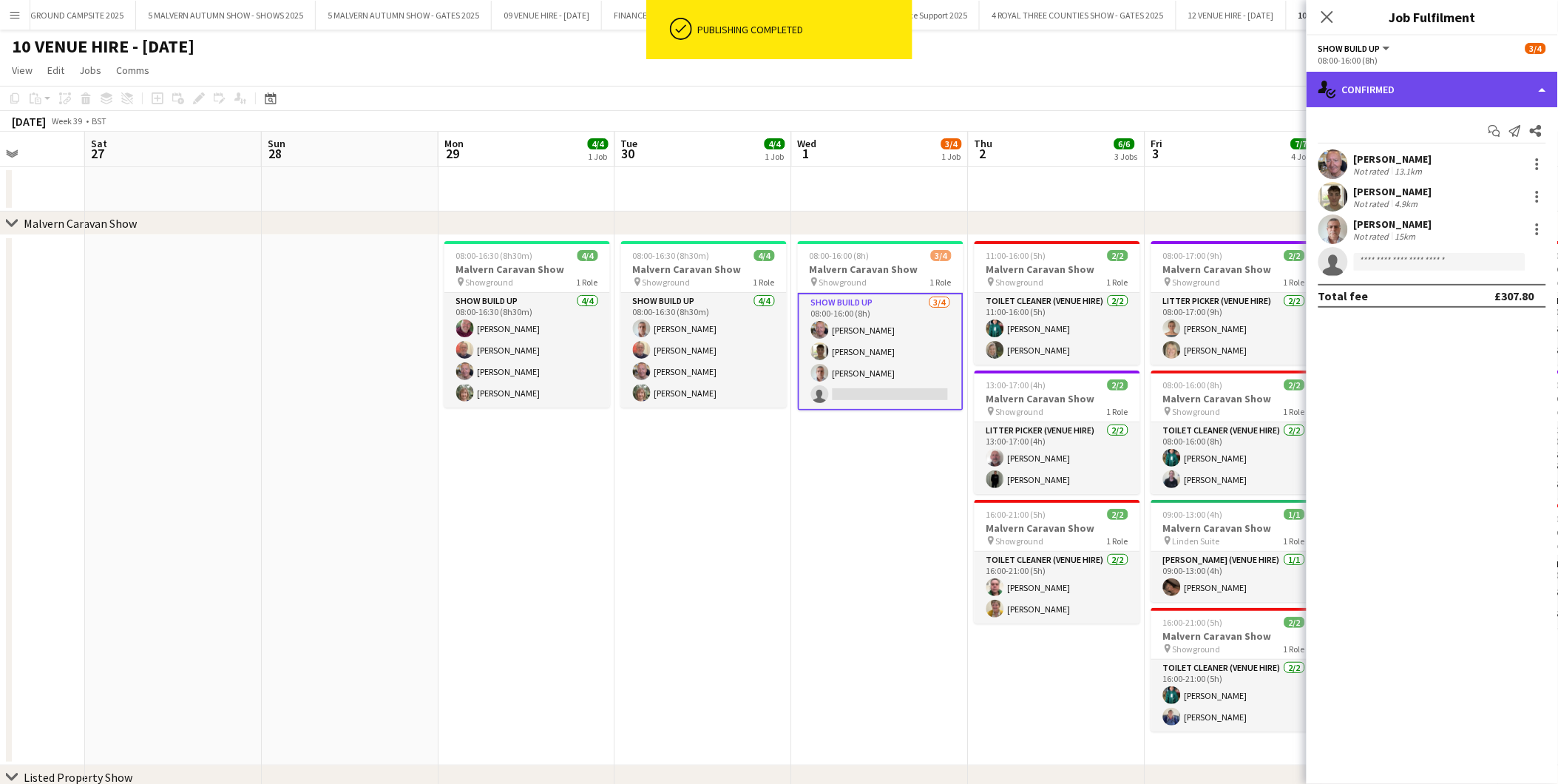
click at [1407, 96] on div "single-neutral-actions-check-2 Confirmed" at bounding box center [1433, 89] width 251 height 36
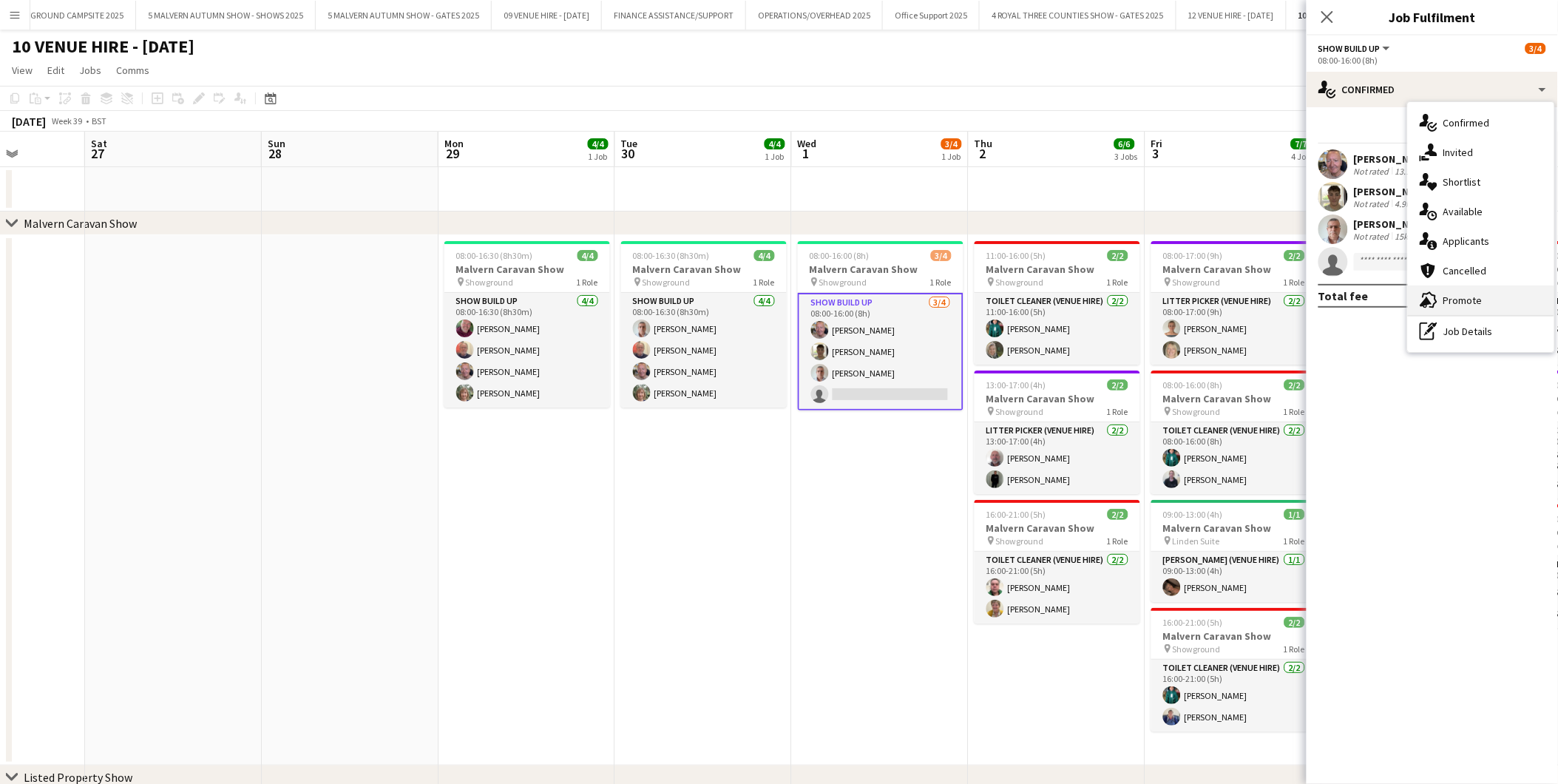
click at [1450, 289] on div "advertising-megaphone Promote" at bounding box center [1481, 300] width 147 height 29
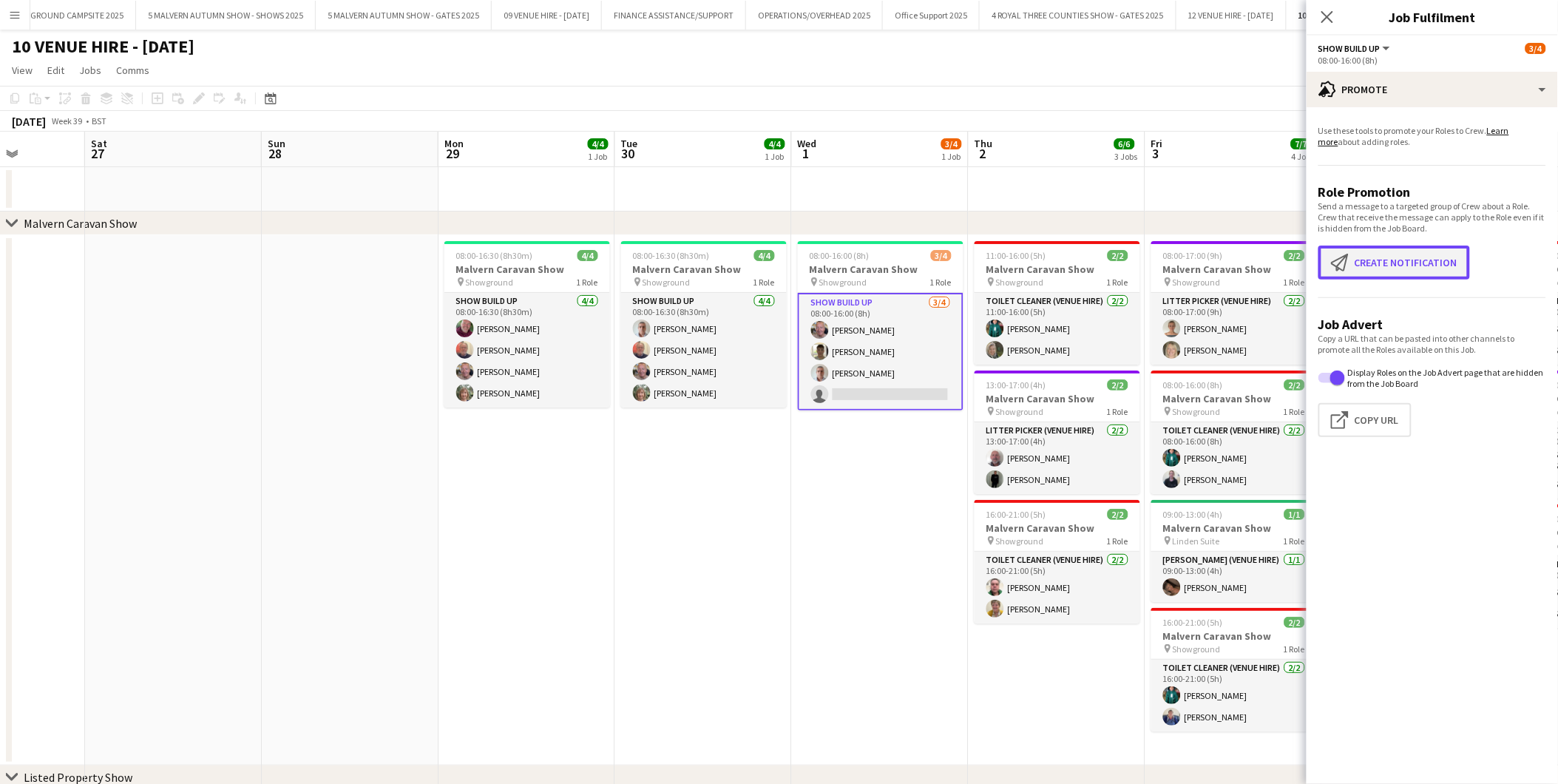
click at [1406, 255] on button "Create notification Create notification" at bounding box center [1395, 262] width 152 height 34
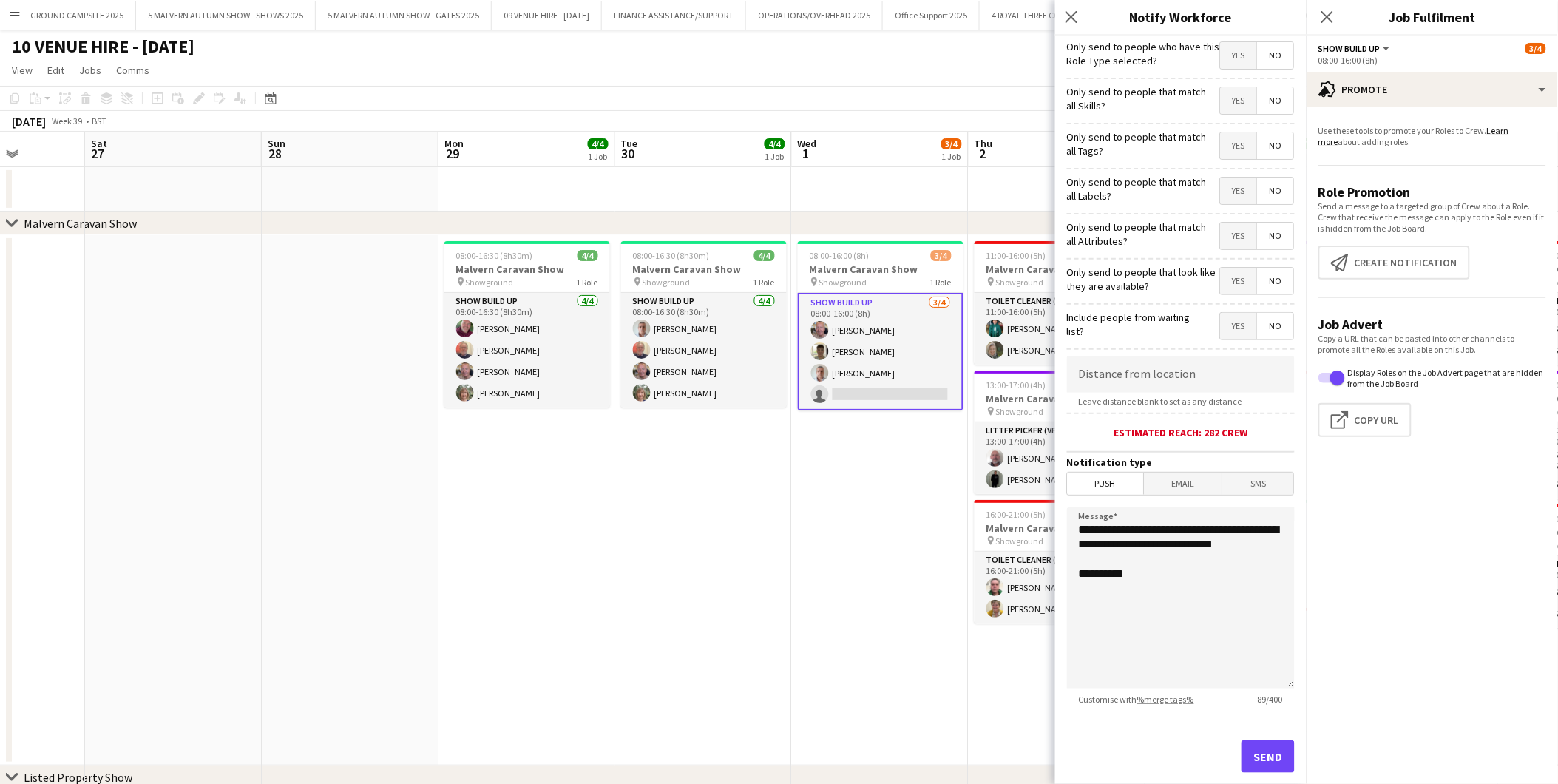
click at [1272, 60] on span "No" at bounding box center [1276, 55] width 37 height 27
click at [1269, 105] on span "No" at bounding box center [1276, 100] width 37 height 27
click at [1265, 138] on span "No" at bounding box center [1276, 146] width 37 height 27
click at [1268, 187] on span "No" at bounding box center [1276, 191] width 37 height 27
click at [1221, 286] on span "Yes" at bounding box center [1239, 280] width 37 height 27
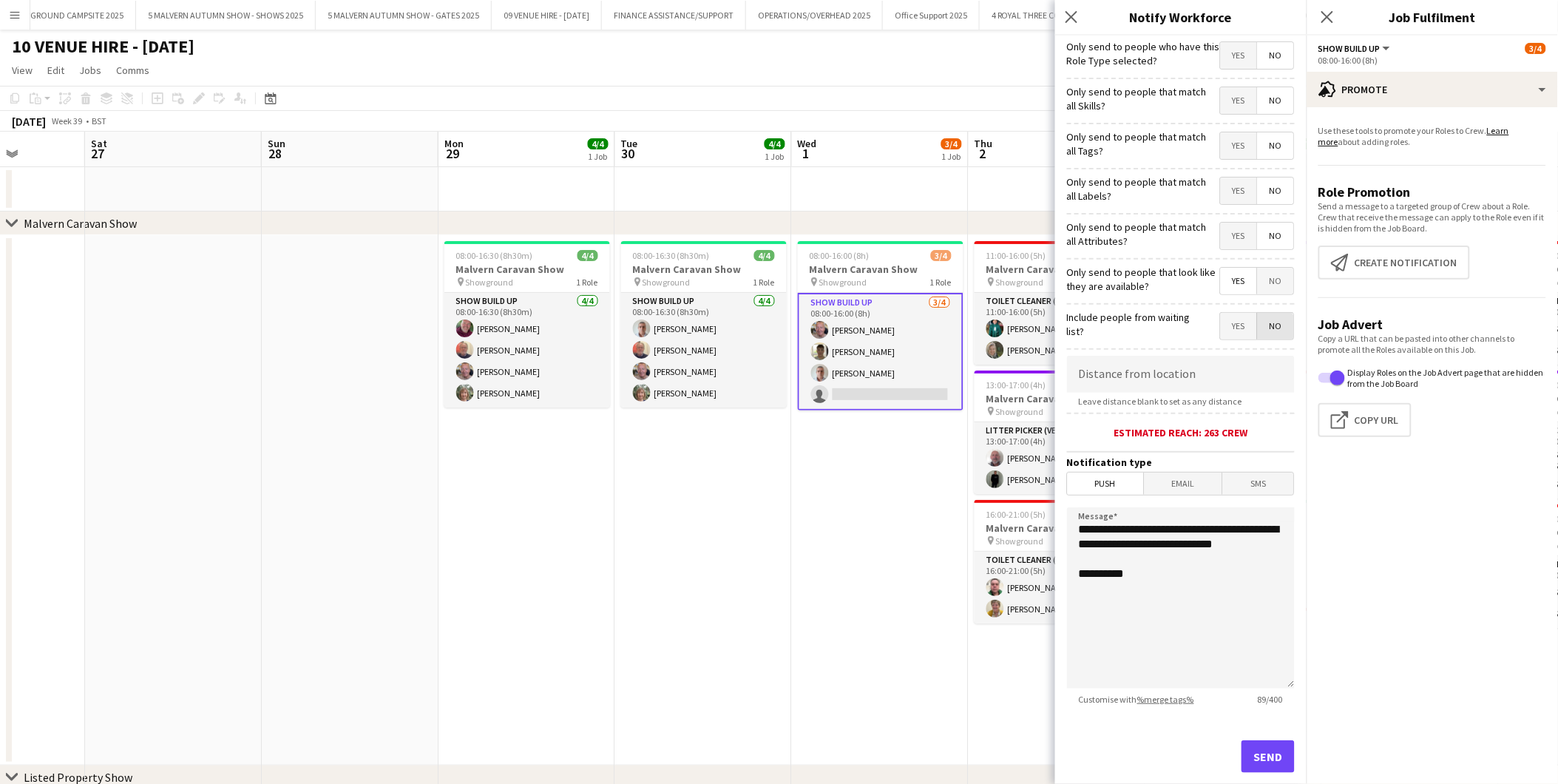
click at [1259, 328] on span "No" at bounding box center [1276, 326] width 37 height 27
click at [1107, 479] on span "Push" at bounding box center [1106, 484] width 76 height 22
click at [1247, 757] on button "Send" at bounding box center [1269, 757] width 53 height 33
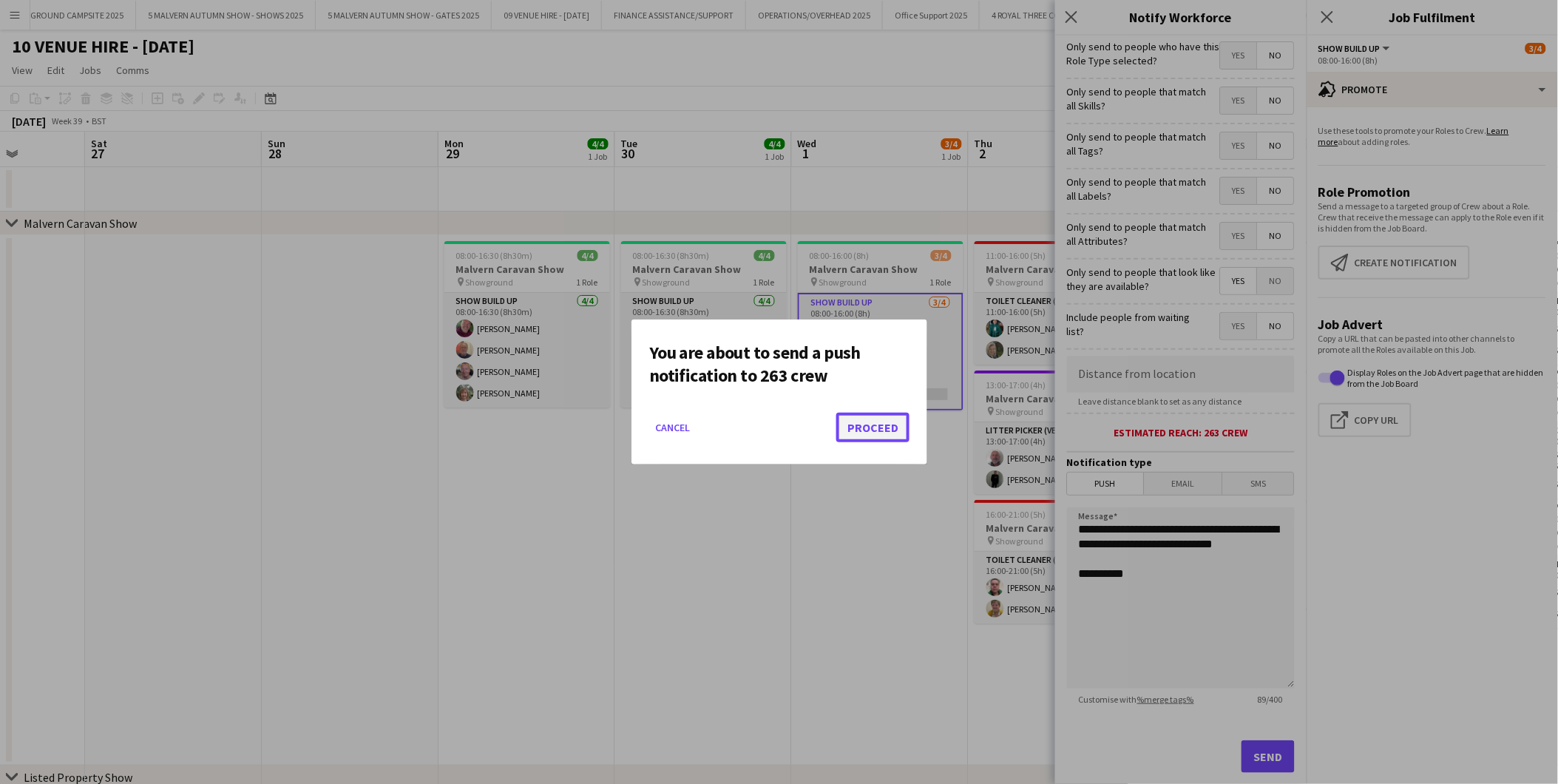
click at [860, 438] on button "Proceed" at bounding box center [873, 428] width 73 height 29
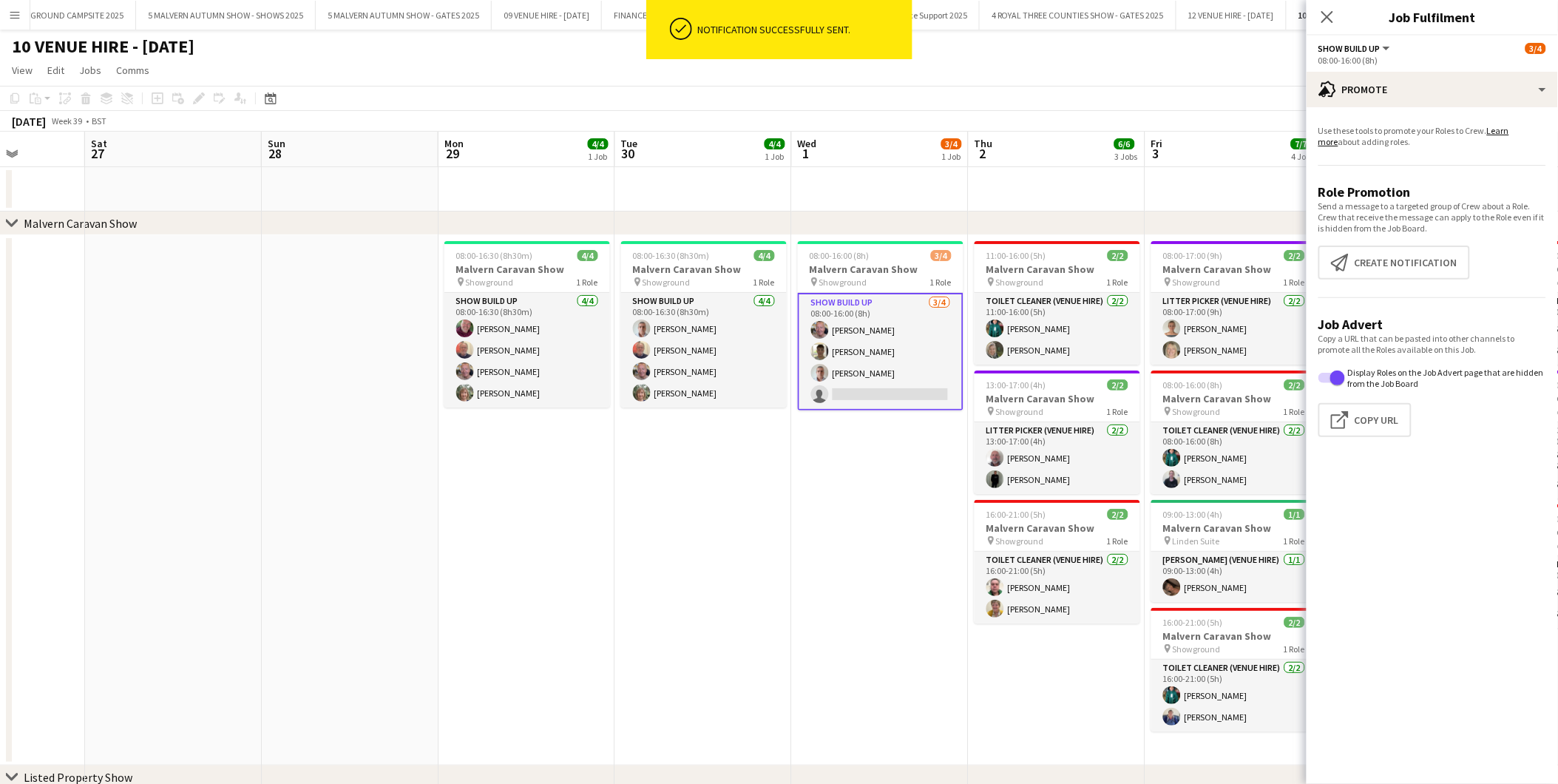
click at [866, 470] on app-date-cell "08:00-16:00 (8h) 3/4 Malvern Caravan Show pin Showground 1 Role Show Build Up […" at bounding box center [880, 500] width 177 height 530
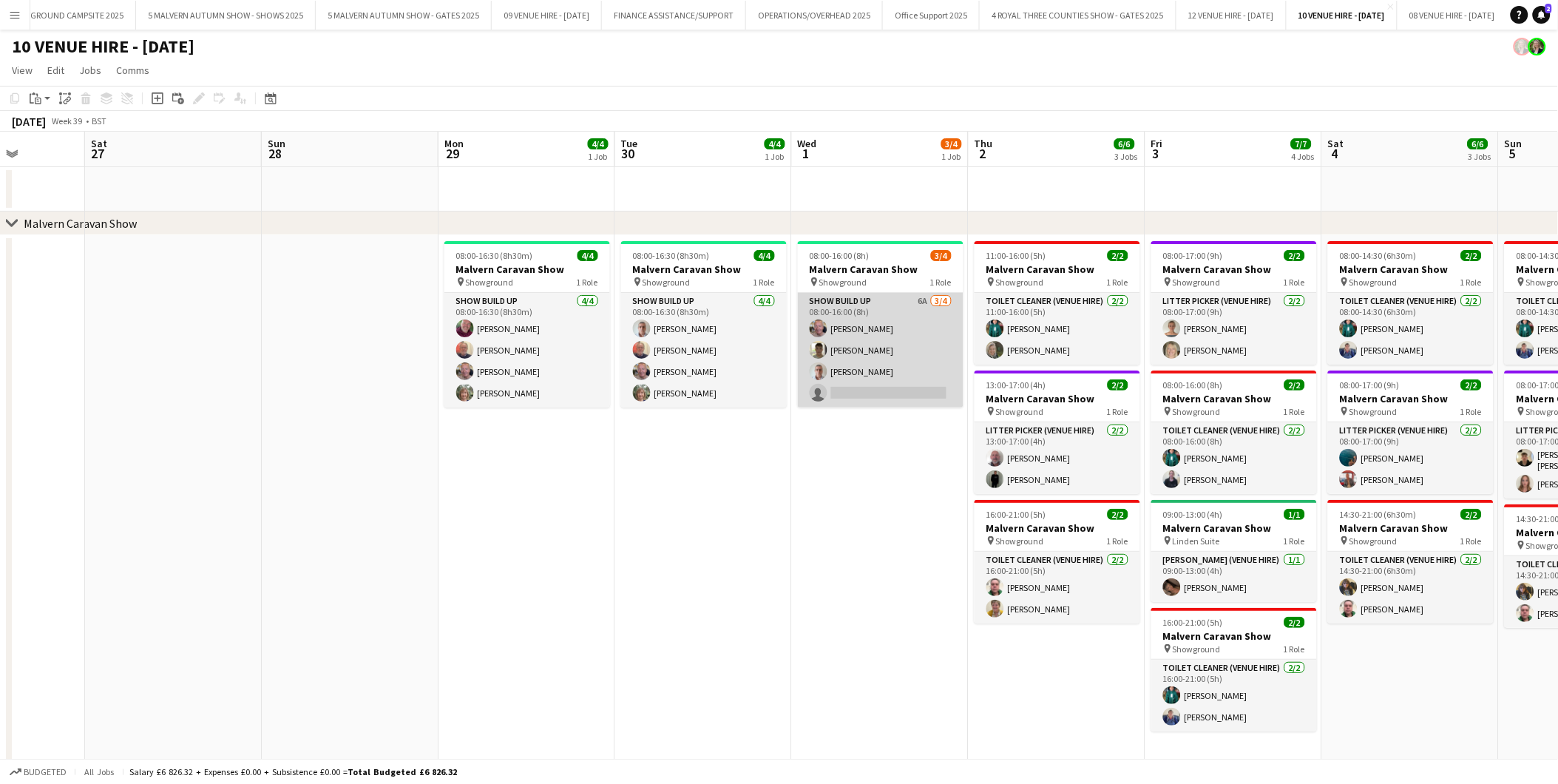
click at [843, 382] on app-card-role "Show Build Up 6A [DATE] 08:00-16:00 (8h) [PERSON_NAME] [PERSON_NAME] [PERSON_NA…" at bounding box center [880, 350] width 166 height 114
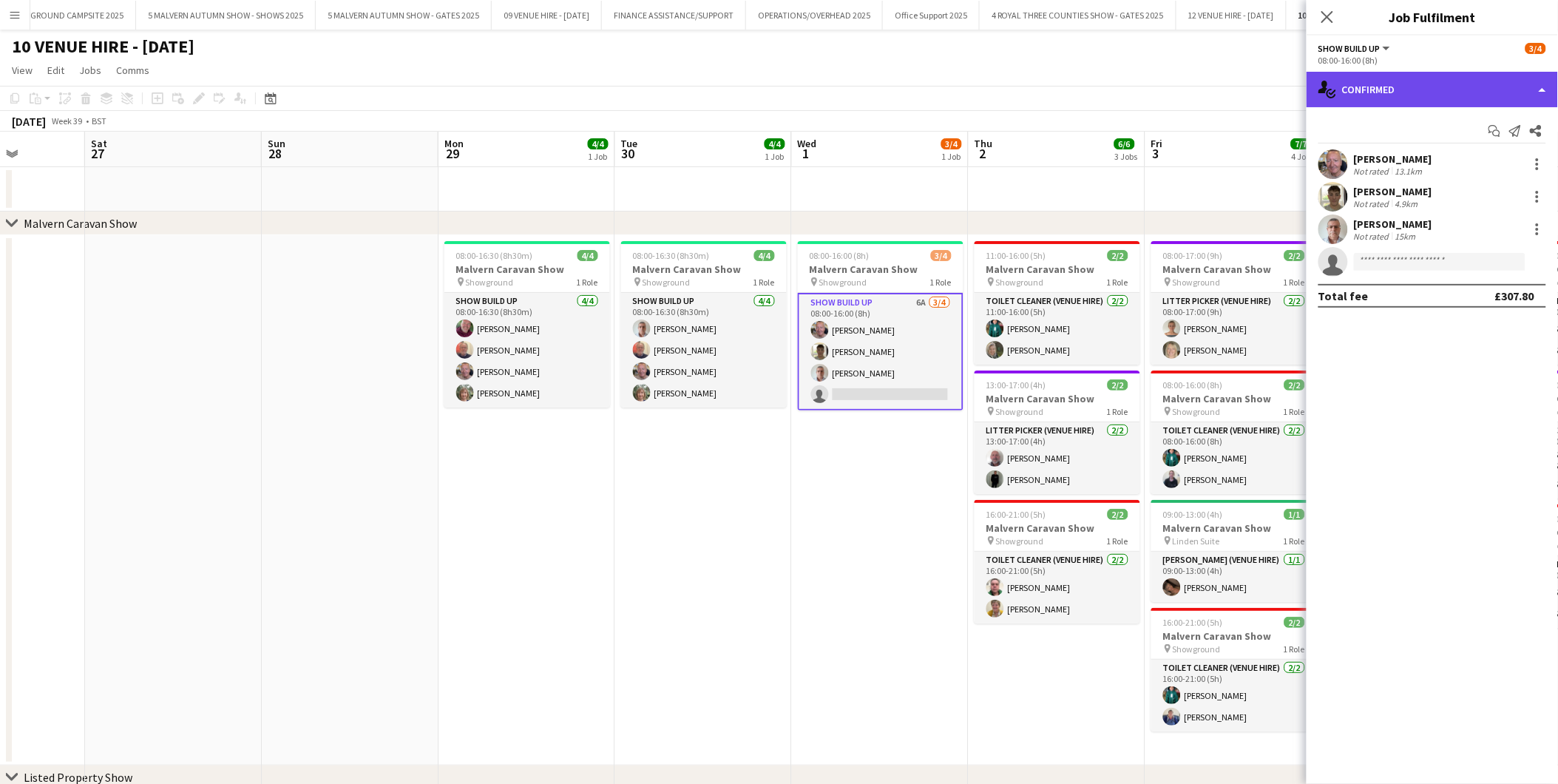
click at [1421, 82] on div "single-neutral-actions-check-2 Confirmed" at bounding box center [1433, 89] width 251 height 36
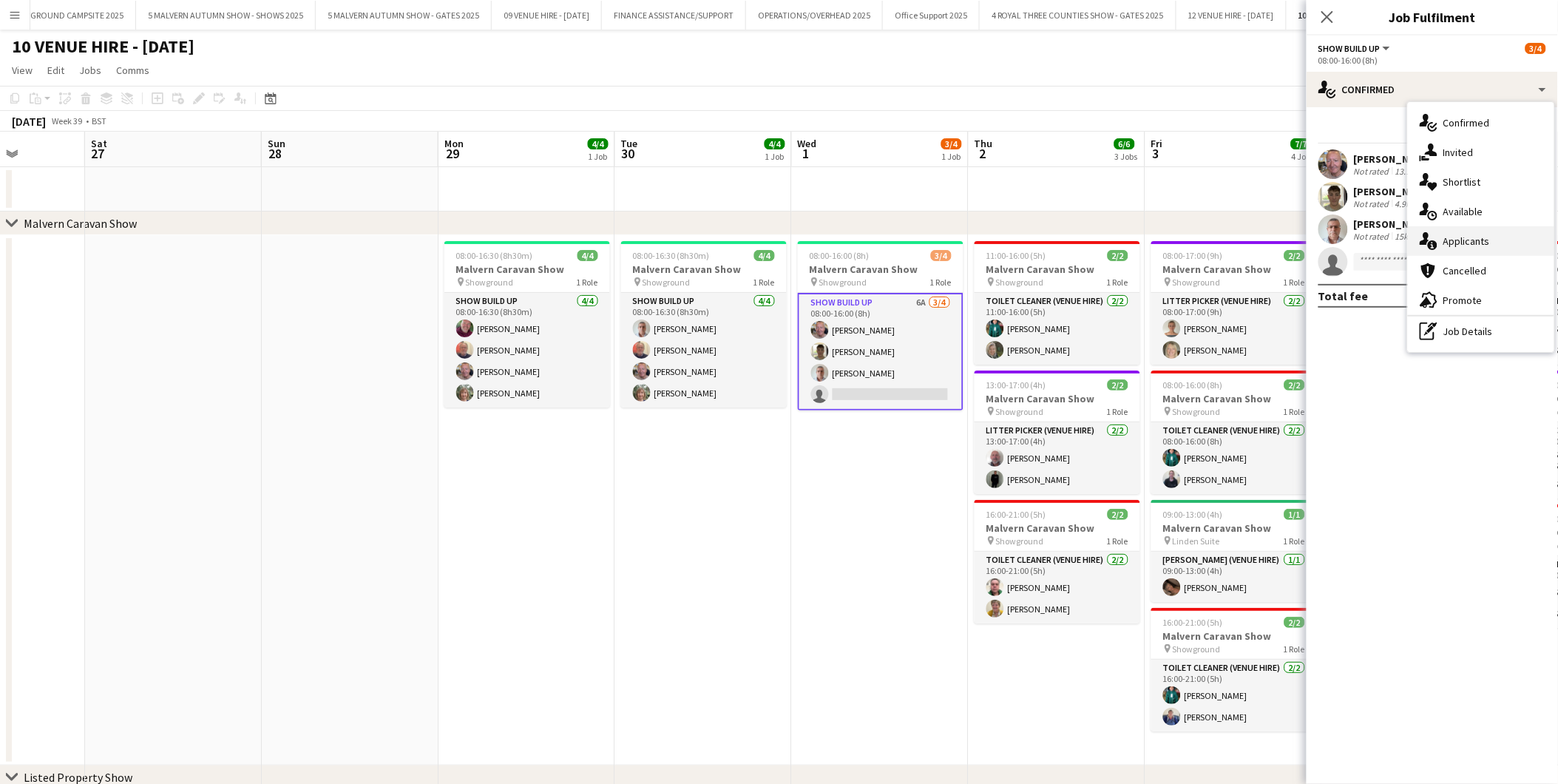
click at [1469, 236] on span "Applicants" at bounding box center [1466, 241] width 47 height 14
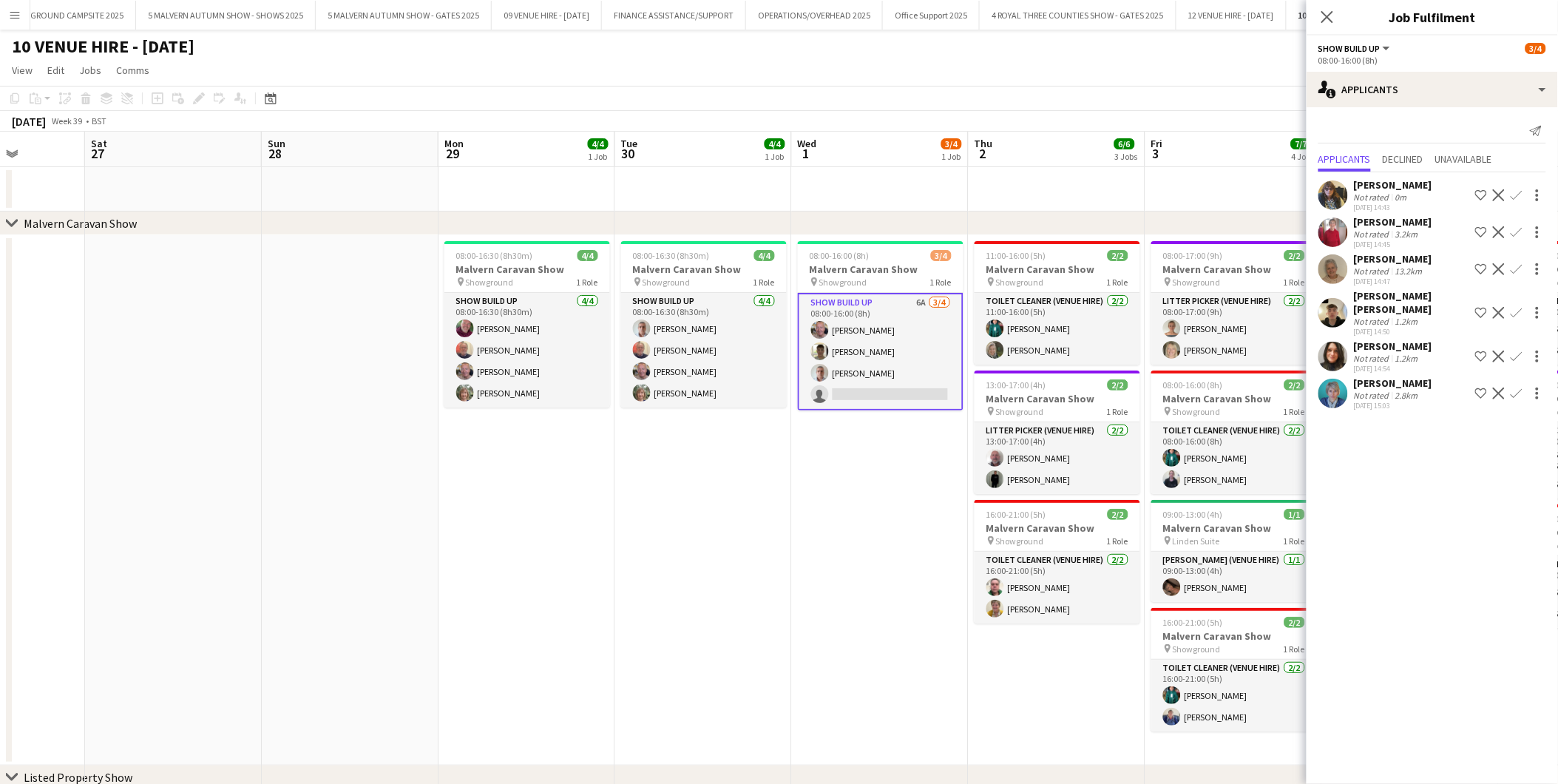
click at [1496, 191] on app-icon "Decline" at bounding box center [1498, 195] width 12 height 12
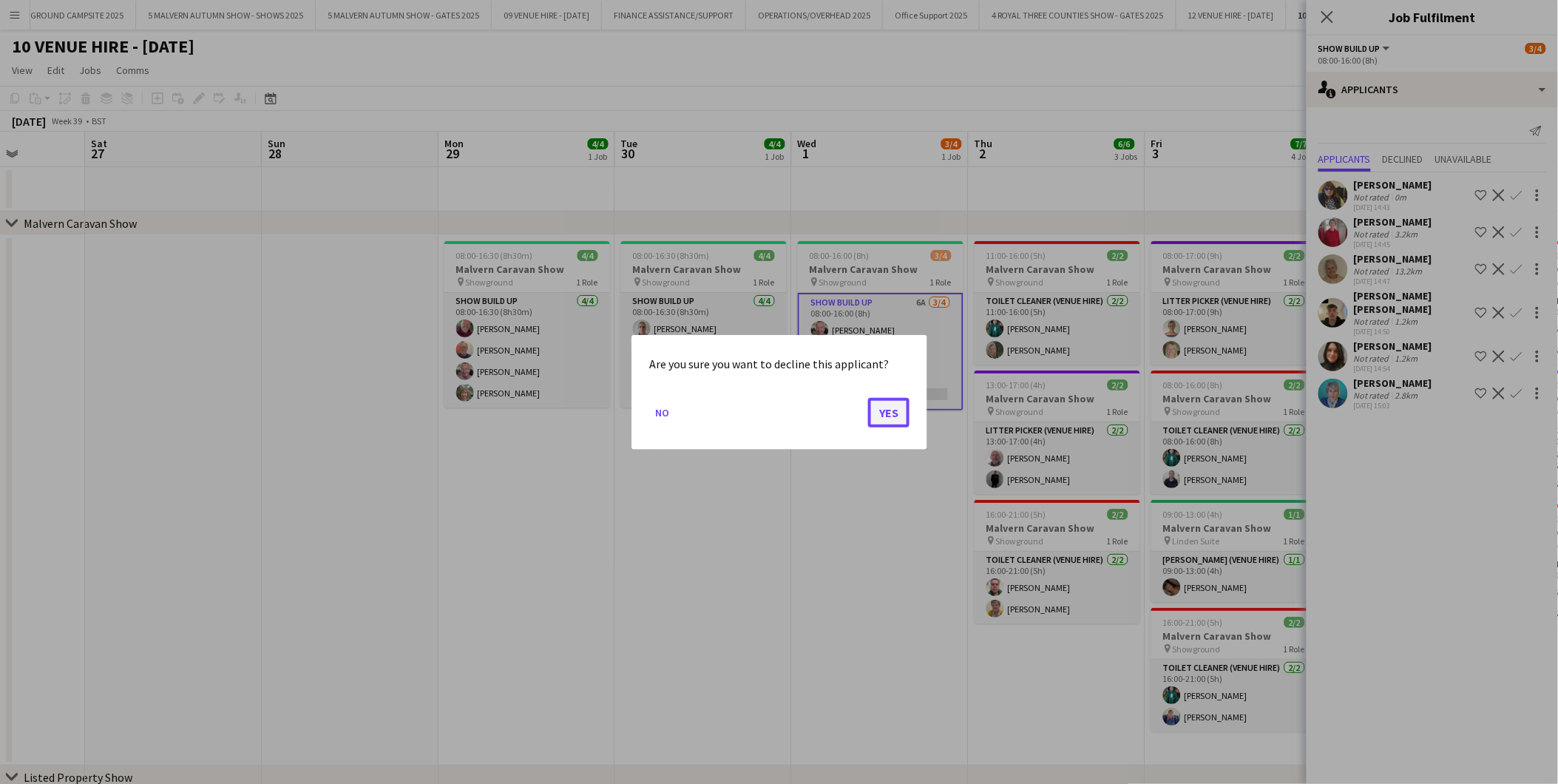
click at [895, 412] on button "Yes" at bounding box center [888, 412] width 41 height 29
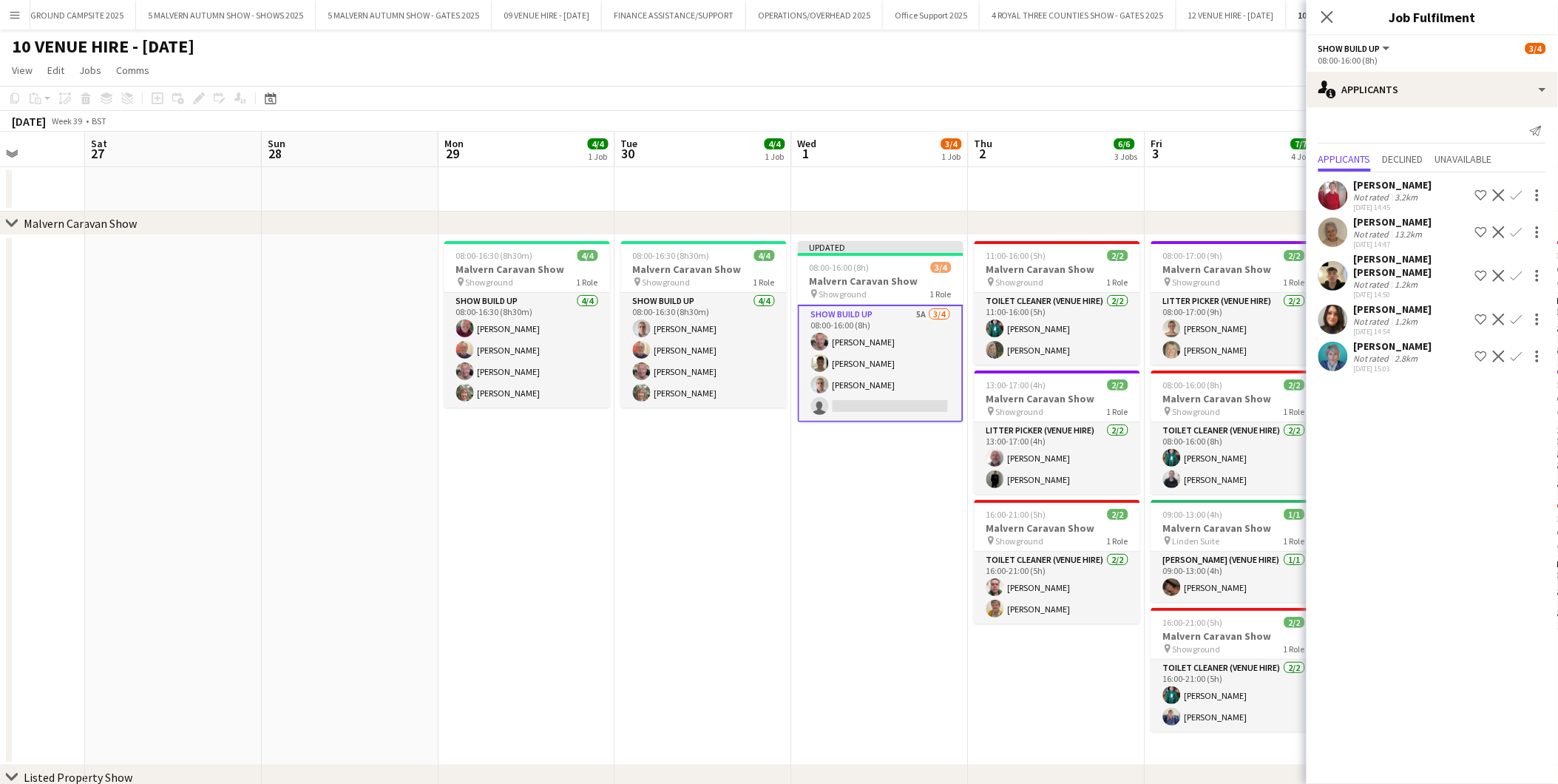
click at [1498, 192] on app-icon "Decline" at bounding box center [1498, 195] width 12 height 12
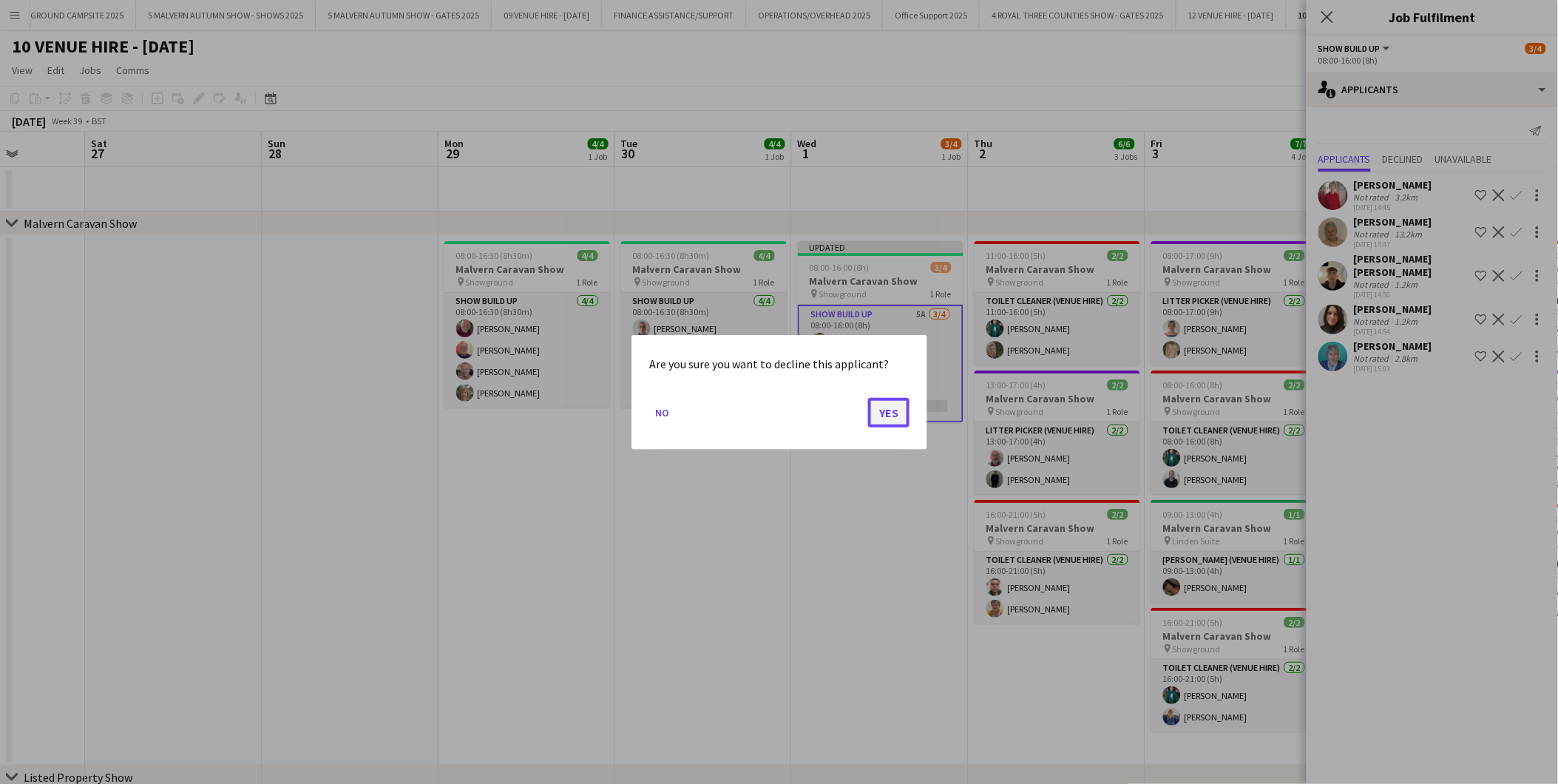
click at [884, 415] on button "Yes" at bounding box center [888, 412] width 41 height 29
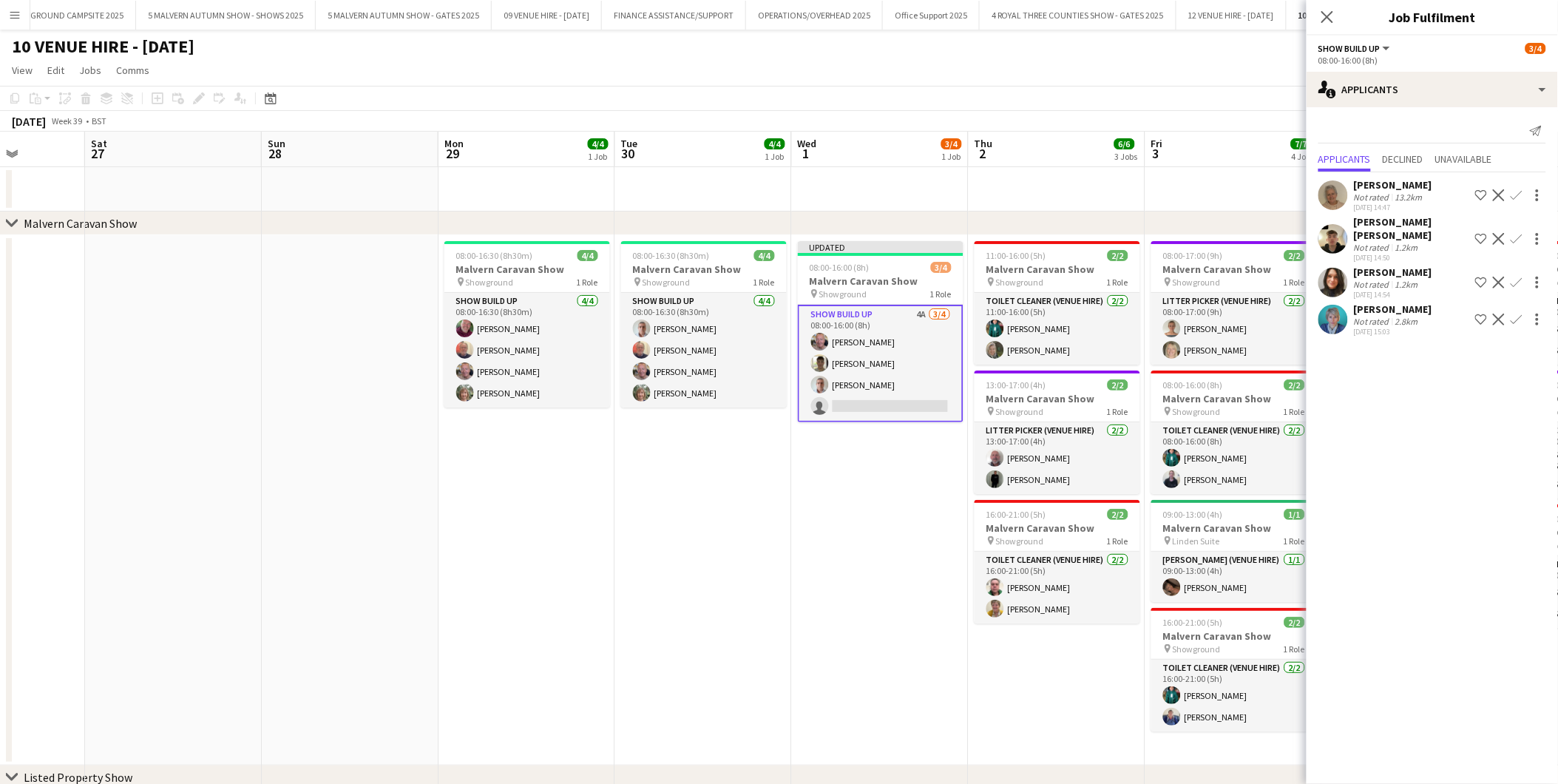
click at [1498, 313] on app-icon "Decline" at bounding box center [1498, 319] width 12 height 12
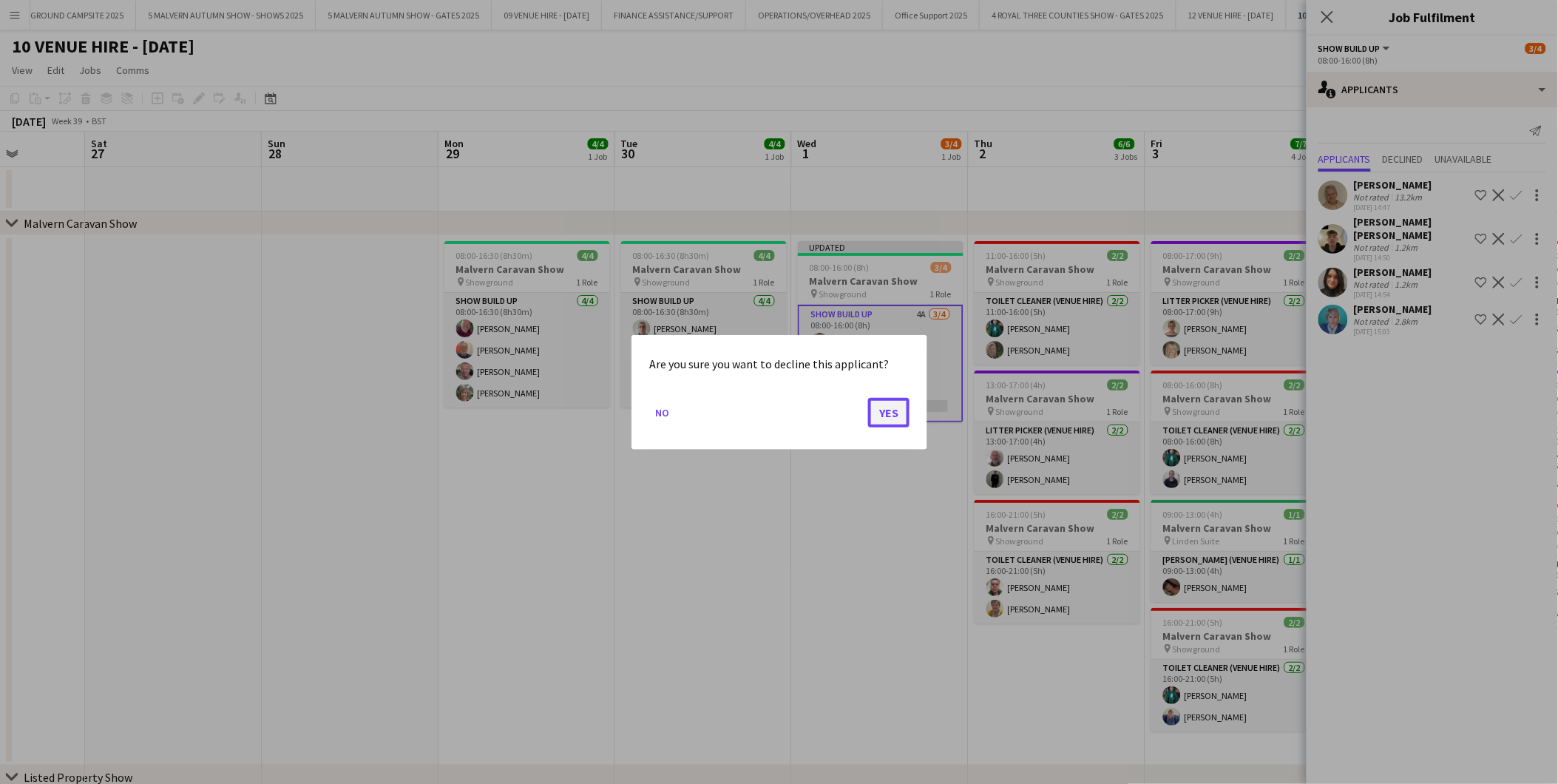
click at [885, 410] on button "Yes" at bounding box center [888, 412] width 41 height 29
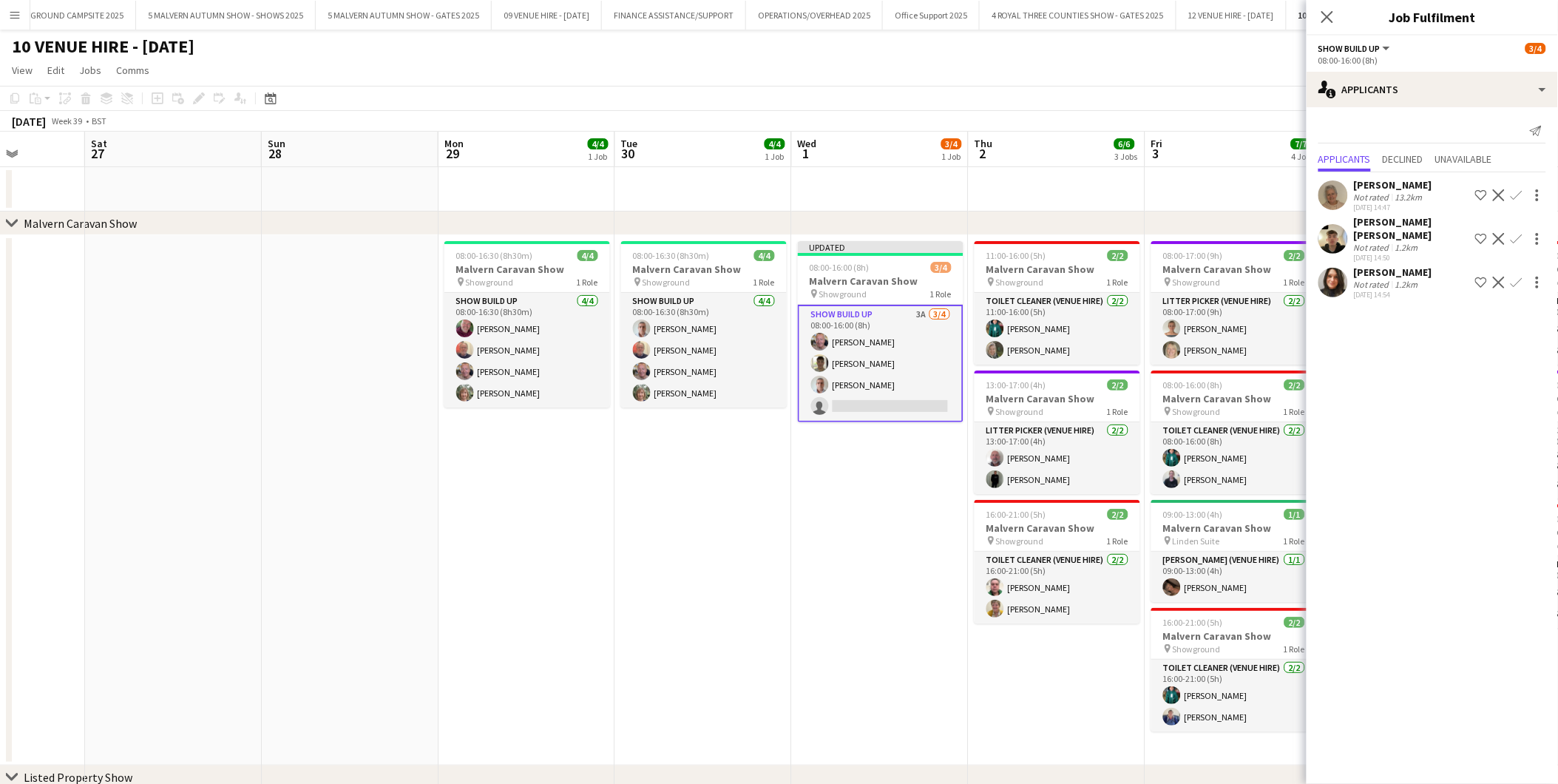
click at [1499, 233] on app-icon "Decline" at bounding box center [1498, 238] width 12 height 12
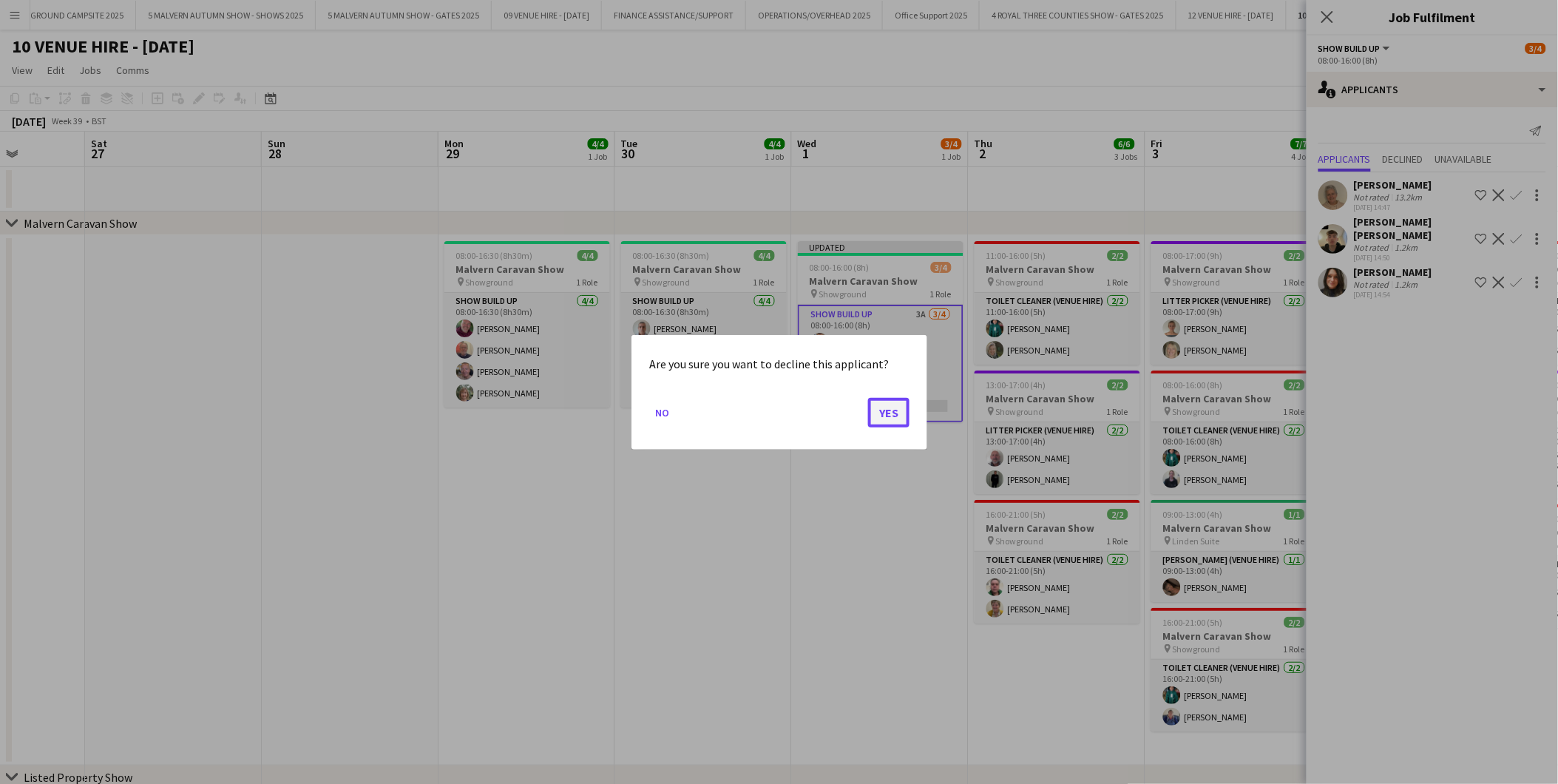
click at [908, 415] on button "Yes" at bounding box center [888, 412] width 41 height 29
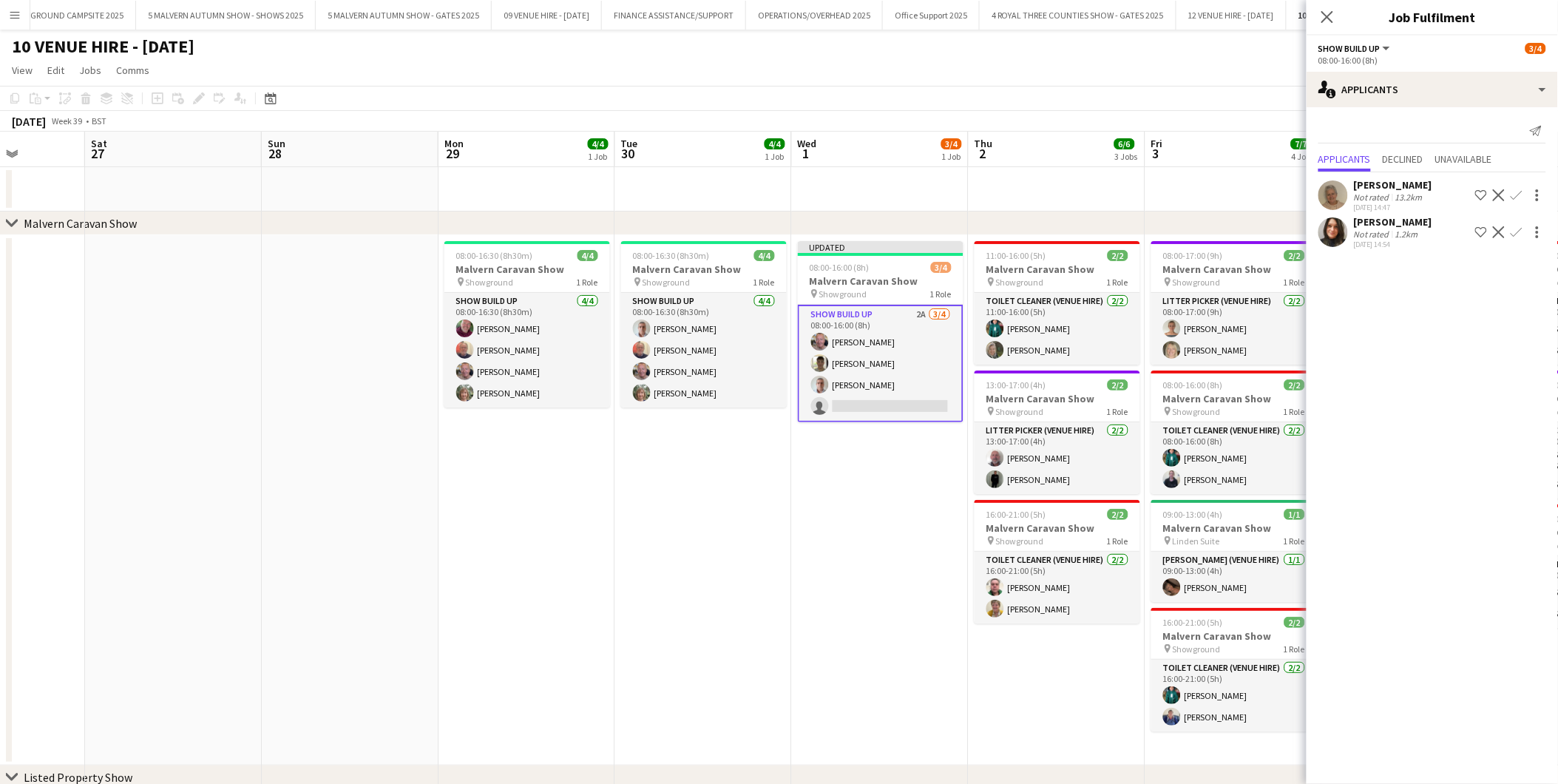
click at [1334, 198] on app-user-avatar at bounding box center [1334, 195] width 29 height 29
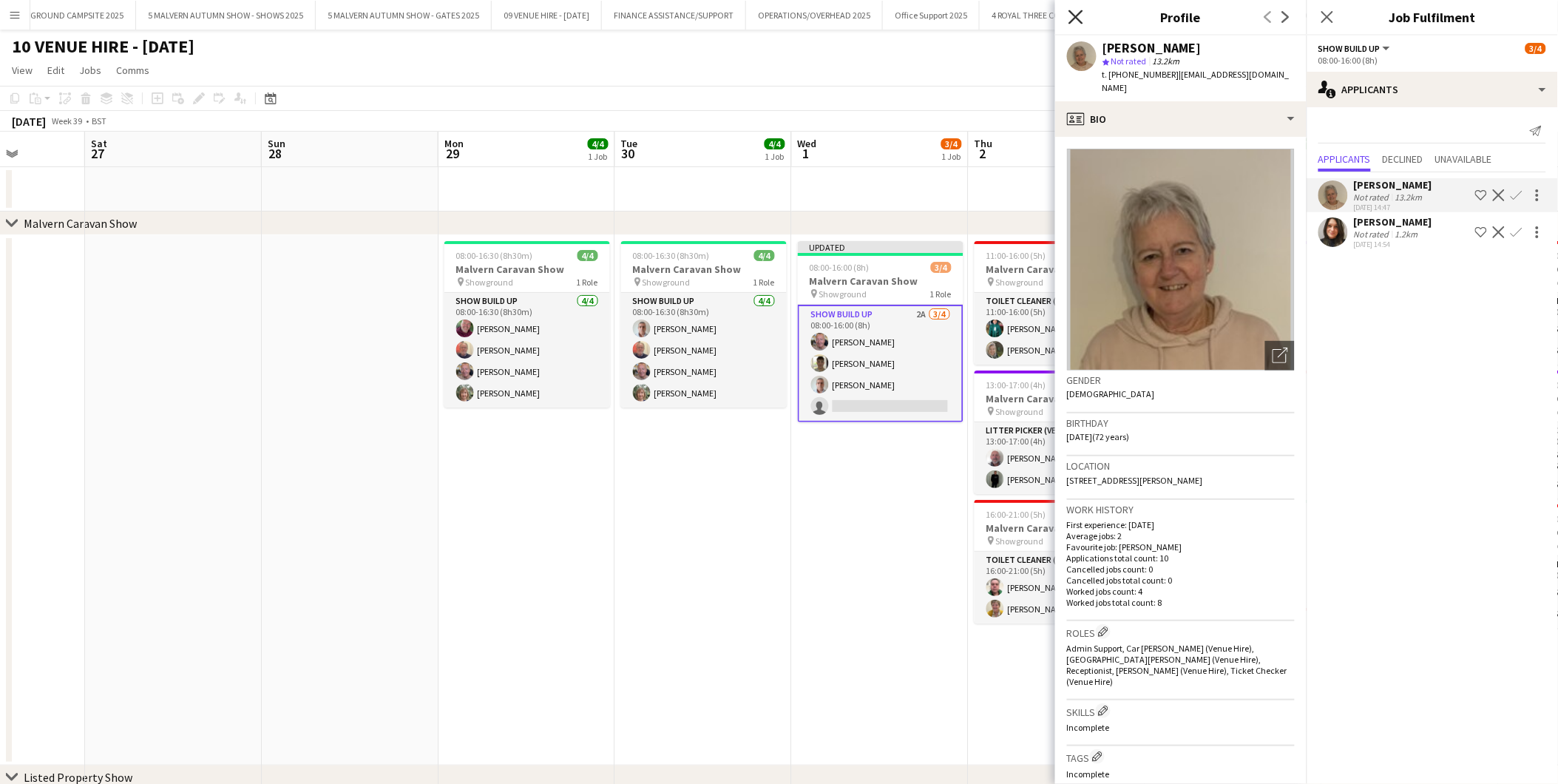
click at [1077, 10] on icon "Close pop-in" at bounding box center [1075, 16] width 14 height 14
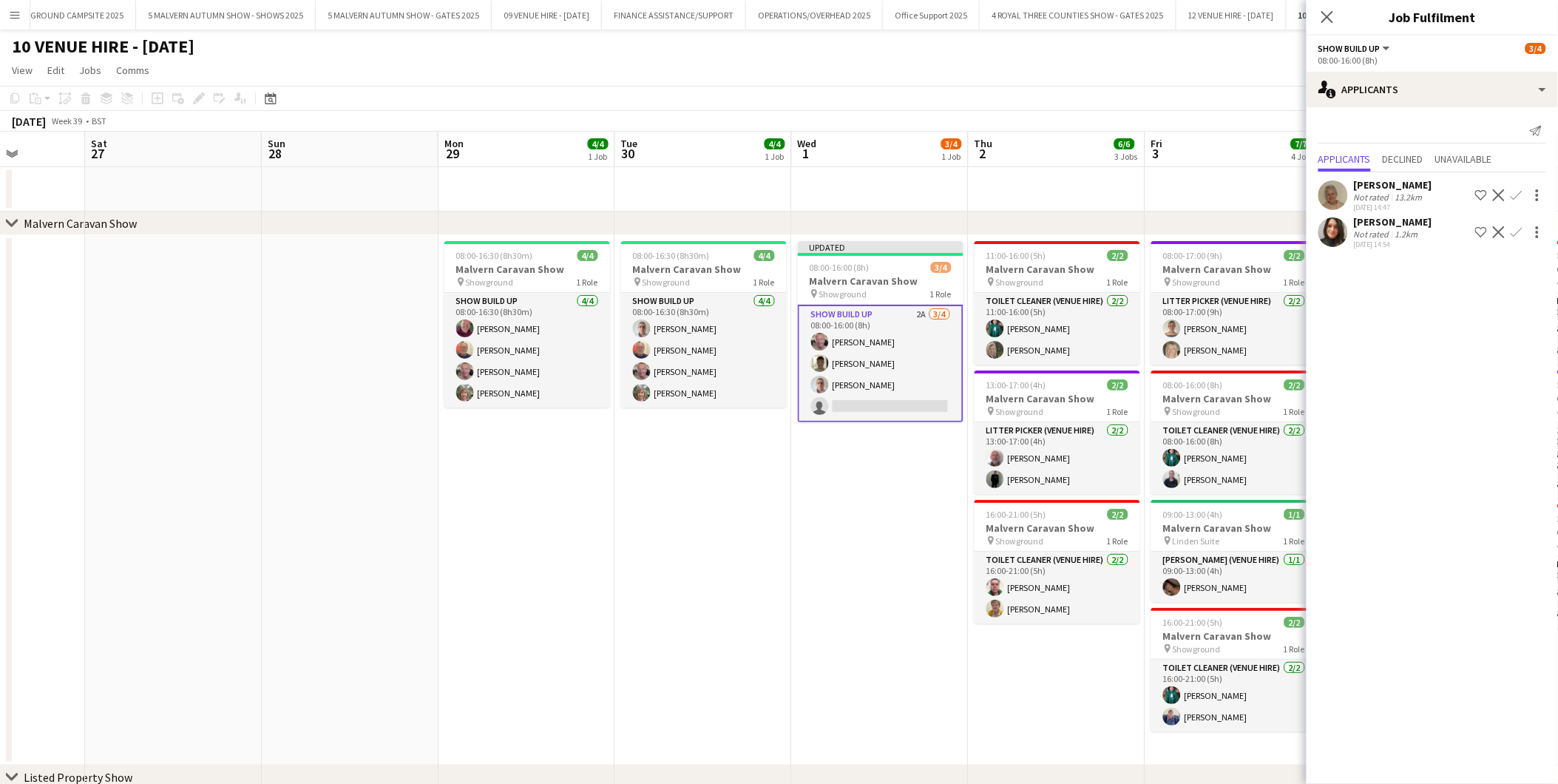
click at [1518, 193] on app-icon "Confirm" at bounding box center [1516, 195] width 12 height 12
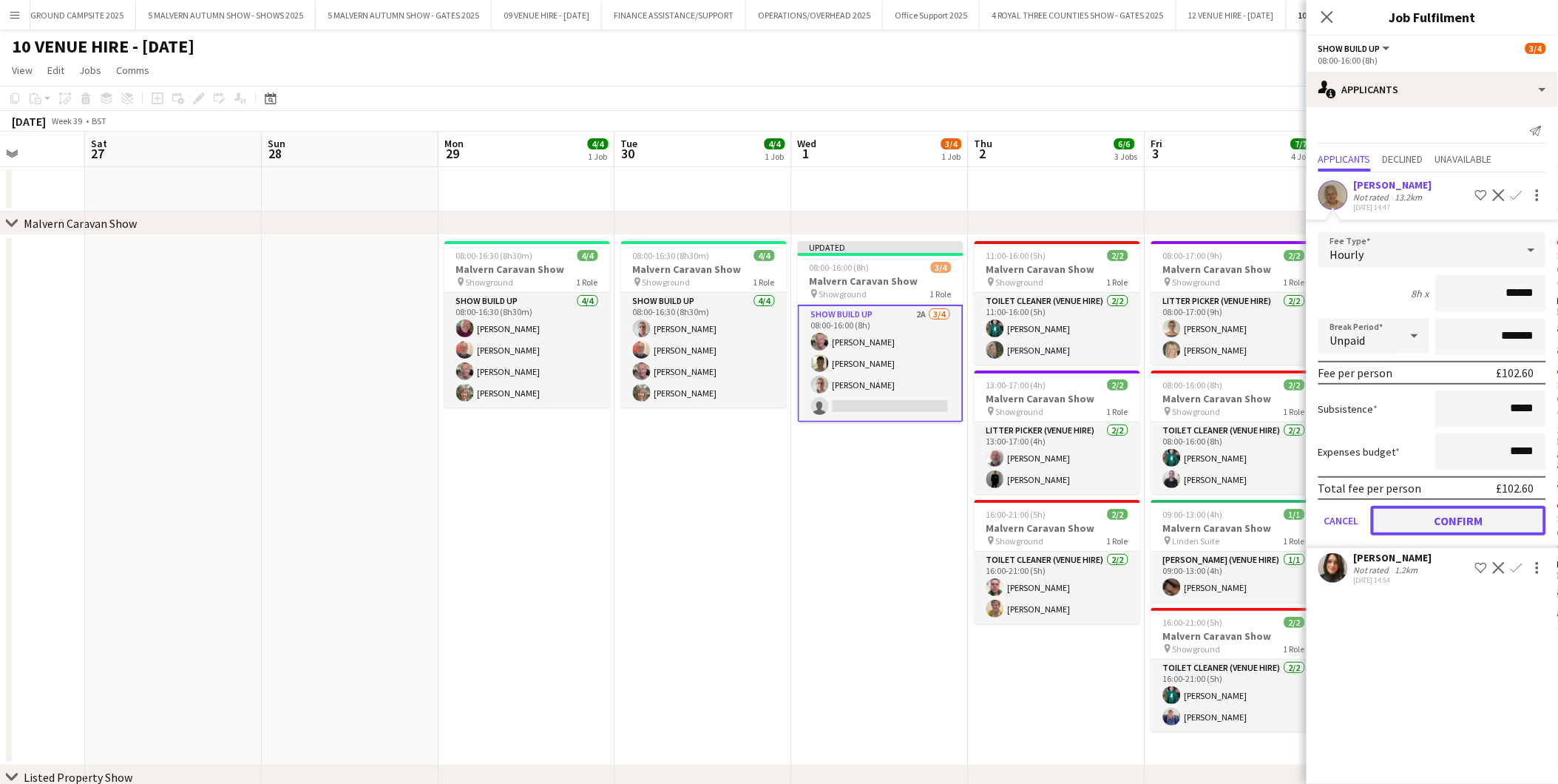
click at [1447, 512] on button "Confirm" at bounding box center [1458, 520] width 175 height 29
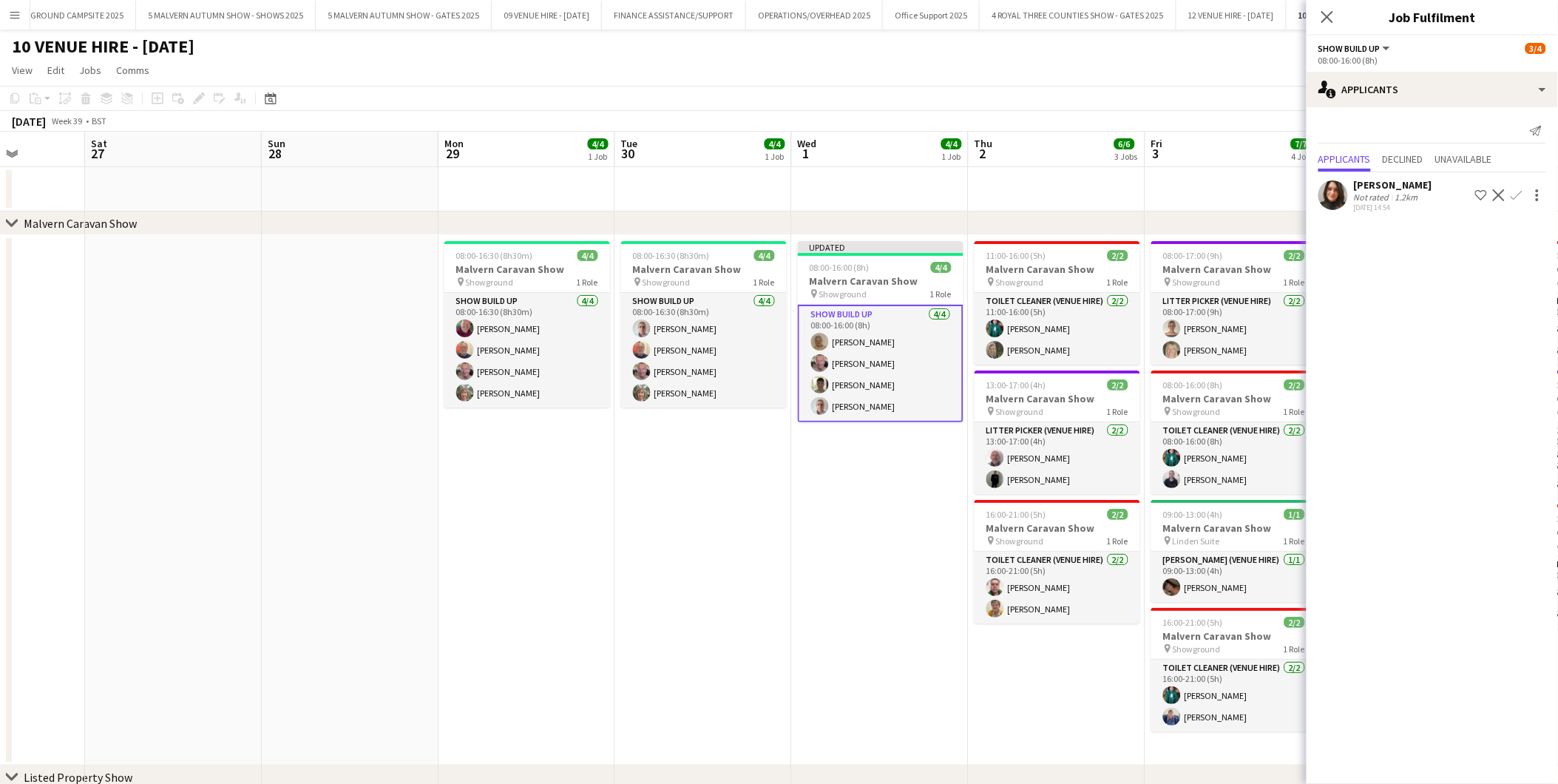
click at [1496, 190] on app-icon "Decline" at bounding box center [1498, 195] width 12 height 12
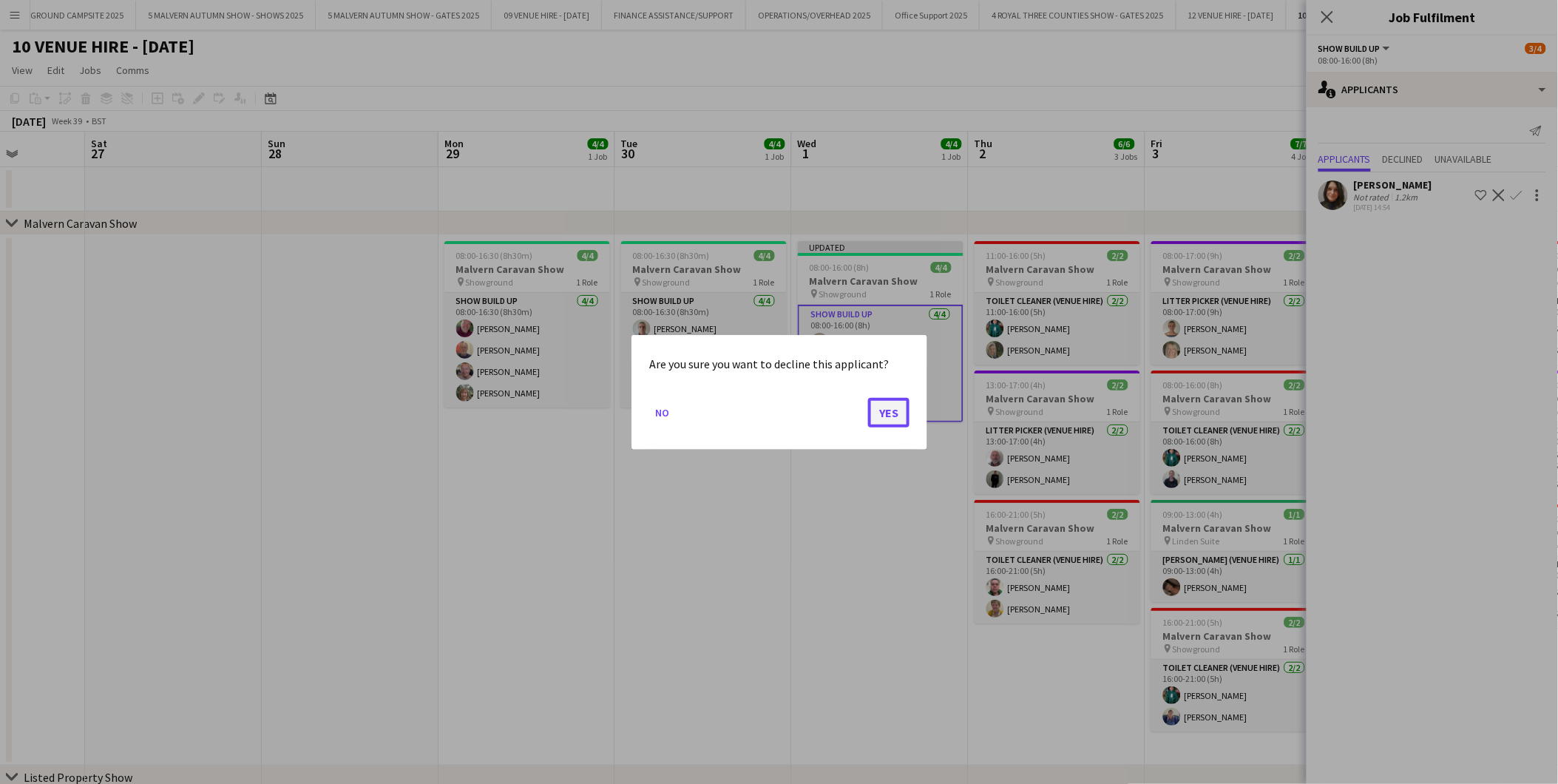
click at [892, 408] on button "Yes" at bounding box center [888, 412] width 41 height 29
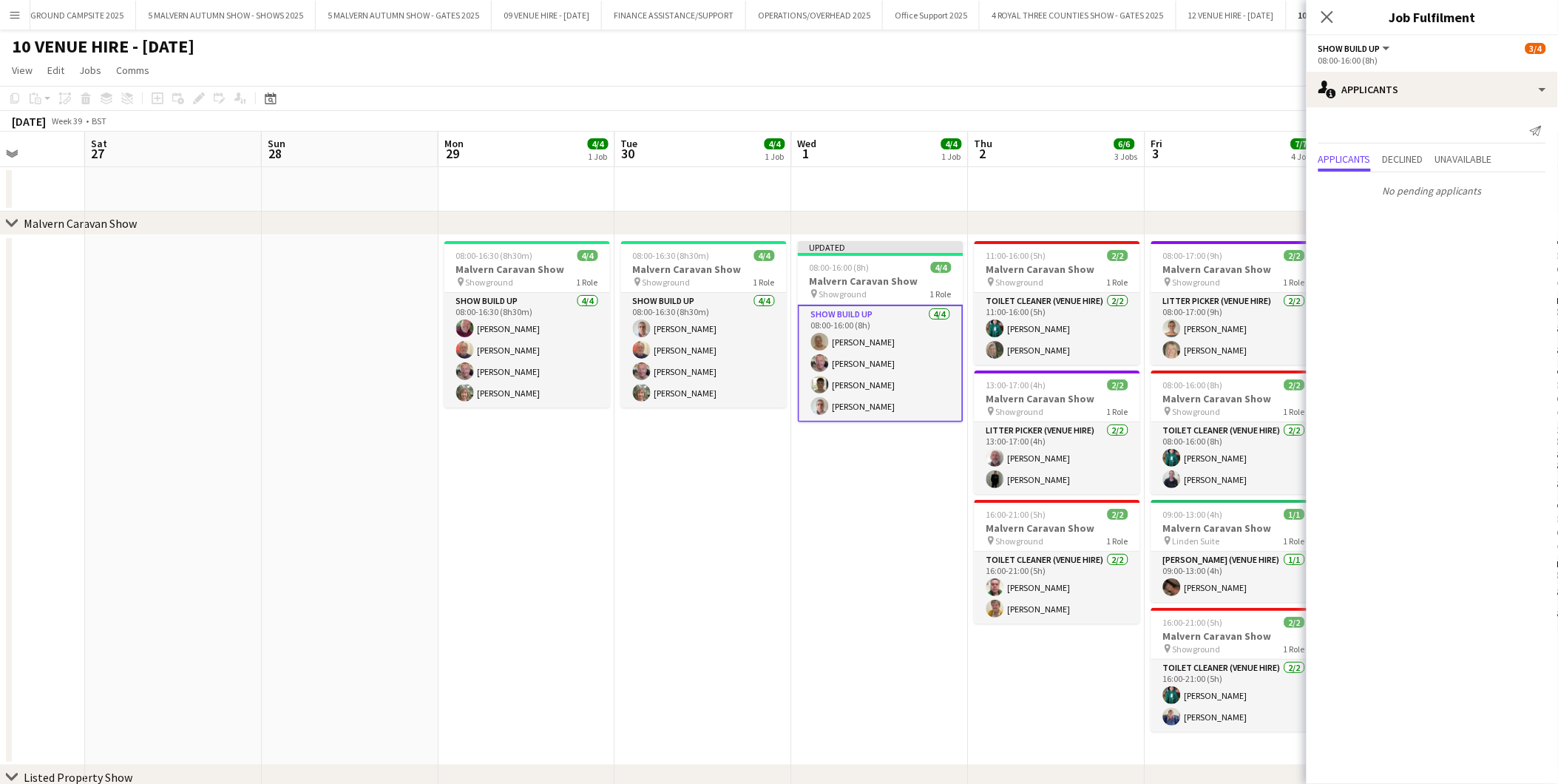
drag, startPoint x: 851, startPoint y: 521, endPoint x: 860, endPoint y: 513, distance: 12.0
click at [856, 519] on app-calendar-viewport "Wed 24 Thu 25 Fri 26 Sat 27 Sun 28 Mon 29 4/4 1 Job Tue 30 4/4 1 Job Wed 1 4/4 …" at bounding box center [779, 653] width 1558 height 1042
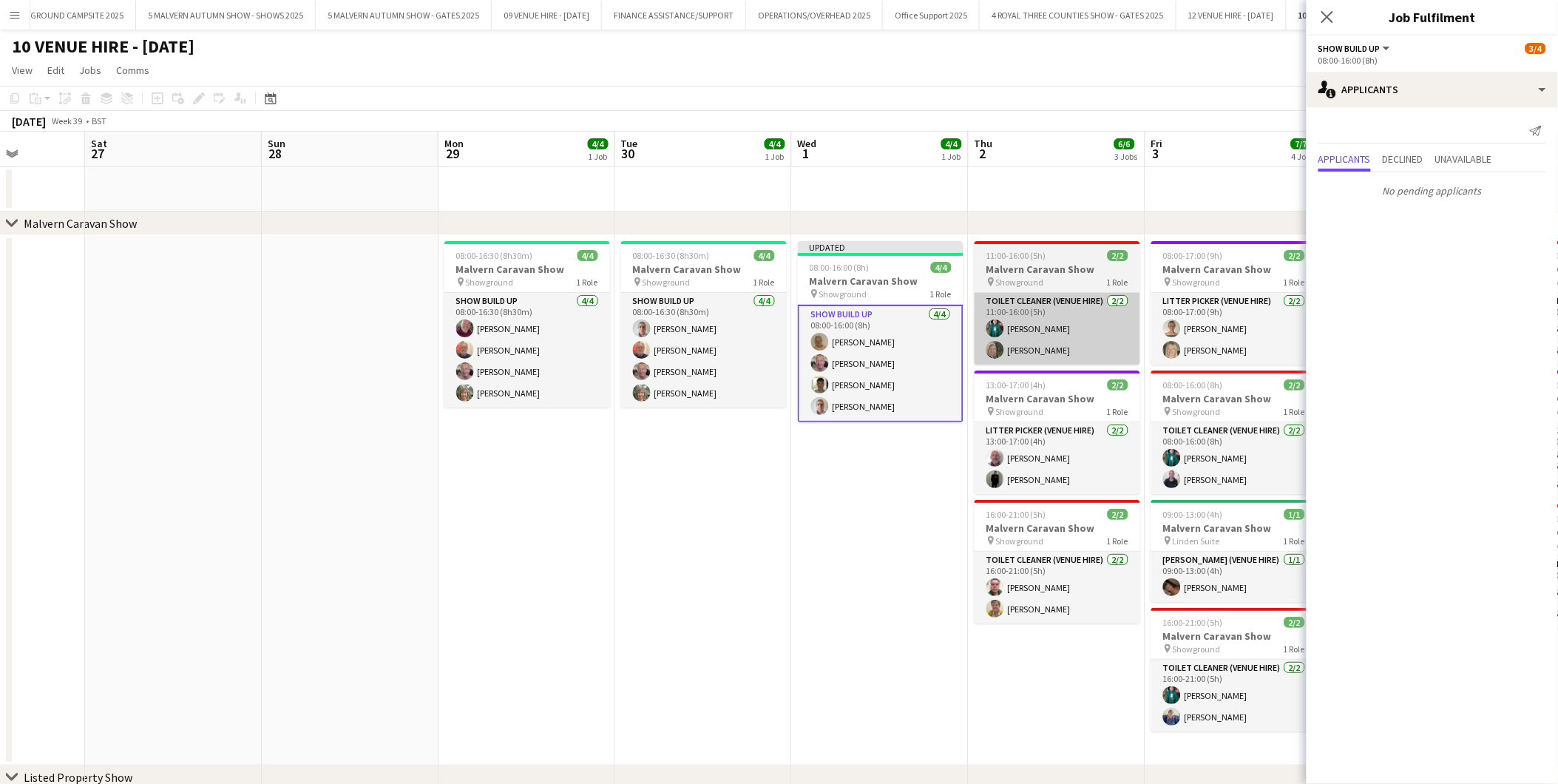
scroll to position [0, 440]
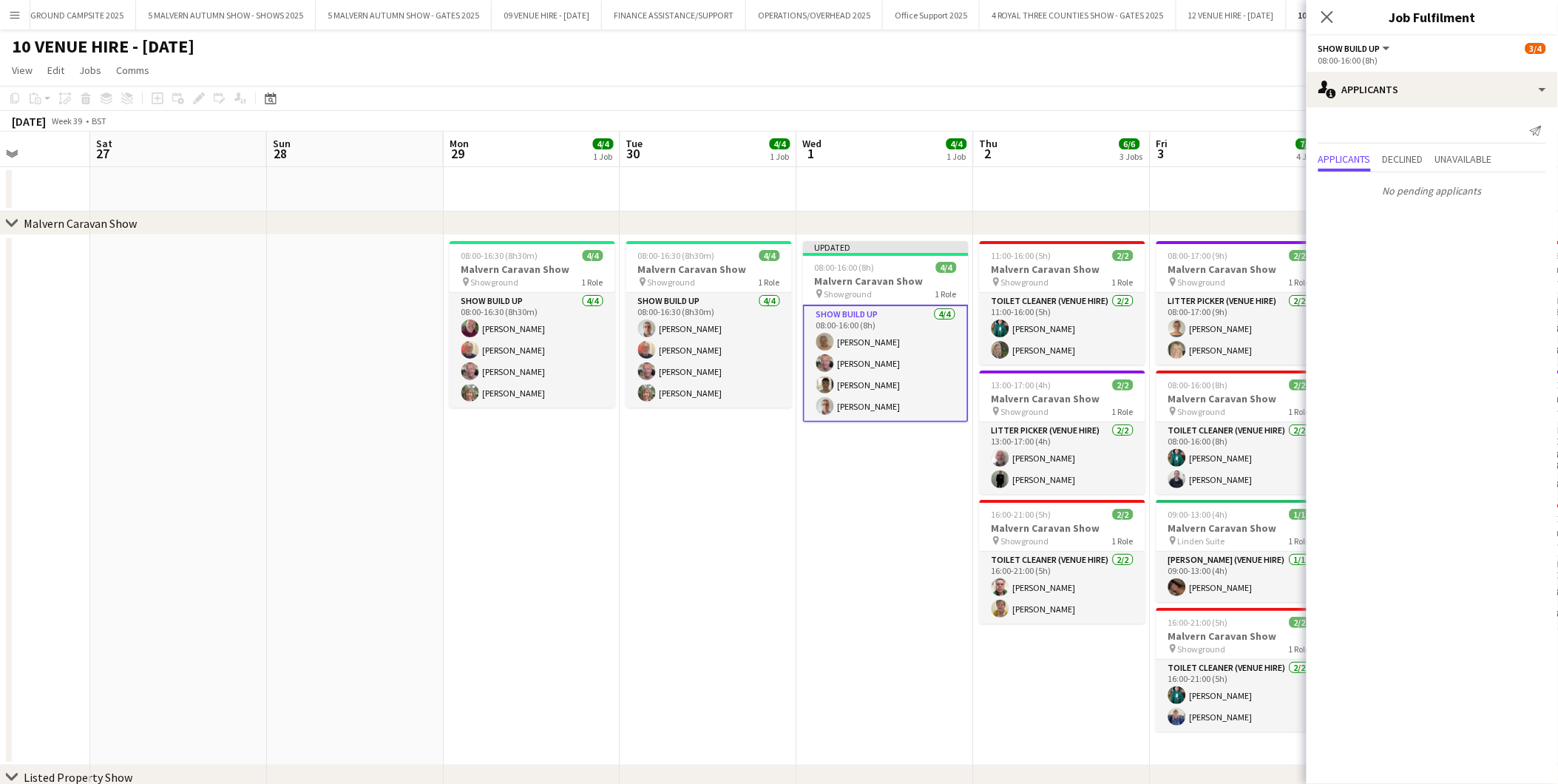
click at [867, 522] on app-date-cell "Updated 08:00-16:00 (8h) 4/4 Malvern Caravan Show pin Showground 1 Role Show Bu…" at bounding box center [885, 500] width 177 height 530
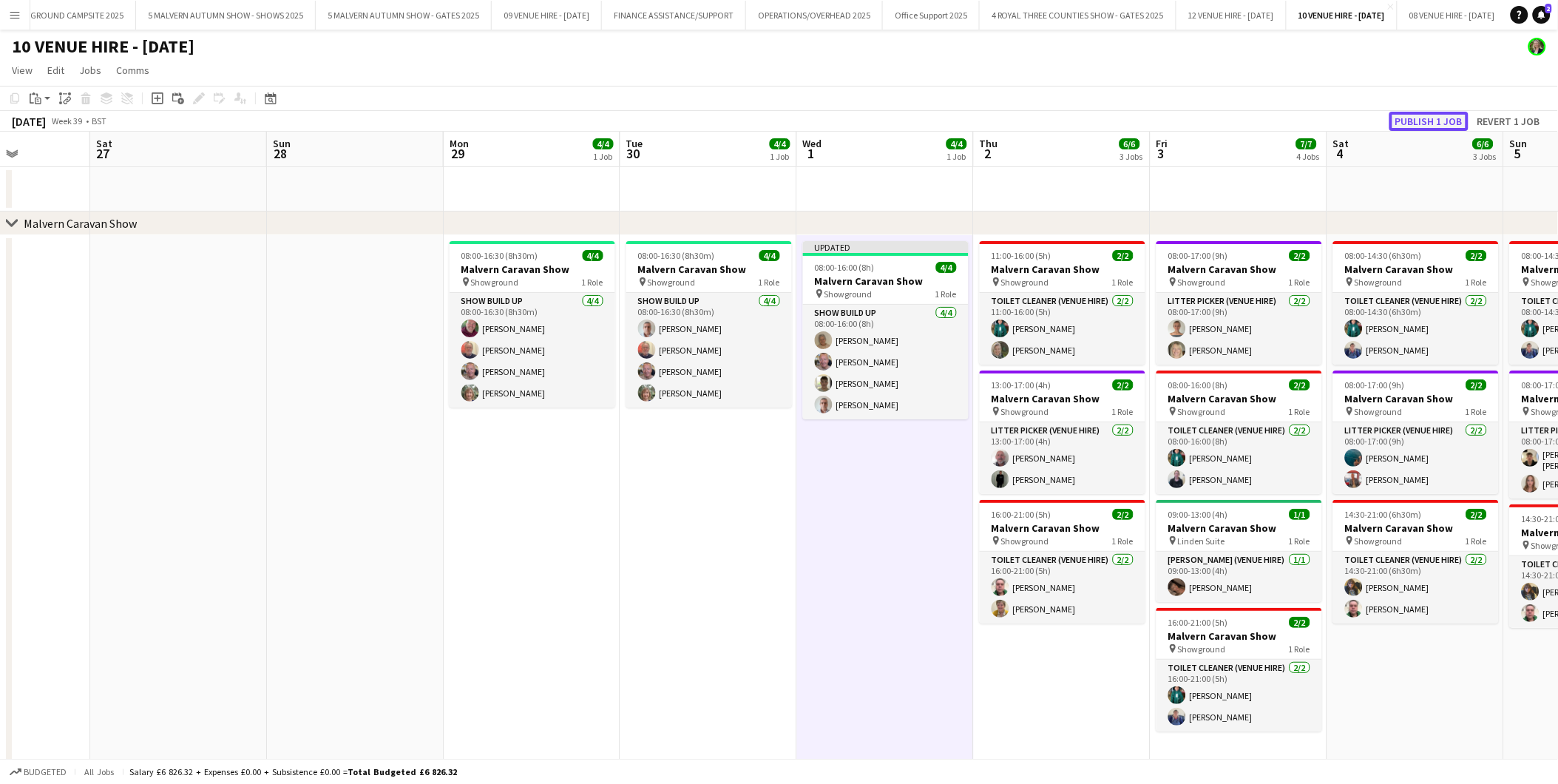
click at [1411, 114] on button "Publish 1 job" at bounding box center [1429, 121] width 79 height 19
